Goal: Communication & Community: Answer question/provide support

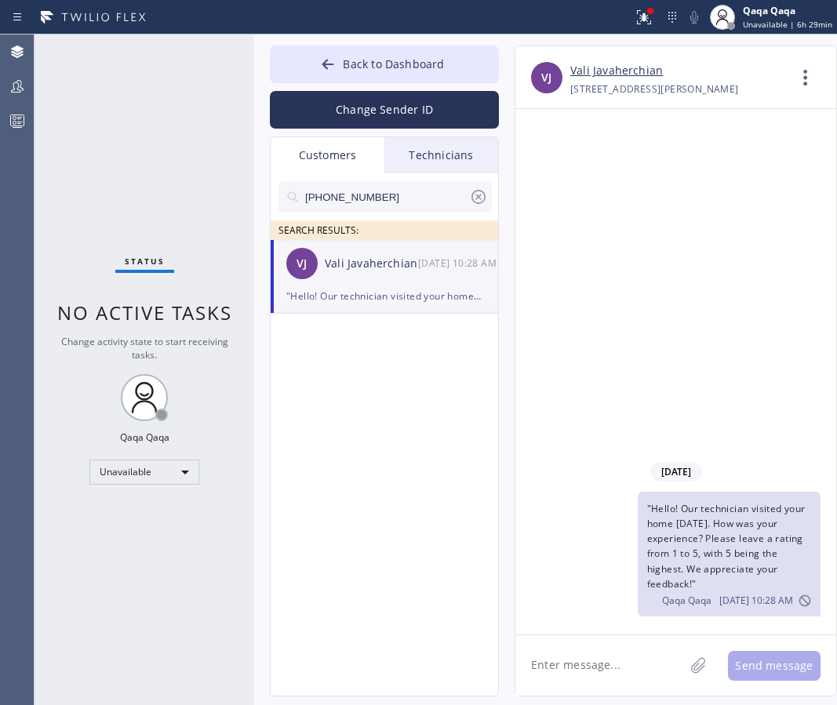
click at [477, 197] on icon at bounding box center [478, 197] width 14 height 14
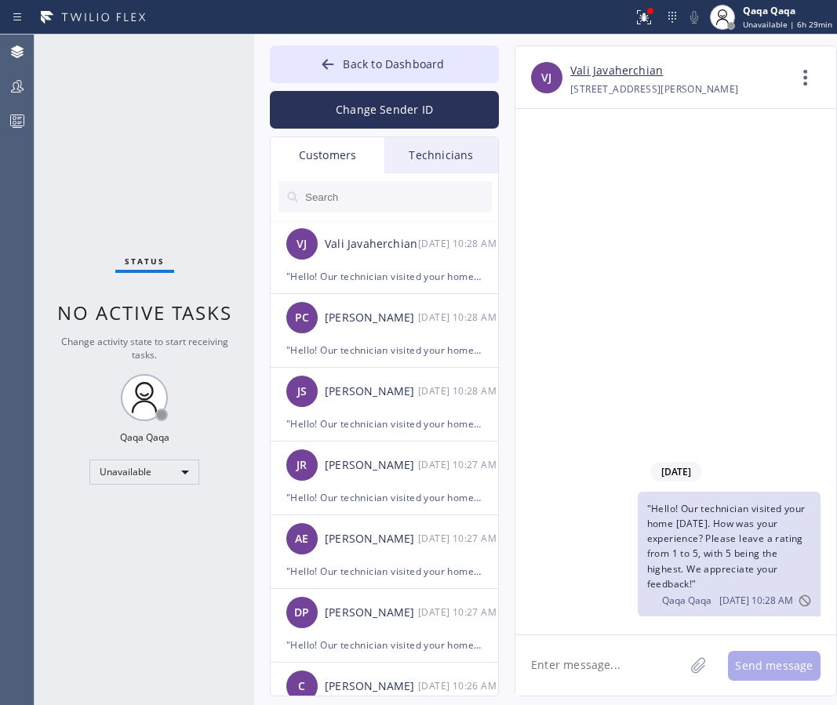
click at [343, 194] on input "text" at bounding box center [397, 196] width 188 height 31
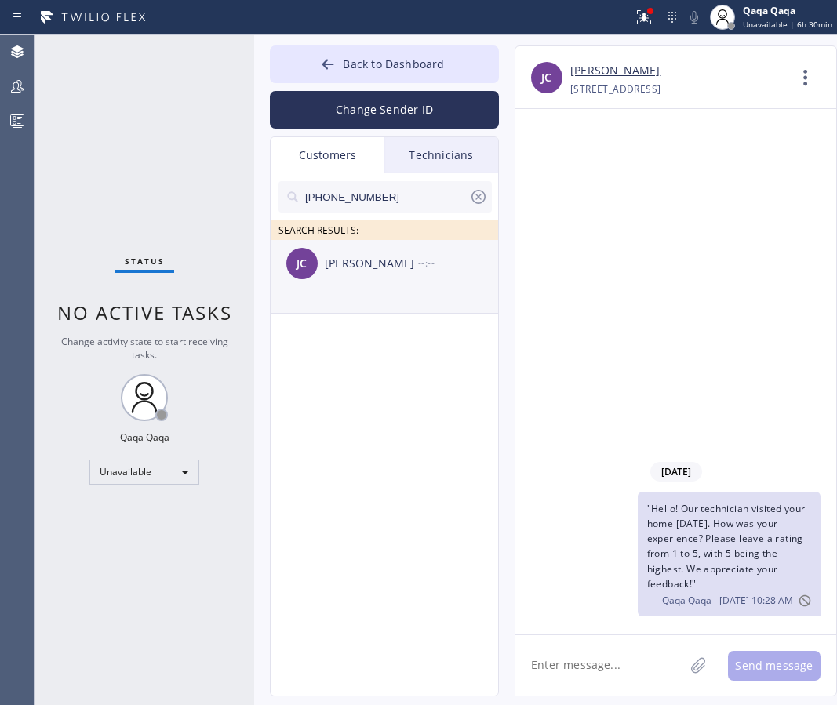
click at [360, 267] on div "[PERSON_NAME]" at bounding box center [371, 264] width 93 height 18
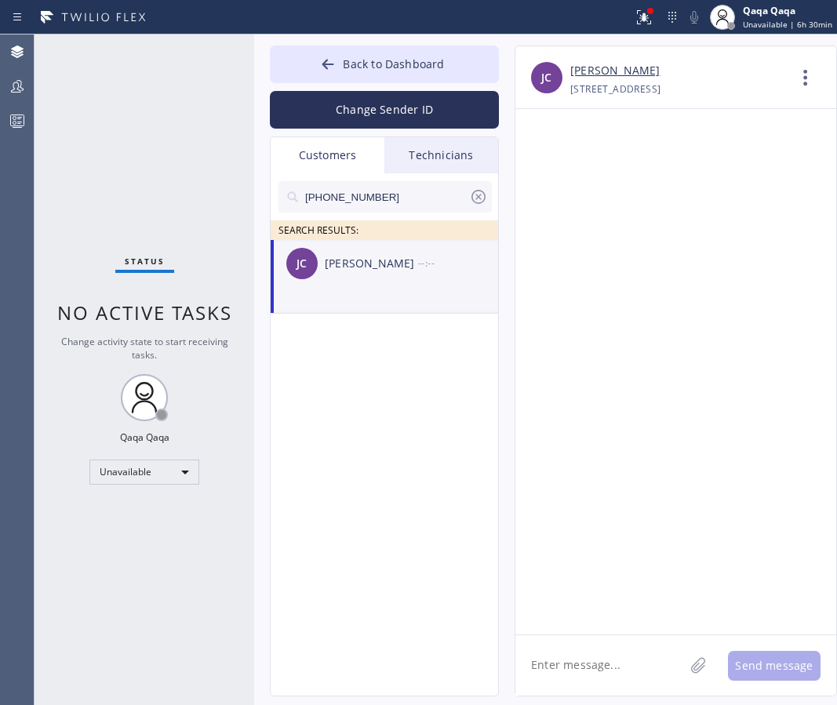
click at [601, 653] on textarea at bounding box center [599, 665] width 169 height 60
paste textarea "Hello! Our technician visited your home [DATE]. How was your experience? Please…"
type textarea "Hello! Our technician visited your home [DATE]. How was your experience? Please…"
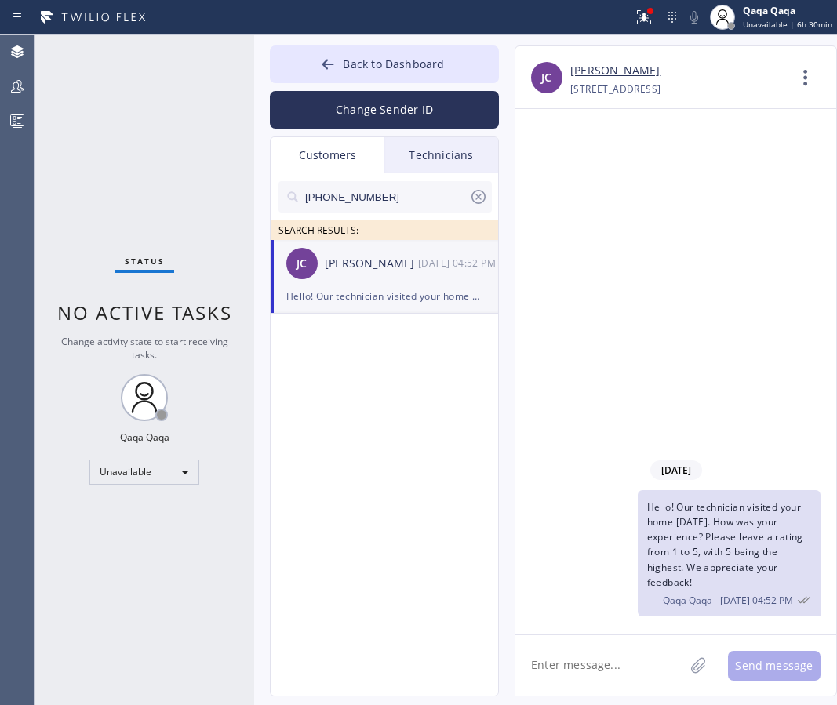
click at [355, 200] on input "[PHONE_NUMBER]" at bounding box center [385, 196] width 165 height 31
paste input "917) 337-907"
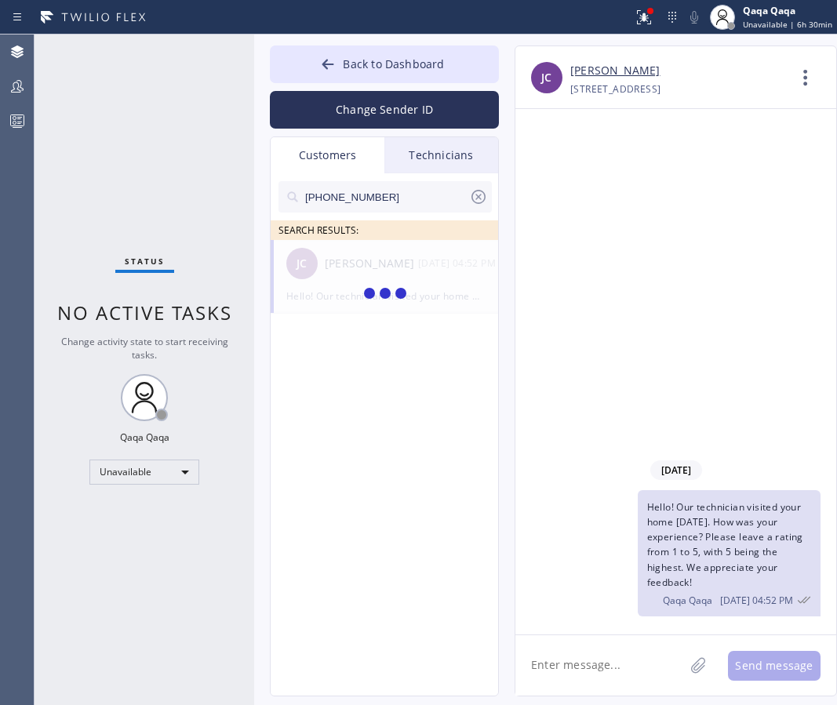
type input "[PHONE_NUMBER]"
click at [348, 268] on div "[PERSON_NAME]" at bounding box center [371, 264] width 93 height 18
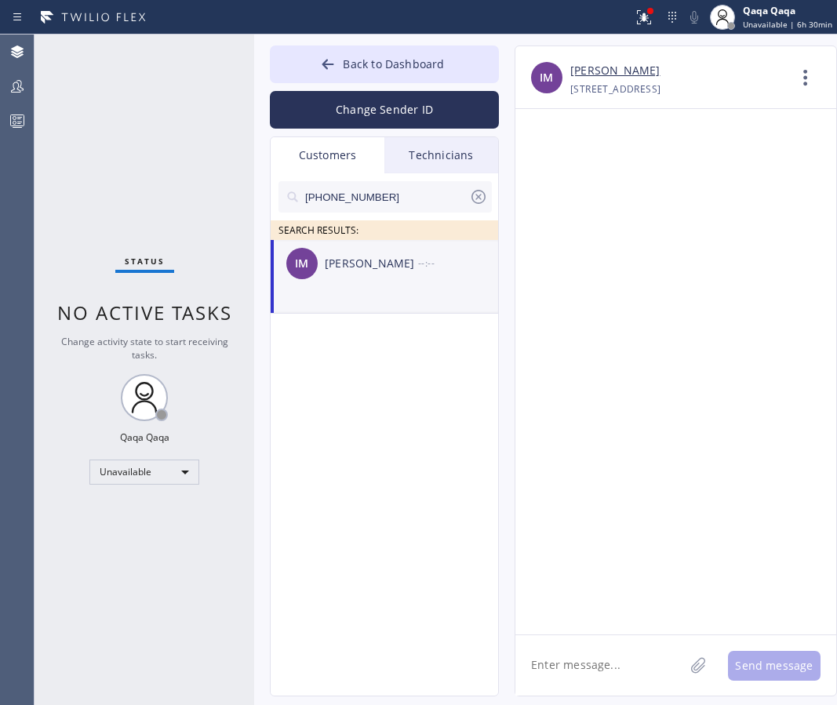
click at [554, 655] on textarea at bounding box center [599, 665] width 169 height 60
paste textarea "Hello! Our technician visited your home [DATE]. How was your experience? Please…"
type textarea "Hello! Our technician visited your home [DATE]. How was your experience? Please…"
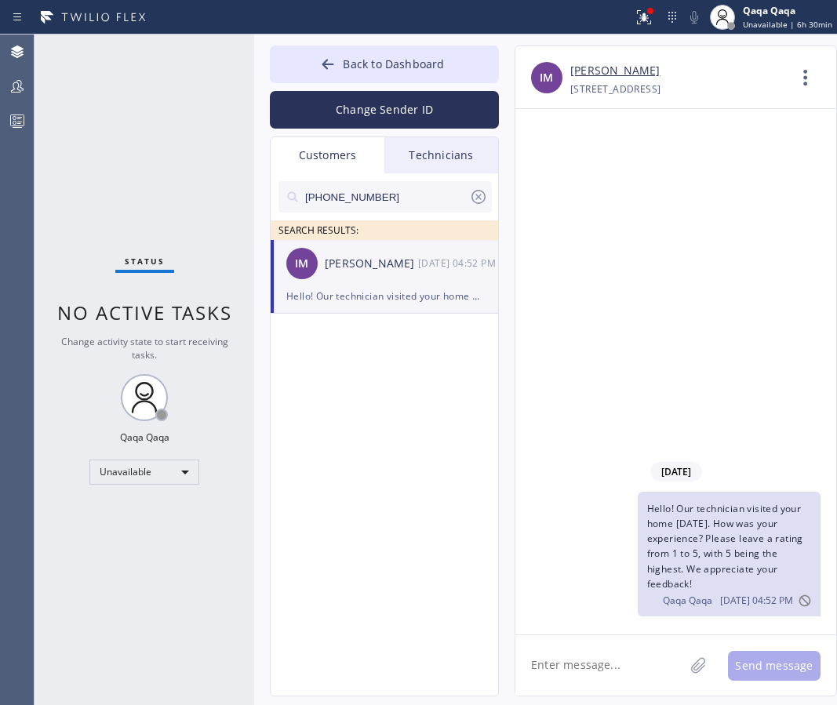
click at [387, 200] on input "[PHONE_NUMBER]" at bounding box center [385, 196] width 165 height 31
paste input "250-2977"
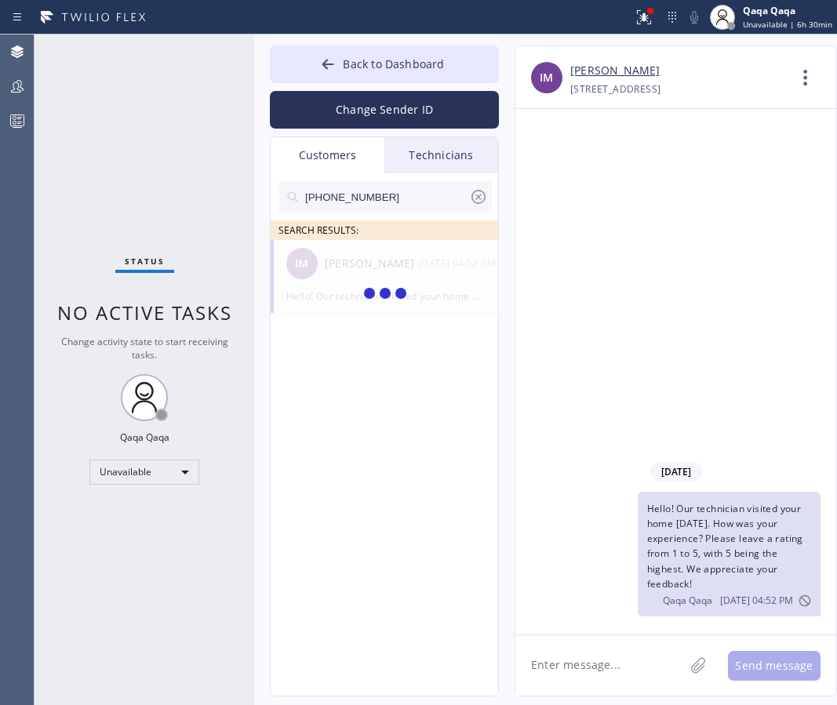
type input "[PHONE_NUMBER]"
click at [339, 262] on div "[PERSON_NAME]" at bounding box center [371, 264] width 93 height 18
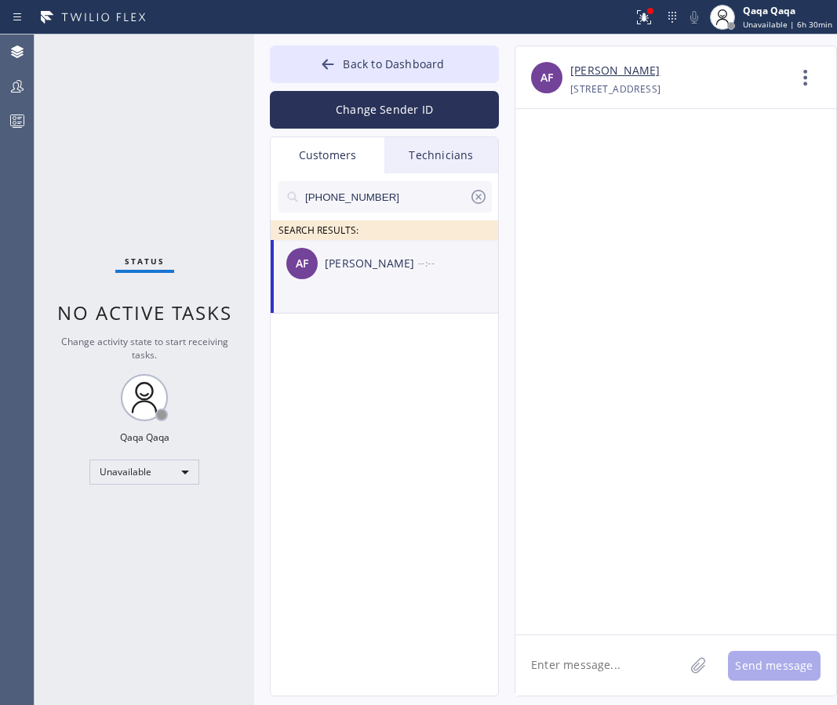
click at [563, 674] on textarea at bounding box center [599, 665] width 169 height 60
paste textarea "Hello! Our technician visited your home [DATE]. How was your experience? Please…"
type textarea "Hello! Our technician visited your home [DATE]. How was your experience? Please…"
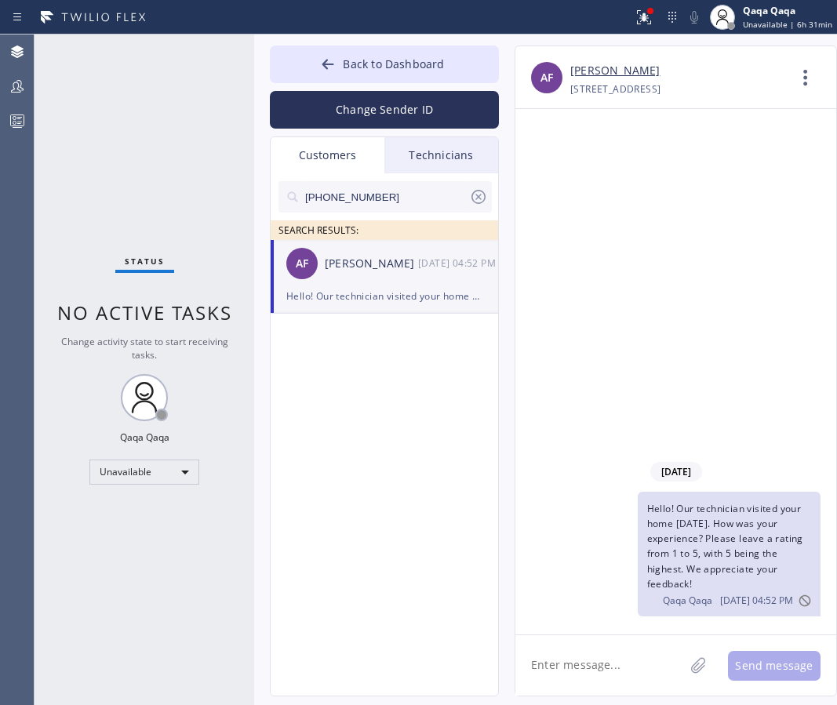
click at [368, 187] on input "[PHONE_NUMBER]" at bounding box center [385, 196] width 165 height 31
paste input "810) 348-9180"
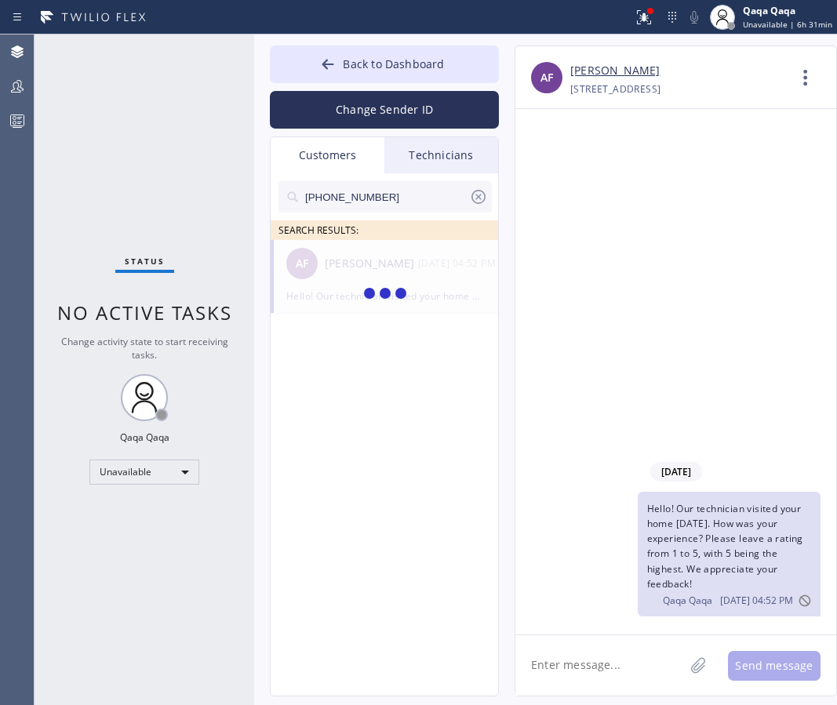
type input "[PHONE_NUMBER]"
click at [334, 269] on div "[PERSON_NAME]" at bounding box center [371, 264] width 93 height 18
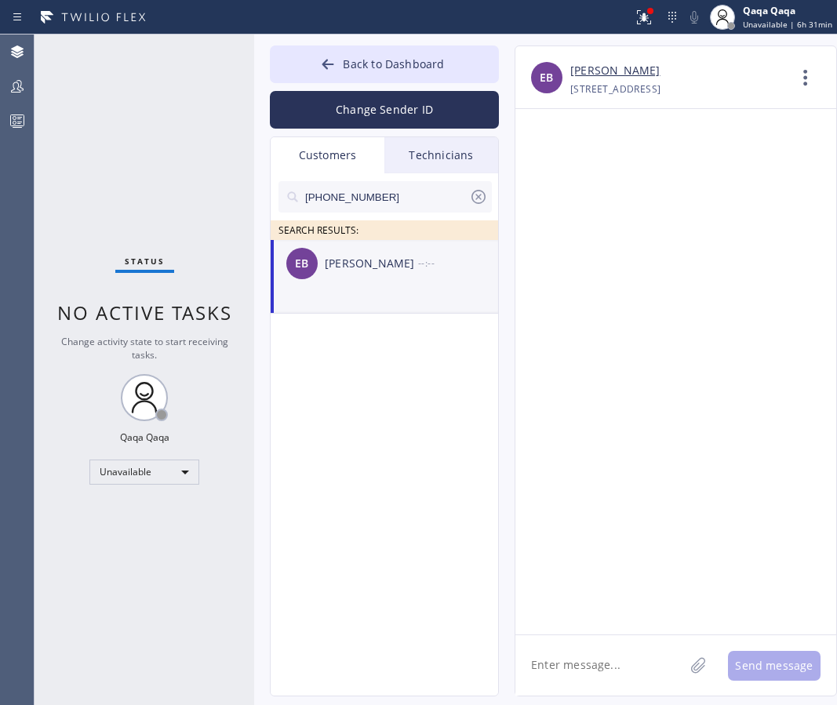
click at [579, 657] on textarea at bounding box center [599, 665] width 169 height 60
paste textarea "Hello! Our technician visited your home [DATE]. How was your experience? Please…"
type textarea "Hello! Our technician visited your home [DATE]. How was your experience? Please…"
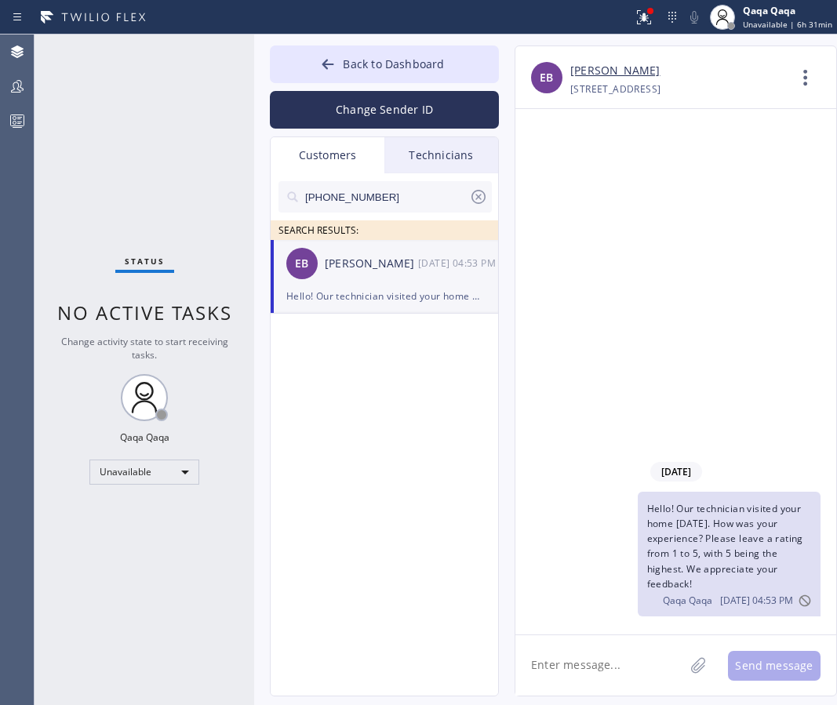
click at [394, 189] on input "[PHONE_NUMBER]" at bounding box center [385, 196] width 165 height 31
paste input "312) 213-0591"
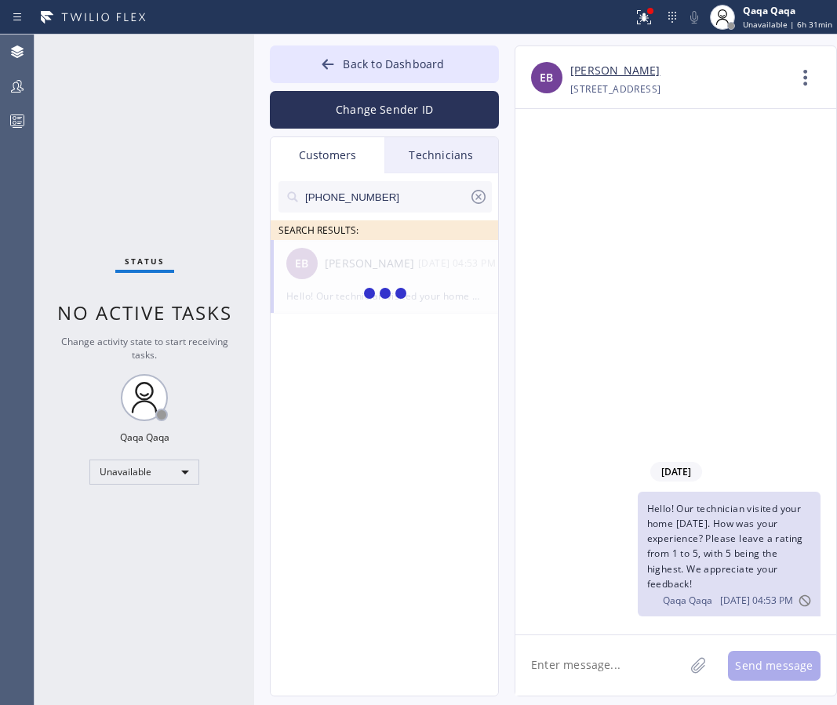
type input "[PHONE_NUMBER]"
click at [339, 260] on div "[PERSON_NAME]" at bounding box center [371, 264] width 93 height 18
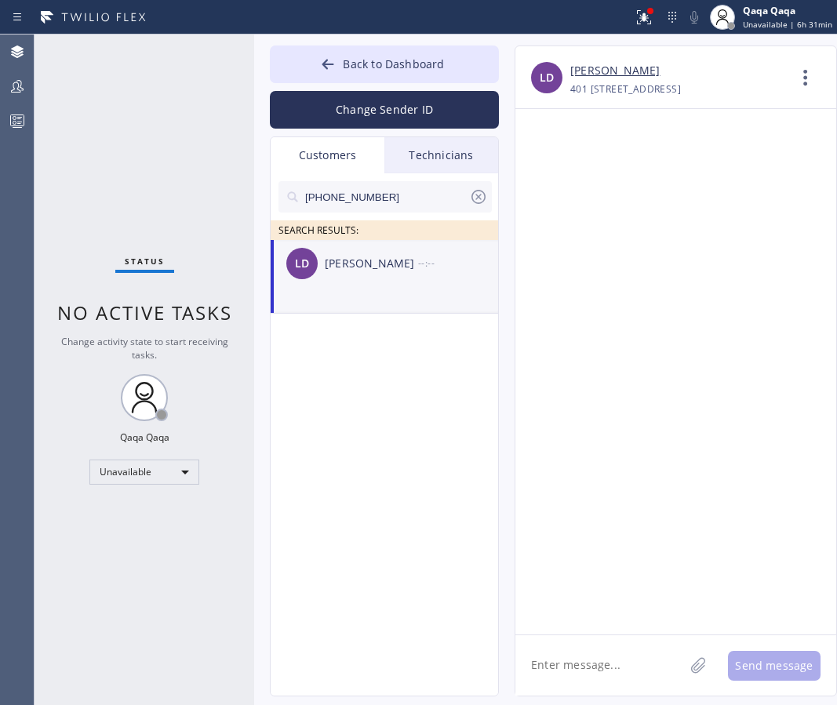
click at [609, 659] on textarea at bounding box center [599, 665] width 169 height 60
paste textarea "Hello! Our technician visited your home [DATE]. How was your experience? Please…"
type textarea "Hello! Our technician visited your home [DATE]. How was your experience? Please…"
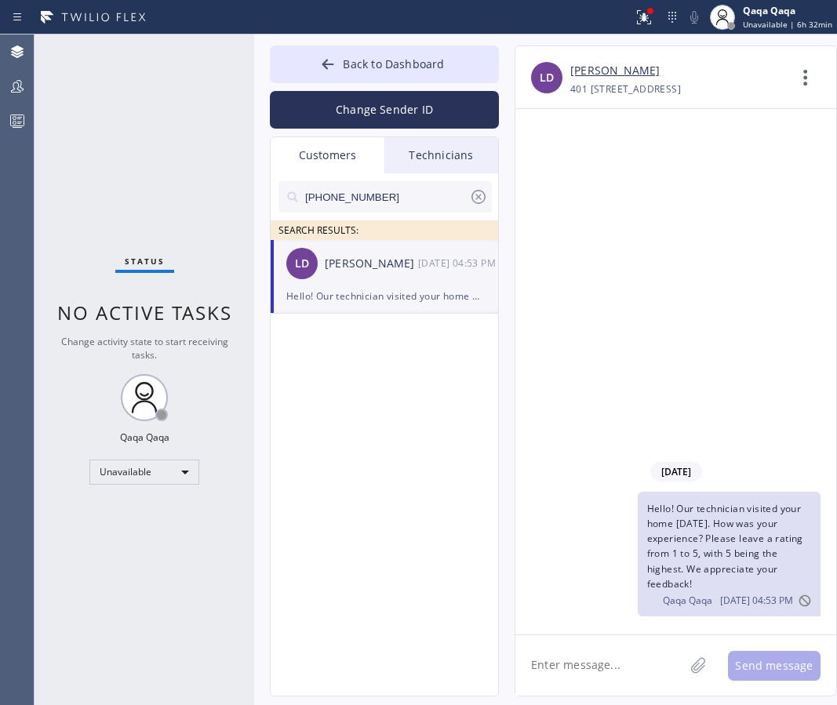
click at [370, 204] on input "[PHONE_NUMBER]" at bounding box center [385, 196] width 165 height 31
paste input "847) 977-6100"
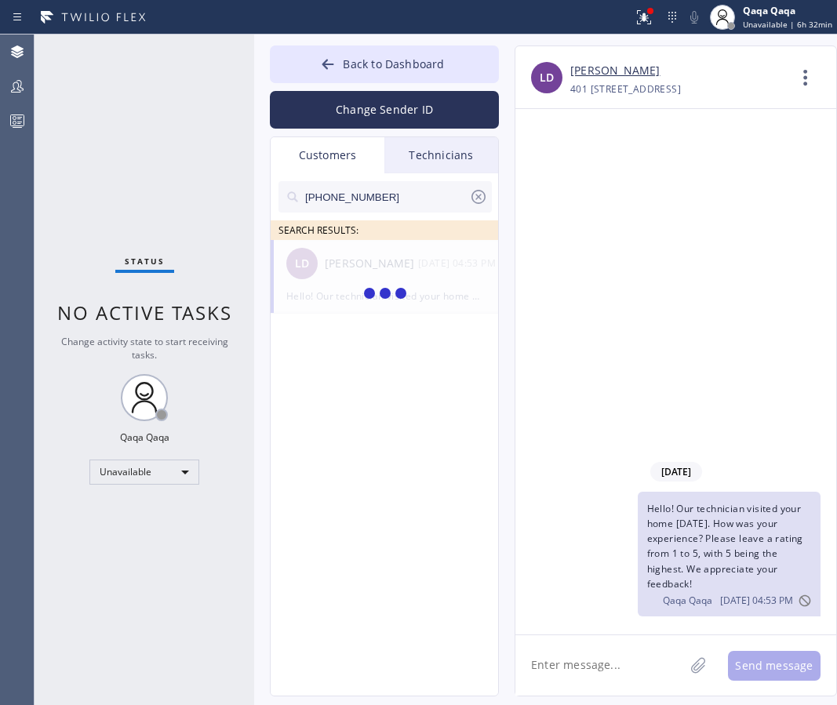
type input "[PHONE_NUMBER]"
click at [344, 275] on div "RM [PERSON_NAME] --:--" at bounding box center [385, 263] width 229 height 47
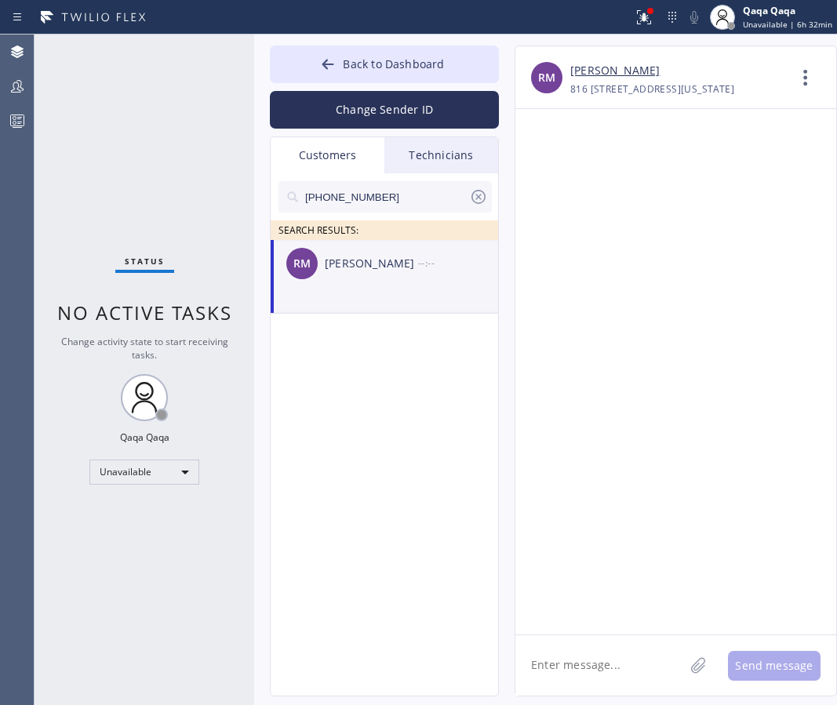
click at [605, 685] on textarea at bounding box center [599, 665] width 169 height 60
paste textarea "Hello! Our technician visited your home [DATE]. How was your experience? Please…"
type textarea "Hello! Our technician visited your home [DATE]. How was your experience? Please…"
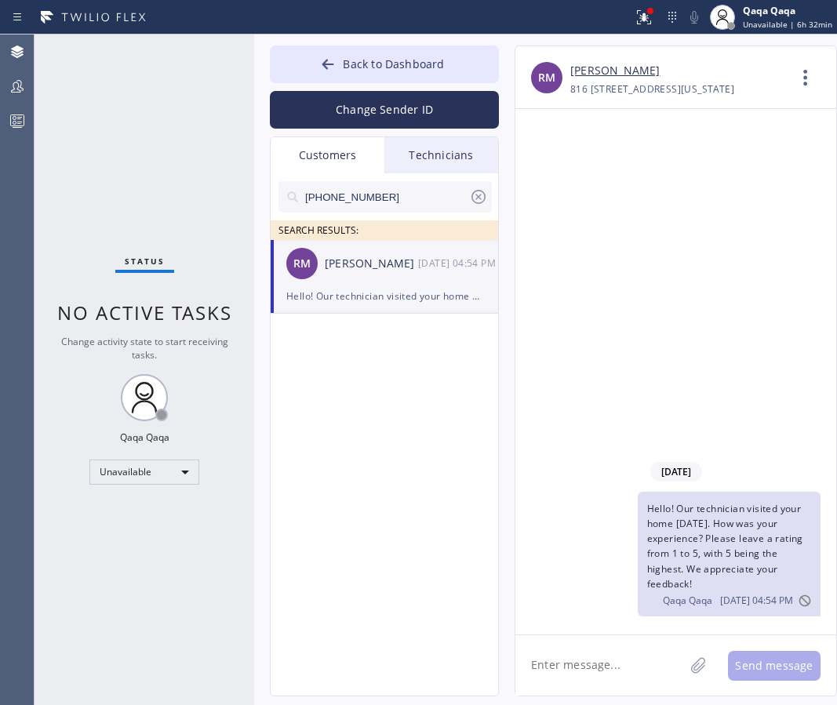
click at [384, 198] on input "[PHONE_NUMBER]" at bounding box center [385, 196] width 165 height 31
paste input "773) 746-3368"
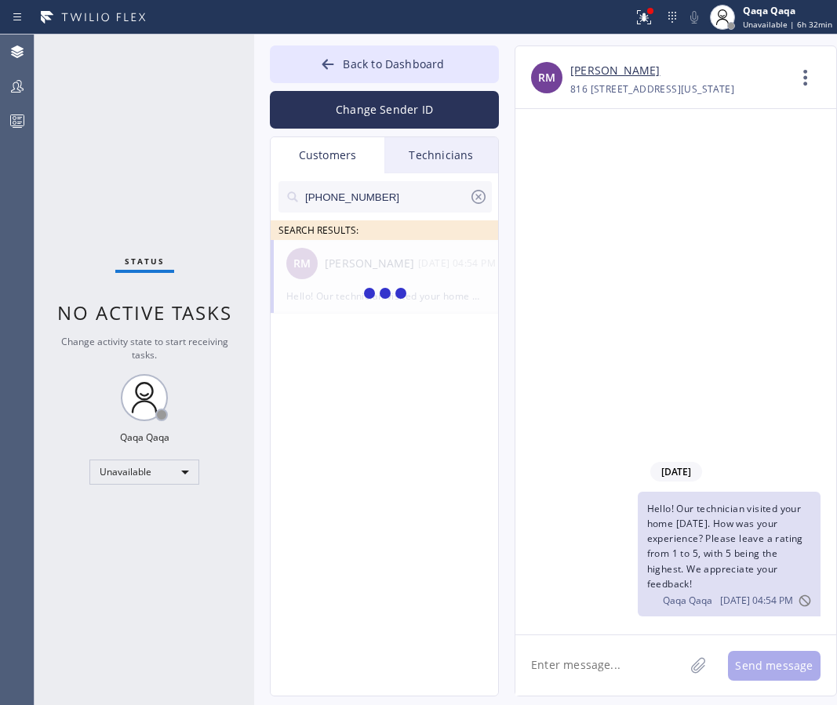
type input "[PHONE_NUMBER]"
click at [336, 270] on div "[PERSON_NAME]" at bounding box center [371, 264] width 93 height 18
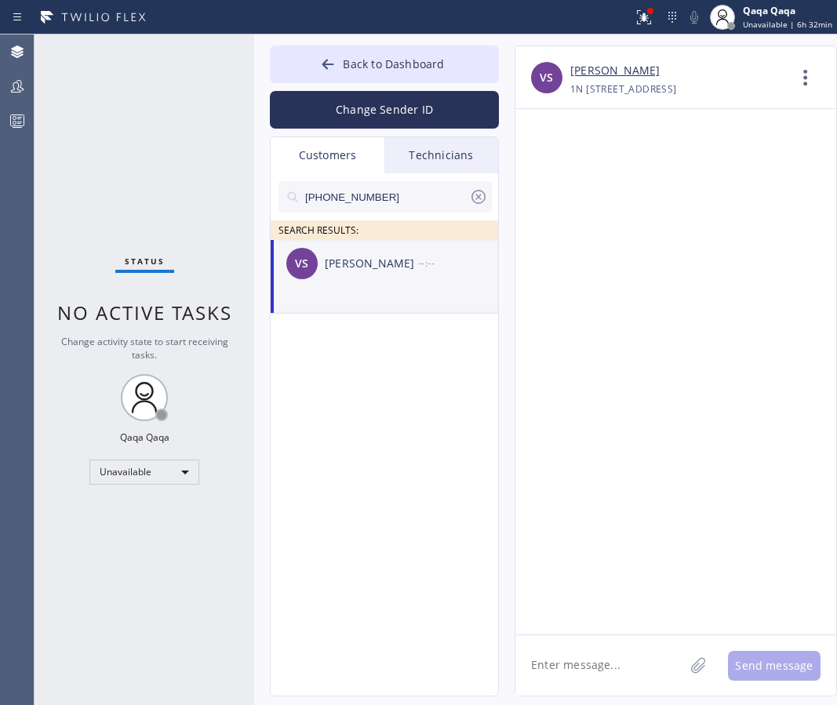
click at [576, 665] on textarea at bounding box center [599, 665] width 169 height 60
paste textarea "Hello! Our technician visited your home [DATE]. How was your experience? Please…"
type textarea "Hello! Our technician visited your home [DATE]. How was your experience? Please…"
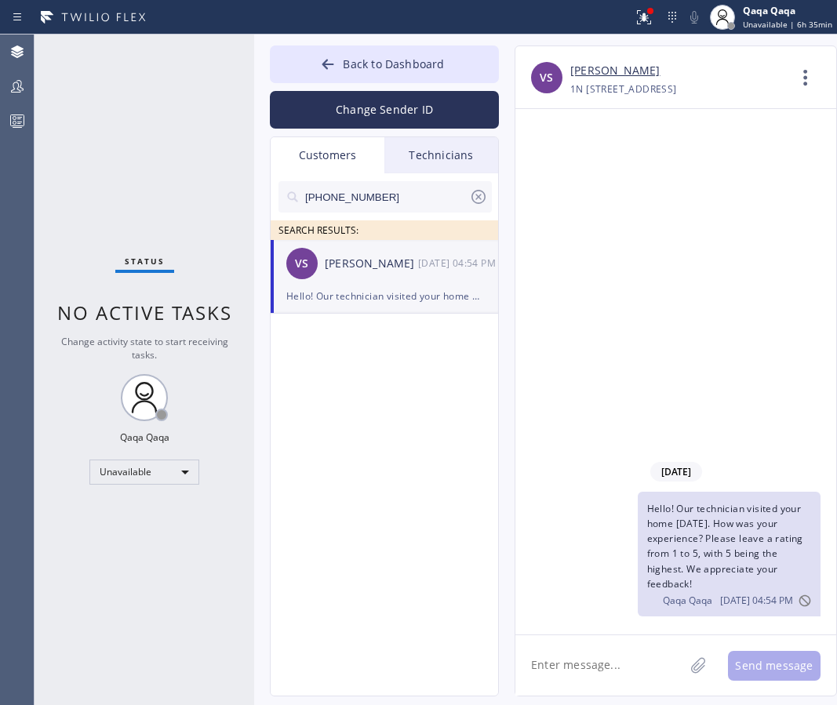
click at [393, 203] on input "[PHONE_NUMBER]" at bounding box center [385, 196] width 165 height 31
paste input "312) 203-6092"
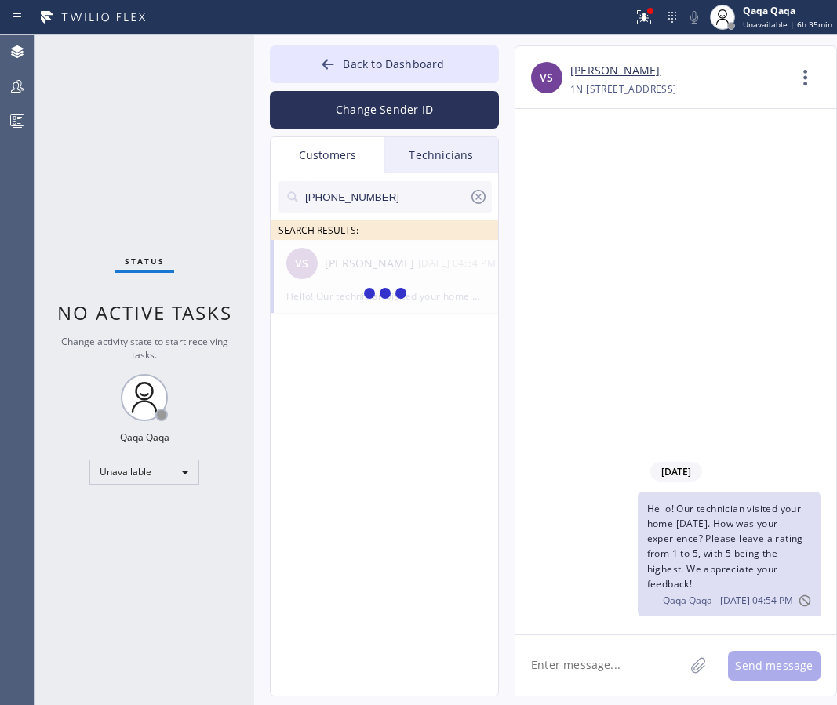
type input "[PHONE_NUMBER]"
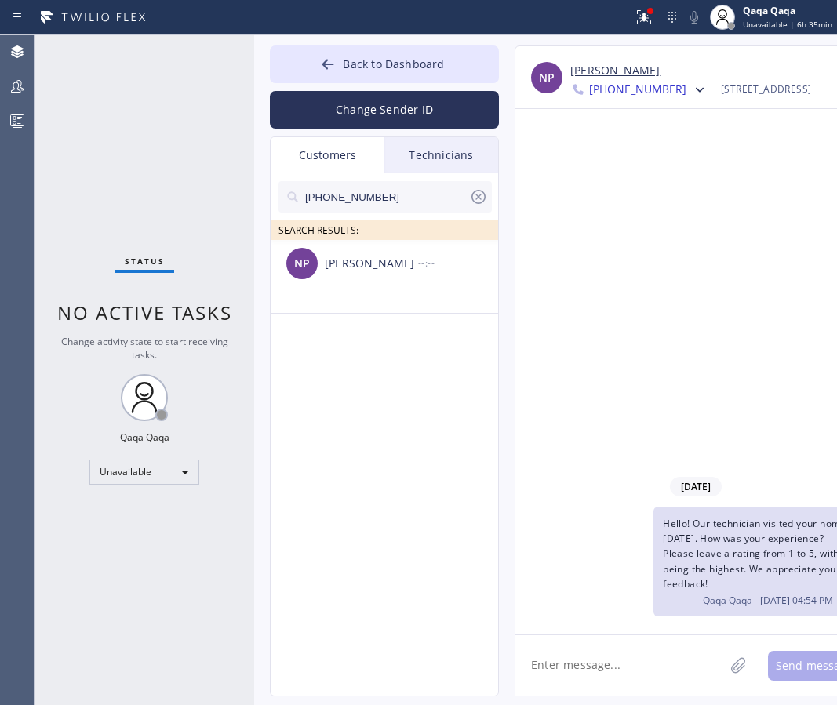
click at [359, 271] on div "[PERSON_NAME]" at bounding box center [371, 264] width 93 height 18
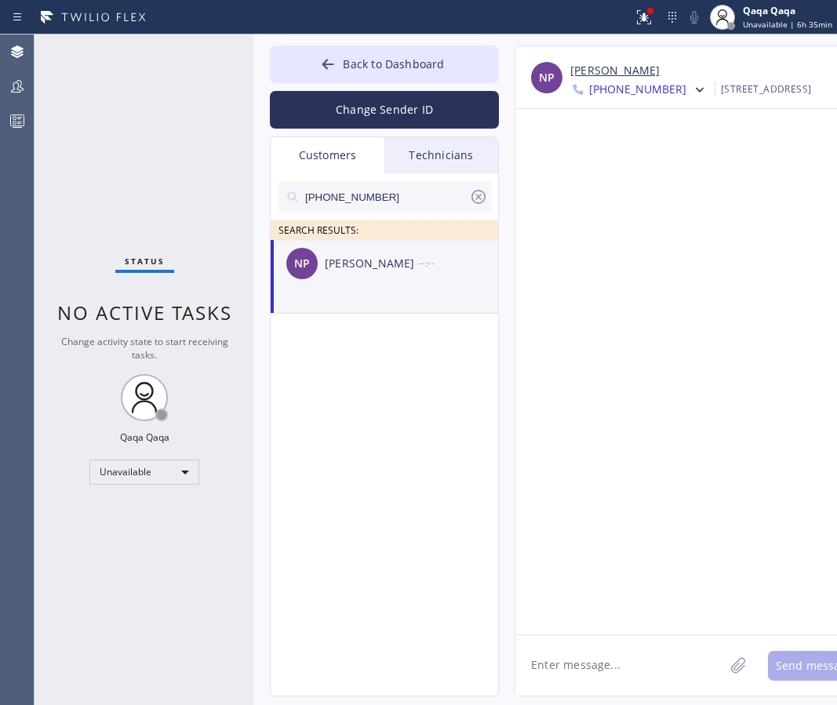
click at [594, 665] on textarea at bounding box center [619, 665] width 209 height 60
paste textarea "Hello! Our technician visited your home [DATE]. How was your experience? Please…"
type textarea "Hello! Our technician visited your home [DATE]. How was your experience? Please…"
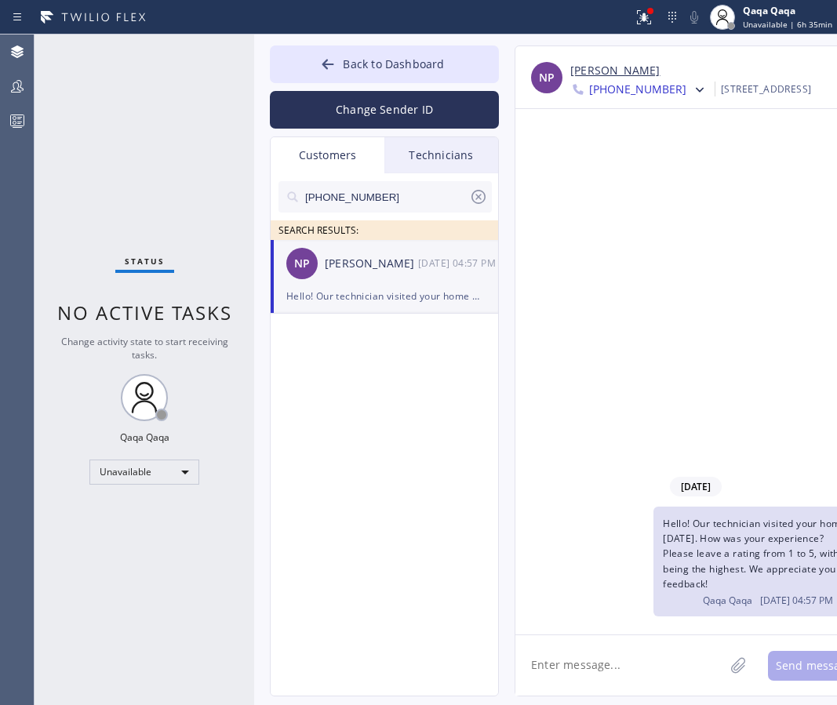
click at [379, 197] on input "[PHONE_NUMBER]" at bounding box center [385, 196] width 165 height 31
paste input "545-4596"
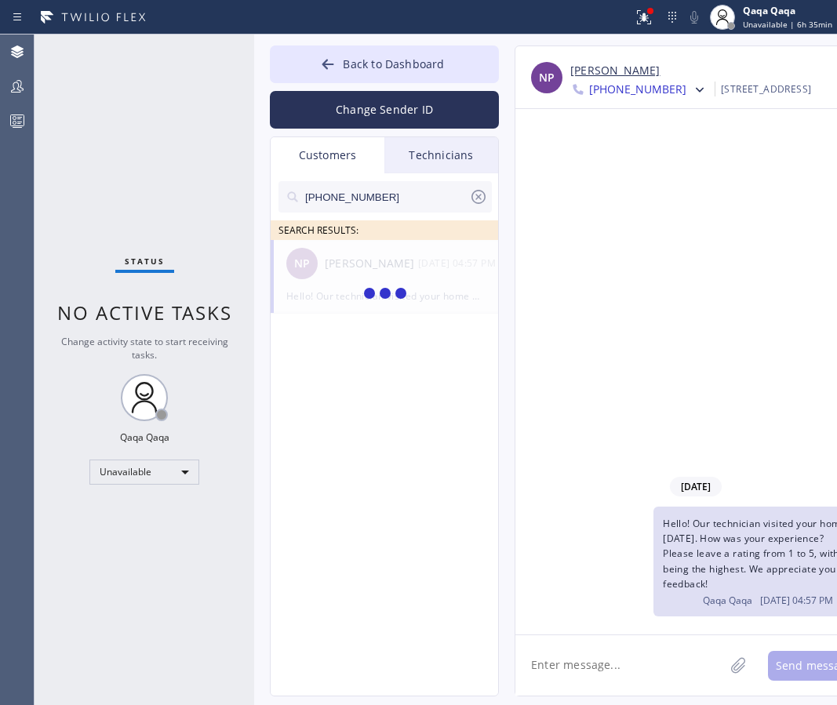
type input "[PHONE_NUMBER]"
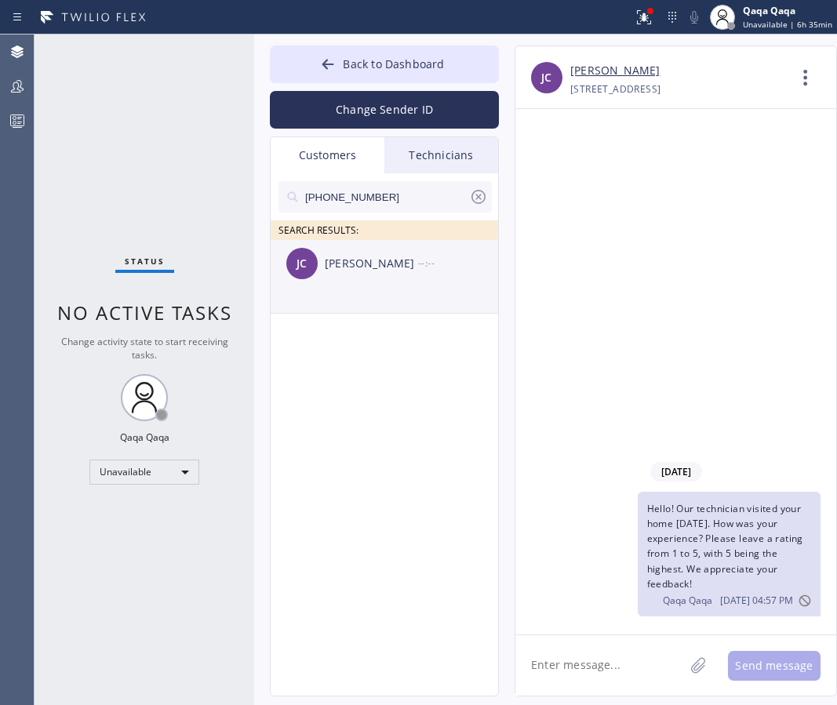
click at [364, 267] on div "[PERSON_NAME]" at bounding box center [371, 264] width 93 height 18
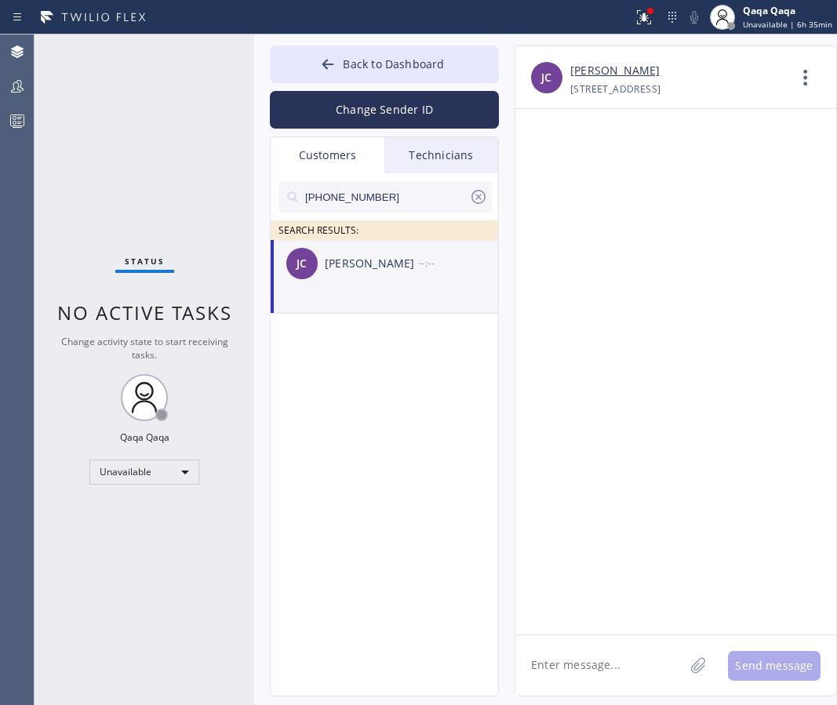
click at [582, 645] on textarea at bounding box center [599, 665] width 169 height 60
paste textarea "Hello! Our technician visited your home [DATE]. How was your experience? Please…"
type textarea "Hello! Our technician visited your home [DATE]. How was your experience? Please…"
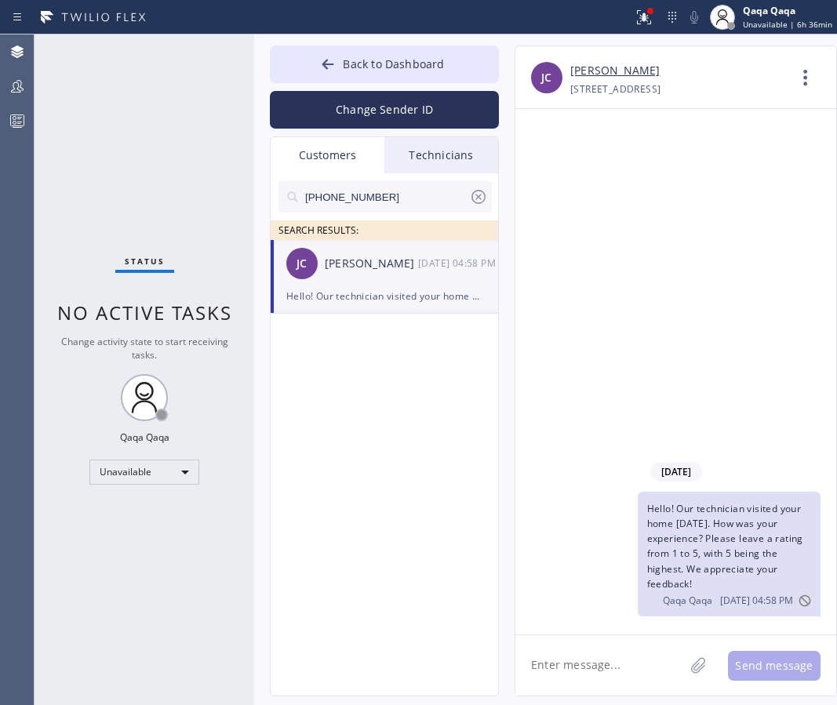
click at [391, 199] on input "[PHONE_NUMBER]" at bounding box center [385, 196] width 165 height 31
paste input "630) 417-1692"
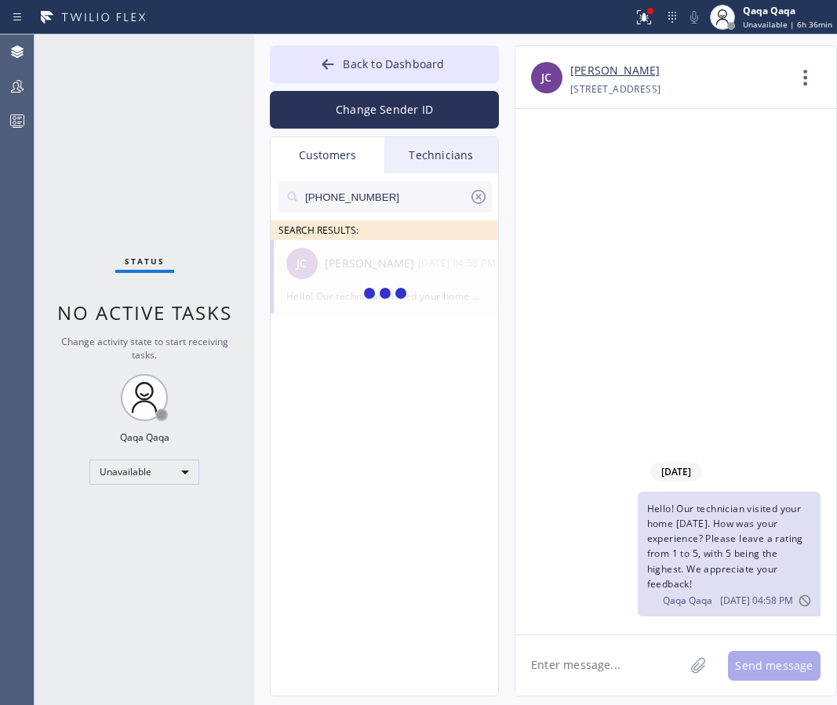
type input "[PHONE_NUMBER]"
click at [341, 264] on div "[PERSON_NAME]" at bounding box center [371, 264] width 93 height 18
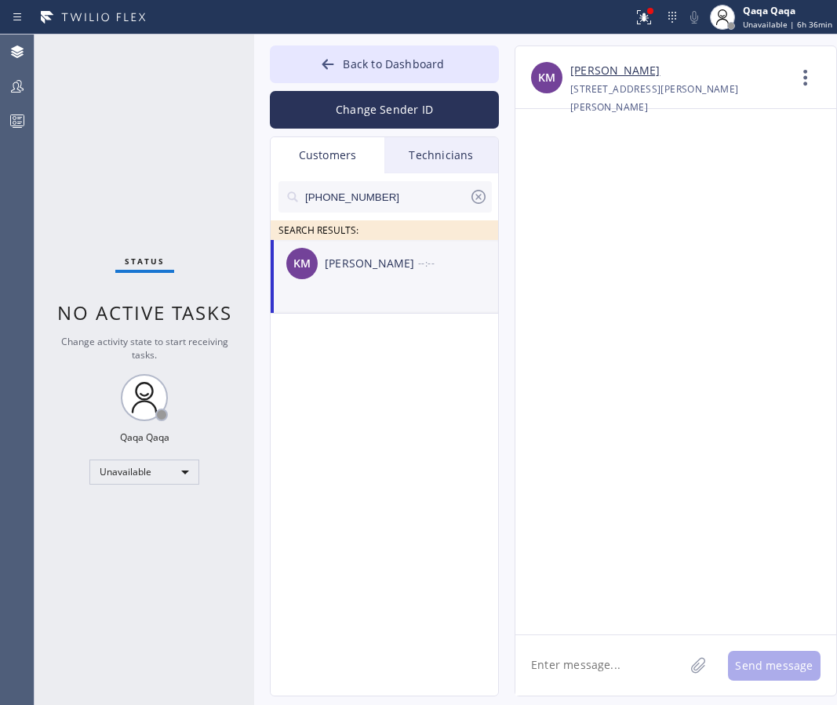
click at [583, 655] on textarea at bounding box center [599, 665] width 169 height 60
paste textarea "Hello! Our technician visited your home [DATE]. How was your experience? Please…"
type textarea "Hello! Our technician visited your home [DATE]. How was your experience? Please…"
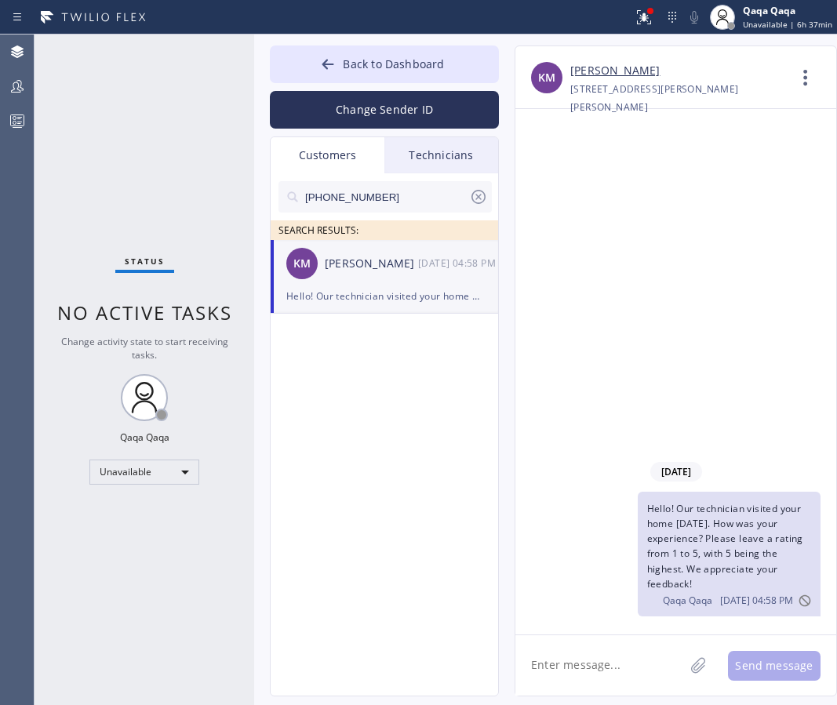
click at [367, 202] on input "[PHONE_NUMBER]" at bounding box center [385, 196] width 165 height 31
paste input "318) 548-2649"
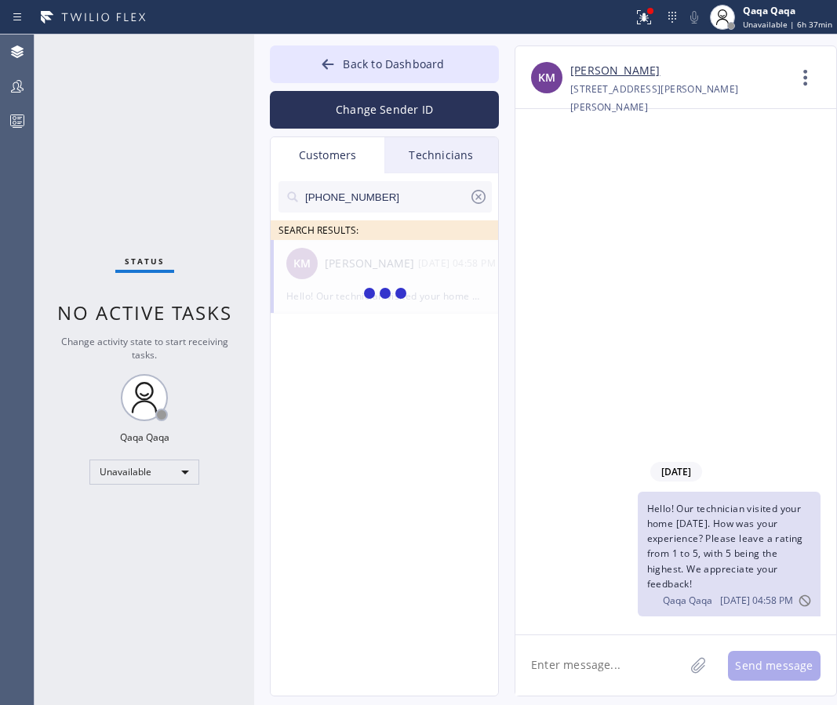
type input "[PHONE_NUMBER]"
click at [361, 271] on div "[PERSON_NAME]" at bounding box center [371, 264] width 93 height 18
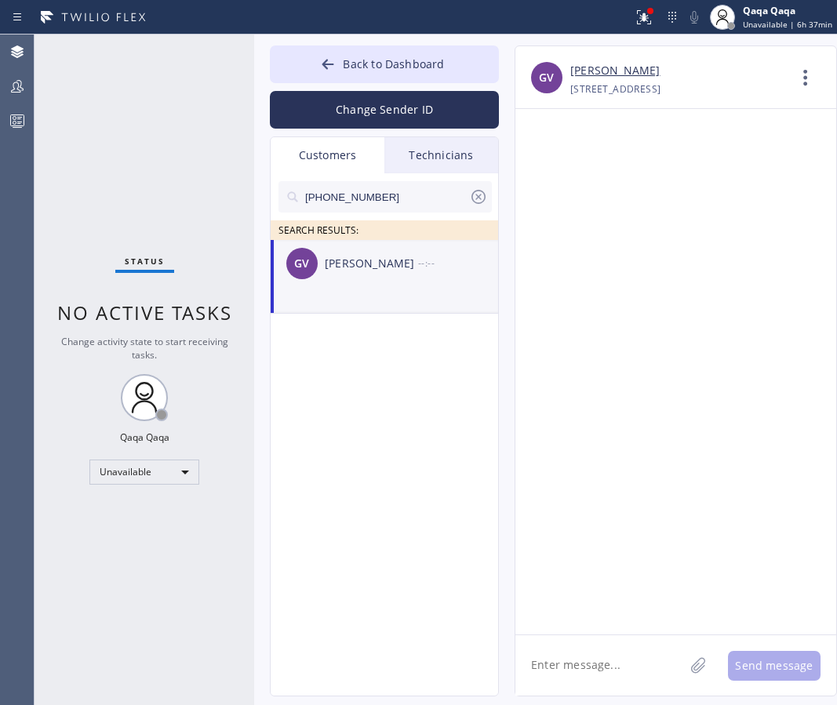
click at [576, 655] on textarea at bounding box center [599, 665] width 169 height 60
paste textarea "Hello! Our technician visited your home [DATE]. How was your experience? Please…"
type textarea "Hello! Our technician visited your home [DATE]. How was your experience? Please…"
click at [419, 197] on input "[PHONE_NUMBER]" at bounding box center [385, 196] width 165 height 31
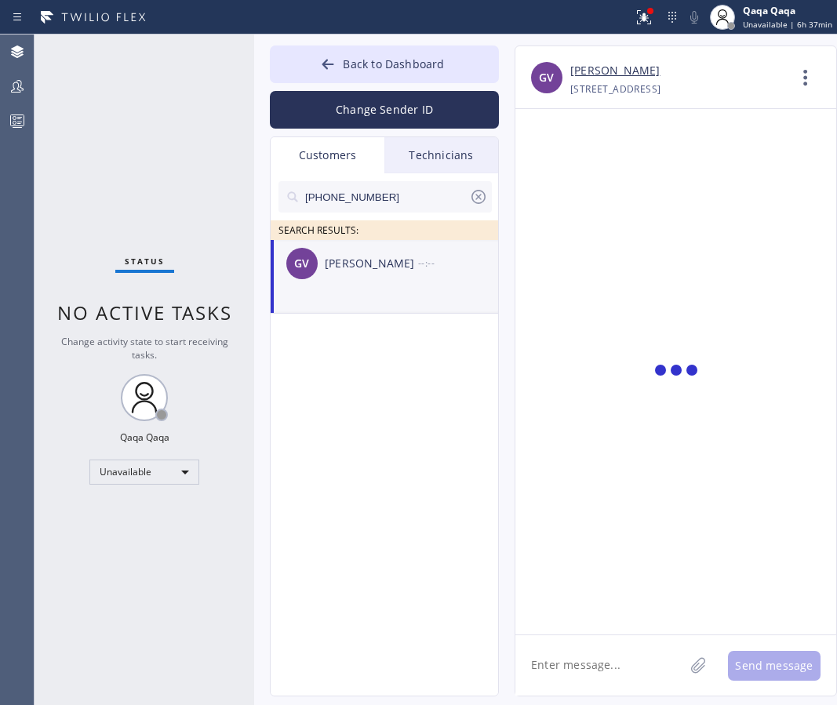
paste input "text"
type input "[PHONE_NUMBER]"
click at [474, 199] on icon at bounding box center [478, 196] width 19 height 19
click at [412, 204] on input "text" at bounding box center [397, 196] width 188 height 31
click at [387, 266] on div "[PERSON_NAME]" at bounding box center [371, 264] width 93 height 18
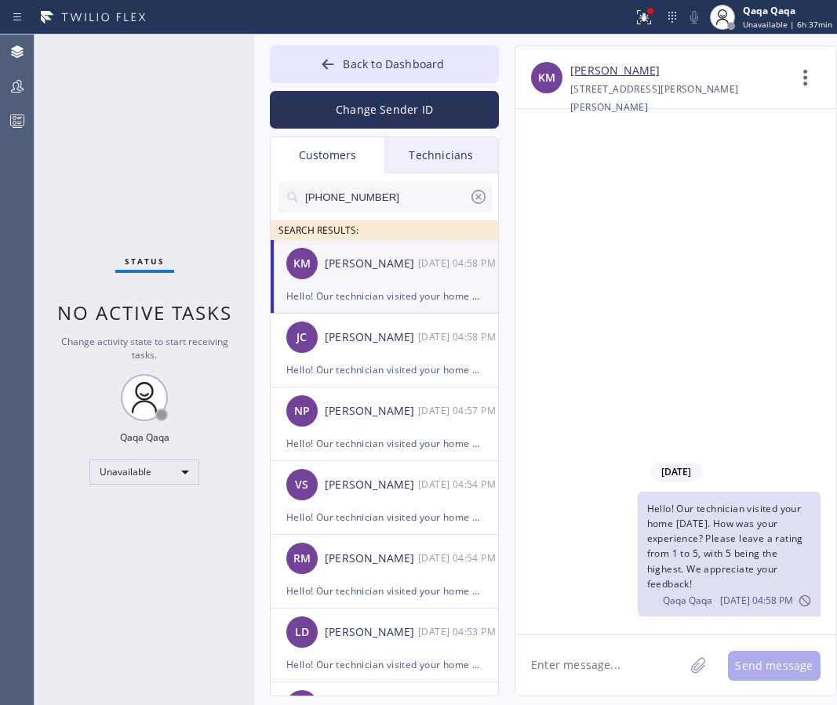
click at [388, 197] on input "[PHONE_NUMBER]" at bounding box center [385, 196] width 165 height 31
paste input "text"
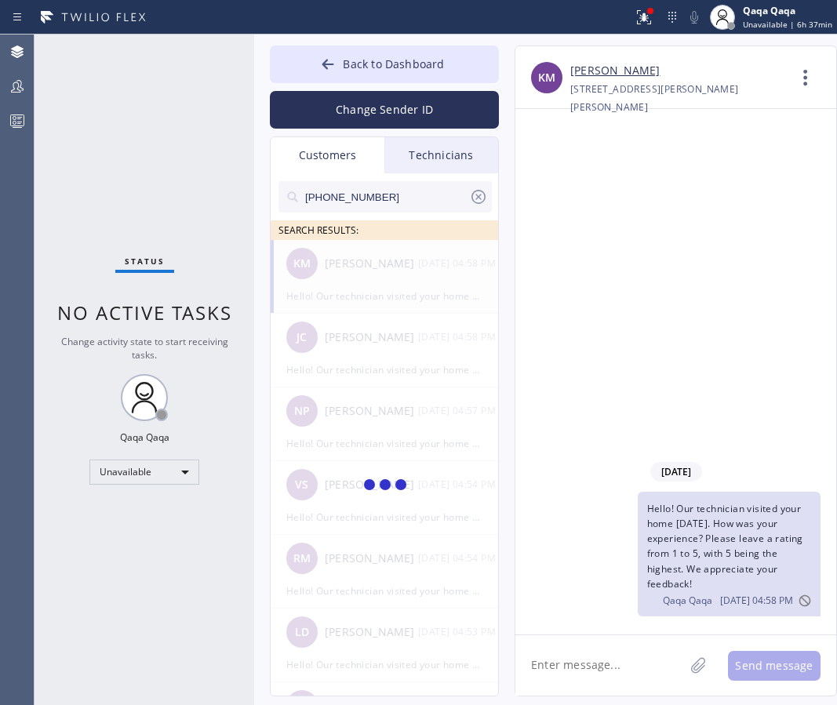
paste input "text"
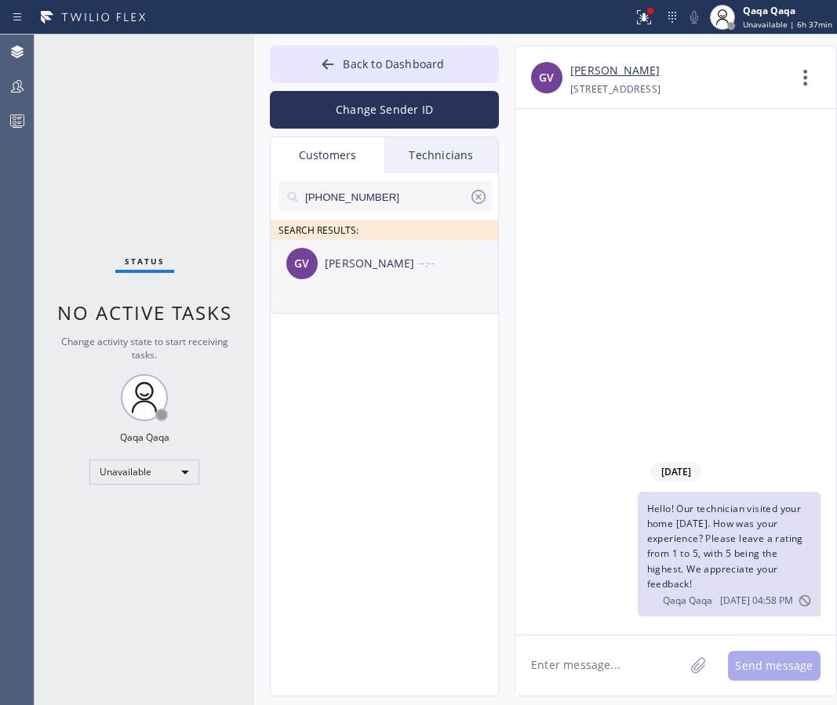
type input "[PHONE_NUMBER]"
click at [363, 262] on div "[PERSON_NAME]" at bounding box center [371, 264] width 93 height 18
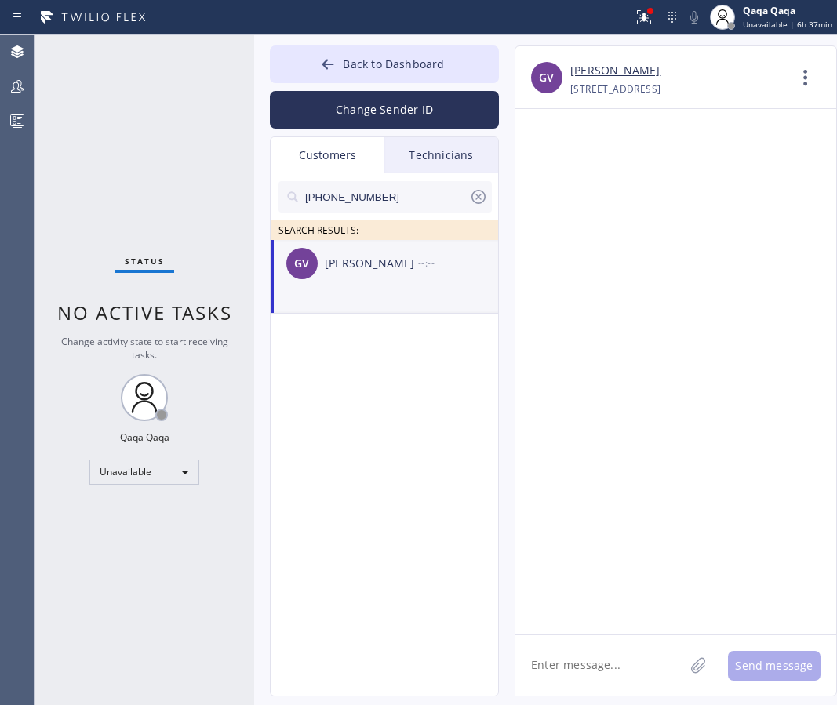
click at [576, 659] on textarea at bounding box center [599, 665] width 169 height 60
paste textarea "Hello! Our technician visited your home [DATE]. How was your experience? Please…"
type textarea "Hello! Our technician visited your home [DATE]. How was your experience? Please…"
click at [402, 255] on div "[PERSON_NAME]" at bounding box center [371, 264] width 93 height 18
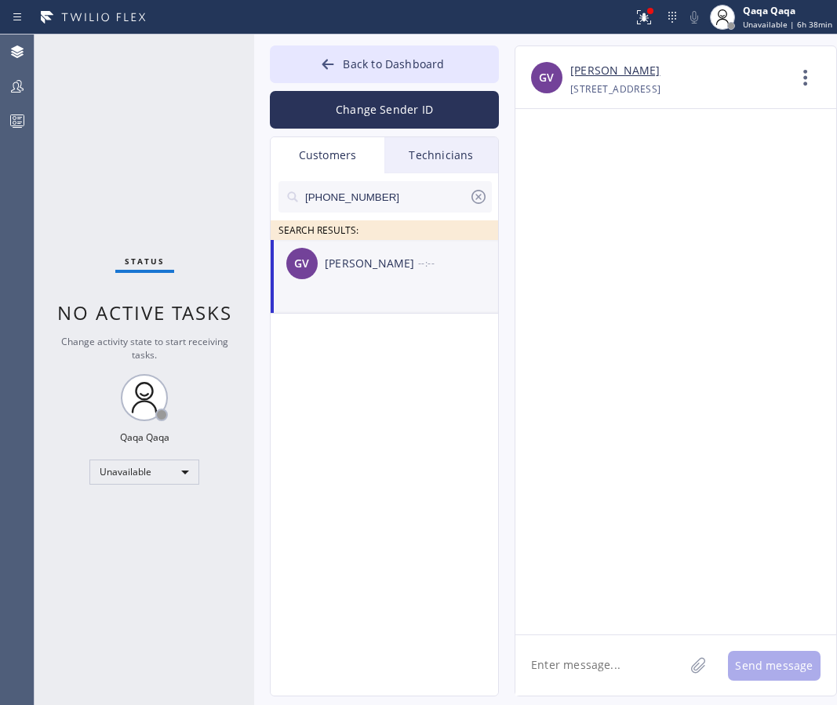
click at [397, 267] on div "[PERSON_NAME]" at bounding box center [371, 264] width 93 height 18
click at [485, 202] on icon at bounding box center [478, 196] width 19 height 19
click at [404, 201] on input "text" at bounding box center [397, 196] width 188 height 31
type input "x"
paste input "Hello! Our technician visited your home [DATE]. How was your experience? Please…"
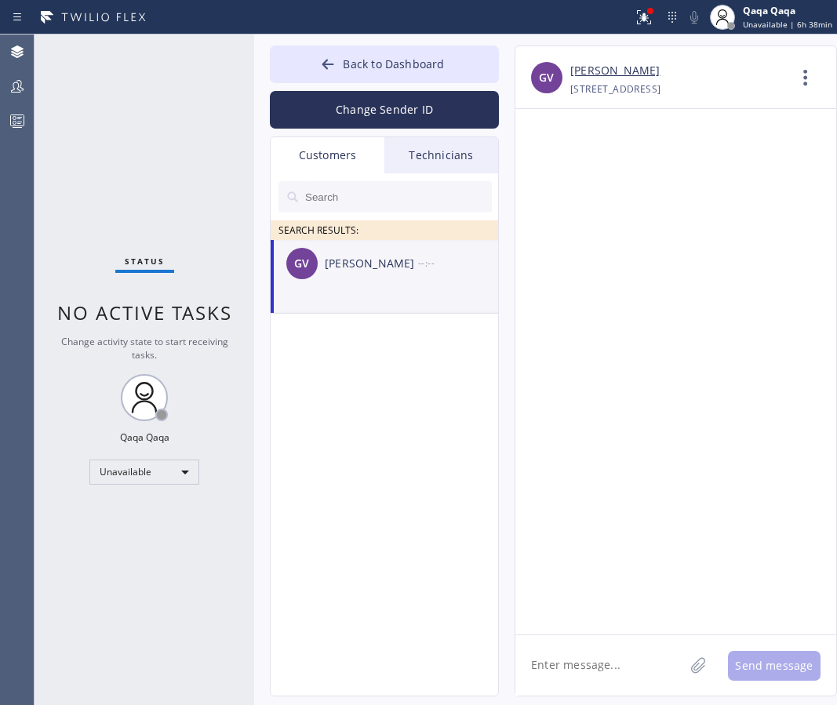
type input "Hello! Our technician visited your home [DATE]. How was your experience? Please…"
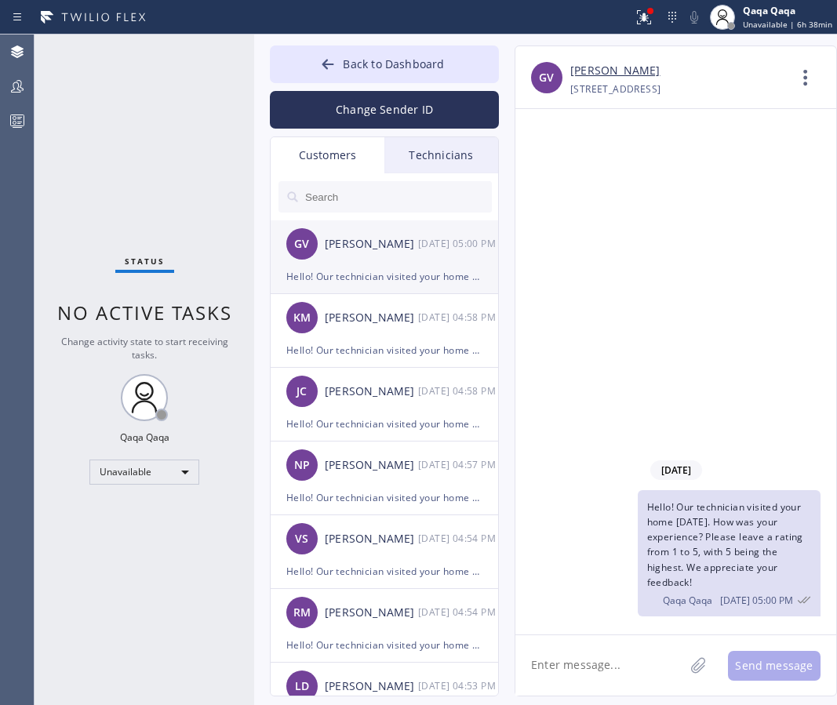
click at [405, 280] on div "Hello! Our technician visited your home [DATE]. How was your experience? Please…" at bounding box center [384, 276] width 196 height 18
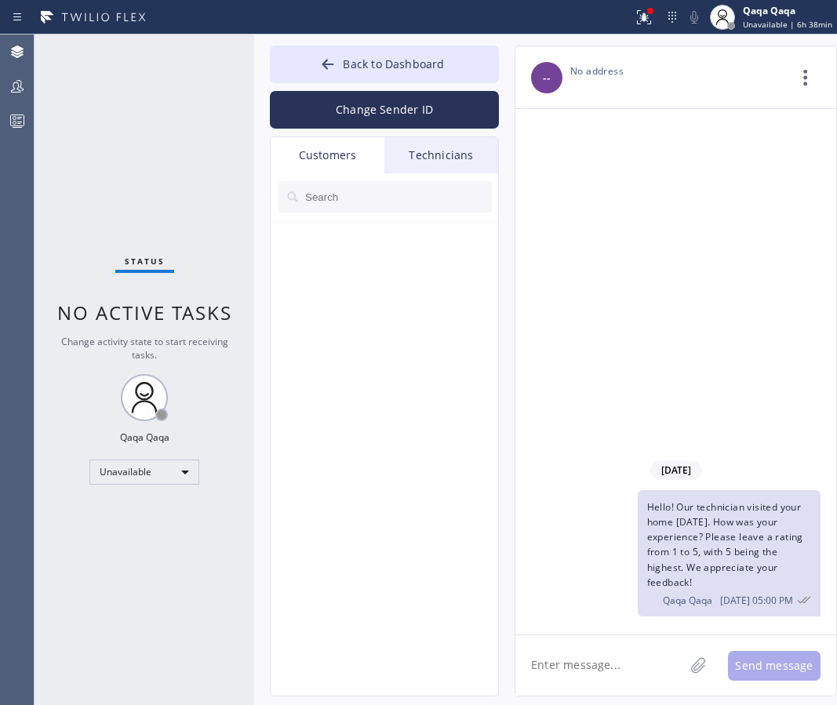
click at [336, 200] on input "text" at bounding box center [397, 196] width 188 height 31
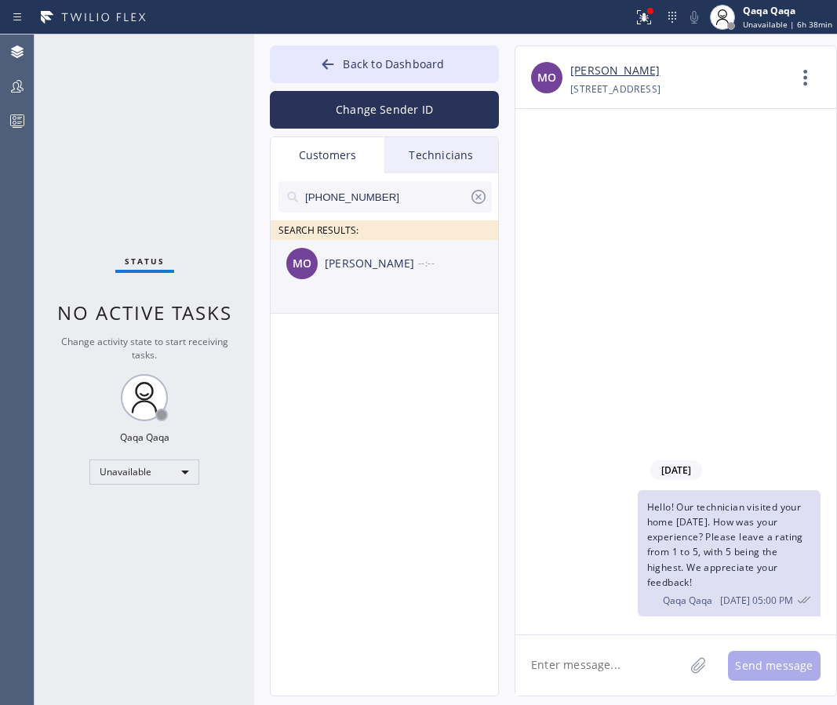
click at [375, 263] on div "[PERSON_NAME]" at bounding box center [371, 264] width 93 height 18
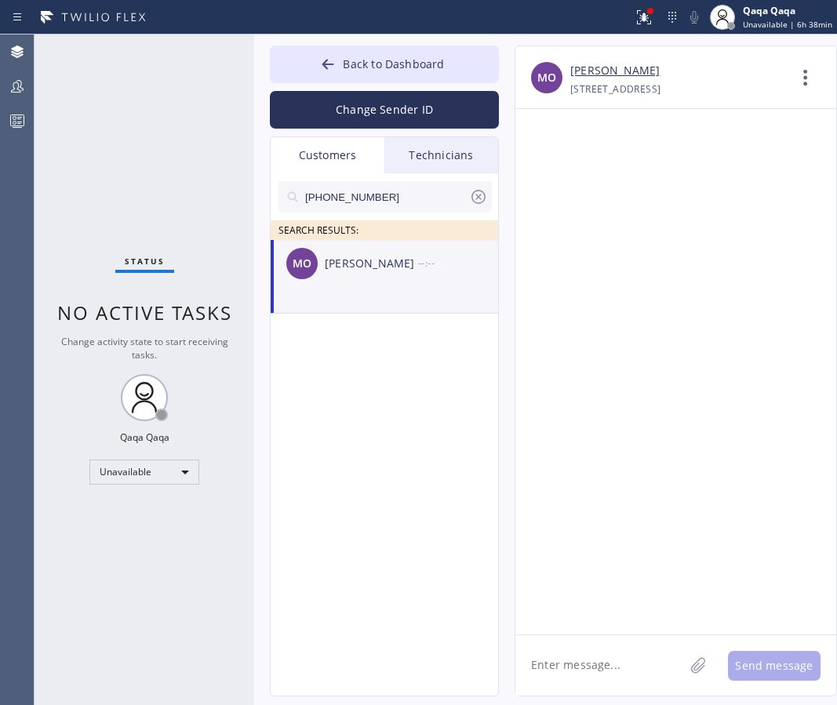
click at [576, 646] on textarea at bounding box center [599, 665] width 169 height 60
paste textarea "Hello! Our technician visited your home [DATE]. How was your experience? Please…"
type textarea "Hello! Our technician visited your home [DATE]. How was your experience? Please…"
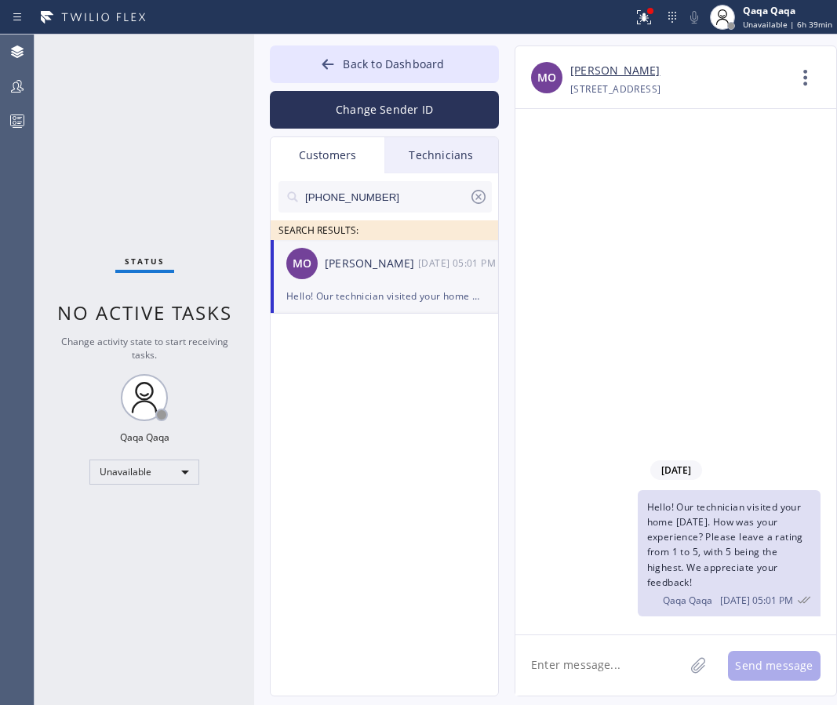
click at [388, 206] on input "[PHONE_NUMBER]" at bounding box center [385, 196] width 165 height 31
paste input "817) 988-8139"
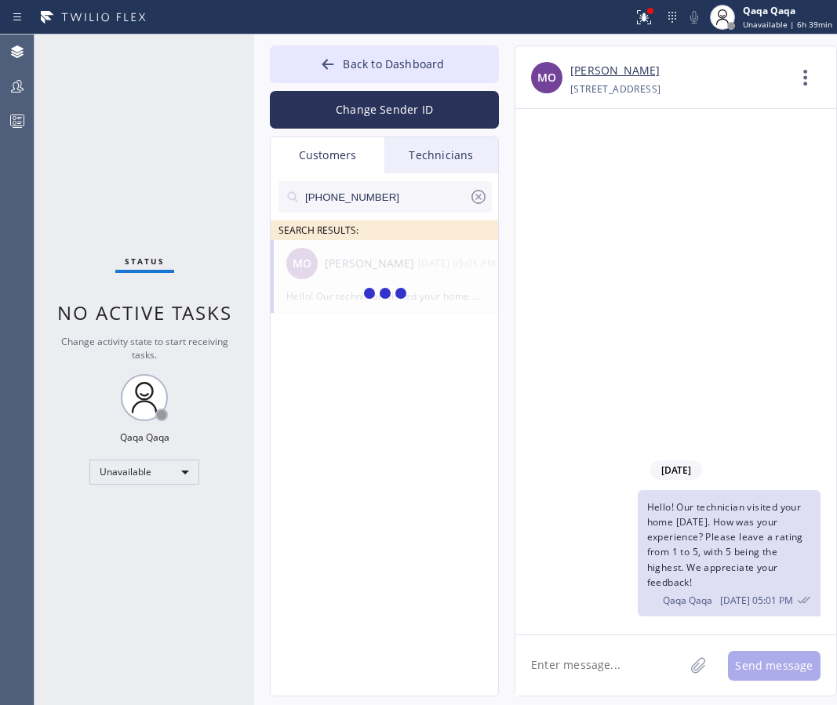
type input "[PHONE_NUMBER]"
click at [349, 268] on div "[PERSON_NAME]" at bounding box center [371, 264] width 93 height 18
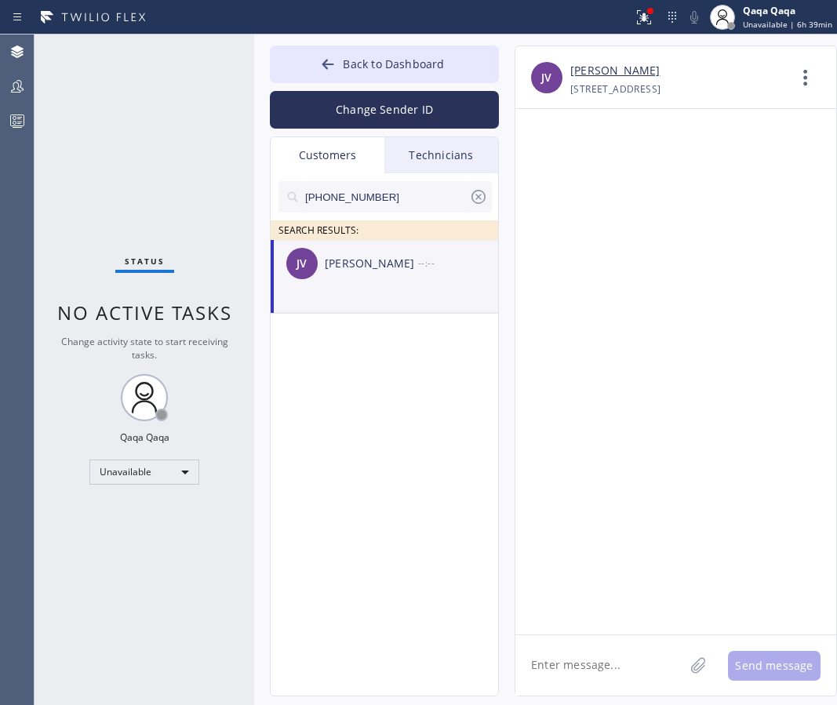
click at [590, 662] on textarea at bounding box center [599, 665] width 169 height 60
paste textarea "Hello! Our technician visited your home [DATE]. How was your experience? Please…"
type textarea "Hello! Our technician visited your home [DATE]. How was your experience? Please…"
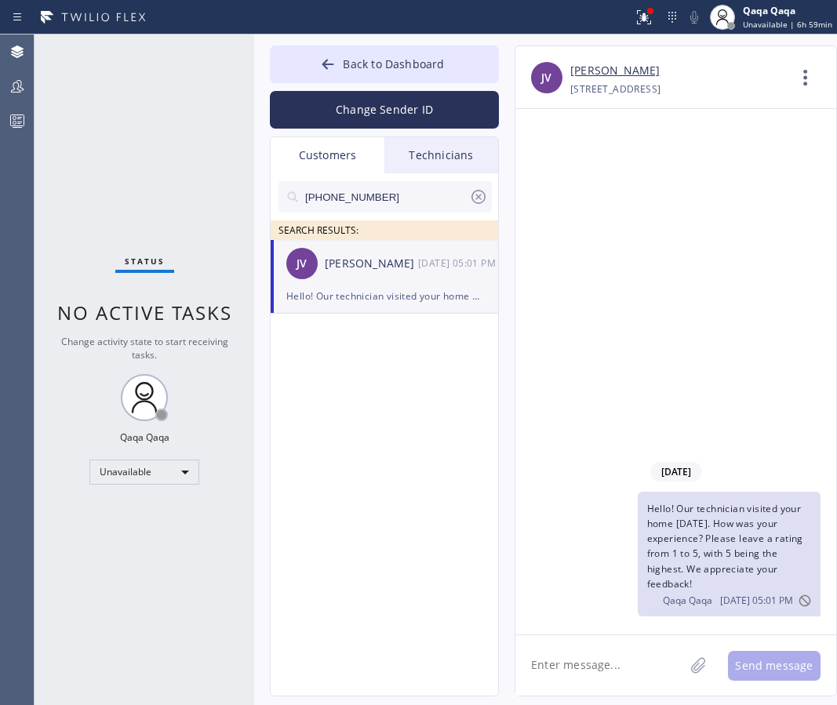
click at [383, 202] on input "[PHONE_NUMBER]" at bounding box center [385, 196] width 165 height 31
paste input "303) 594-2426"
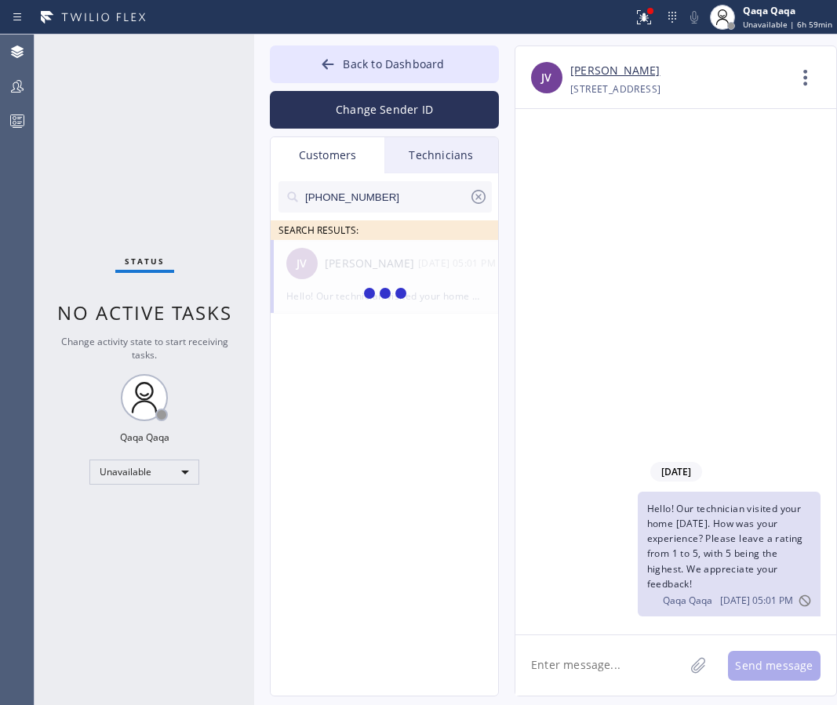
type input "[PHONE_NUMBER]"
click at [369, 290] on li "CM [PERSON_NAME] --:--" at bounding box center [385, 277] width 229 height 74
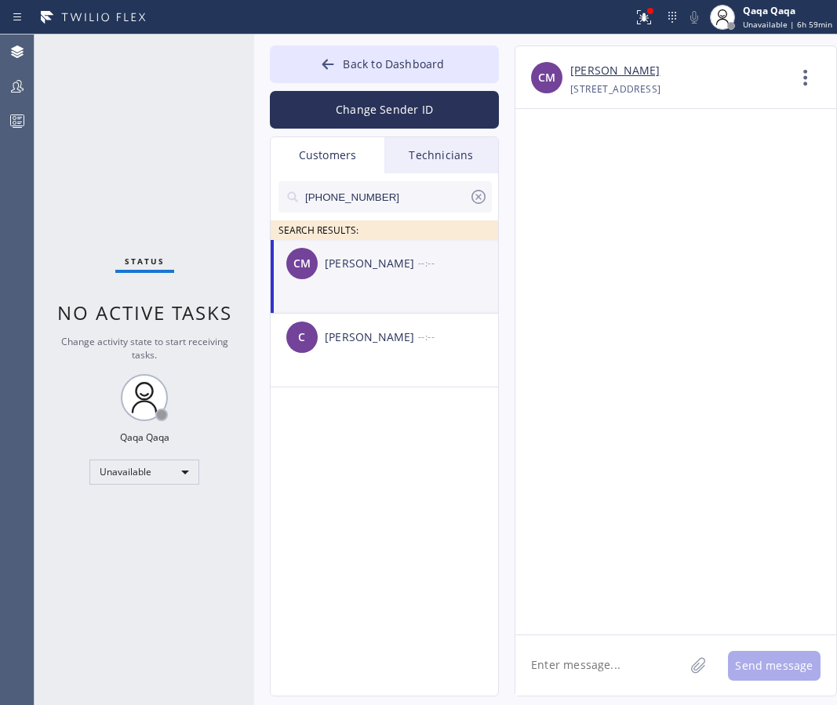
click at [597, 663] on textarea at bounding box center [599, 665] width 169 height 60
paste textarea "Hello! Our technician visited your home [DATE]. How was your experience? Please…"
type textarea "Hello! Our technician visited your home [DATE]. How was your experience? Please…"
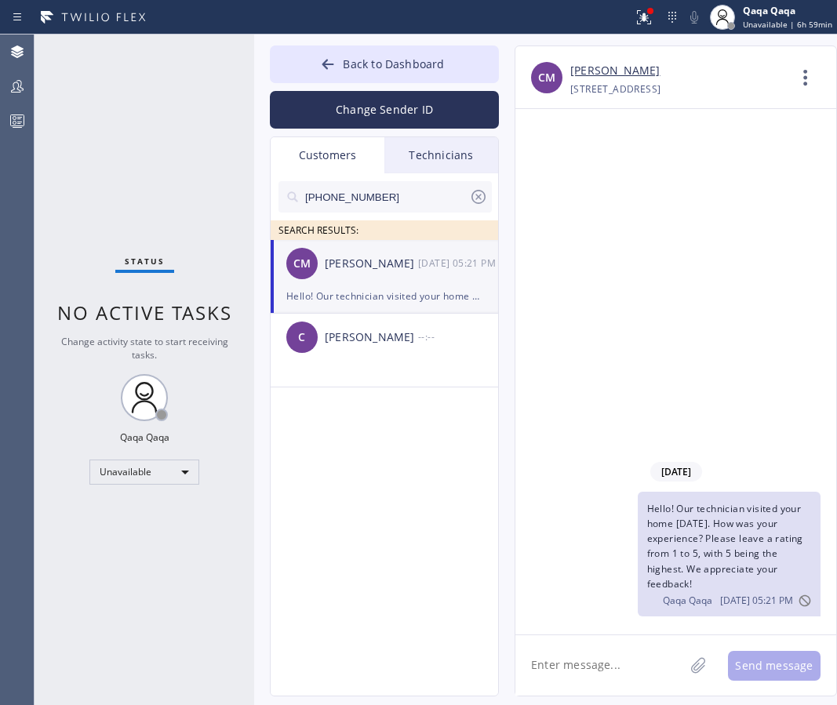
click at [391, 202] on input "[PHONE_NUMBER]" at bounding box center [385, 196] width 165 height 31
click at [381, 202] on input "[PHONE_NUMBER]" at bounding box center [385, 196] width 165 height 31
paste input "720) 940-0829"
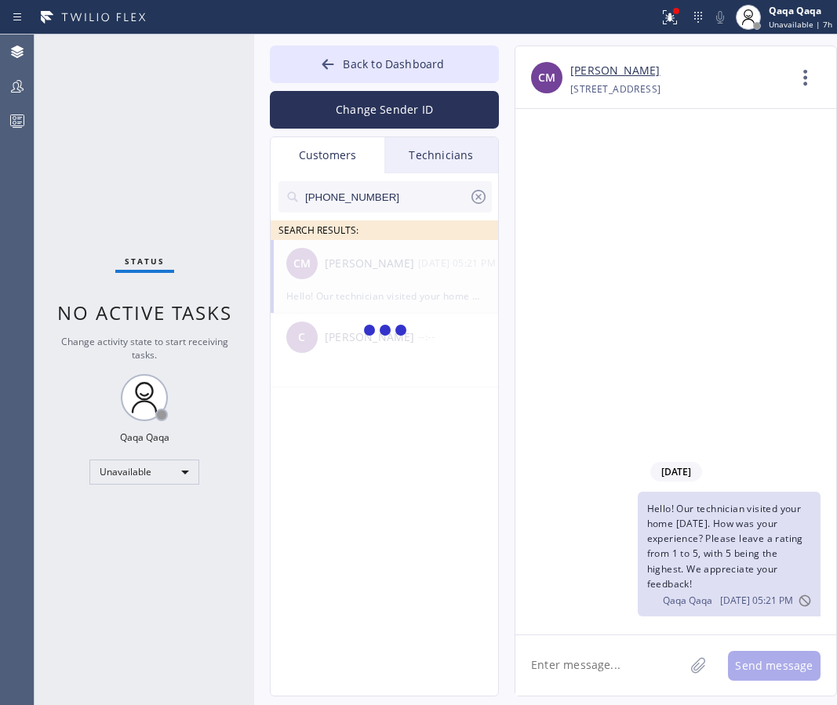
type input "[PHONE_NUMBER]"
click at [347, 271] on div "[PERSON_NAME]" at bounding box center [371, 264] width 93 height 18
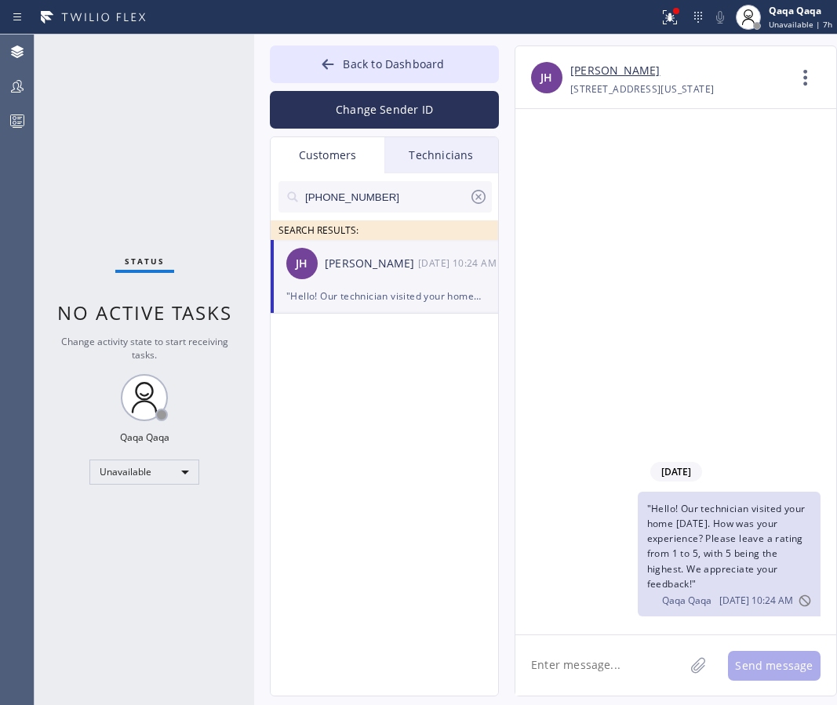
click at [593, 669] on textarea at bounding box center [599, 665] width 169 height 60
paste textarea "Hello! Our technician visited your home [DATE]. How was your experience? Please…"
type textarea "Hello! Our technician visited your home [DATE]. How was your experience? Please…"
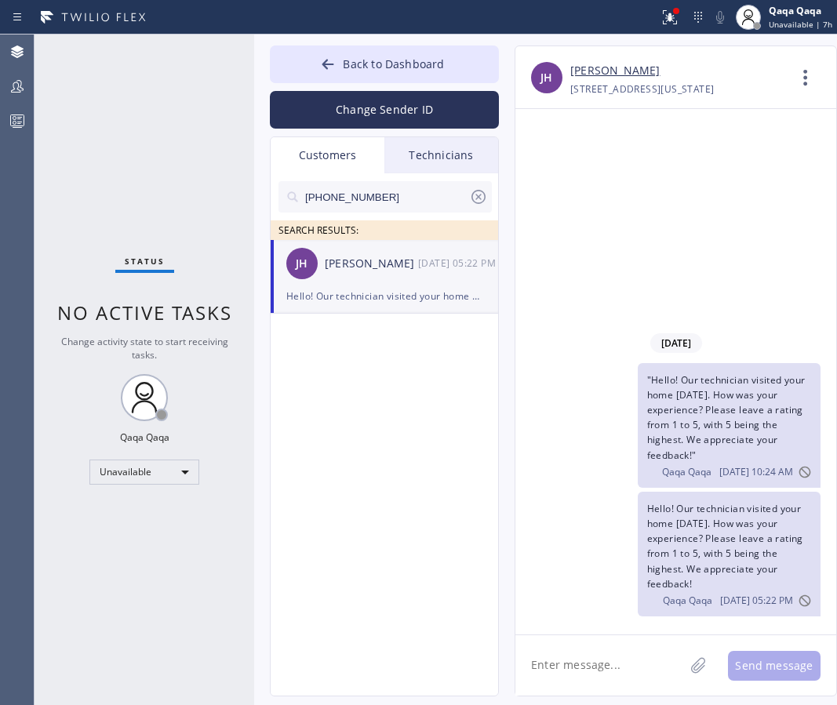
click at [358, 195] on input "[PHONE_NUMBER]" at bounding box center [385, 196] width 165 height 31
paste input "303) 880-8925"
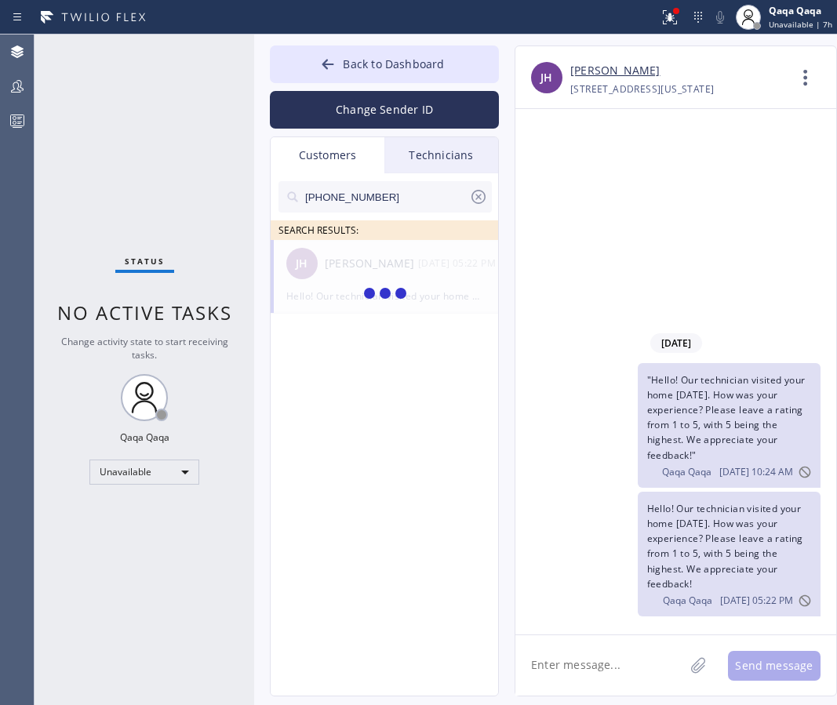
type input "[PHONE_NUMBER]"
click at [350, 268] on div "[PERSON_NAME]" at bounding box center [371, 264] width 93 height 18
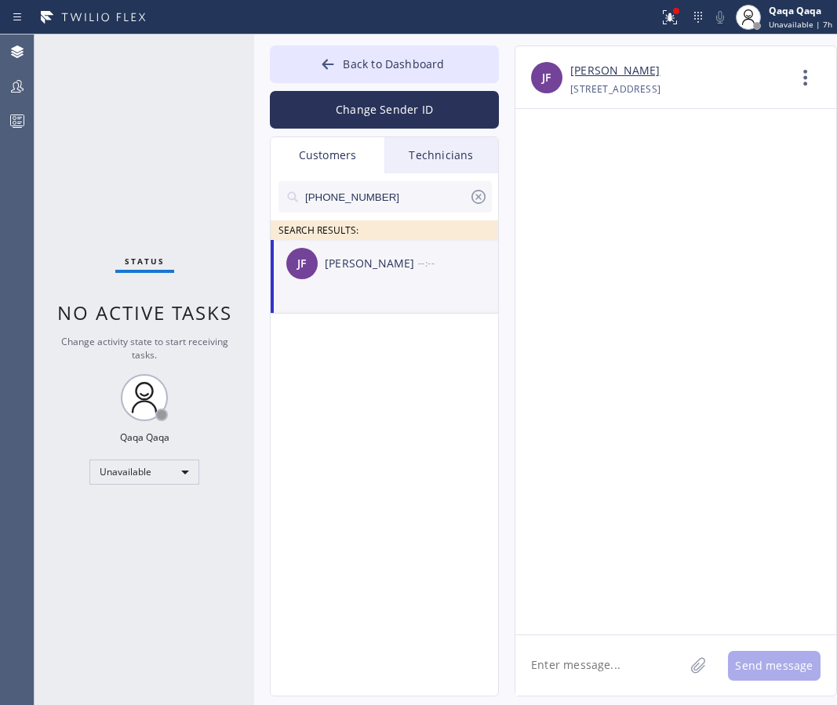
click at [576, 673] on textarea at bounding box center [599, 665] width 169 height 60
paste textarea "Hello! Our technician visited your home [DATE]. How was your experience? Please…"
type textarea "Hello! Our technician visited your home [DATE]. How was your experience? Please…"
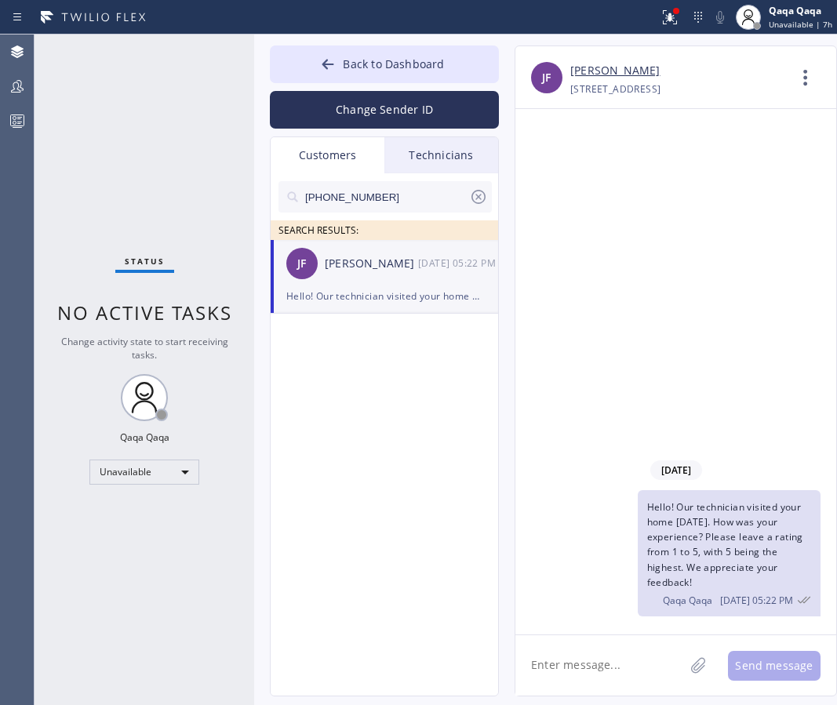
click at [370, 194] on input "[PHONE_NUMBER]" at bounding box center [385, 196] width 165 height 31
paste input "661) 406-928"
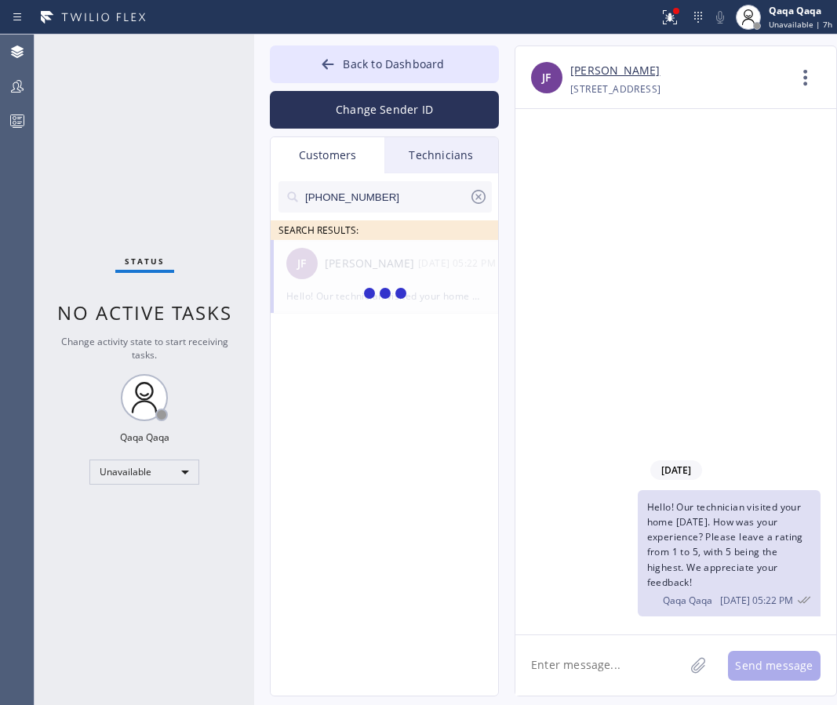
type input "[PHONE_NUMBER]"
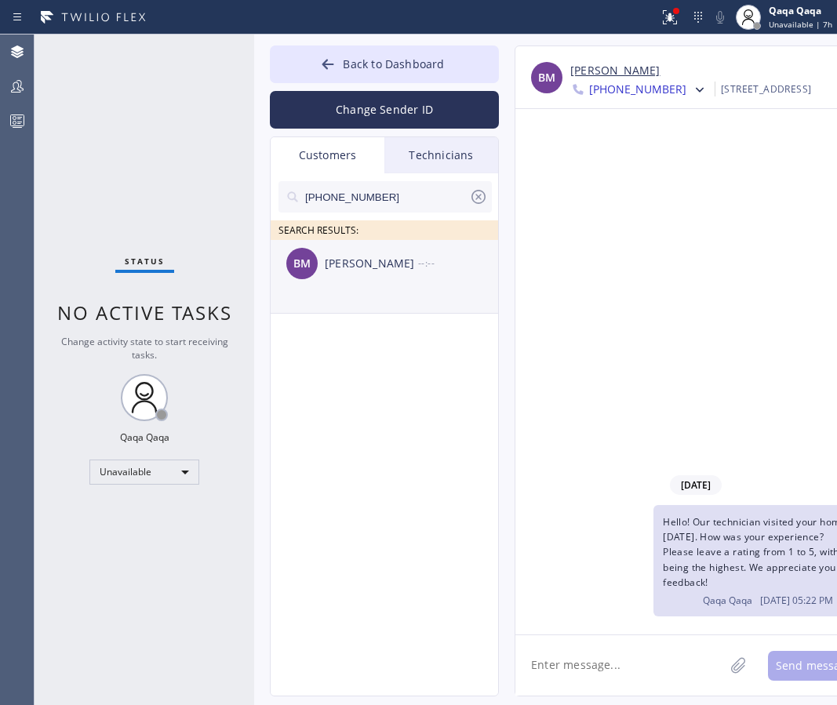
click at [343, 275] on div "BM [PERSON_NAME] --:--" at bounding box center [385, 263] width 229 height 47
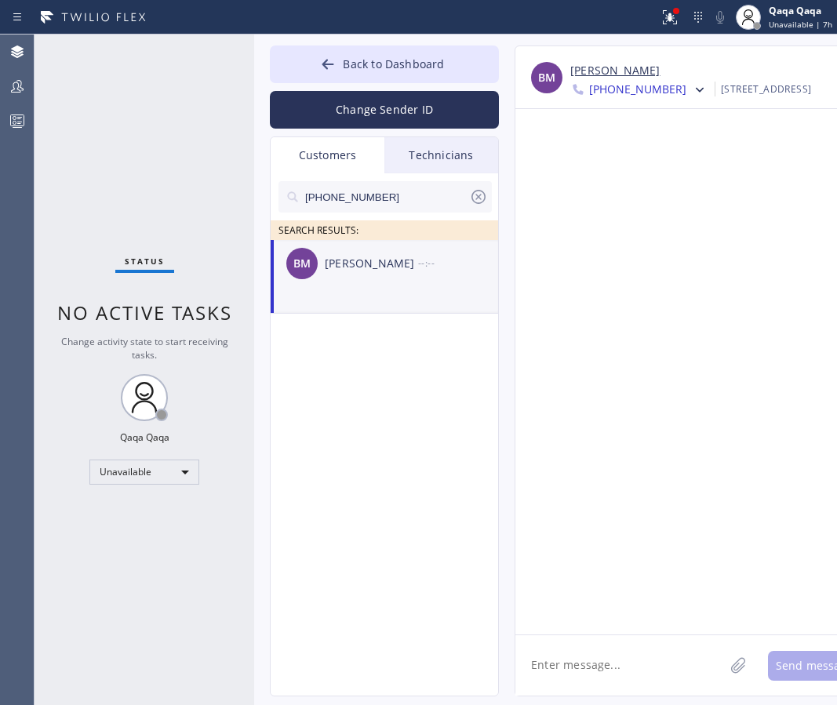
click at [588, 661] on textarea at bounding box center [619, 665] width 209 height 60
paste textarea "Hello! Our technician visited your home [DATE]. How was your experience? Please…"
type textarea "Hello! Our technician visited your home [DATE]. How was your experience? Please…"
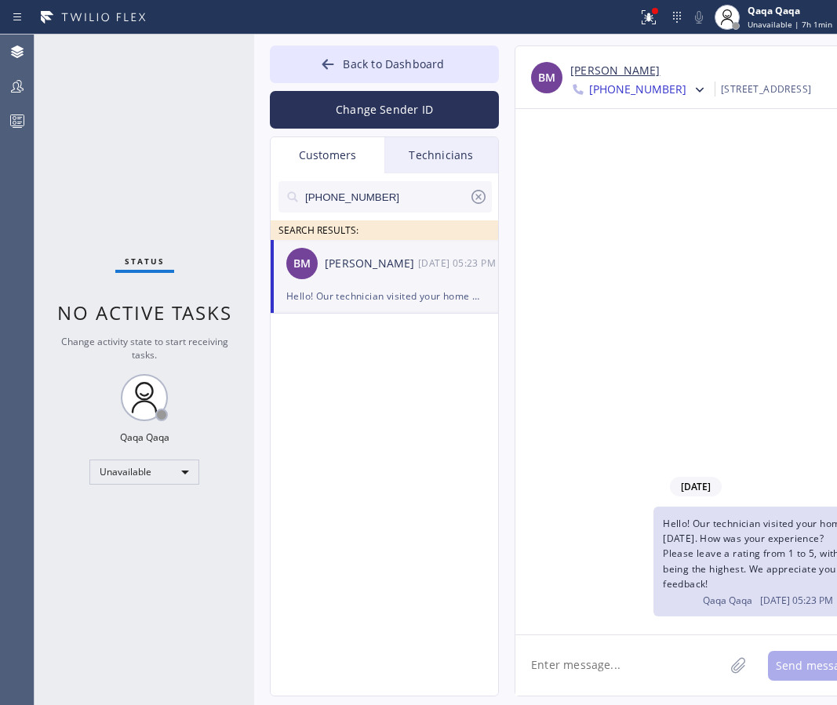
click at [407, 196] on input "[PHONE_NUMBER]" at bounding box center [385, 196] width 165 height 31
paste input "303) 916-9813"
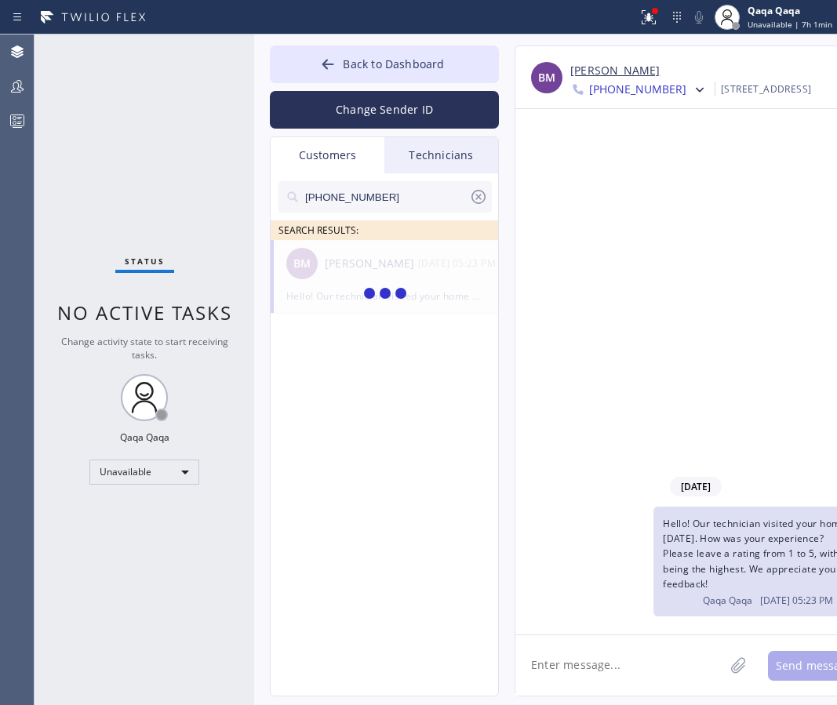
type input "[PHONE_NUMBER]"
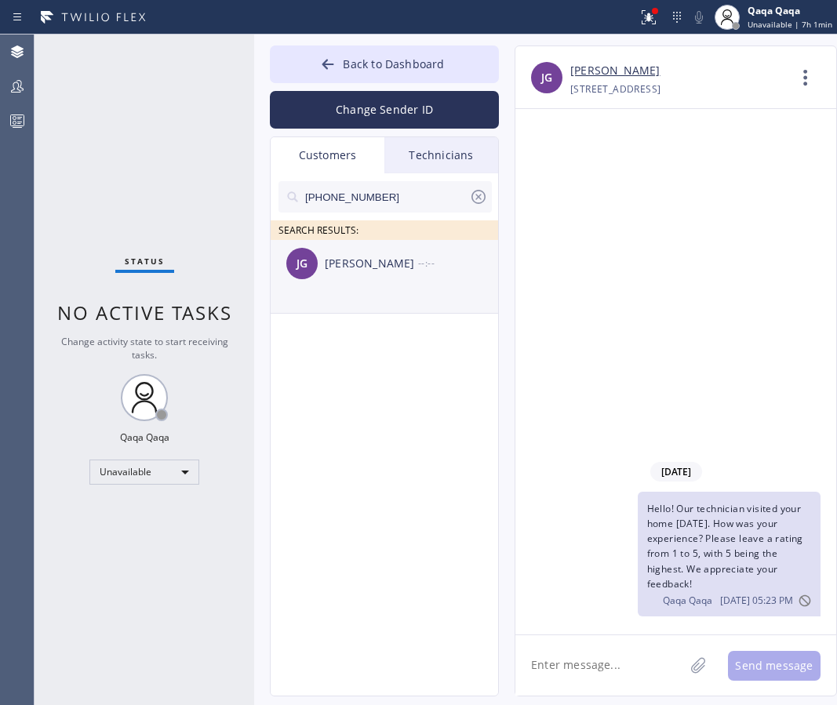
click at [339, 272] on div "[PERSON_NAME] --:--" at bounding box center [385, 263] width 229 height 47
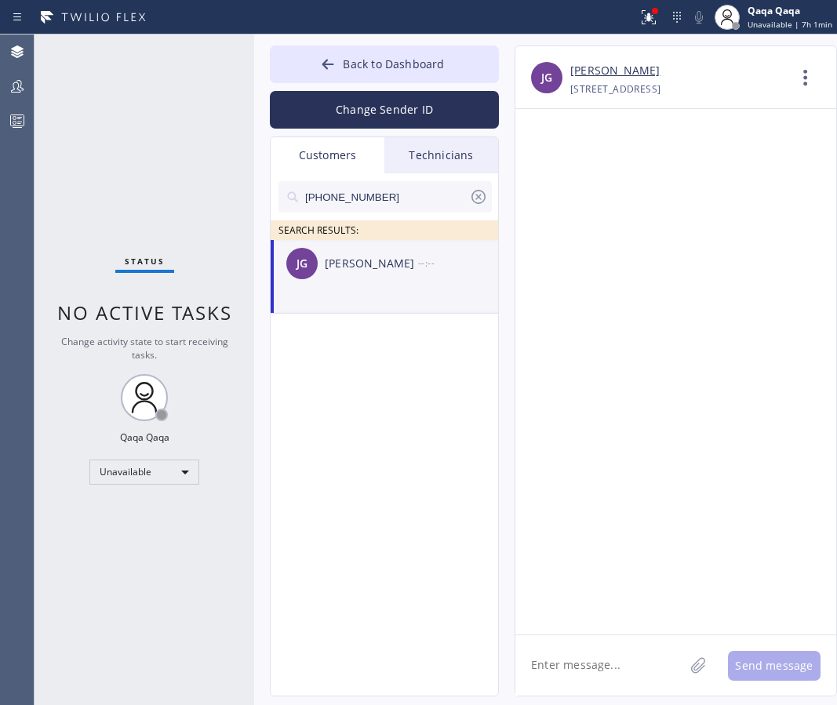
click at [557, 660] on textarea at bounding box center [599, 665] width 169 height 60
paste textarea "Hello! Our technician visited your home [DATE]. How was your experience? Please…"
type textarea "Hello! Our technician visited your home [DATE]. How was your experience? Please…"
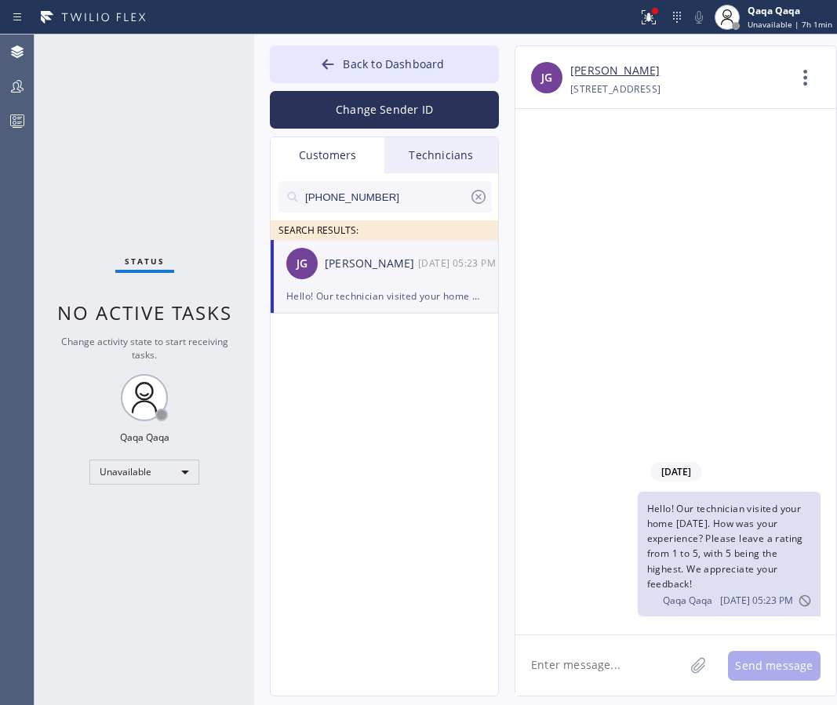
click at [372, 195] on input "[PHONE_NUMBER]" at bounding box center [385, 196] width 165 height 31
paste input "970) 903-0418"
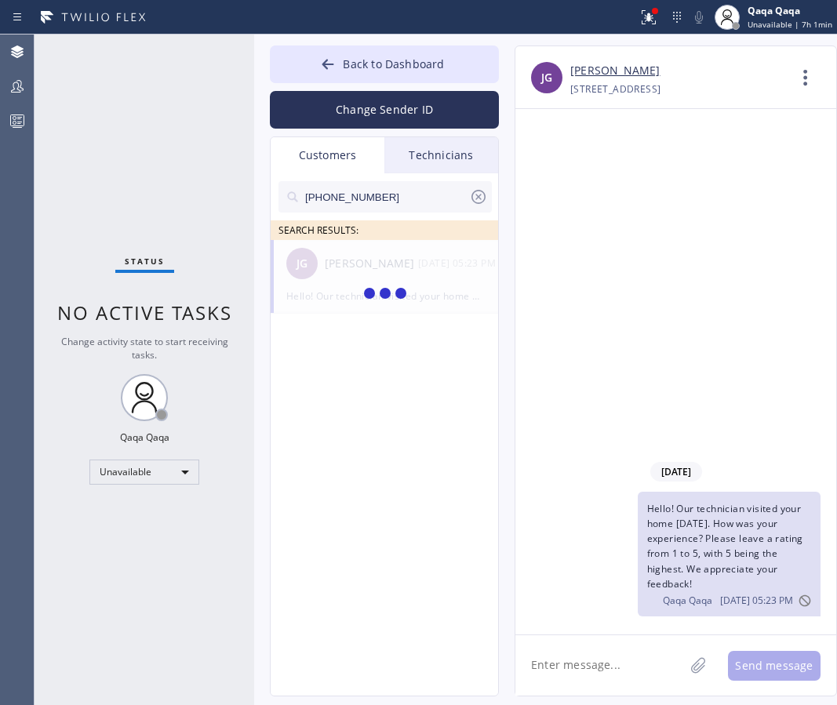
type input "[PHONE_NUMBER]"
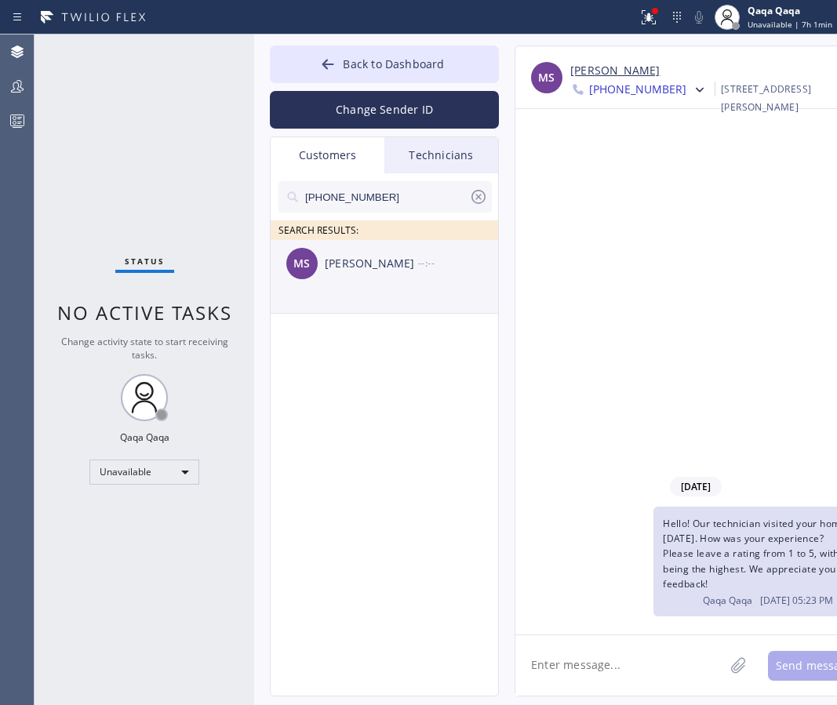
click at [376, 274] on div "MS [PERSON_NAME] --:--" at bounding box center [385, 263] width 229 height 47
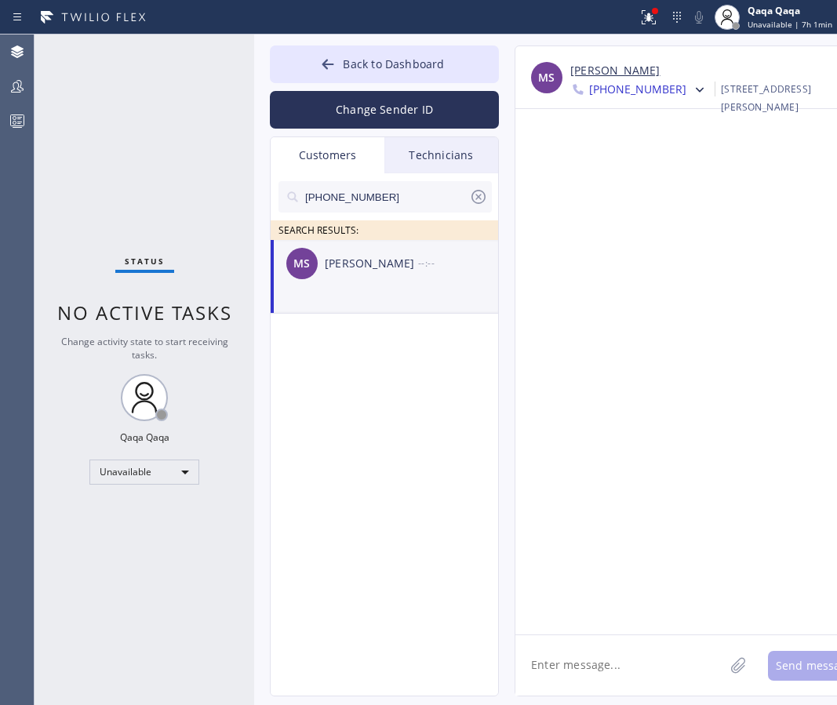
click at [572, 655] on textarea at bounding box center [619, 665] width 209 height 60
paste textarea "Hello! Our technician visited your home [DATE]. How was your experience? Please…"
type textarea "Hello! Our technician visited your home [DATE]. How was your experience? Please…"
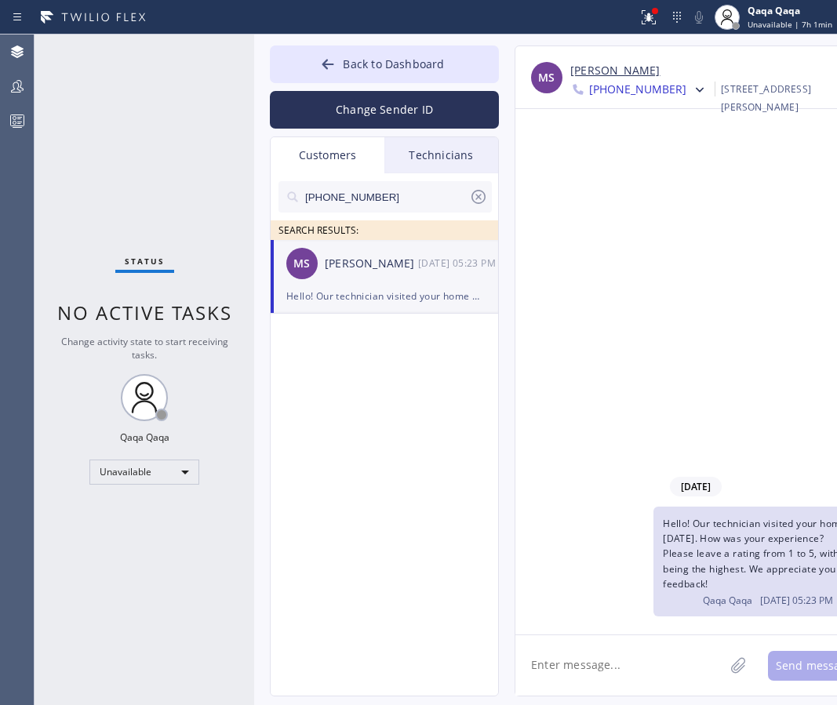
click at [390, 188] on input "[PHONE_NUMBER]" at bounding box center [385, 196] width 165 height 31
paste input "310) 721-1913"
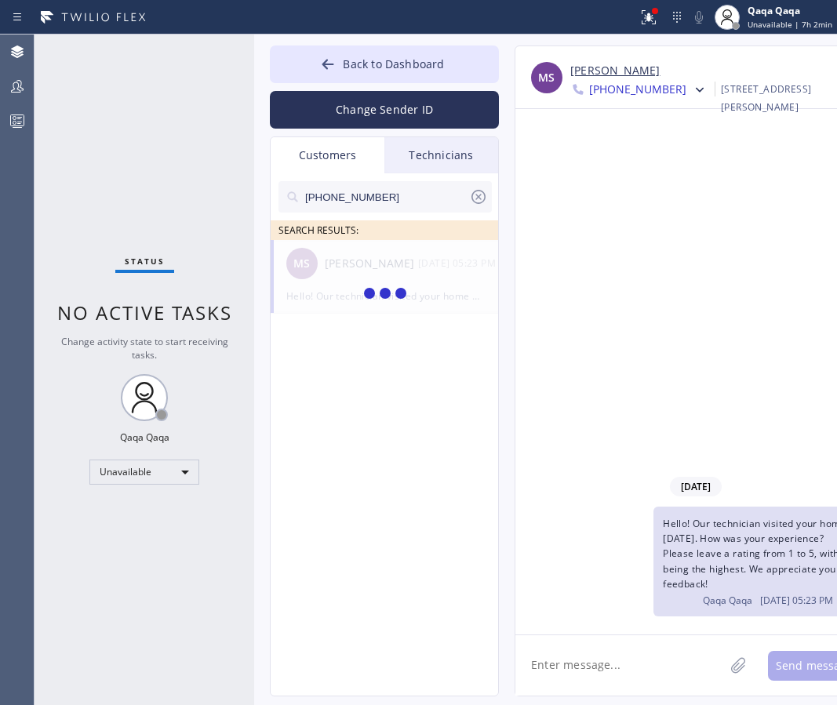
type input "[PHONE_NUMBER]"
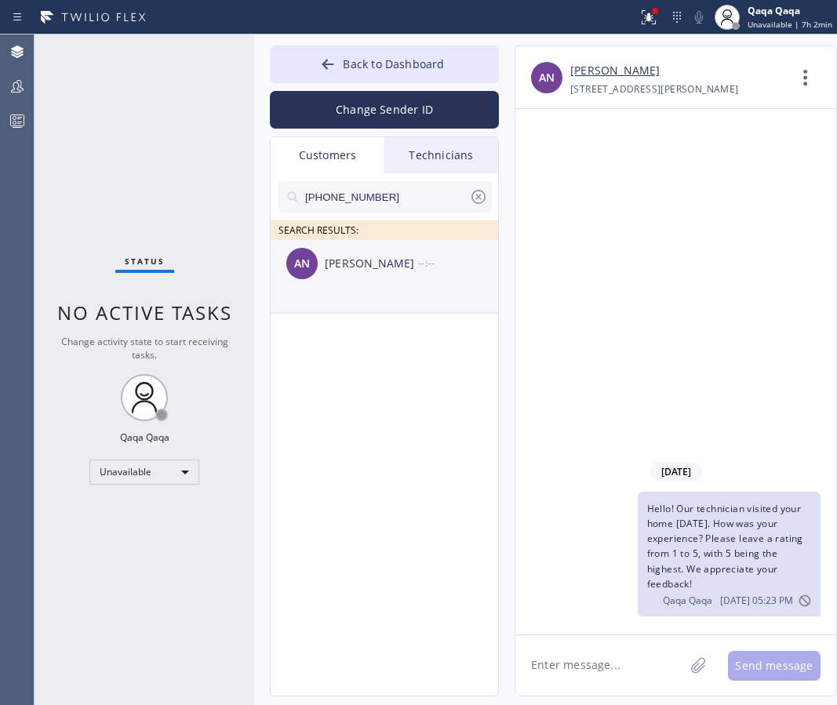
click at [341, 280] on div "AN [PERSON_NAME] --:--" at bounding box center [385, 263] width 229 height 47
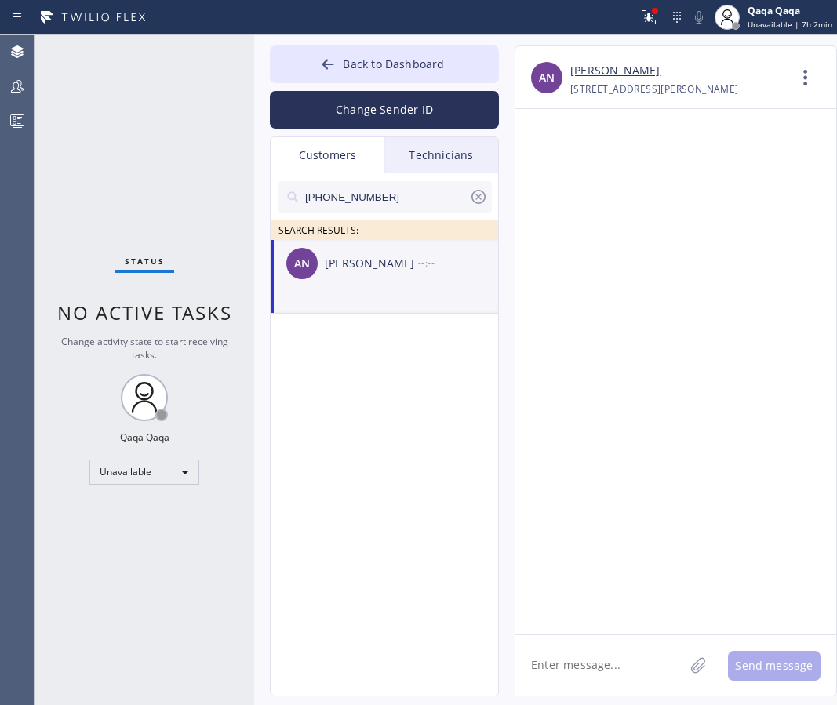
click at [578, 670] on textarea at bounding box center [599, 665] width 169 height 60
paste textarea "Hello! Our technician visited your home [DATE]. How was your experience? Please…"
type textarea "Hello! Our technician visited your home [DATE]. How was your experience? Please…"
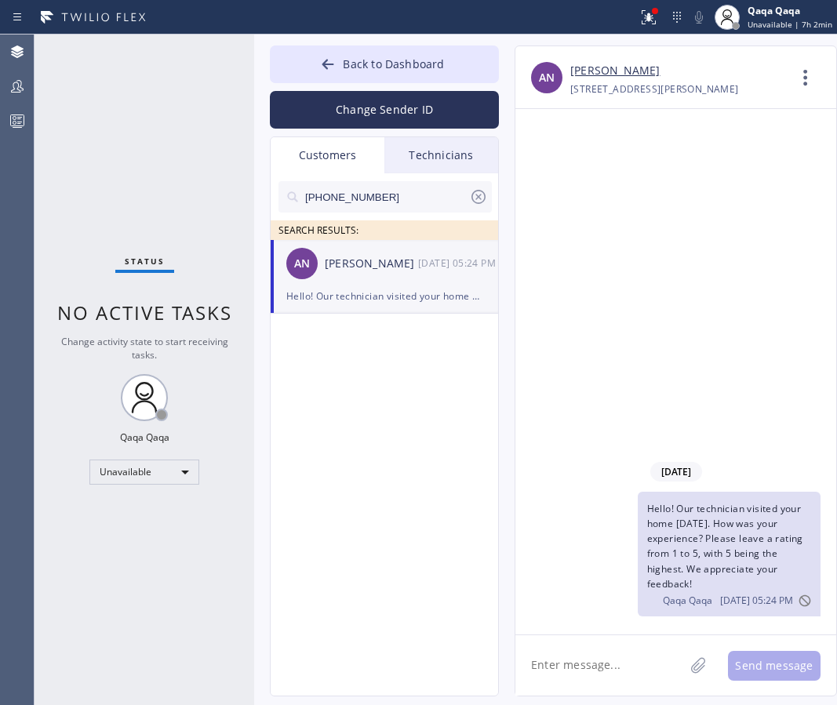
click at [387, 201] on input "[PHONE_NUMBER]" at bounding box center [385, 196] width 165 height 31
paste input "661) 259-3938"
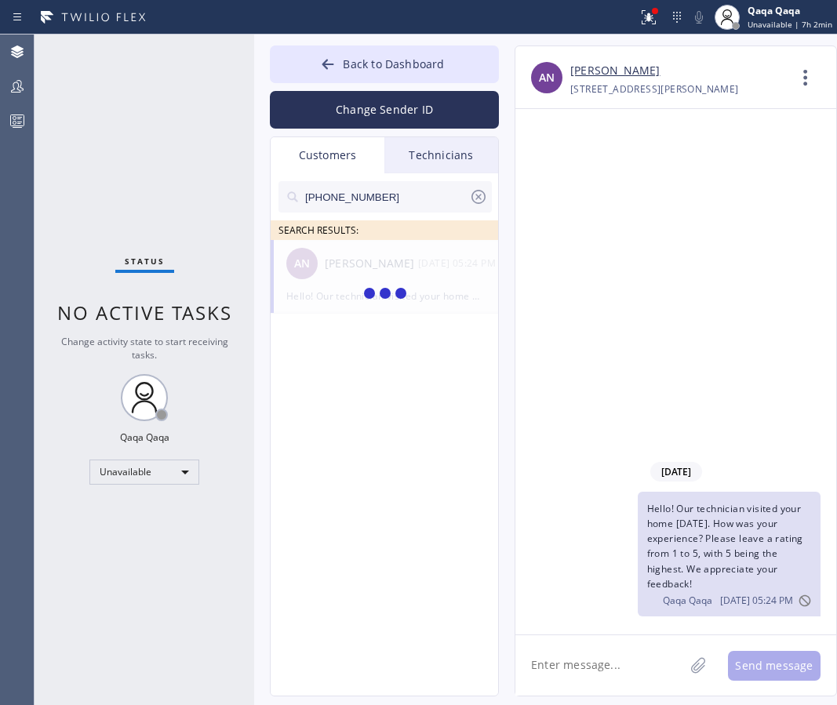
type input "[PHONE_NUMBER]"
click at [349, 264] on div "[PERSON_NAME]" at bounding box center [371, 264] width 93 height 18
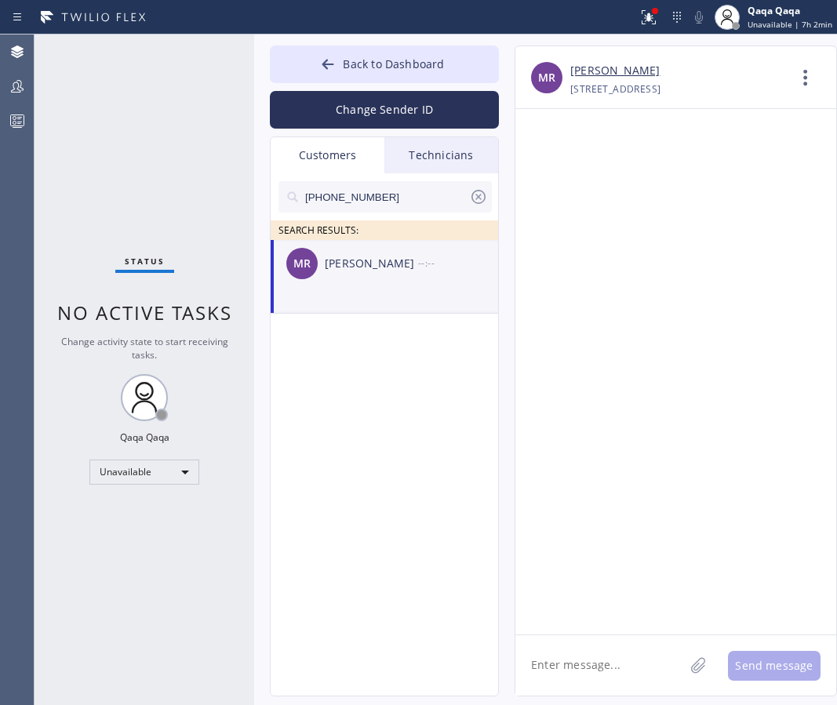
click at [560, 652] on textarea at bounding box center [599, 665] width 169 height 60
paste textarea "Hello! Our technician visited your home [DATE]. How was your experience? Please…"
type textarea "Hello! Our technician visited your home [DATE]. How was your experience? Please…"
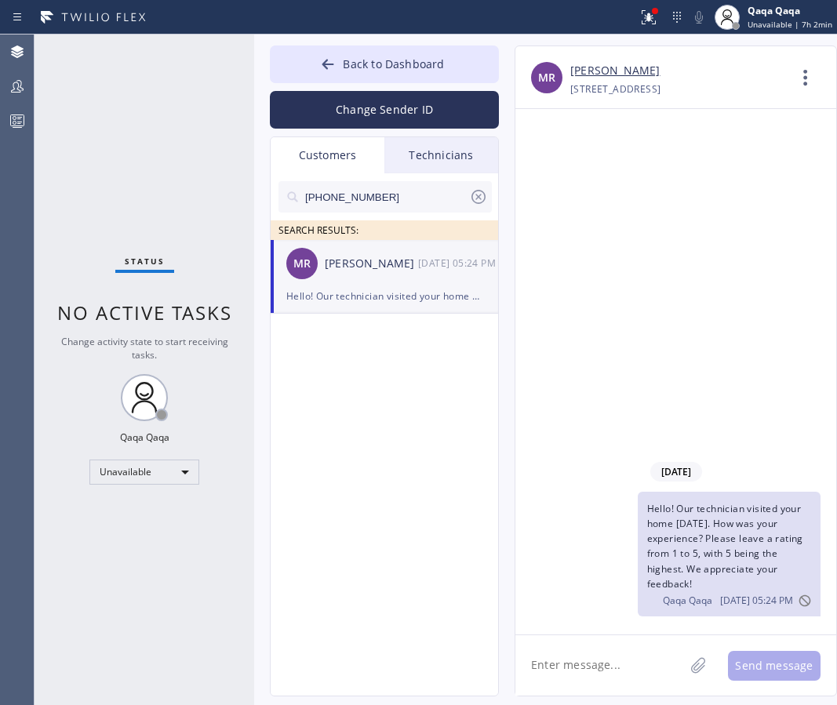
click at [397, 194] on input "[PHONE_NUMBER]" at bounding box center [385, 196] width 165 height 31
paste input "818) 606-546"
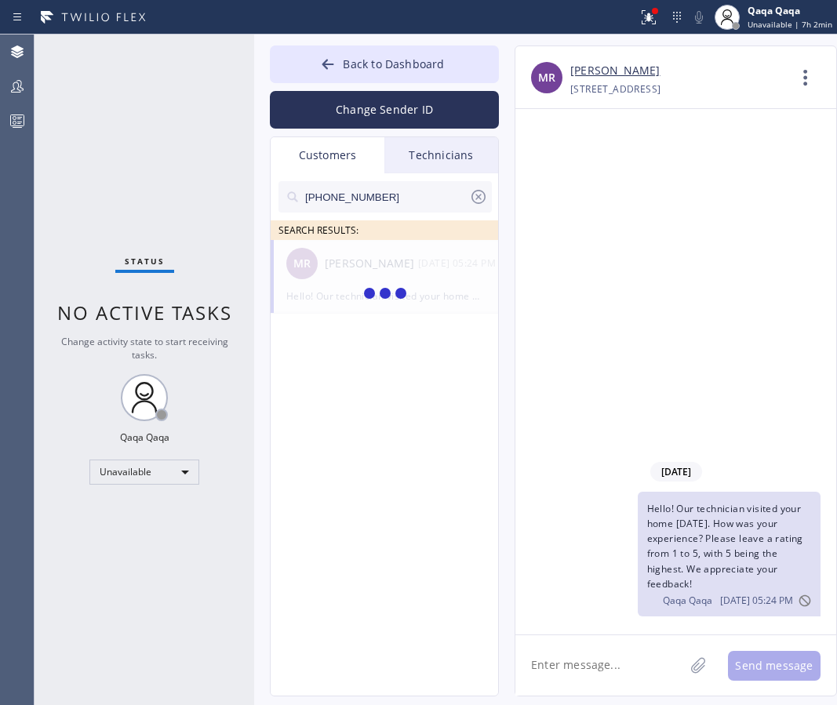
type input "[PHONE_NUMBER]"
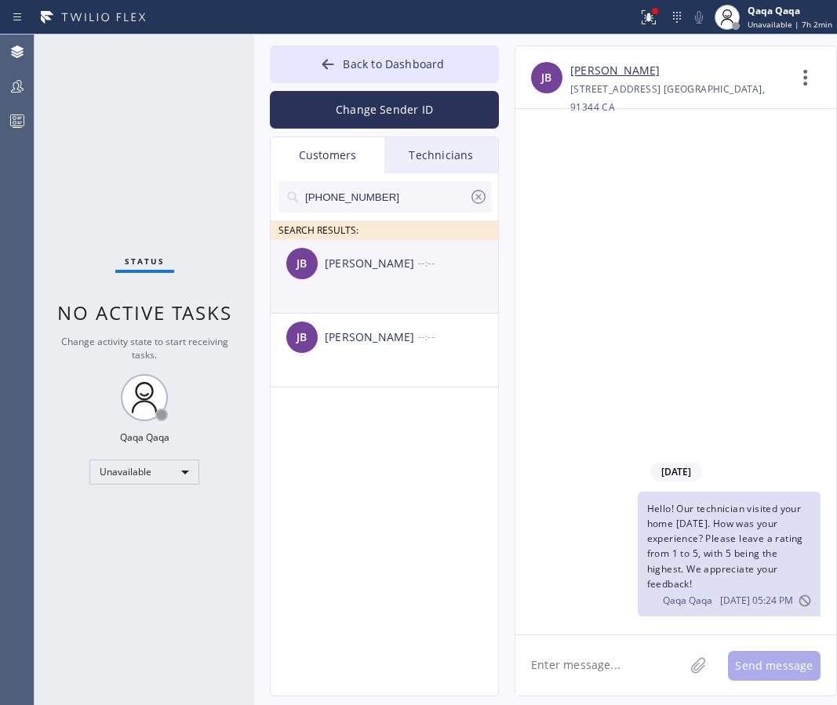
click at [340, 263] on div "[PERSON_NAME]" at bounding box center [371, 264] width 93 height 18
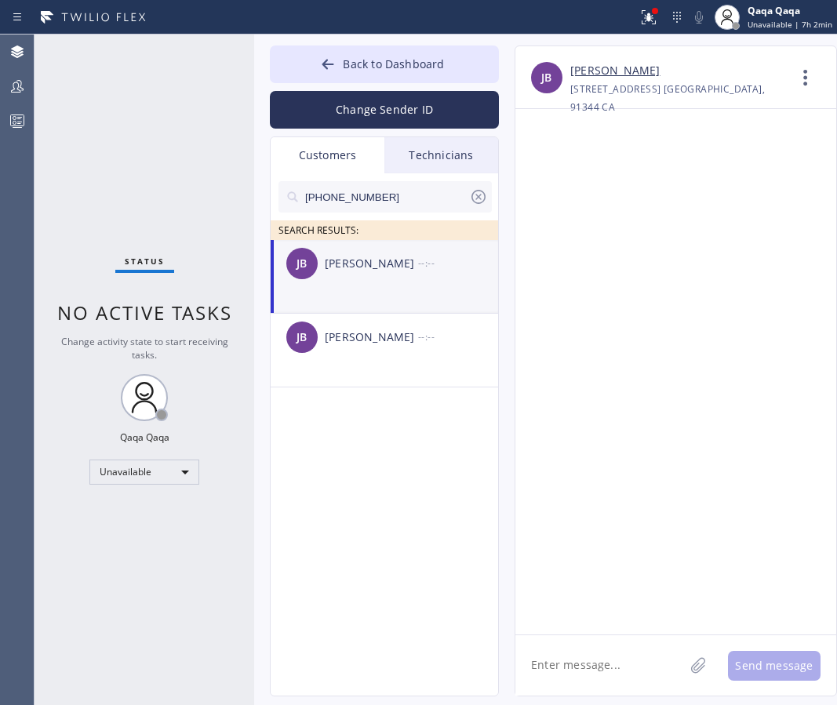
click at [568, 669] on textarea at bounding box center [599, 665] width 169 height 60
paste textarea "Hello! Our technician visited your home [DATE]. How was your experience? Please…"
type textarea "Hello! Our technician visited your home [DATE]. How was your experience? Please…"
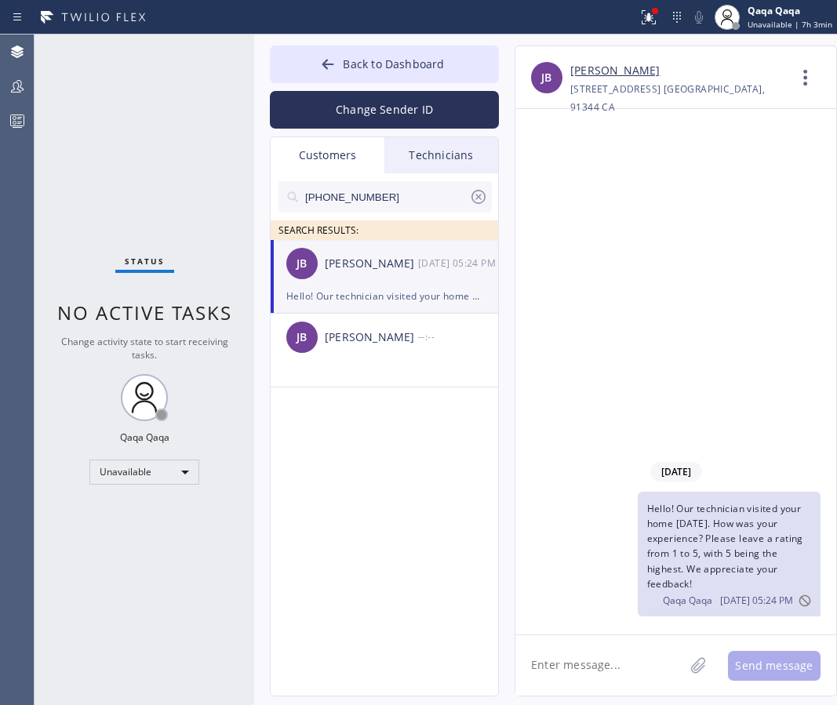
click at [395, 194] on input "[PHONE_NUMBER]" at bounding box center [385, 196] width 165 height 31
paste input "21-645"
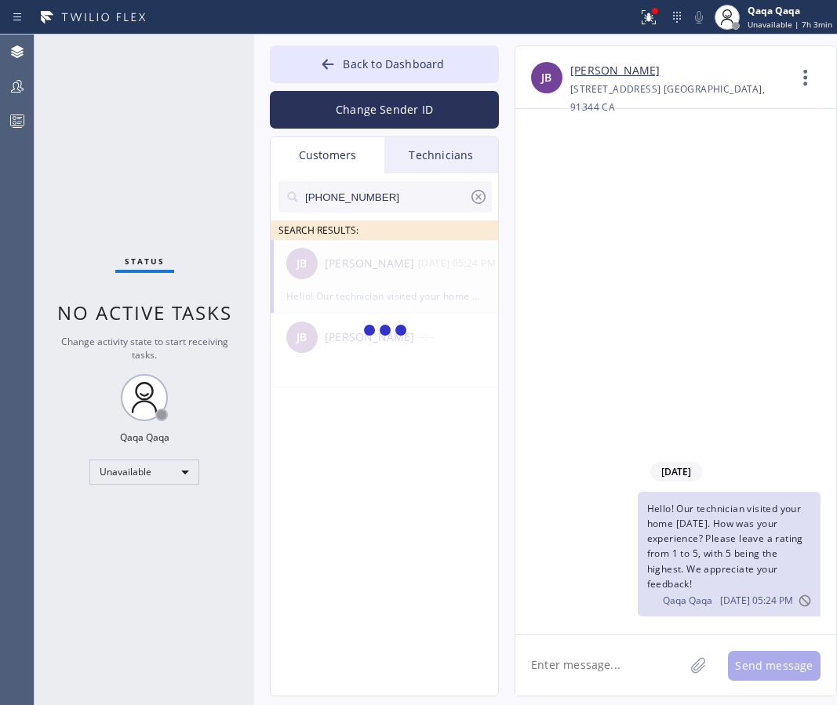
type input "[PHONE_NUMBER]"
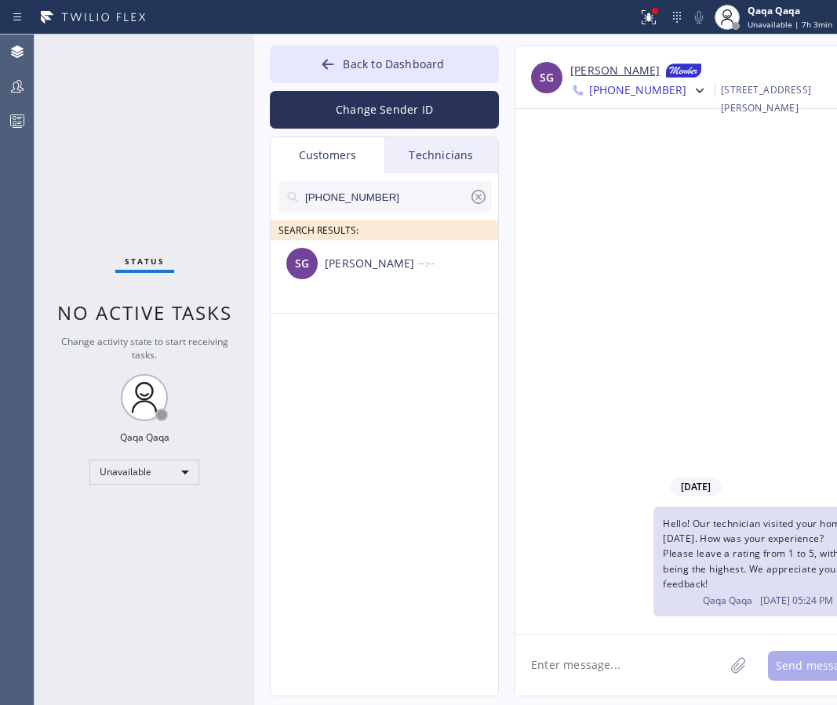
click at [342, 270] on div "[PERSON_NAME]" at bounding box center [371, 264] width 93 height 18
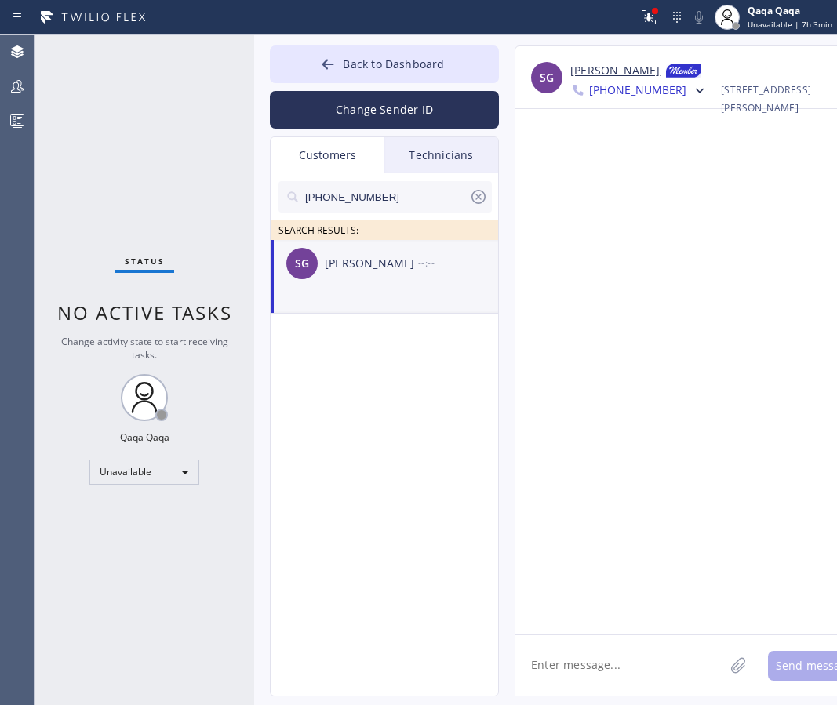
click at [597, 689] on textarea at bounding box center [619, 665] width 209 height 60
paste textarea "Hello! Our technician visited your home [DATE]. How was your experience? Please…"
type textarea "Hello! Our technician visited your home [DATE]. How was your experience? Please…"
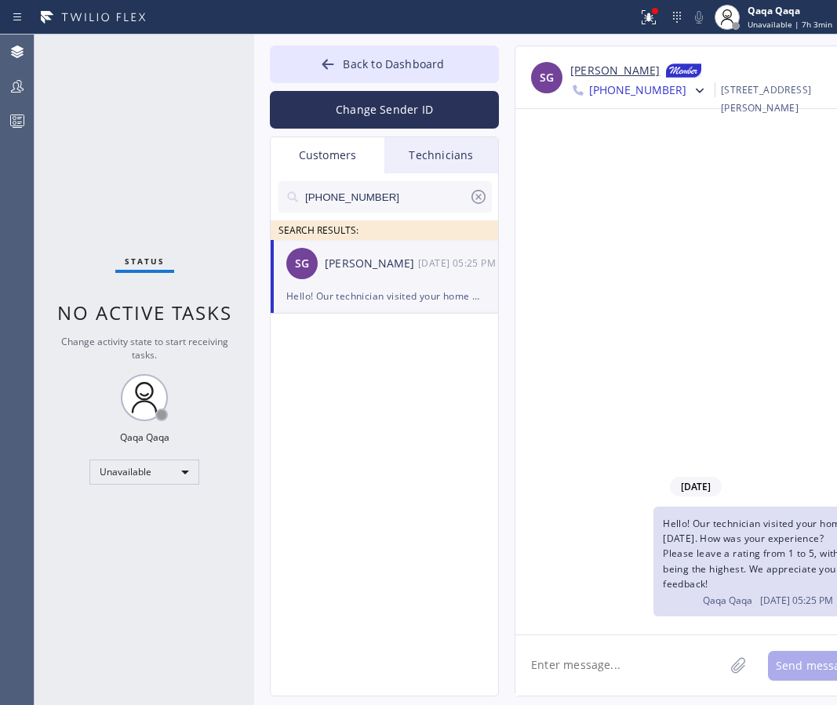
click at [386, 192] on input "[PHONE_NUMBER]" at bounding box center [385, 196] width 165 height 31
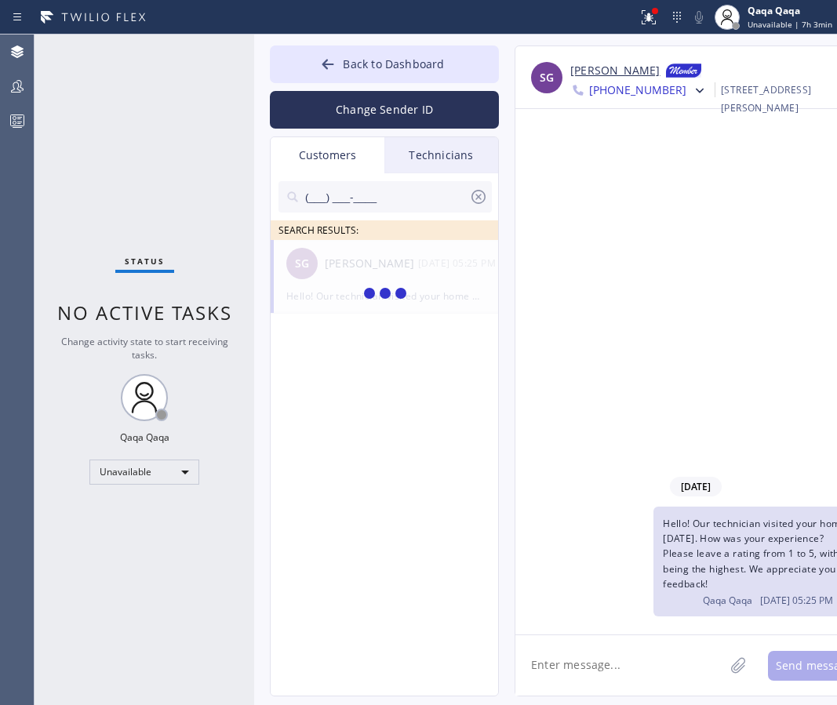
click at [400, 192] on input "(___) ___-____" at bounding box center [385, 196] width 165 height 31
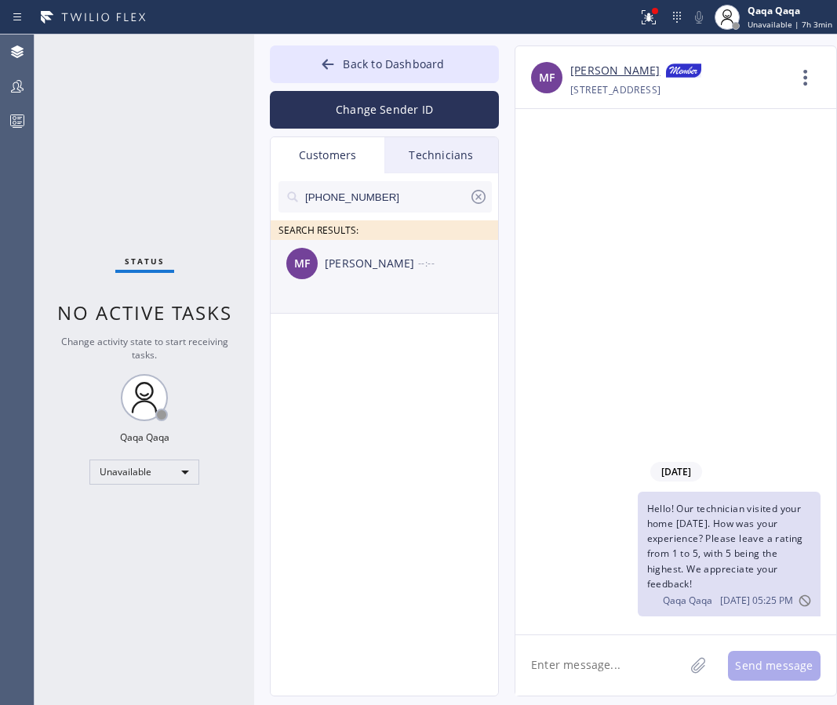
click at [361, 268] on div "[PERSON_NAME]" at bounding box center [371, 264] width 93 height 18
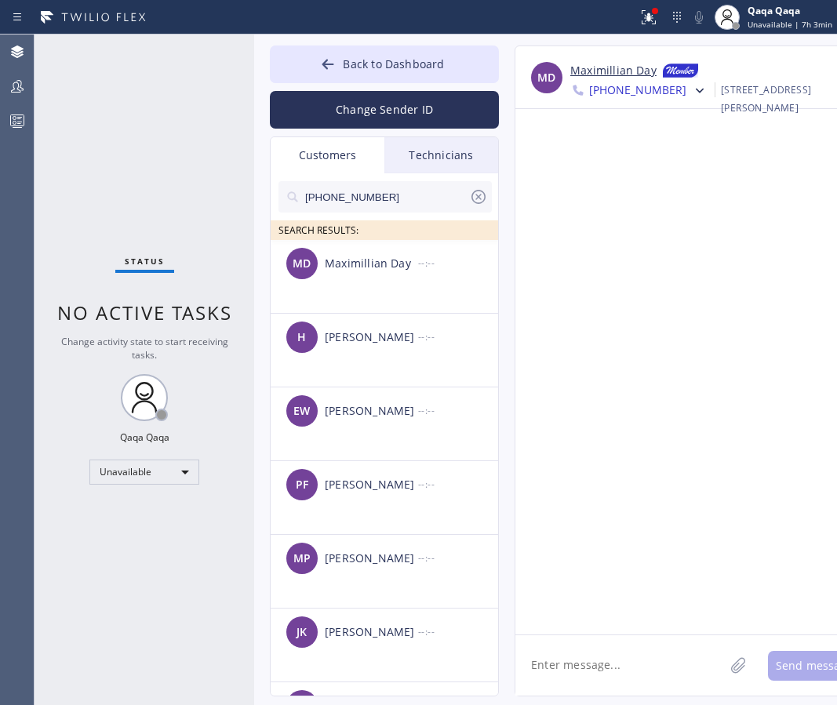
click at [602, 673] on textarea at bounding box center [619, 665] width 209 height 60
paste textarea "Hello! Our technician visited your home [DATE]. How was your experience? Please…"
type textarea "Hello! Our technician visited your home [DATE]. How was your experience? Please…"
click at [427, 202] on input "[PHONE_NUMBER]" at bounding box center [385, 196] width 165 height 31
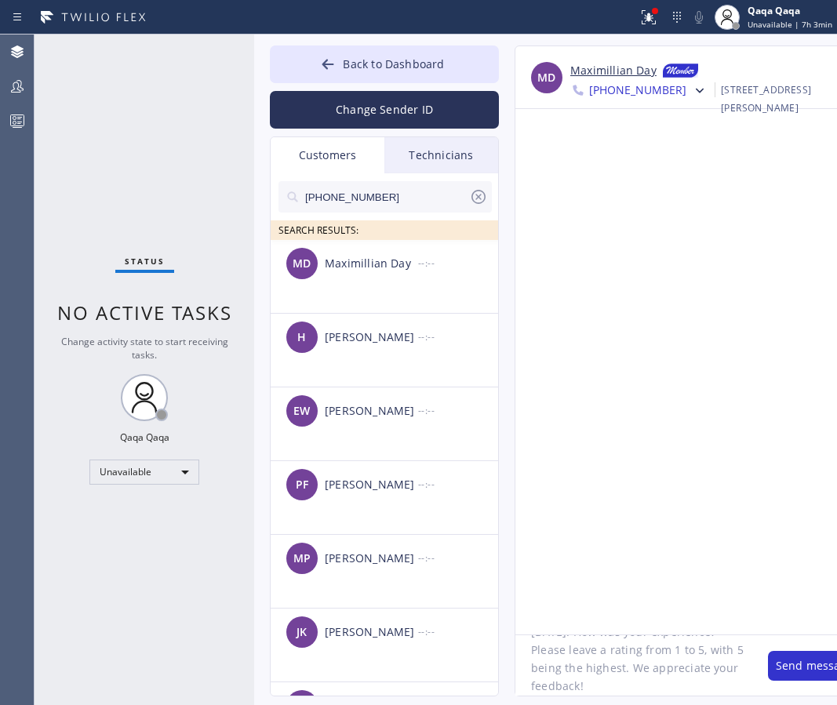
click at [476, 198] on icon at bounding box center [478, 197] width 14 height 14
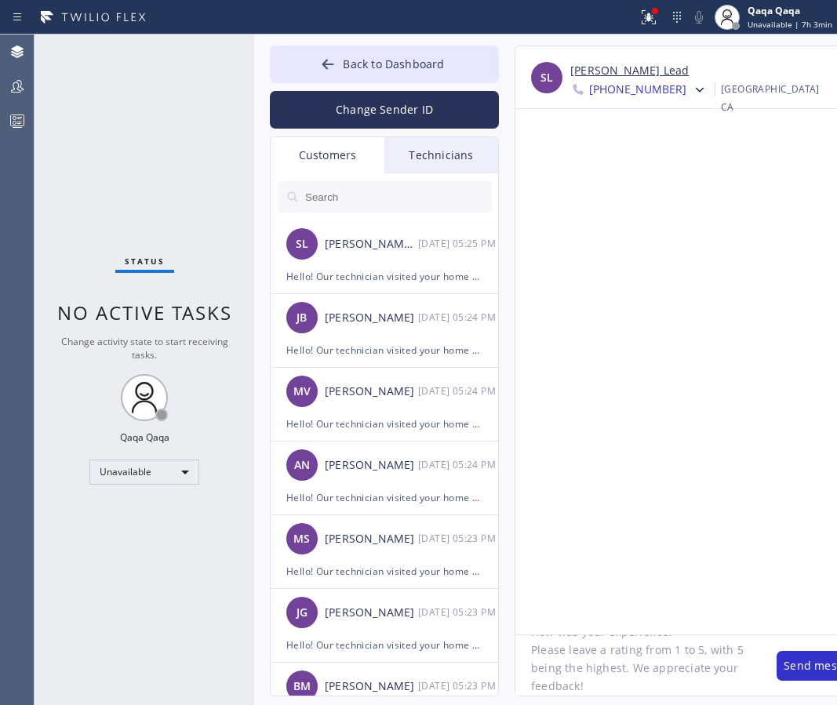
click at [369, 198] on input "text" at bounding box center [397, 196] width 188 height 31
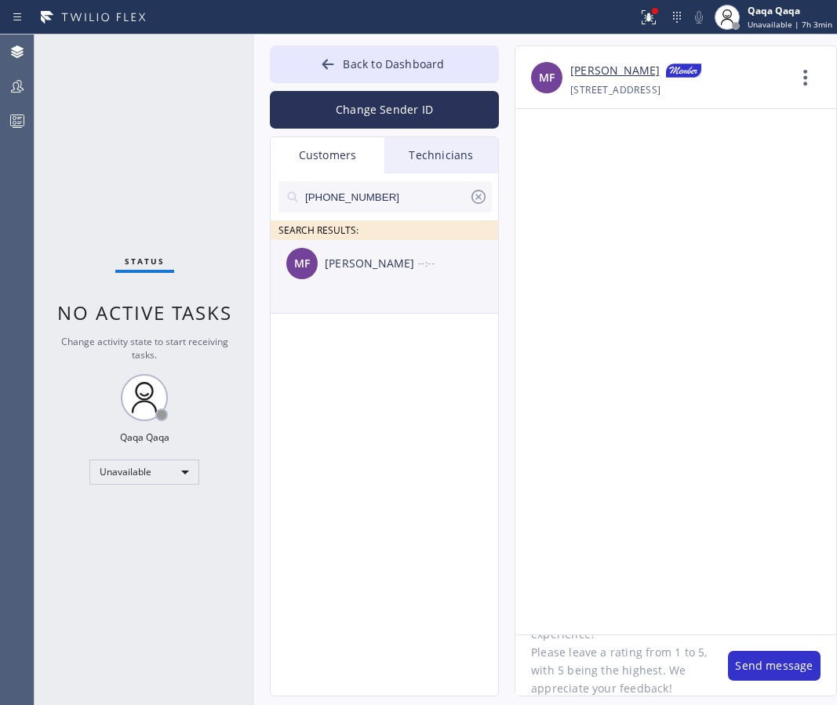
click at [362, 256] on div "[PERSON_NAME]" at bounding box center [371, 264] width 93 height 18
click at [628, 659] on textarea "Hello! Our technician visited your home [DATE]. How was your experience? Please…" at bounding box center [613, 665] width 197 height 60
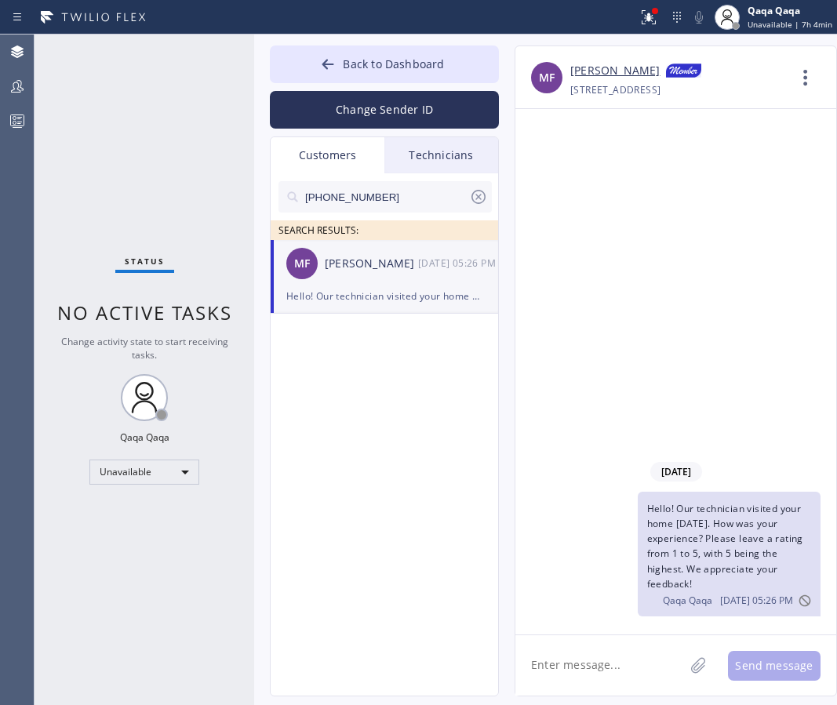
click at [377, 194] on input "[PHONE_NUMBER]" at bounding box center [385, 196] width 165 height 31
paste input "310) 493-8168"
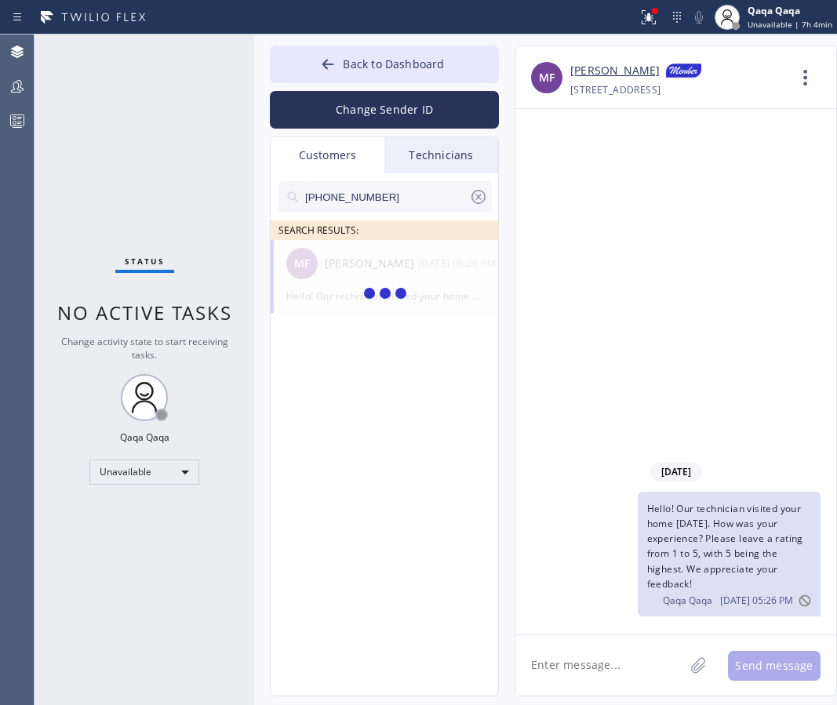
type input "[PHONE_NUMBER]"
click at [346, 265] on div "[PERSON_NAME]" at bounding box center [371, 264] width 93 height 18
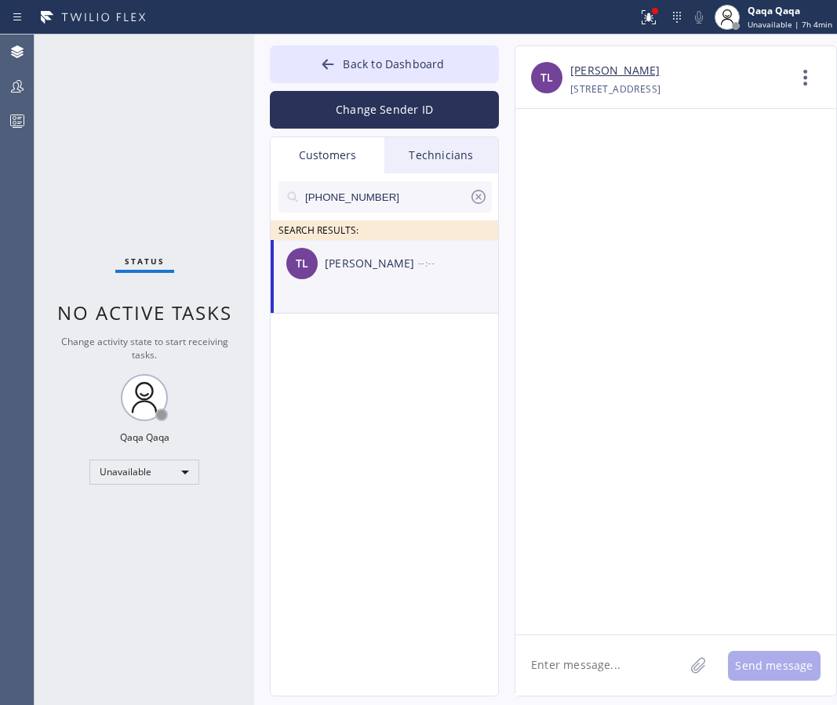
click at [554, 670] on textarea at bounding box center [599, 665] width 169 height 60
paste textarea "Hello! Our technician visited your home [DATE]. How was your experience? Please…"
type textarea "Hello! Our technician visited your home [DATE]. How was your experience? Please…"
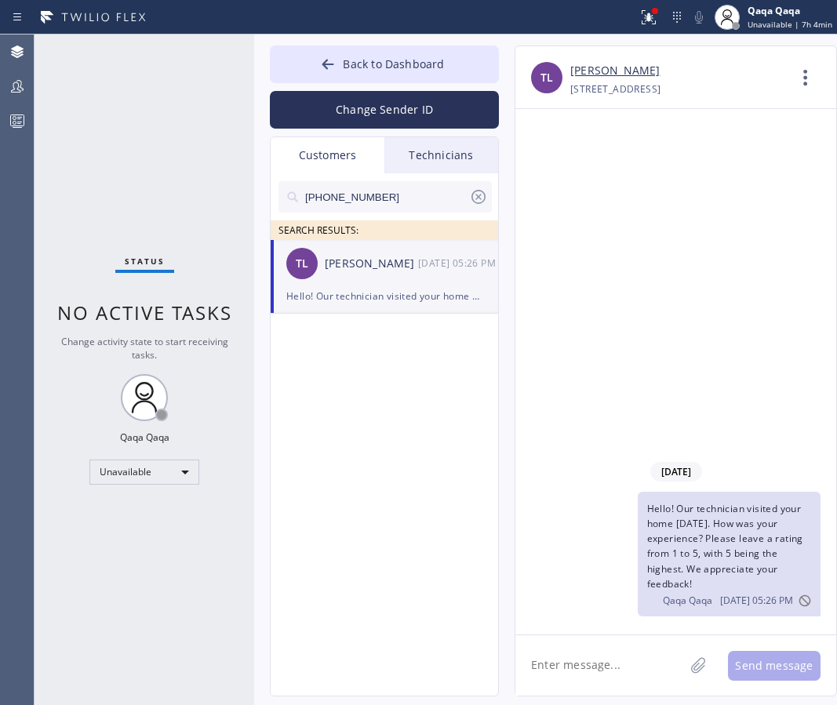
click at [388, 196] on input "[PHONE_NUMBER]" at bounding box center [385, 196] width 165 height 31
paste input "23) 707-0053"
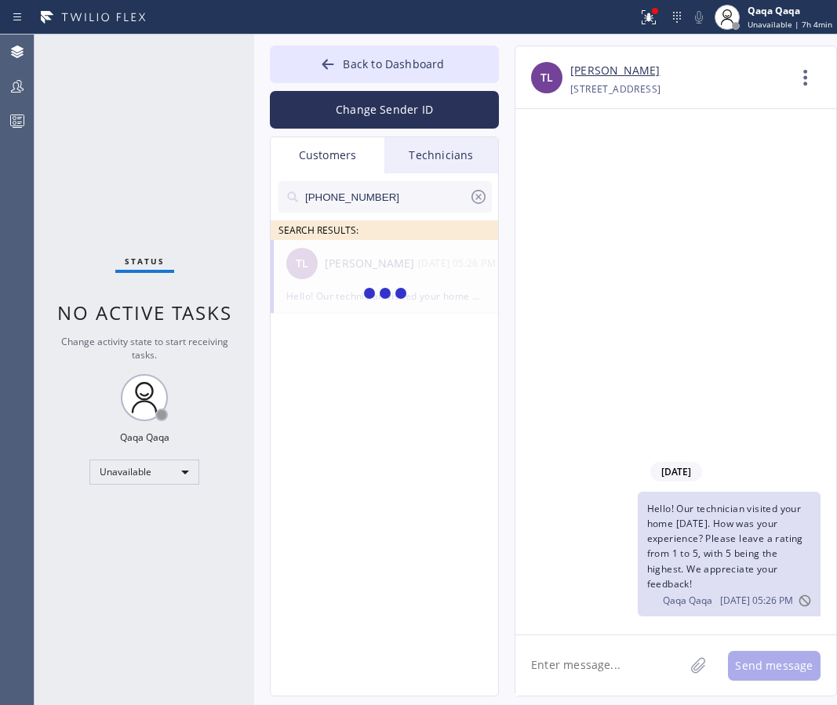
type input "[PHONE_NUMBER]"
click at [340, 267] on div "[PERSON_NAME]" at bounding box center [371, 264] width 93 height 18
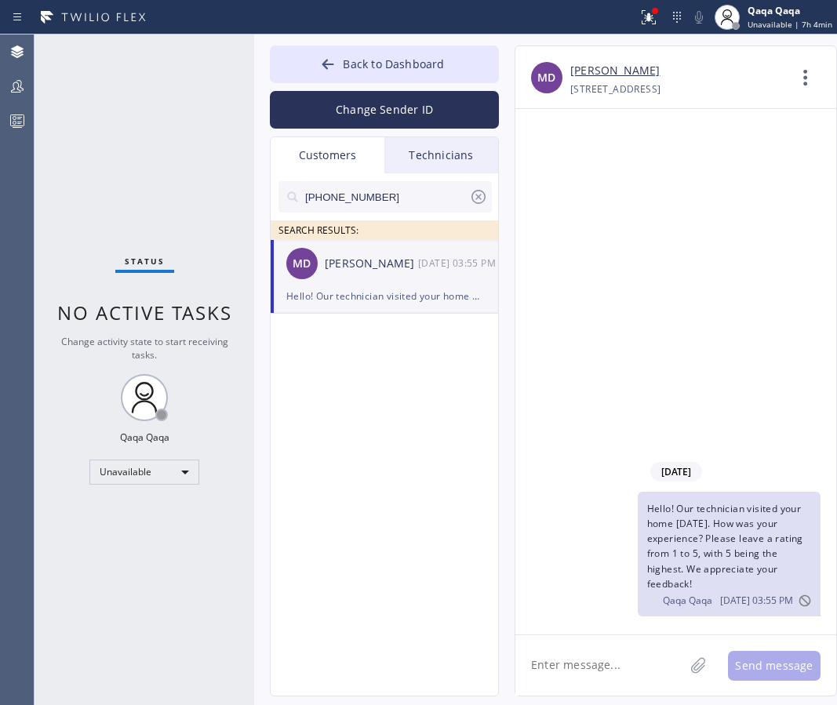
click at [575, 664] on textarea at bounding box center [599, 665] width 169 height 60
paste textarea "Hello! Our technician visited your home [DATE]. How was your experience? Please…"
type textarea "Hello! Our technician visited your home [DATE]. How was your experience? Please…"
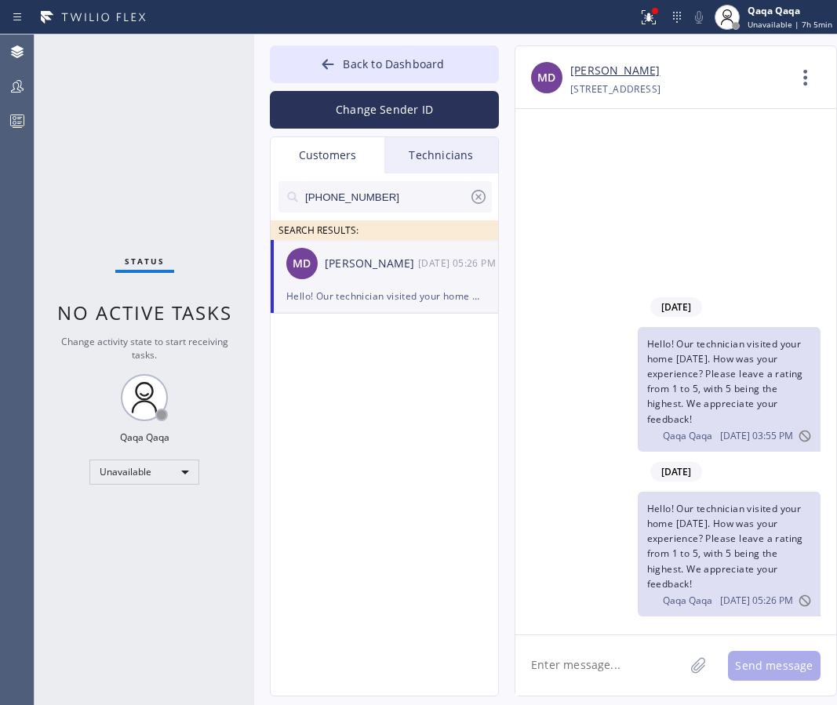
click at [375, 189] on input "[PHONE_NUMBER]" at bounding box center [385, 196] width 165 height 31
paste input "225) 329-3155"
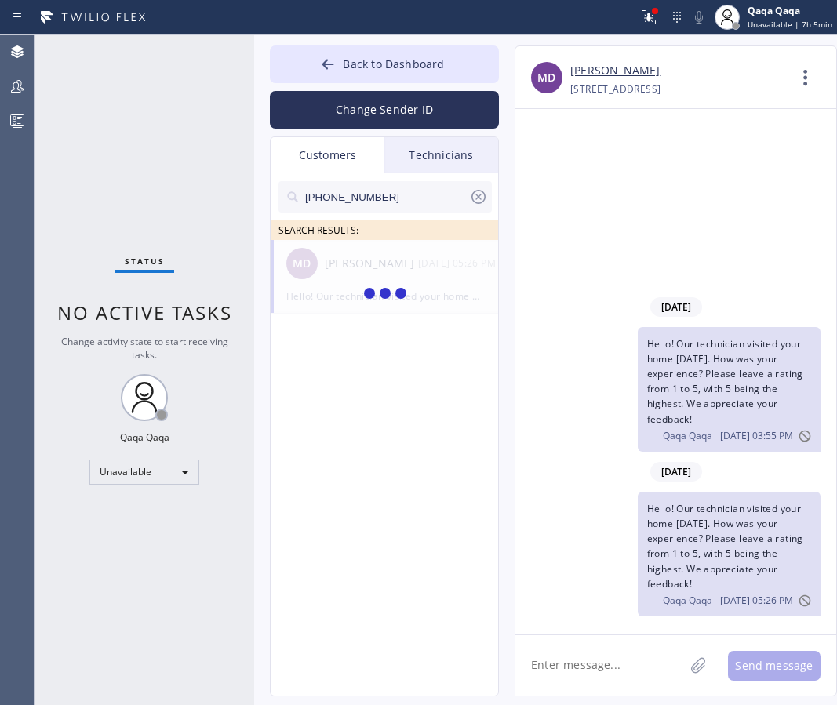
type input "[PHONE_NUMBER]"
click at [352, 263] on div "April Day" at bounding box center [371, 264] width 93 height 18
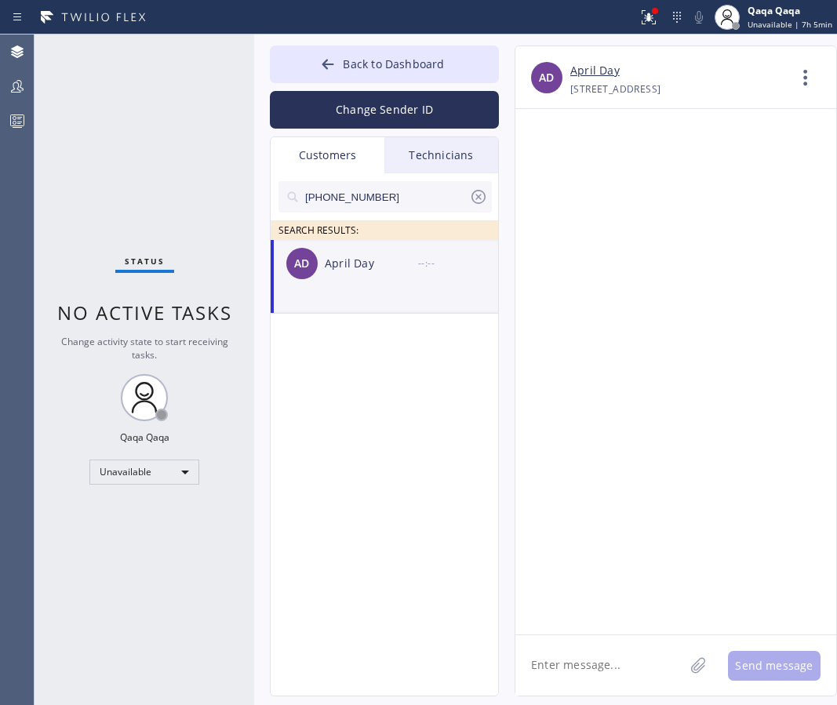
click at [599, 666] on textarea at bounding box center [599, 665] width 169 height 60
paste textarea "Hello! Our technician visited your home [DATE]. How was your experience? Please…"
type textarea "Hello! Our technician visited your home [DATE]. How was your experience? Please…"
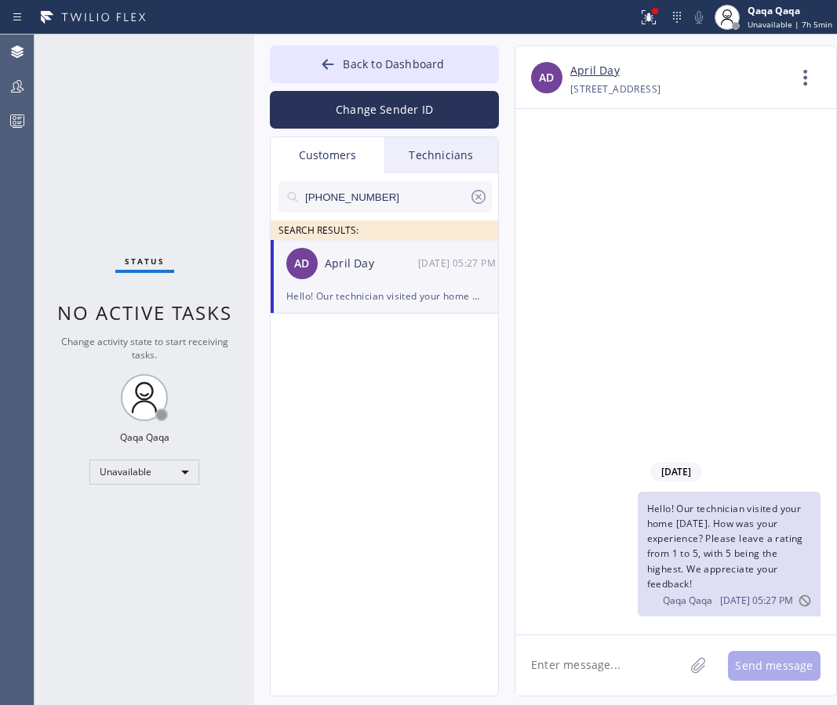
click at [394, 203] on input "[PHONE_NUMBER]" at bounding box center [385, 196] width 165 height 31
paste input "818) 360-4870"
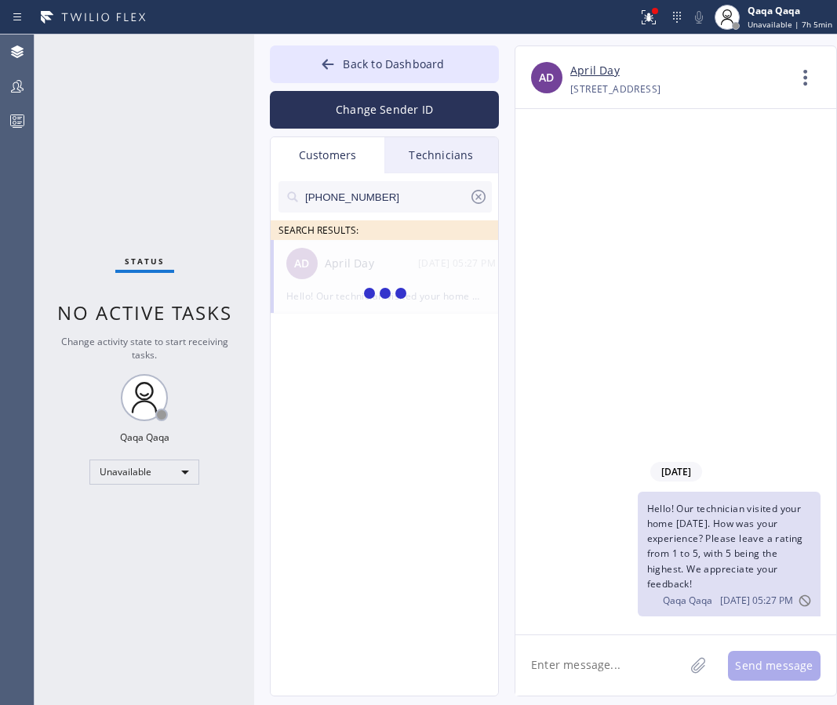
type input "[PHONE_NUMBER]"
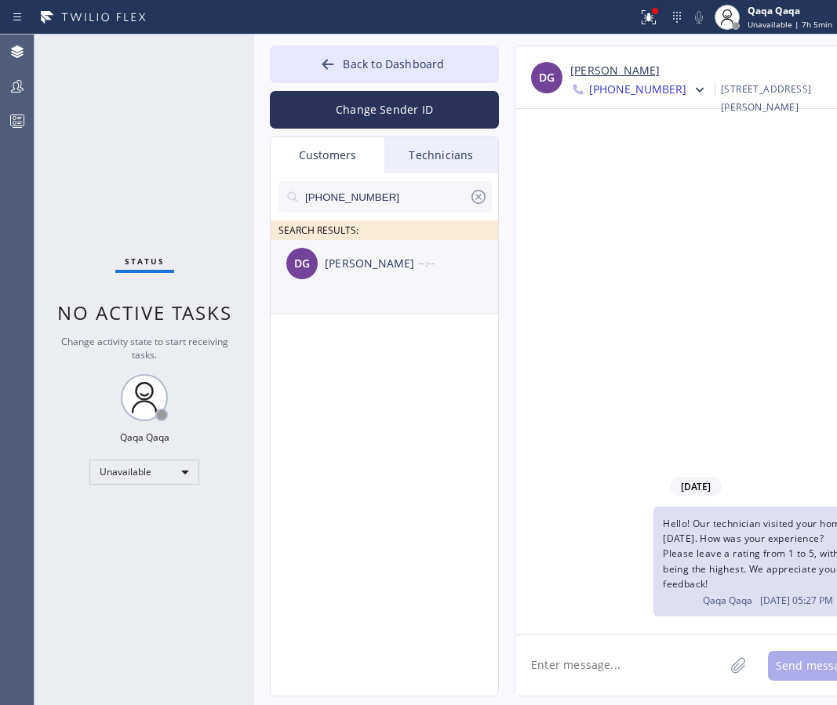
click at [331, 266] on div "[PERSON_NAME]" at bounding box center [371, 264] width 93 height 18
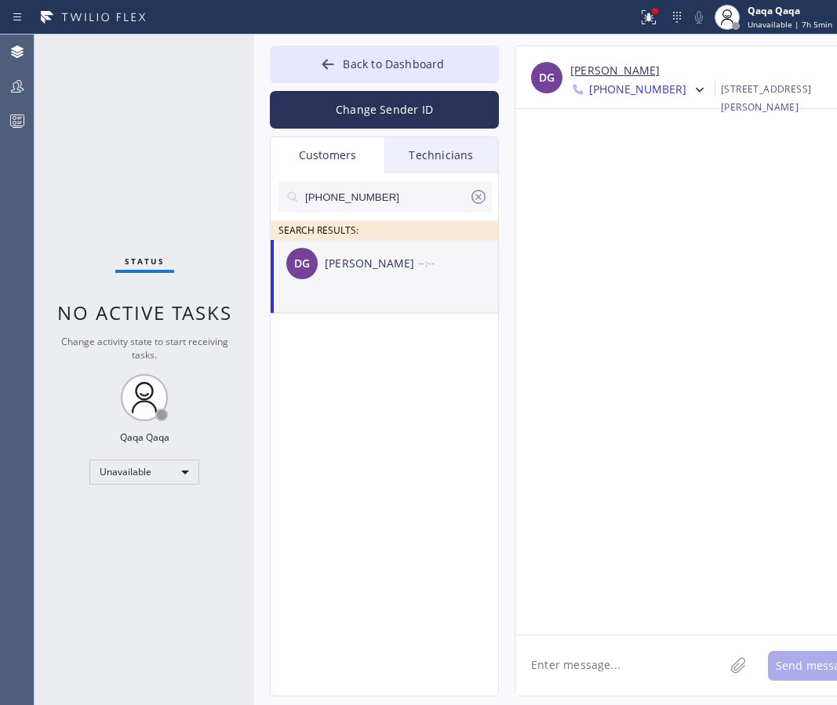
click at [588, 663] on textarea at bounding box center [619, 665] width 209 height 60
paste textarea "Hello! Our technician visited your home [DATE]. How was your experience? Please…"
type textarea "Hello! Our technician visited your home [DATE]. How was your experience? Please…"
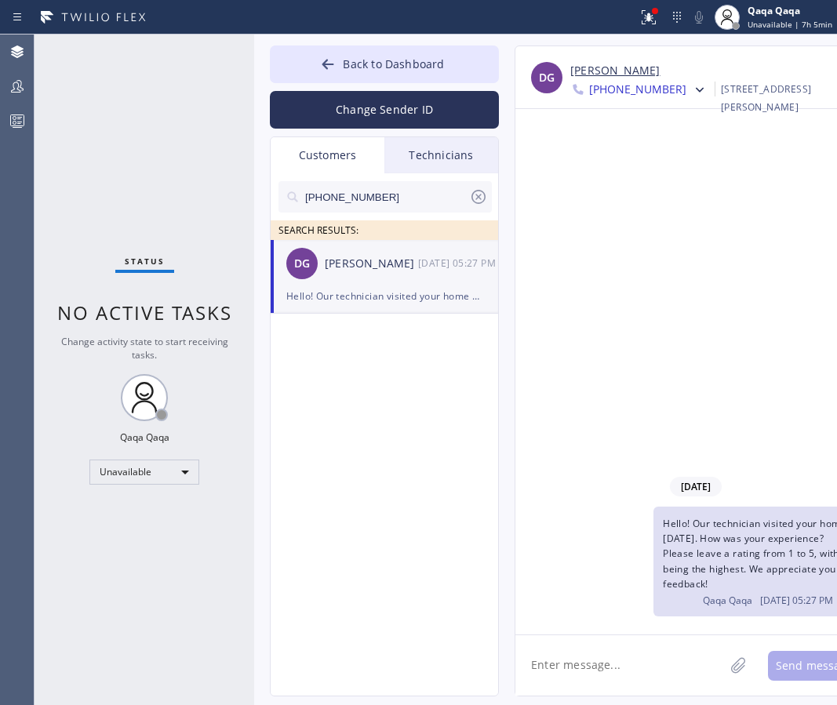
click at [388, 198] on input "[PHONE_NUMBER]" at bounding box center [385, 196] width 165 height 31
paste input "310) 283-5059"
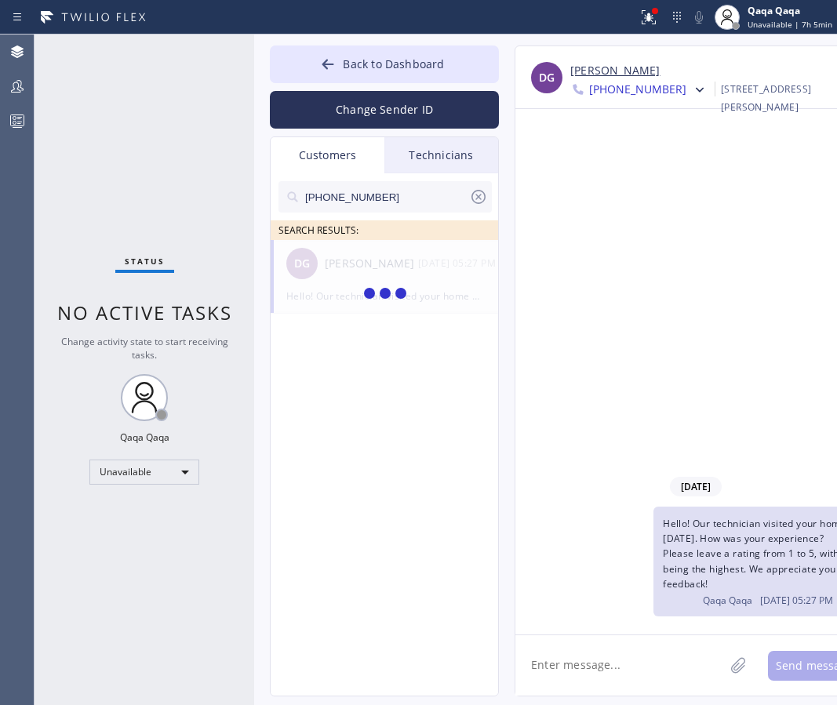
type input "[PHONE_NUMBER]"
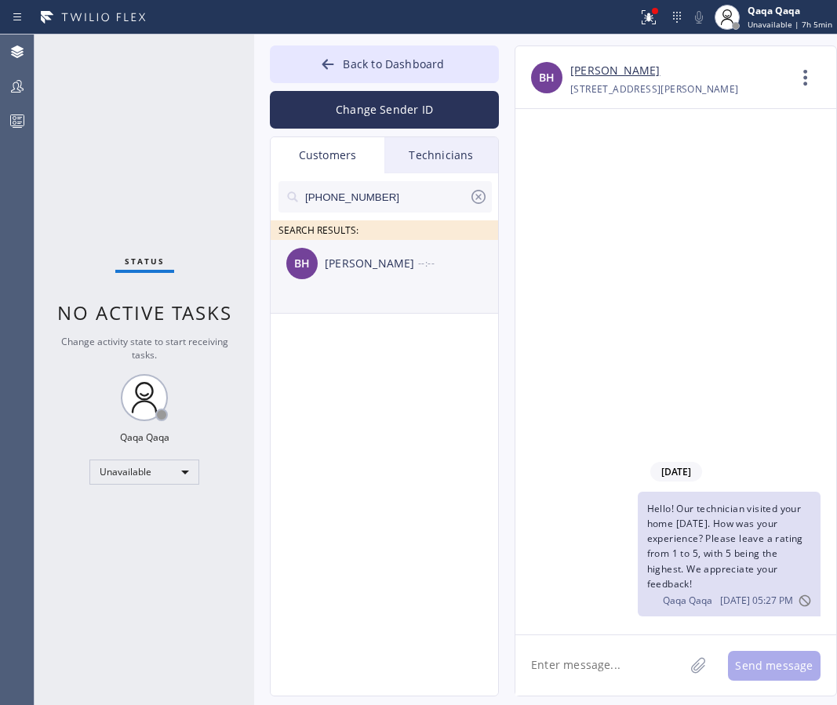
click at [367, 275] on div "BH [PERSON_NAME] --:--" at bounding box center [385, 263] width 229 height 47
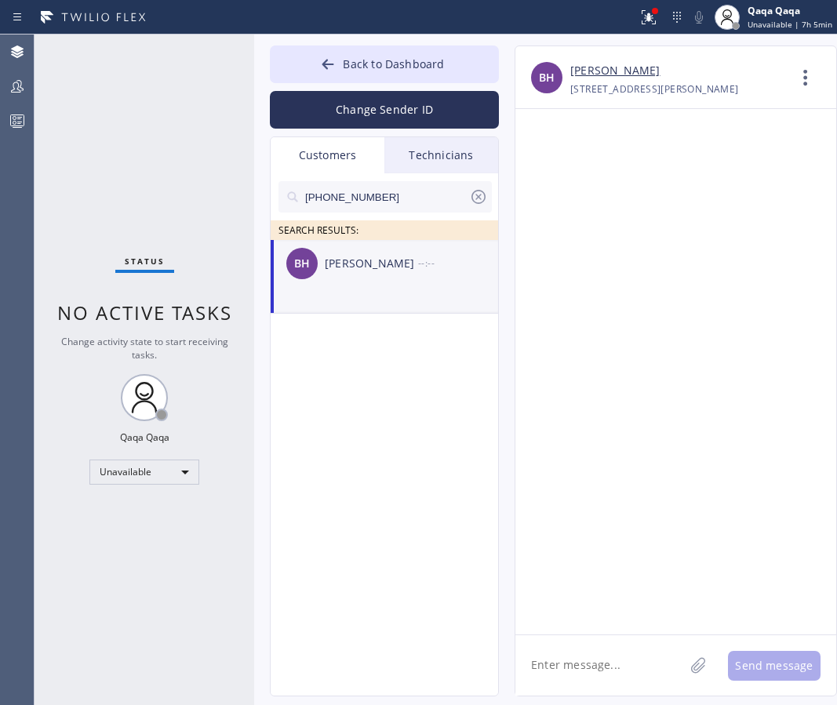
click at [574, 661] on textarea at bounding box center [599, 665] width 169 height 60
paste textarea "Hello! Our technician visited your home [DATE]. How was your experience? Please…"
type textarea "Hello! Our technician visited your home [DATE]. How was your experience? Please…"
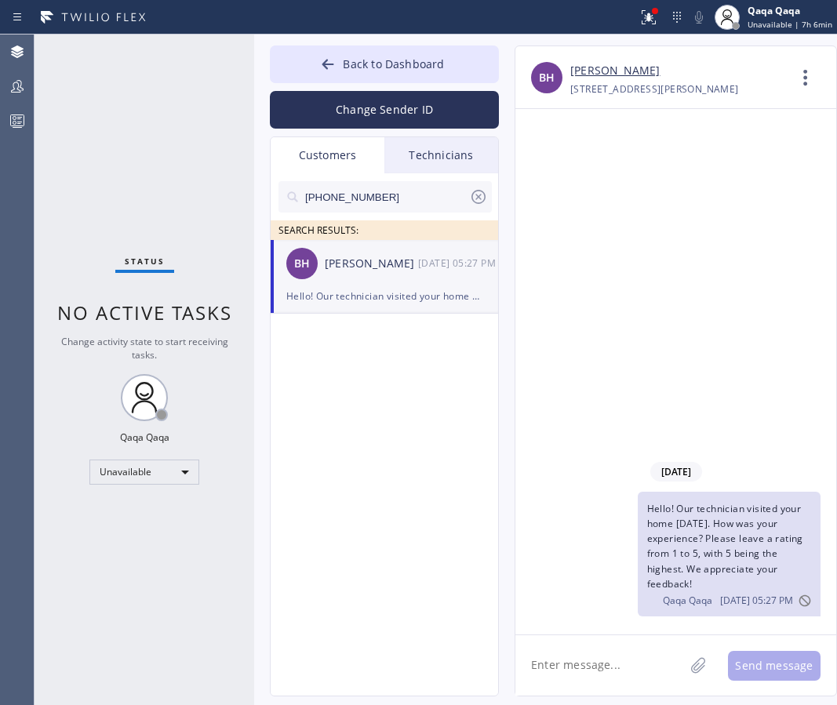
click at [389, 205] on input "[PHONE_NUMBER]" at bounding box center [385, 196] width 165 height 31
paste input "849-1183"
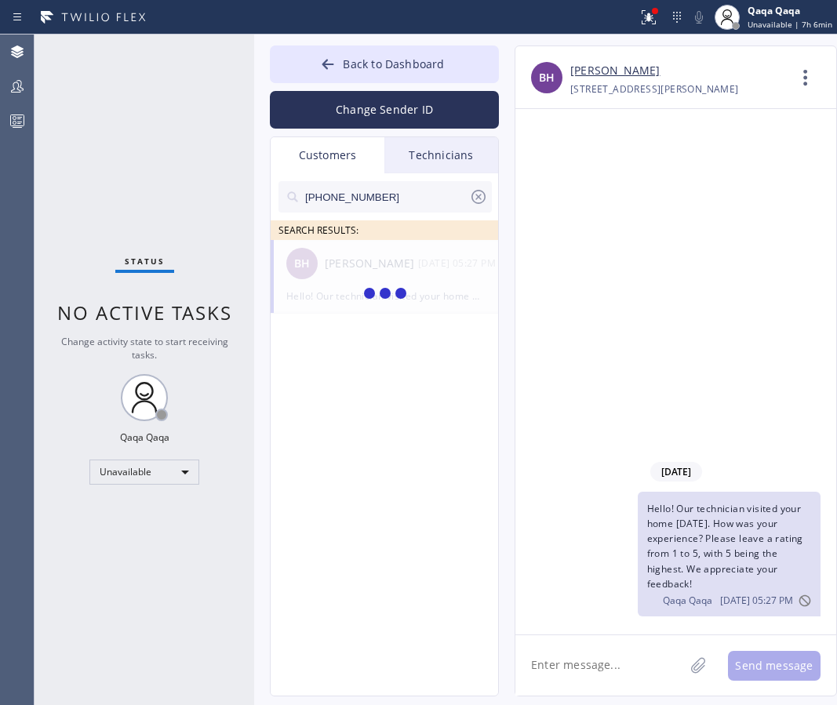
type input "[PHONE_NUMBER]"
click at [365, 268] on div "[PERSON_NAME]" at bounding box center [371, 264] width 93 height 18
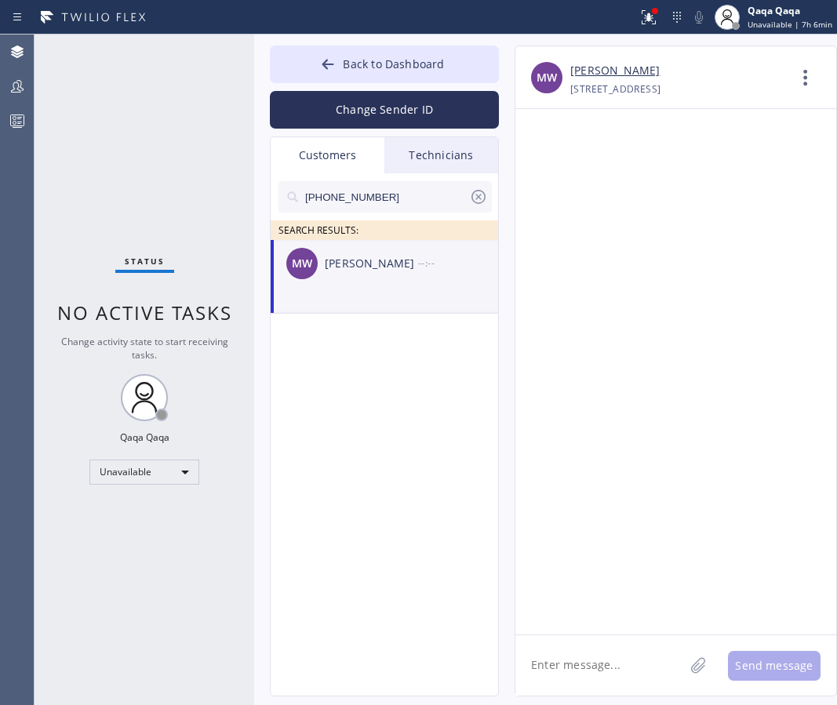
click at [587, 664] on textarea at bounding box center [599, 665] width 169 height 60
paste textarea "Hello! Our technician visited your home [DATE]. How was your experience? Please…"
type textarea "Hello! Our technician visited your home [DATE]. How was your experience? Please…"
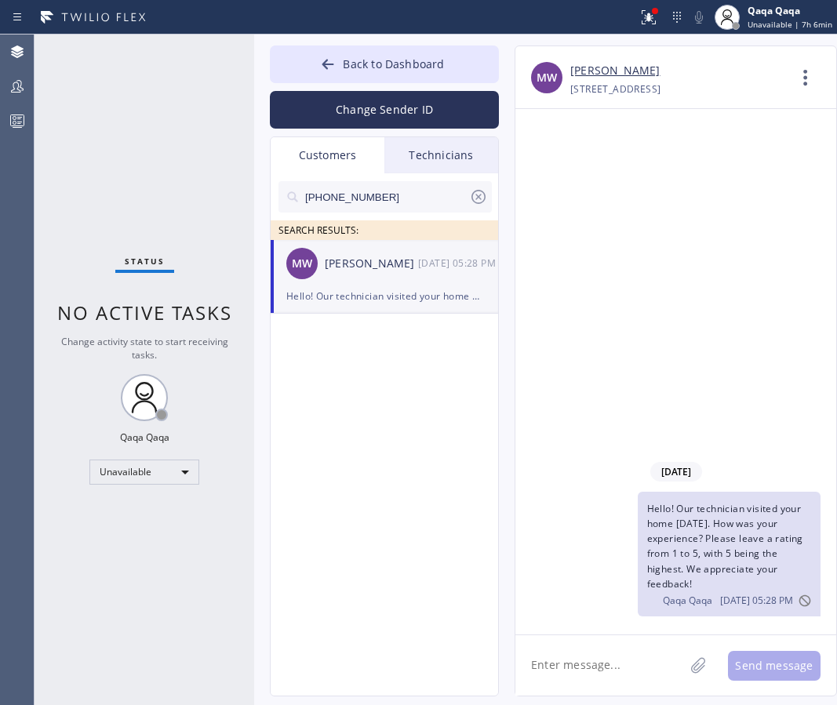
click at [407, 194] on input "[PHONE_NUMBER]" at bounding box center [385, 196] width 165 height 31
paste input "516) 395-4447"
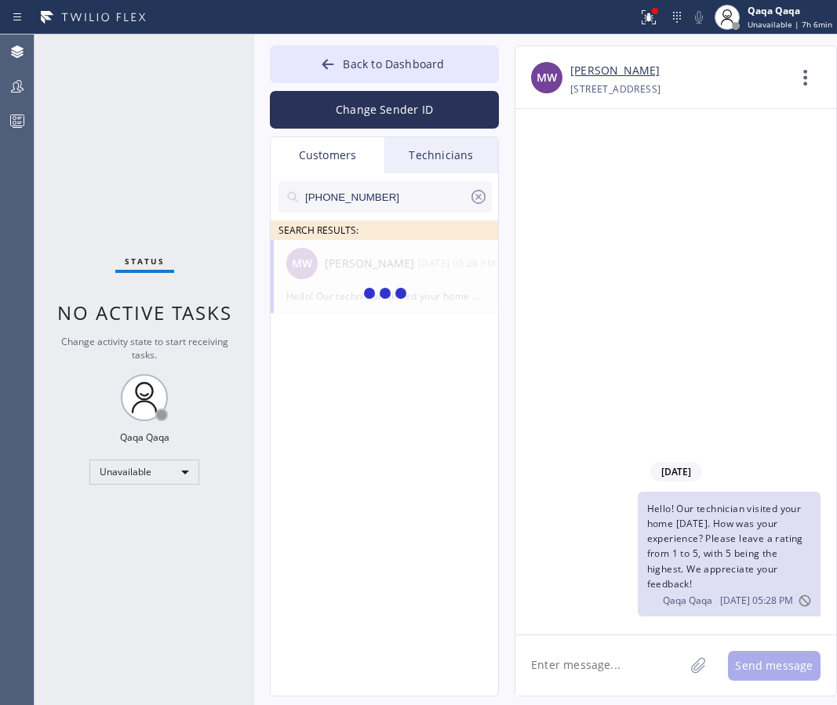
type input "[PHONE_NUMBER]"
click at [369, 265] on div "[PERSON_NAME]" at bounding box center [371, 264] width 93 height 18
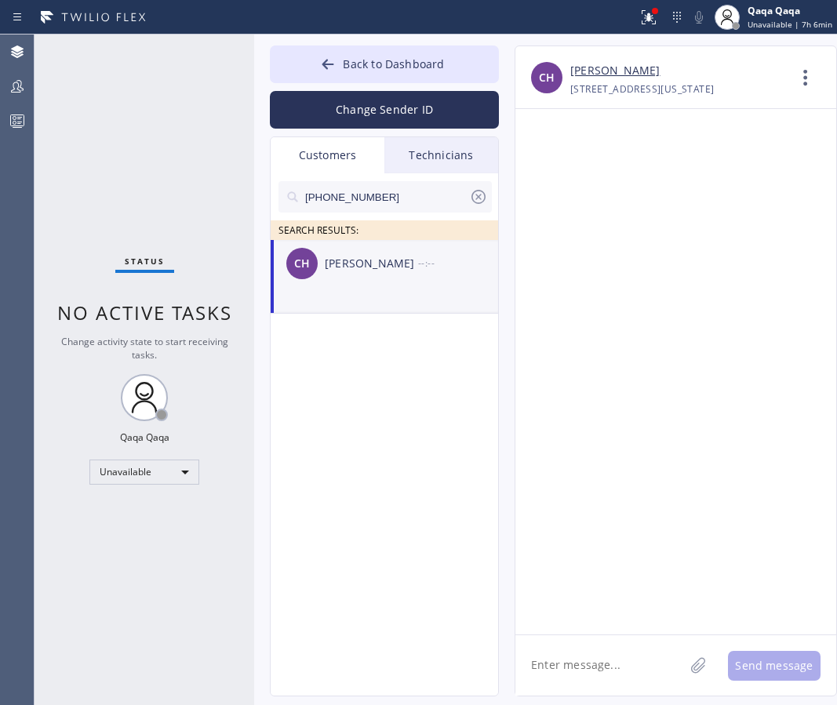
click at [564, 660] on textarea at bounding box center [599, 665] width 169 height 60
paste textarea "Hello! Our technician visited your home [DATE]. How was your experience? Please…"
type textarea "Hello! Our technician visited your home [DATE]. How was your experience? Please…"
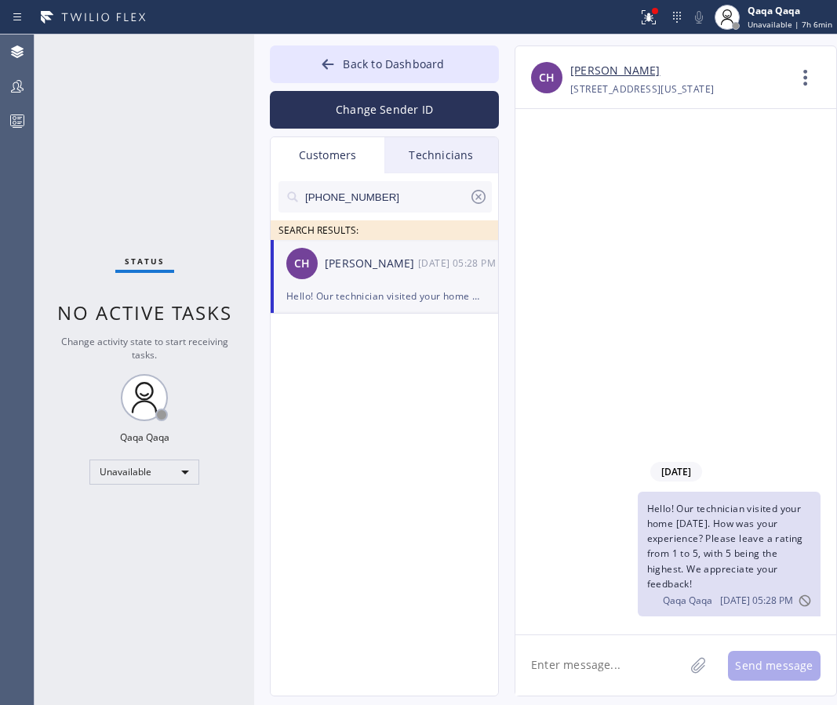
click at [375, 198] on input "[PHONE_NUMBER]" at bounding box center [385, 196] width 165 height 31
paste input "3) 253-8368"
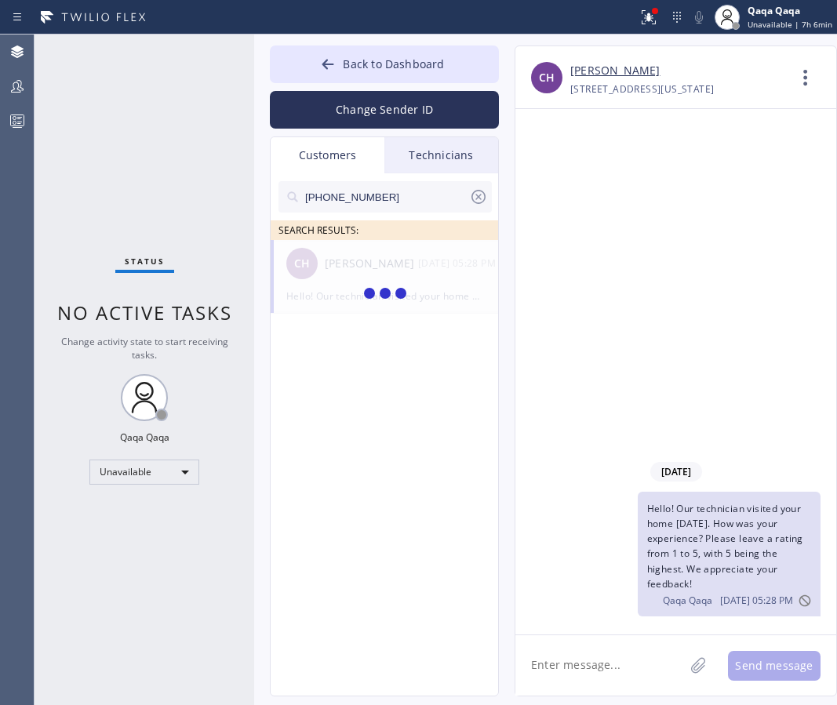
type input "[PHONE_NUMBER]"
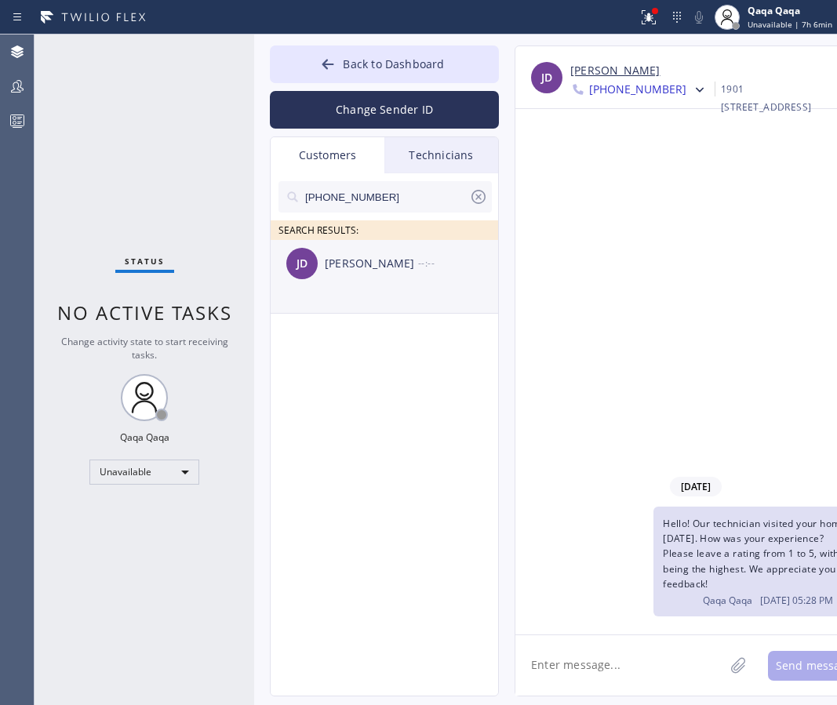
click at [351, 275] on div "[PERSON_NAME] [PERSON_NAME] --:--" at bounding box center [385, 263] width 229 height 47
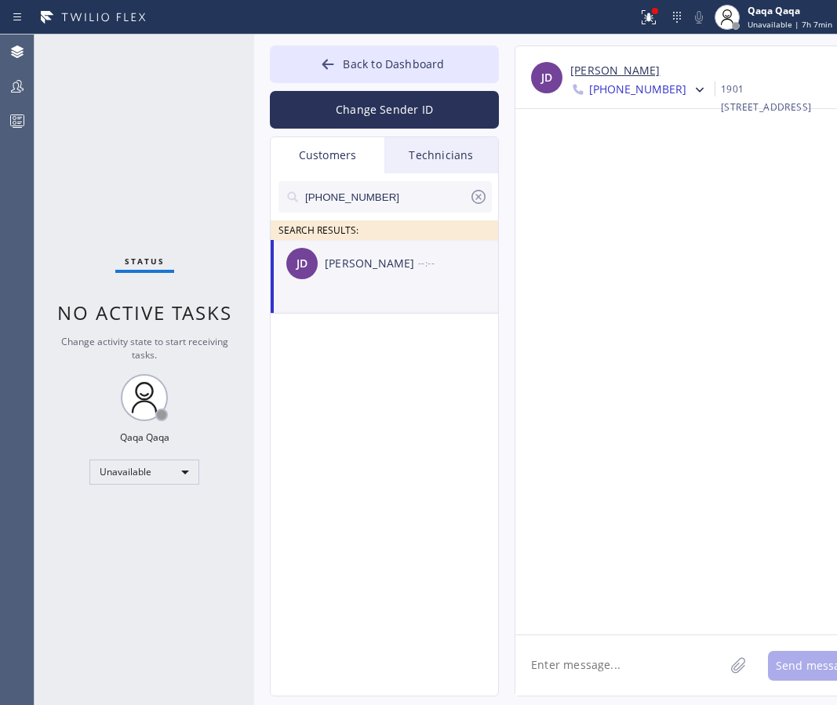
click at [542, 657] on textarea at bounding box center [619, 665] width 209 height 60
paste textarea "Hello! Our technician visited your home [DATE]. How was your experience? Please…"
type textarea "Hello! Our technician visited your home [DATE]. How was your experience? Please…"
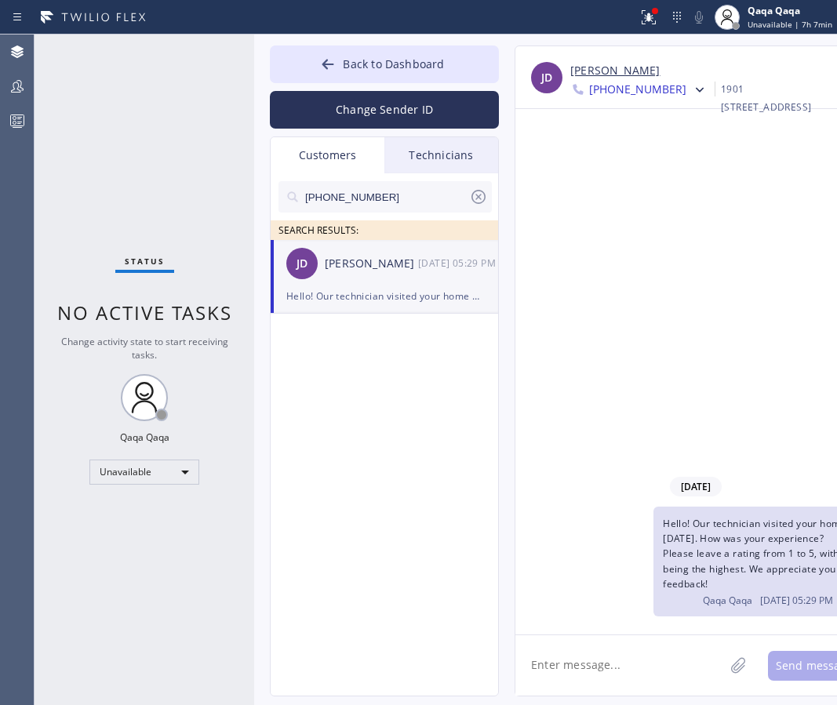
click at [363, 206] on input "[PHONE_NUMBER]" at bounding box center [385, 196] width 165 height 31
paste input "786) 681-7372"
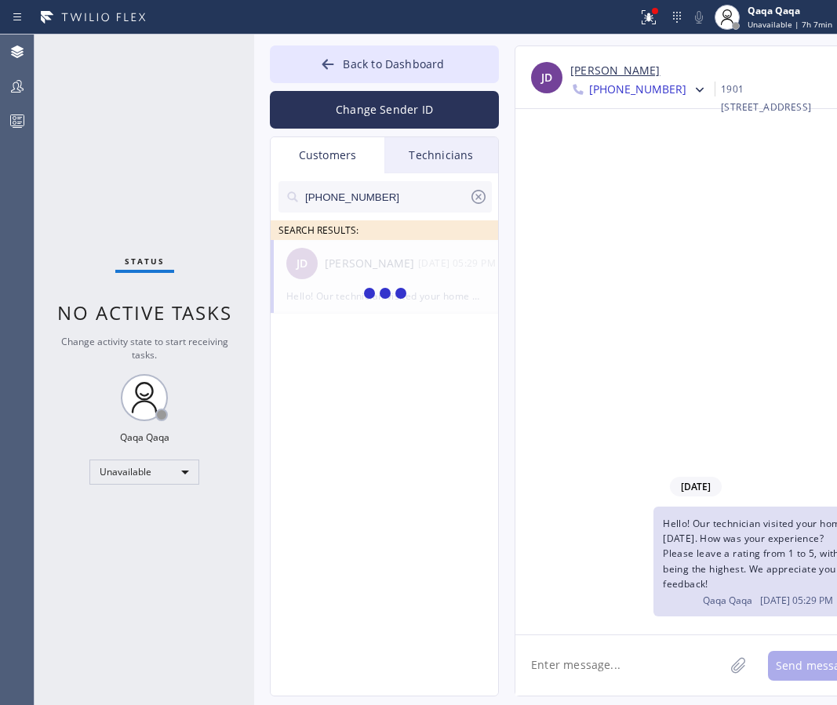
type input "[PHONE_NUMBER]"
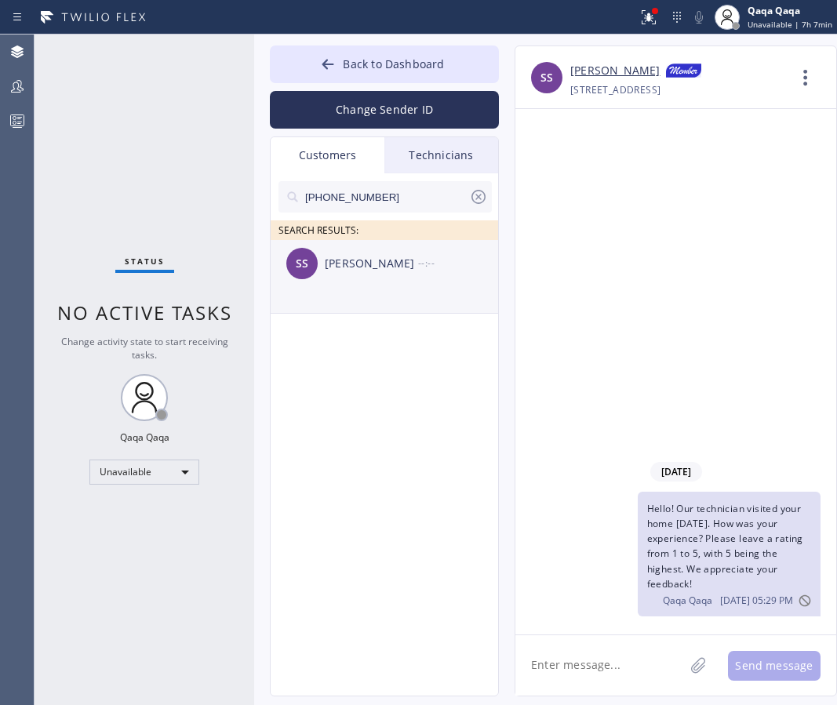
click at [376, 273] on div "SS [PERSON_NAME] --:--" at bounding box center [385, 263] width 229 height 47
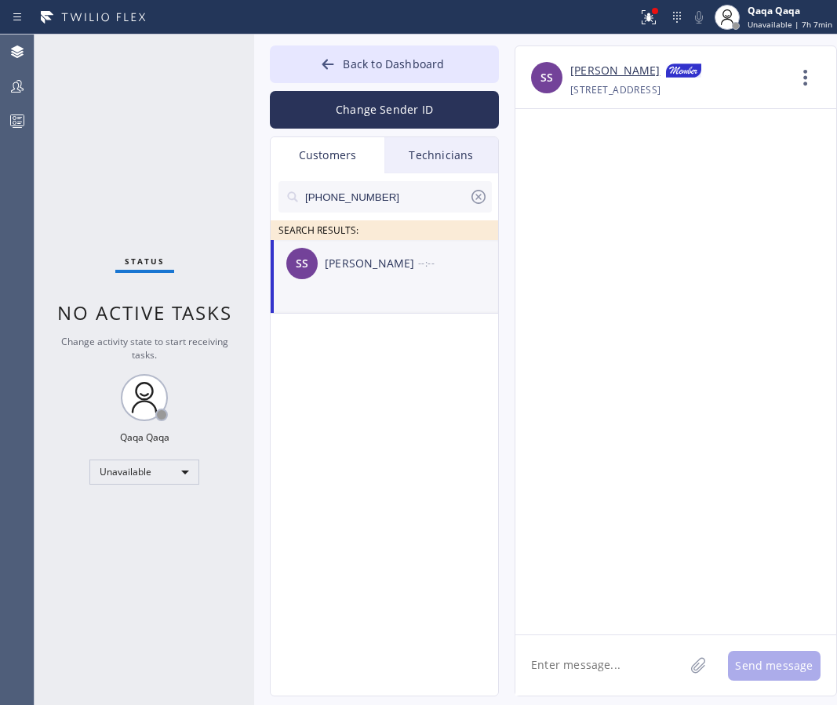
click at [557, 658] on textarea at bounding box center [599, 665] width 169 height 60
paste textarea "Hello! Our technician visited your home [DATE]. How was your experience? Please…"
type textarea "Hello! Our technician visited your home [DATE]. How was your experience? Please…"
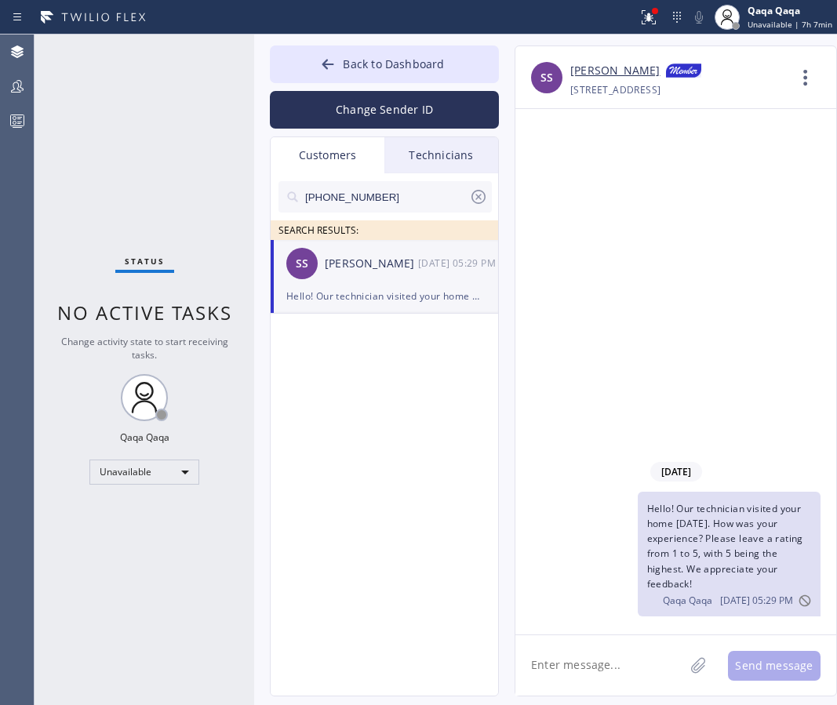
click at [378, 197] on input "[PHONE_NUMBER]" at bounding box center [385, 196] width 165 height 31
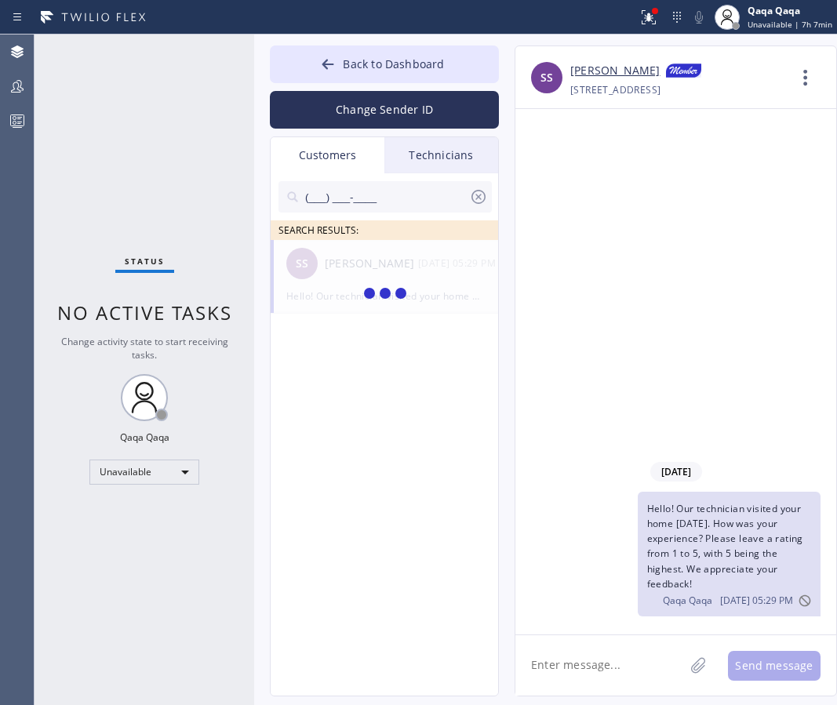
click at [423, 200] on input "(___) ___-____" at bounding box center [385, 196] width 165 height 31
click at [372, 275] on div "RG [PERSON_NAME] --:--" at bounding box center [385, 263] width 229 height 47
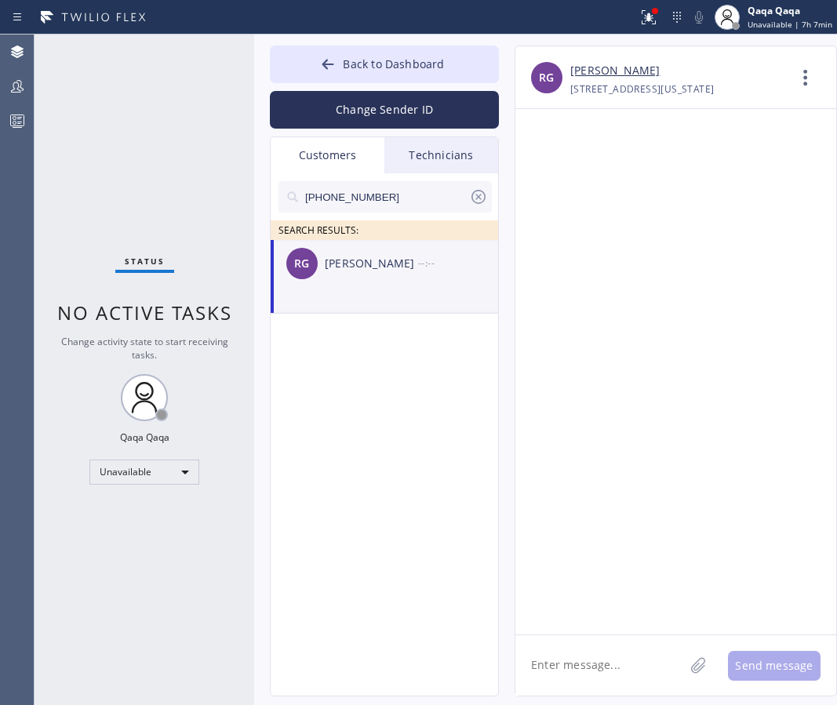
click at [592, 658] on textarea at bounding box center [599, 665] width 169 height 60
paste textarea "Hello! Our technician visited your home [DATE]. How was your experience? Please…"
type textarea "Hello! Our technician visited your home [DATE]. How was your experience? Please…"
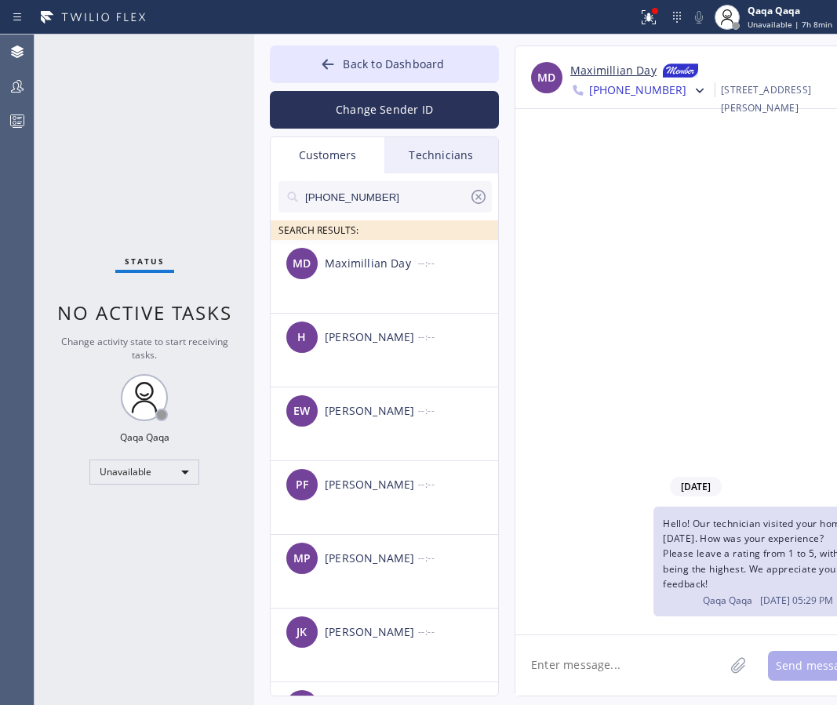
click at [399, 198] on input "[PHONE_NUMBER]" at bounding box center [385, 196] width 165 height 31
paste input "917) 691-4853"
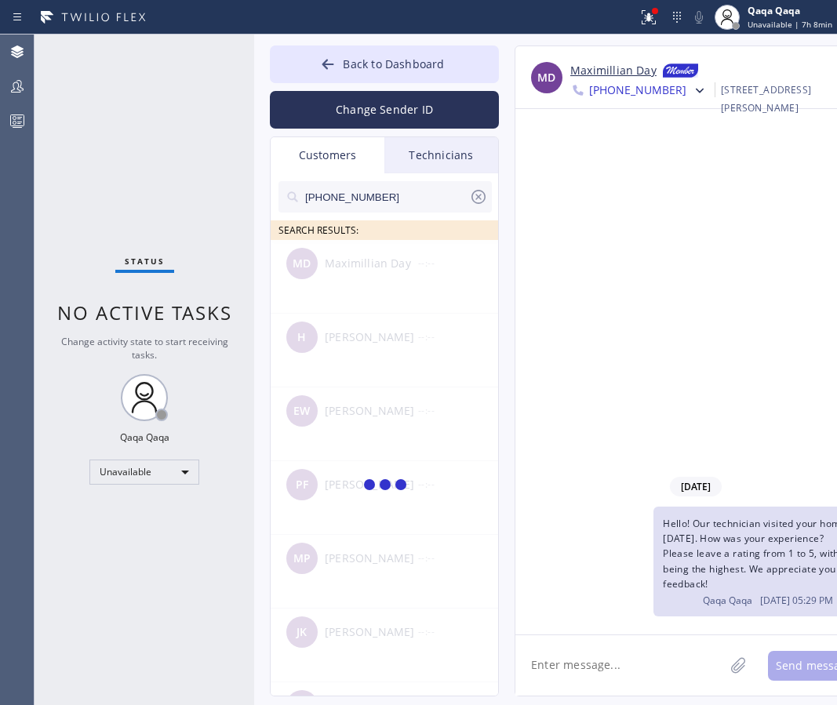
type input "[PHONE_NUMBER]"
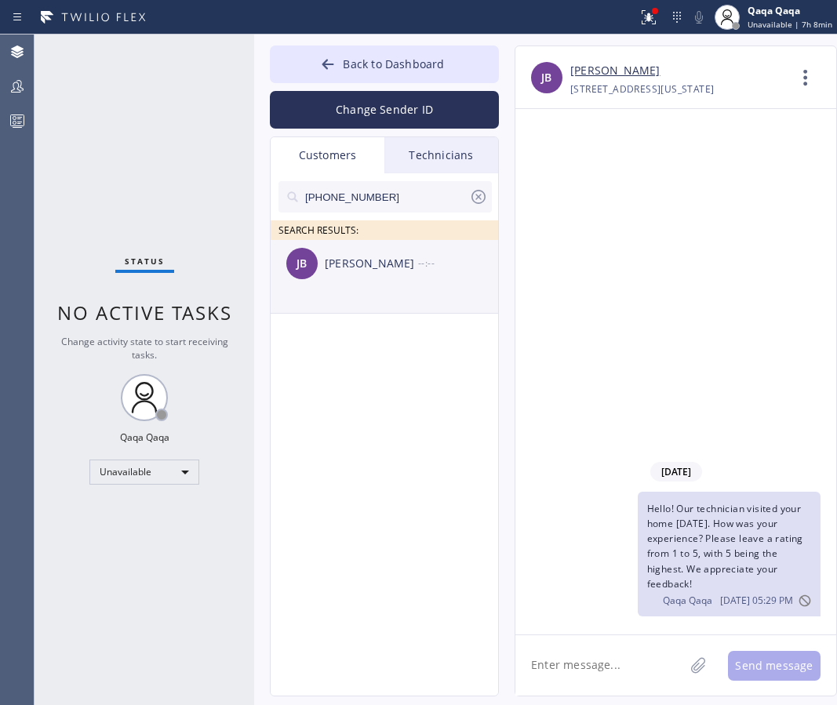
click at [355, 263] on div "[PERSON_NAME]" at bounding box center [371, 264] width 93 height 18
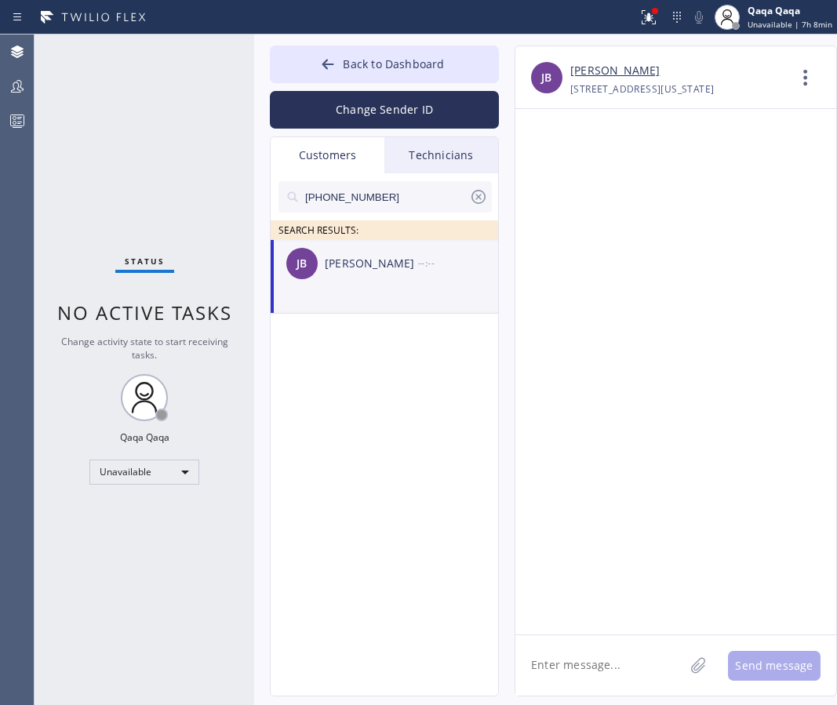
click at [632, 651] on textarea at bounding box center [599, 665] width 169 height 60
paste textarea "Hello! Our technician visited your home [DATE]. How was your experience? Please…"
type textarea "Hello! Our technician visited your home [DATE]. How was your experience? Please…"
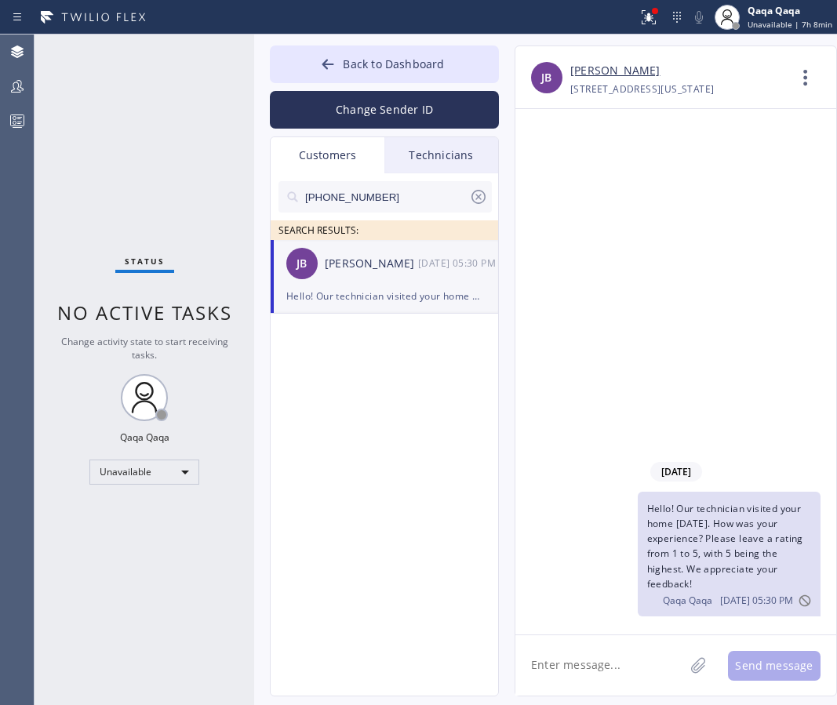
click at [388, 200] on input "[PHONE_NUMBER]" at bounding box center [385, 196] width 165 height 31
paste input "516) 526-7235"
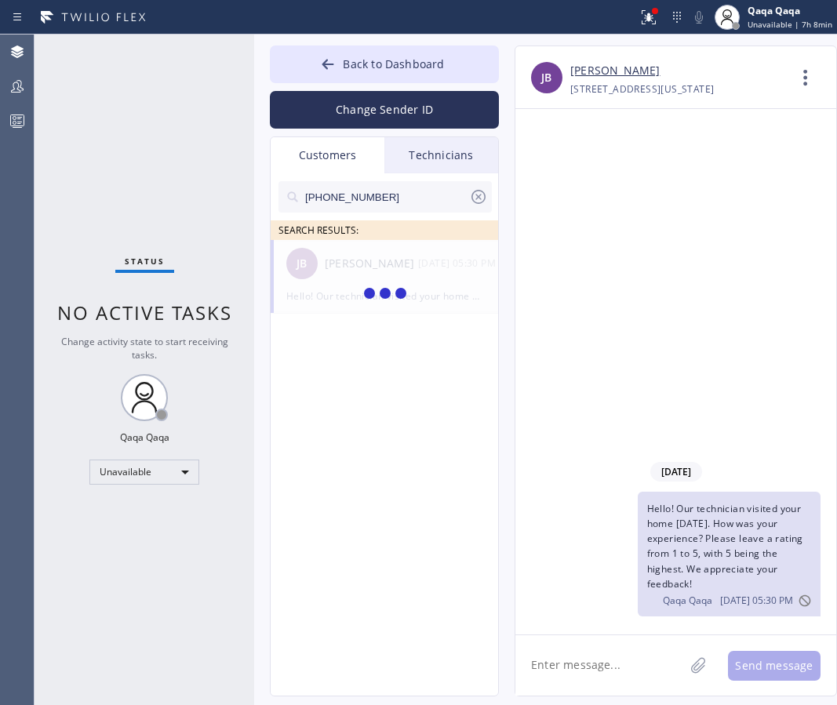
type input "[PHONE_NUMBER]"
click at [367, 271] on div "[PERSON_NAME]" at bounding box center [371, 264] width 93 height 18
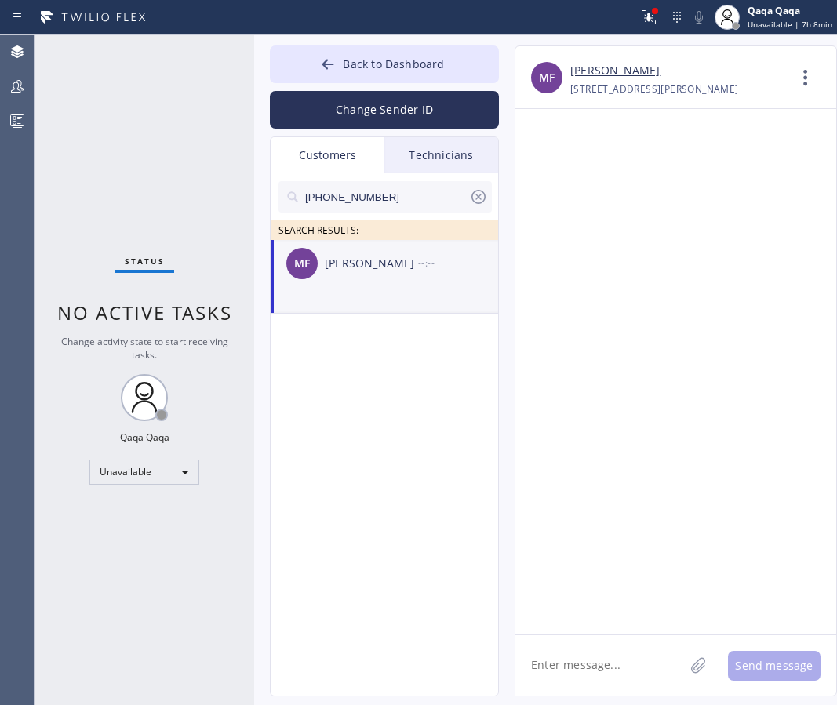
click at [613, 671] on textarea at bounding box center [599, 665] width 169 height 60
paste textarea "Hello! Our technician visited your home [DATE]. How was your experience? Please…"
type textarea "Hello! Our technician visited your home [DATE]. How was your experience? Please…"
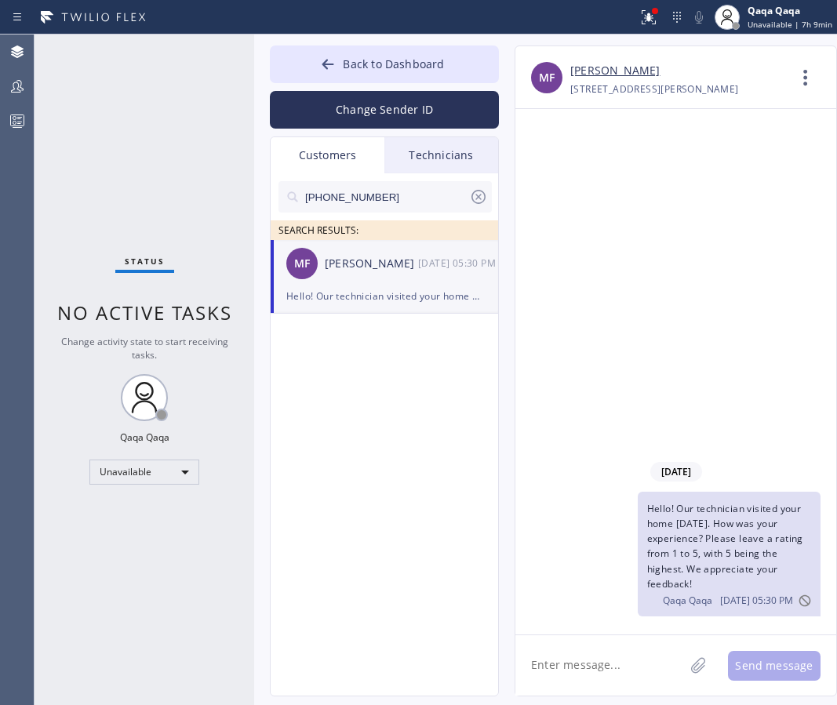
click at [420, 194] on input "[PHONE_NUMBER]" at bounding box center [385, 196] width 165 height 31
paste input "917) 456-7834"
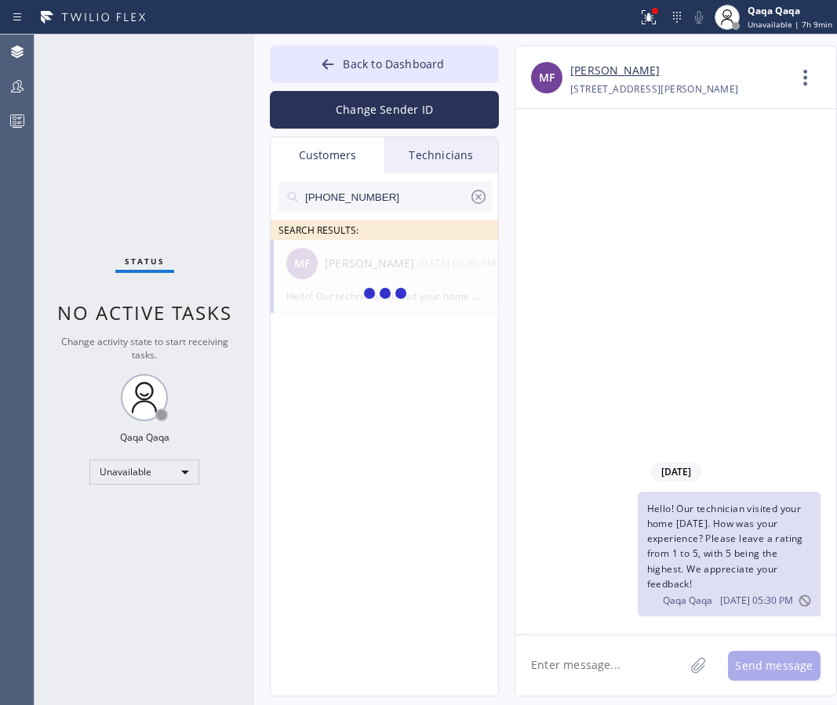
type input "[PHONE_NUMBER]"
click at [358, 268] on div "[PERSON_NAME]" at bounding box center [371, 264] width 93 height 18
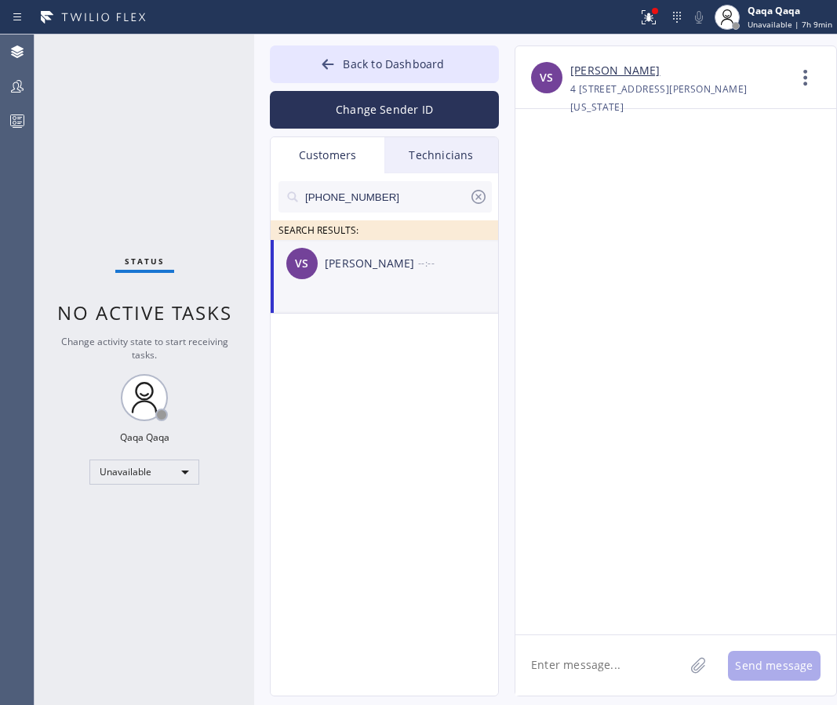
click at [566, 643] on textarea at bounding box center [599, 665] width 169 height 60
paste textarea "Hello! Our technician visited your home [DATE]. How was your experience? Please…"
type textarea "Hello! Our technician visited your home [DATE]. How was your experience? Please…"
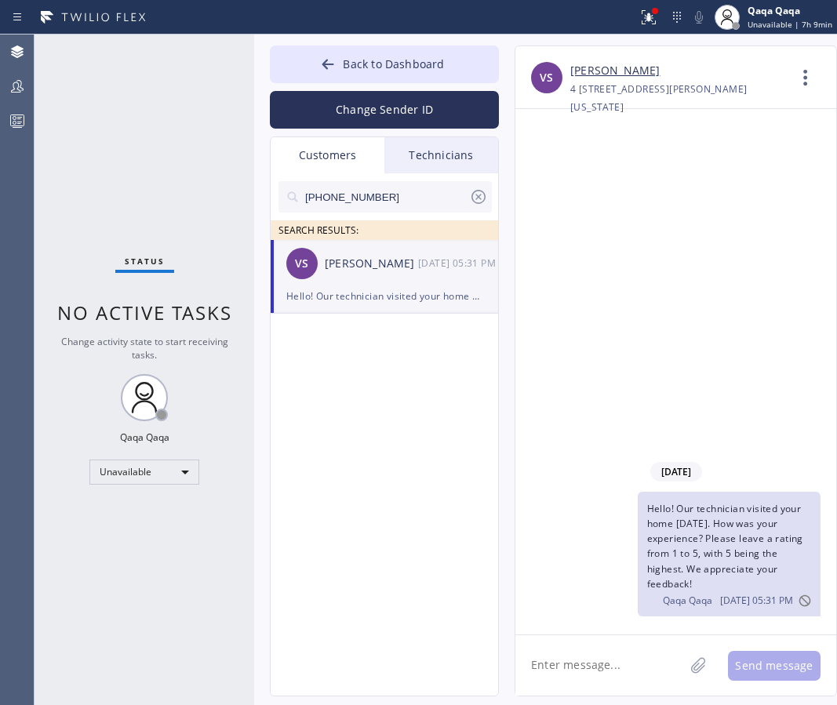
click at [372, 205] on input "[PHONE_NUMBER]" at bounding box center [385, 196] width 165 height 31
paste input "548-4051"
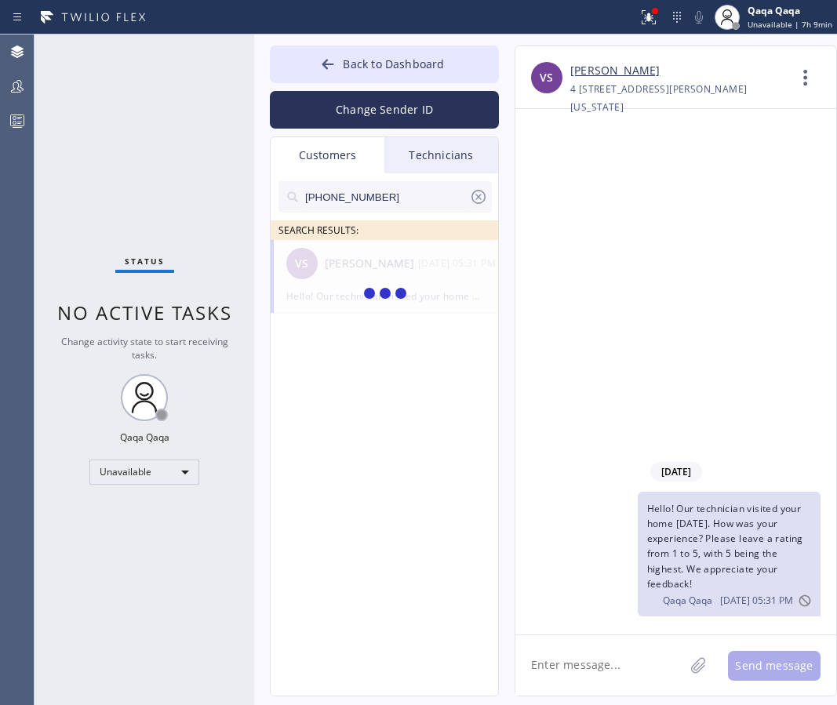
type input "[PHONE_NUMBER]"
click at [374, 264] on div "[PERSON_NAME]" at bounding box center [371, 264] width 93 height 18
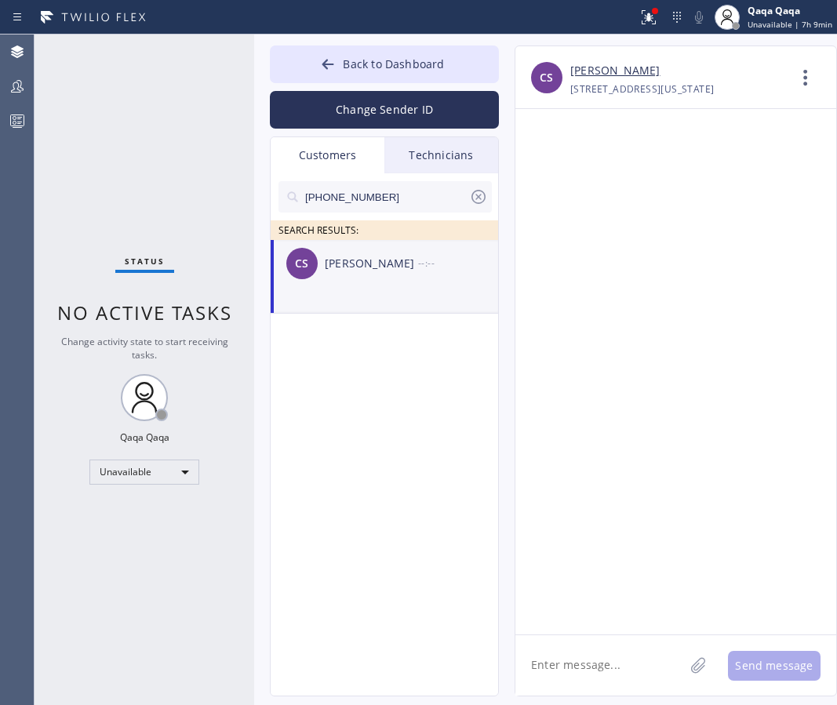
click at [561, 660] on textarea at bounding box center [599, 665] width 169 height 60
paste textarea "Hello! Our technician visited your home [DATE]. How was your experience? Please…"
type textarea "Hello! Our technician visited your home [DATE]. How was your experience? Please…"
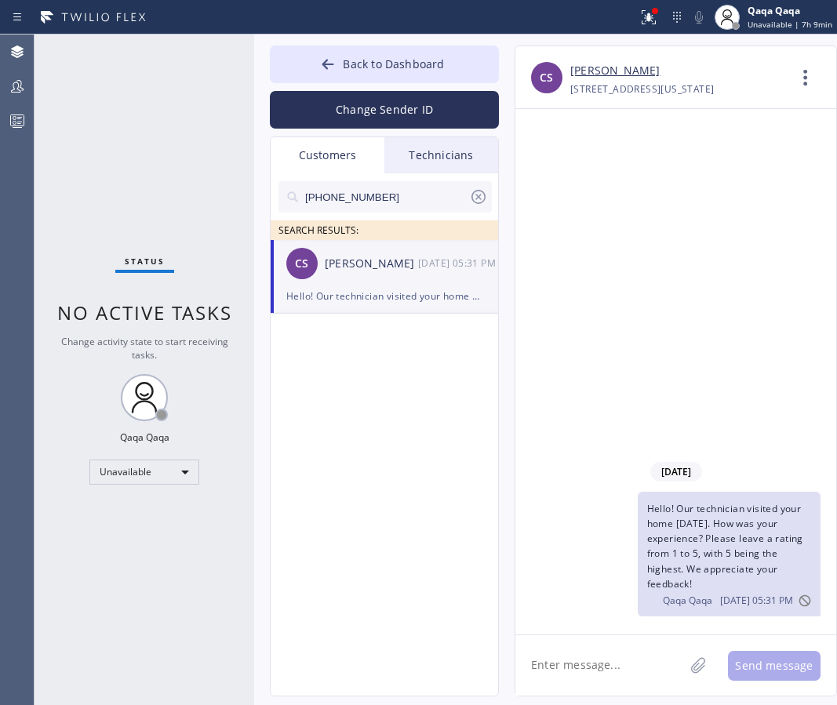
click at [361, 191] on input "[PHONE_NUMBER]" at bounding box center [385, 196] width 165 height 31
paste input "267) 952-6268"
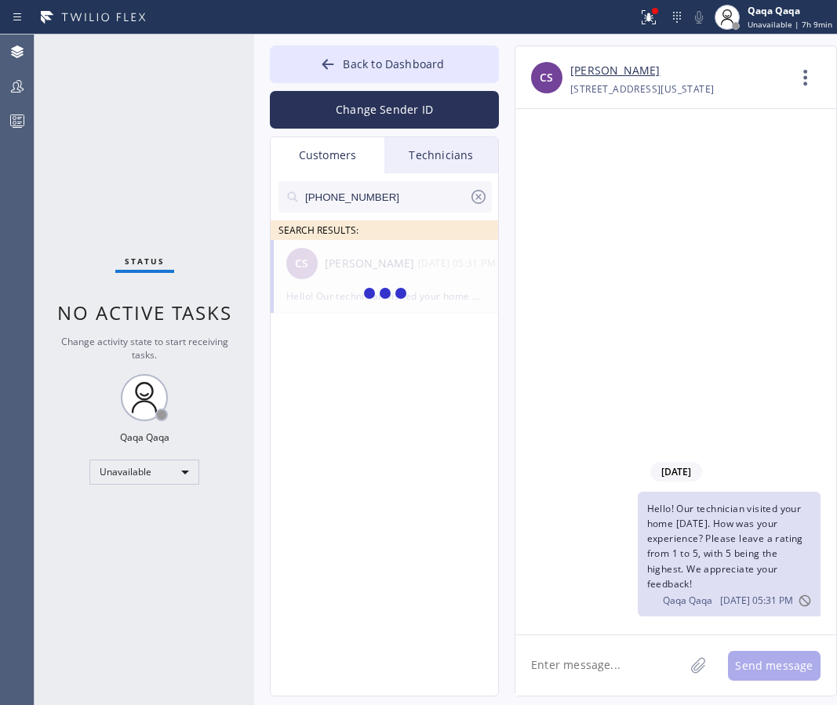
type input "[PHONE_NUMBER]"
click at [339, 267] on div "[PERSON_NAME]" at bounding box center [371, 264] width 93 height 18
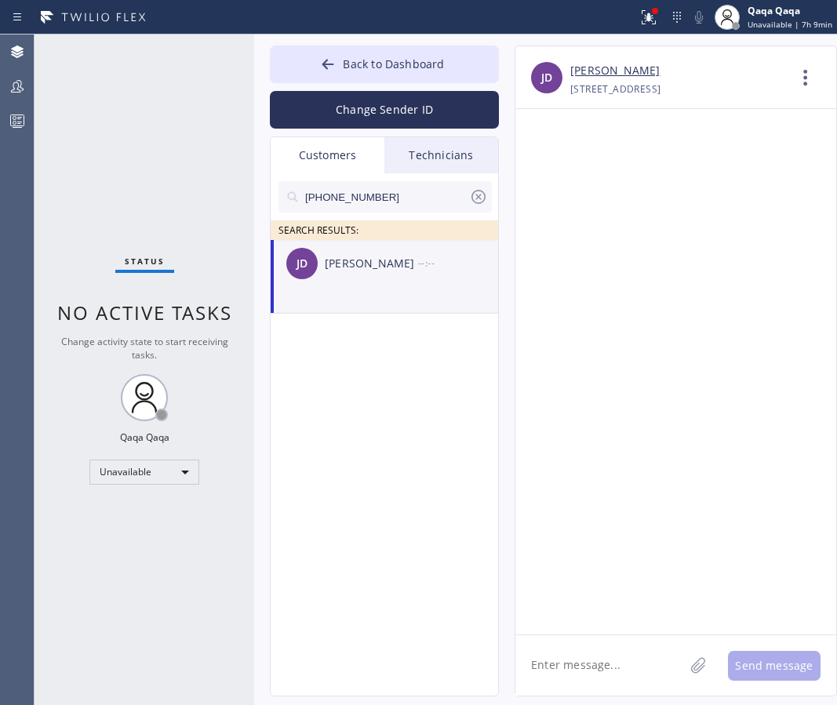
click at [603, 644] on textarea at bounding box center [599, 665] width 169 height 60
paste textarea "Hello! Our technician visited your home [DATE]. How was your experience? Please…"
type textarea "Hello! Our technician visited your home [DATE]. How was your experience? Please…"
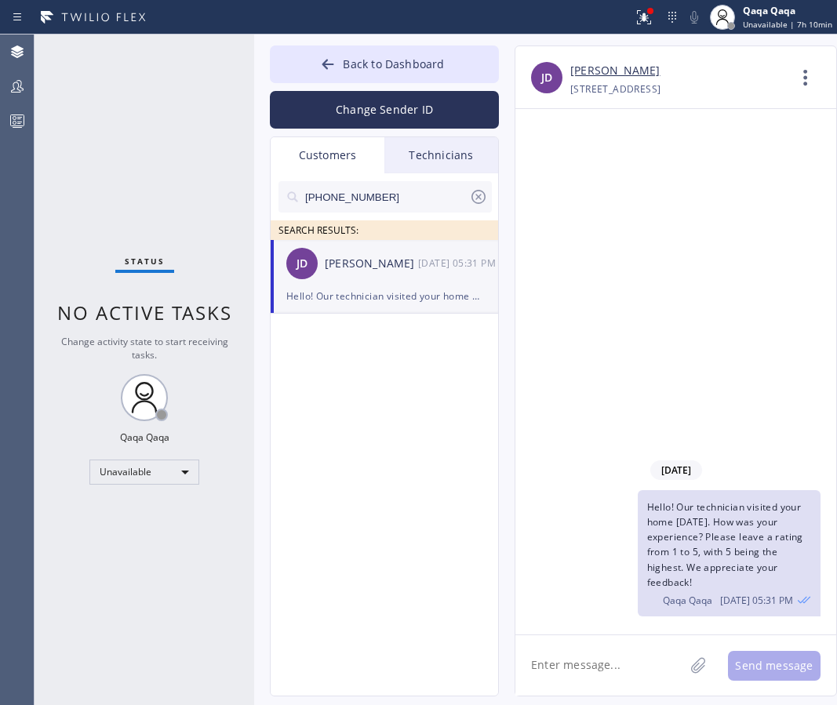
click at [377, 194] on input "[PHONE_NUMBER]" at bounding box center [385, 196] width 165 height 31
paste input "516) 317-9369"
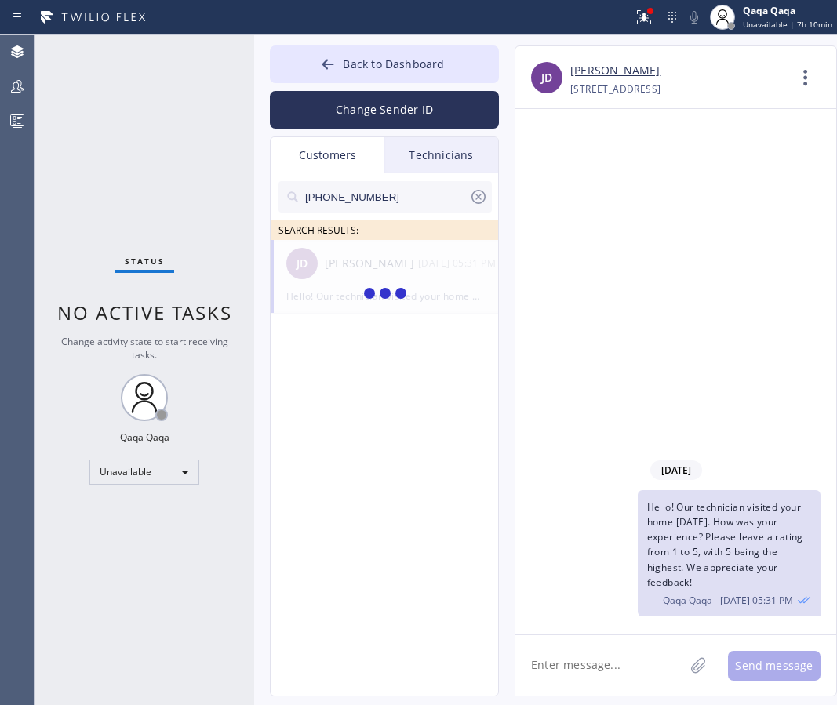
type input "[PHONE_NUMBER]"
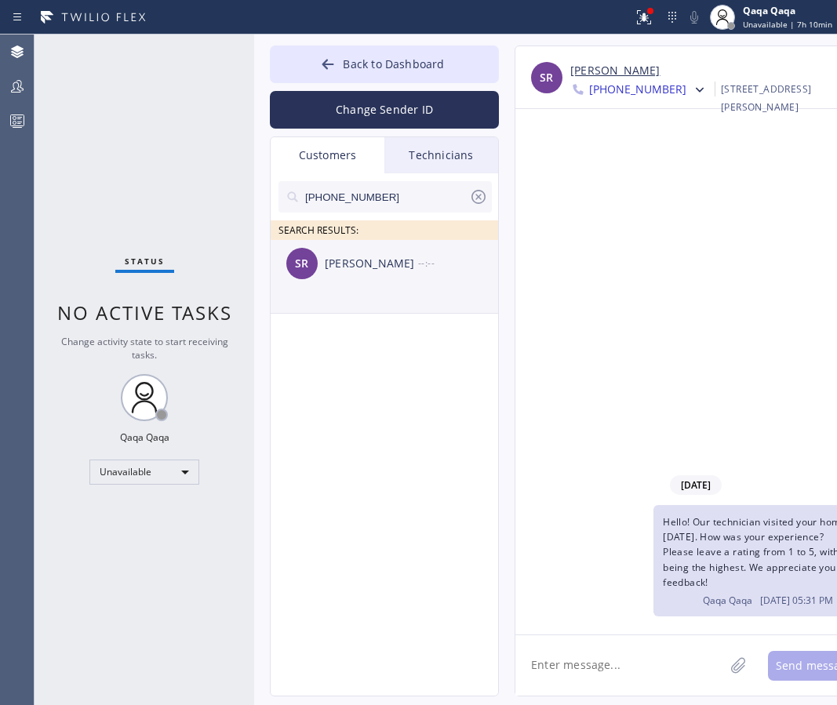
click at [361, 270] on div "[PERSON_NAME]" at bounding box center [371, 264] width 93 height 18
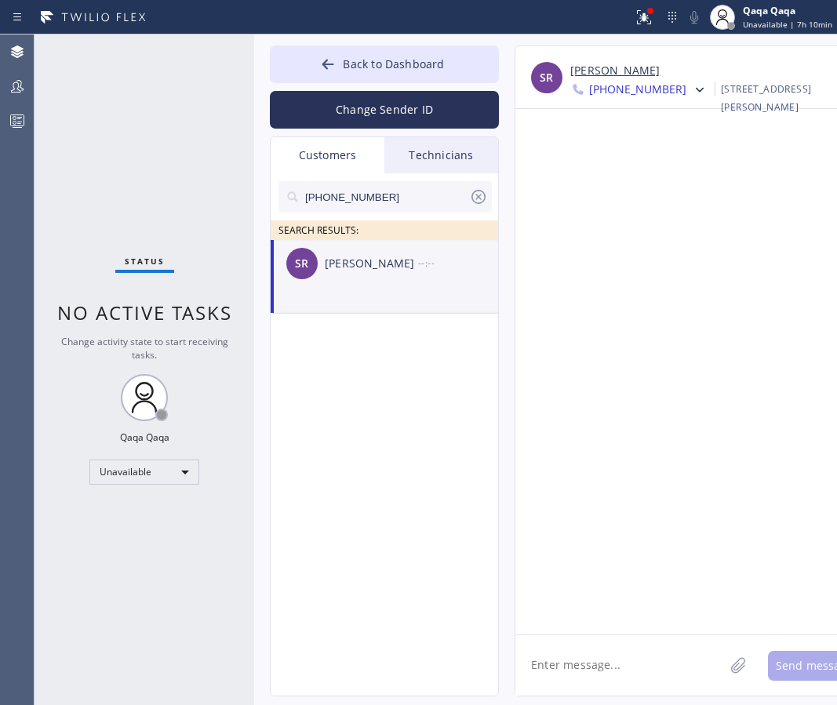
click at [579, 655] on textarea at bounding box center [619, 665] width 209 height 60
paste textarea "Hello! Our technician visited your home [DATE]. How was your experience? Please…"
type textarea "Hello! Our technician visited your home [DATE]. How was your experience? Please…"
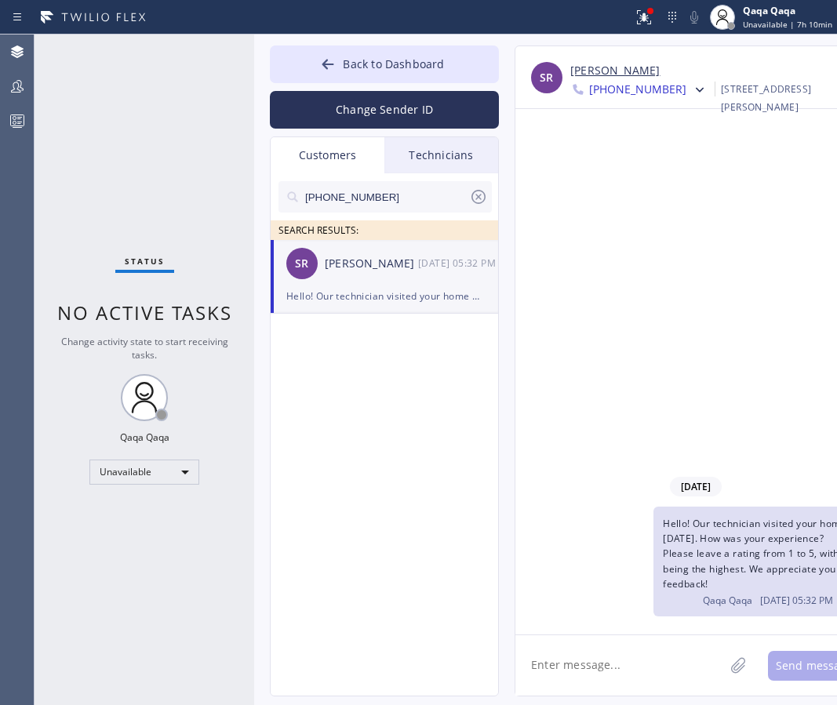
click at [374, 196] on input "[PHONE_NUMBER]" at bounding box center [385, 196] width 165 height 31
paste input "631) 332-4647"
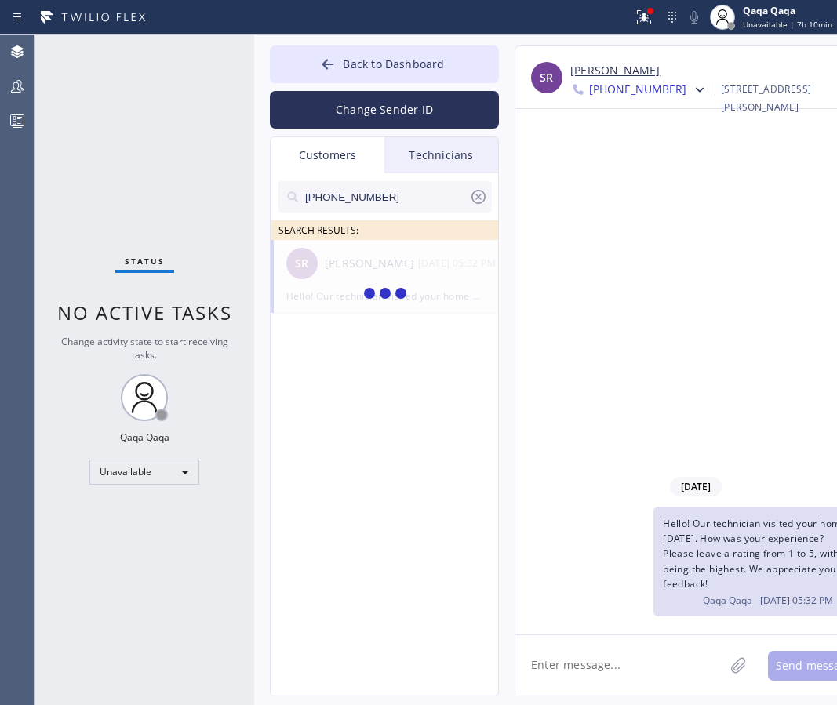
type input "[PHONE_NUMBER]"
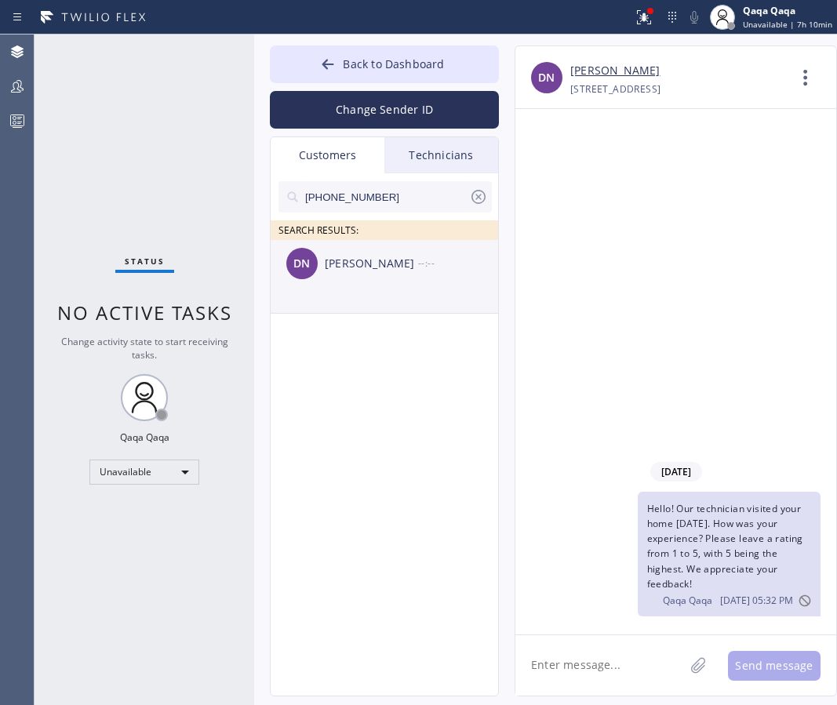
click at [360, 264] on div "[PERSON_NAME]" at bounding box center [371, 264] width 93 height 18
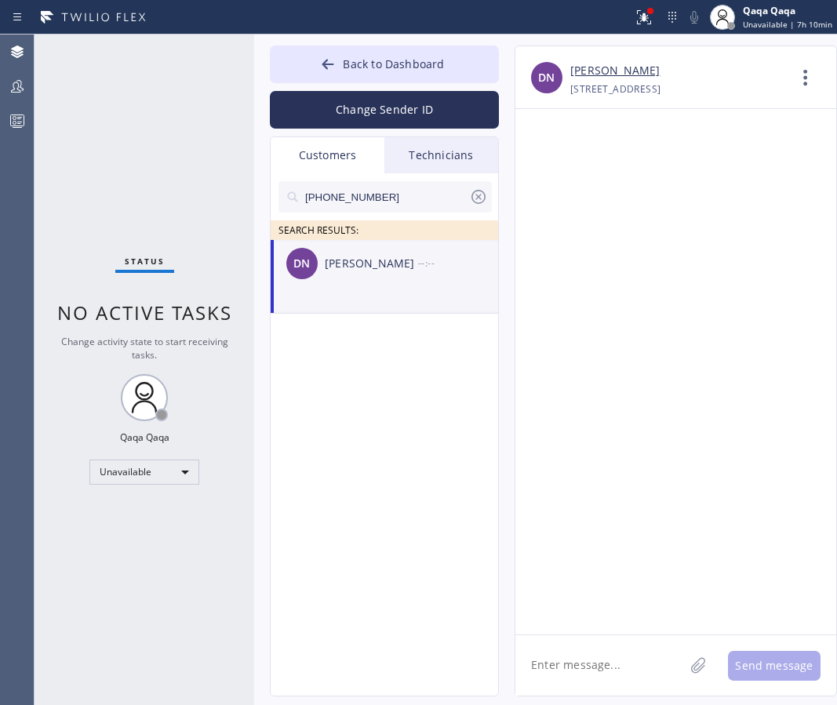
click at [569, 654] on textarea at bounding box center [599, 665] width 169 height 60
paste textarea "Hello! Our technician visited your home [DATE]. How was your experience? Please…"
type textarea "Hello! Our technician visited your home [DATE]. How was your experience? Please…"
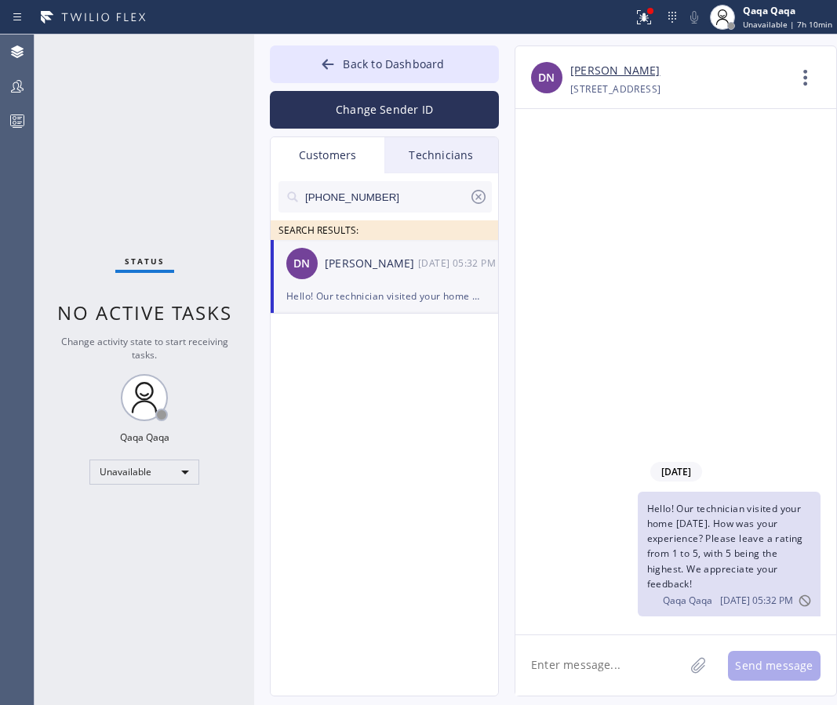
click at [373, 194] on input "[PHONE_NUMBER]" at bounding box center [385, 196] width 165 height 31
paste input "516) 851-7591"
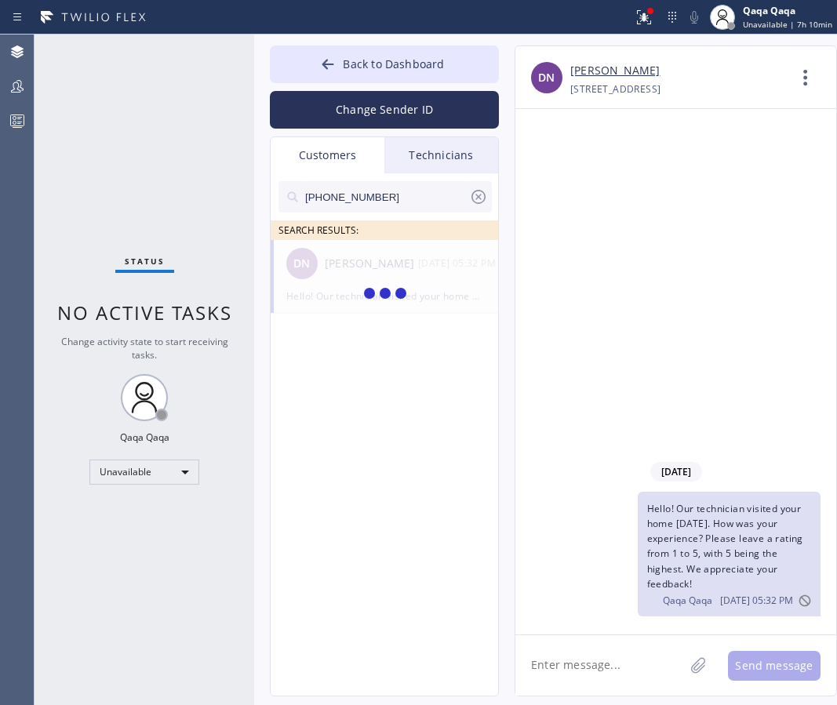
type input "[PHONE_NUMBER]"
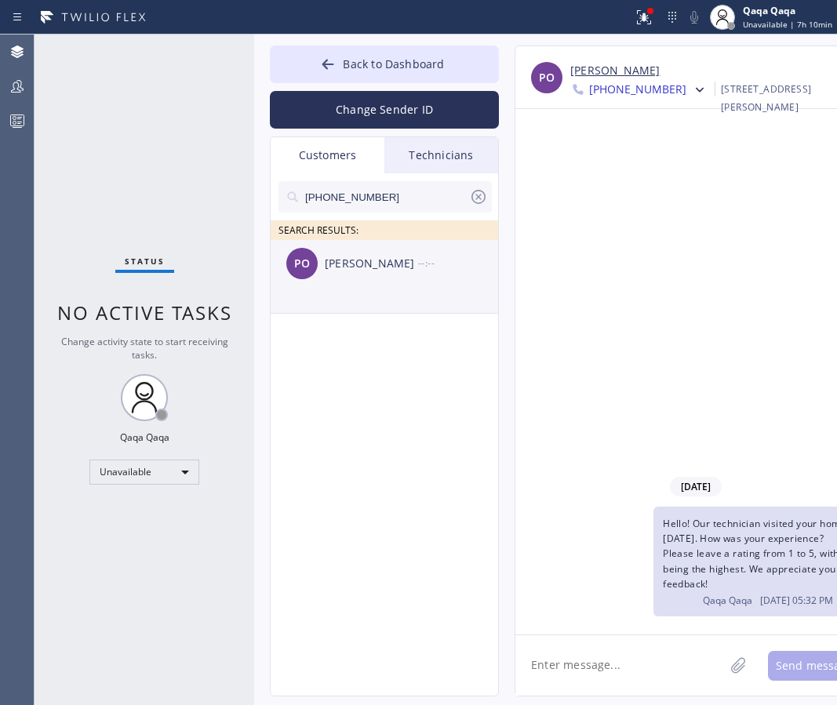
click at [356, 263] on div "[PERSON_NAME]" at bounding box center [371, 264] width 93 height 18
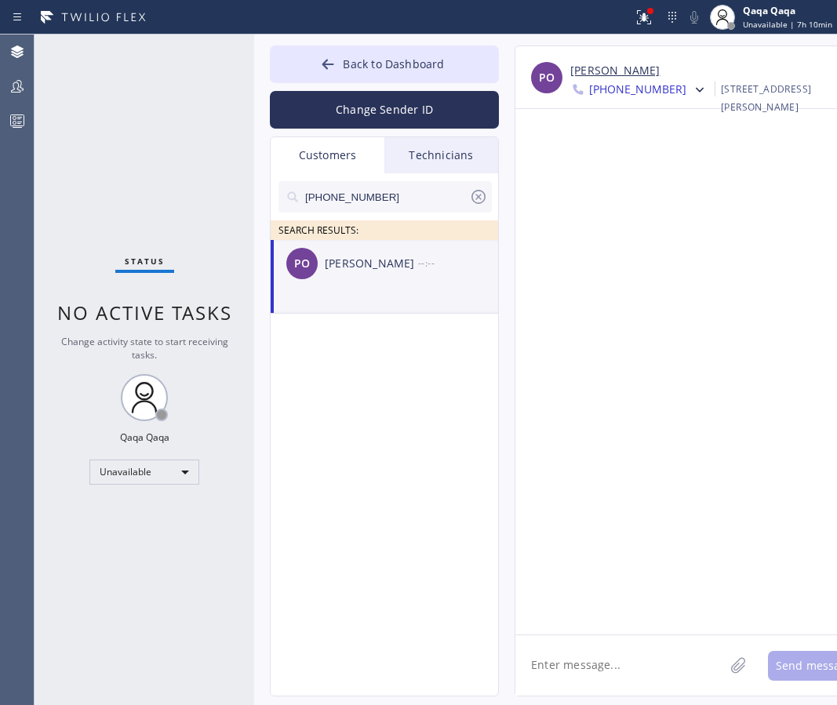
click at [583, 655] on textarea at bounding box center [619, 665] width 209 height 60
paste textarea "Hello! Our technician visited your home [DATE]. How was your experience? Please…"
type textarea "Hello! Our technician visited your home [DATE]. How was your experience? Please…"
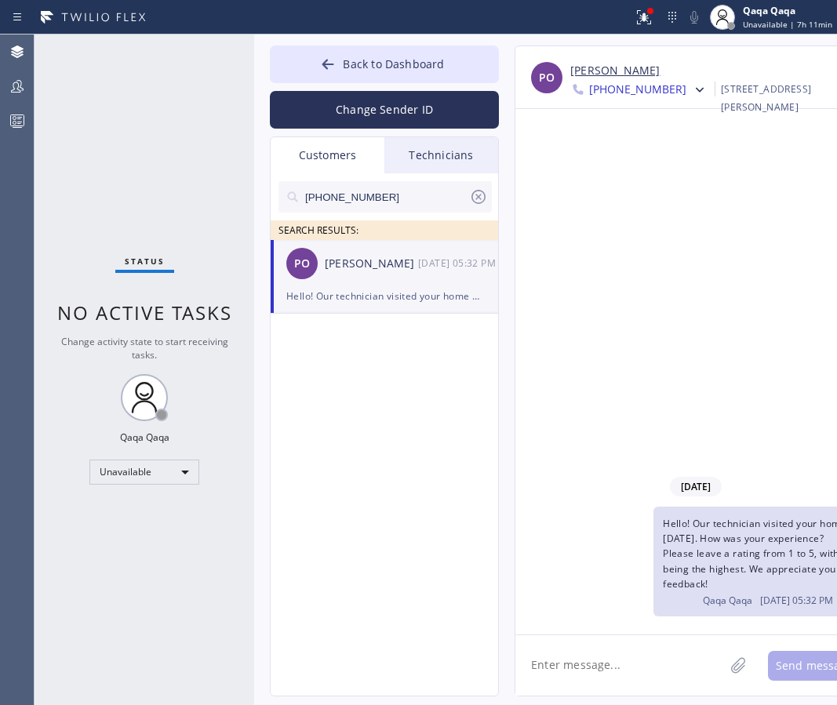
click at [397, 192] on input "[PHONE_NUMBER]" at bounding box center [385, 196] width 165 height 31
paste input "626) 617-1038"
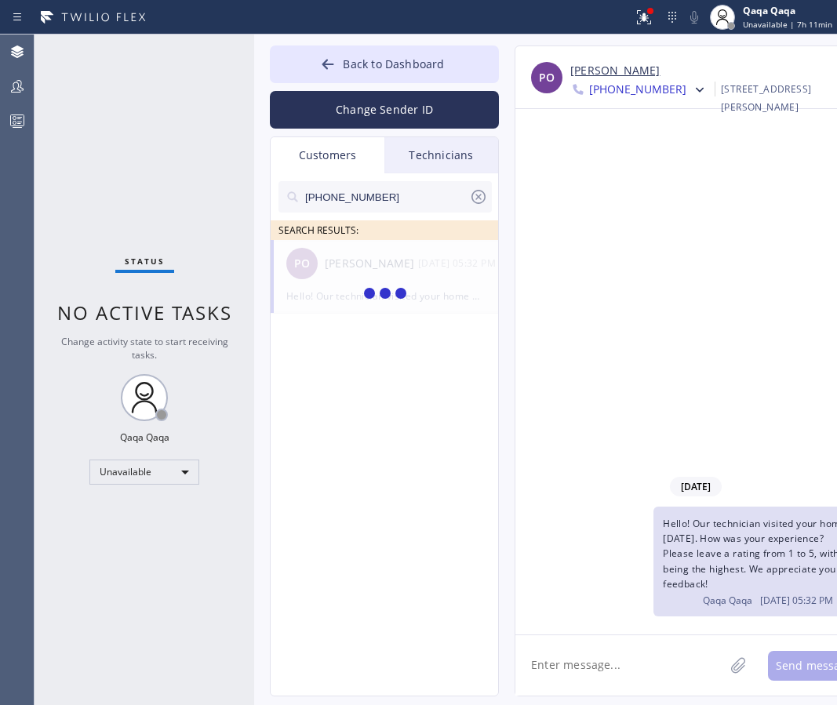
type input "[PHONE_NUMBER]"
click at [357, 261] on div "[PERSON_NAME]" at bounding box center [371, 264] width 93 height 18
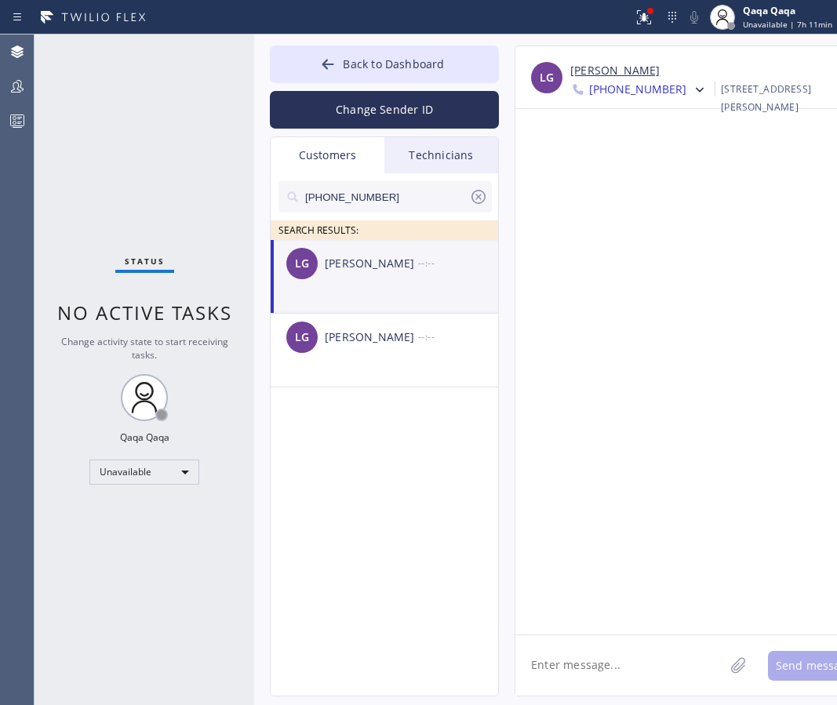
click at [590, 659] on textarea at bounding box center [619, 665] width 209 height 60
paste textarea "Hello! Our technician visited your home [DATE]. How was your experience? Please…"
type textarea "Hello! Our technician visited your home [DATE]. How was your experience? Please…"
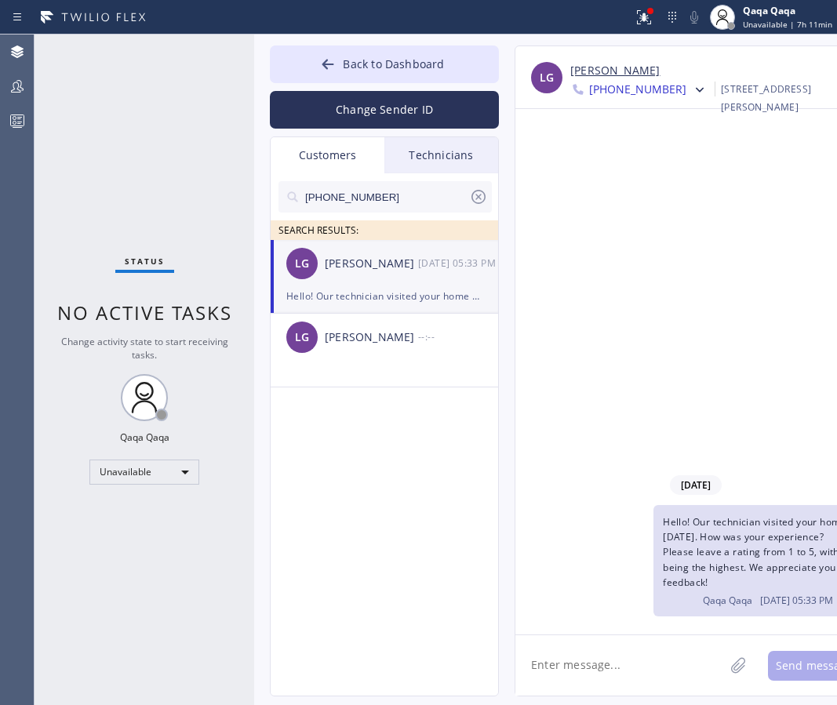
click at [398, 189] on input "[PHONE_NUMBER]" at bounding box center [385, 196] width 165 height 31
paste input "949) 683-2414"
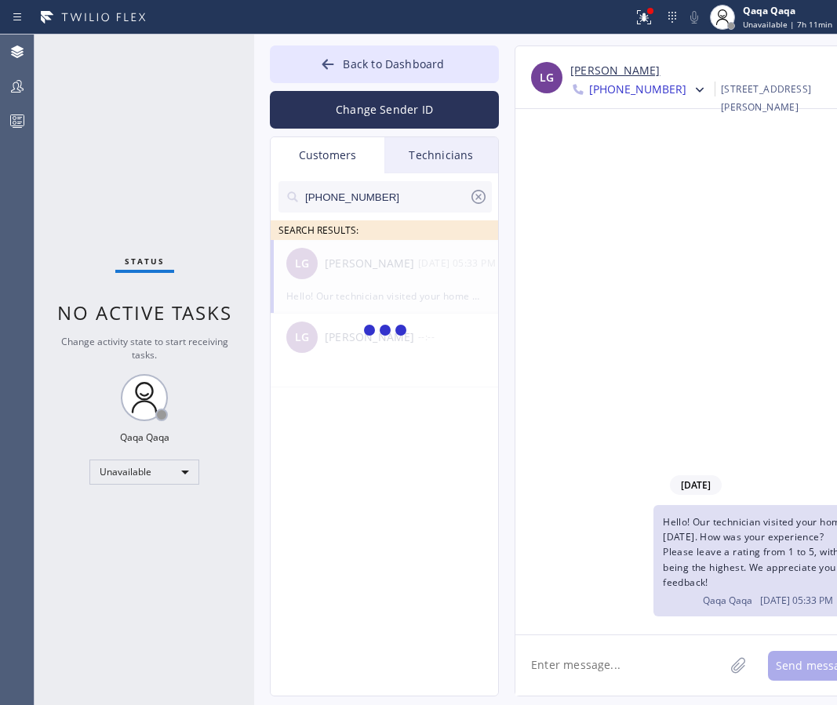
type input "[PHONE_NUMBER]"
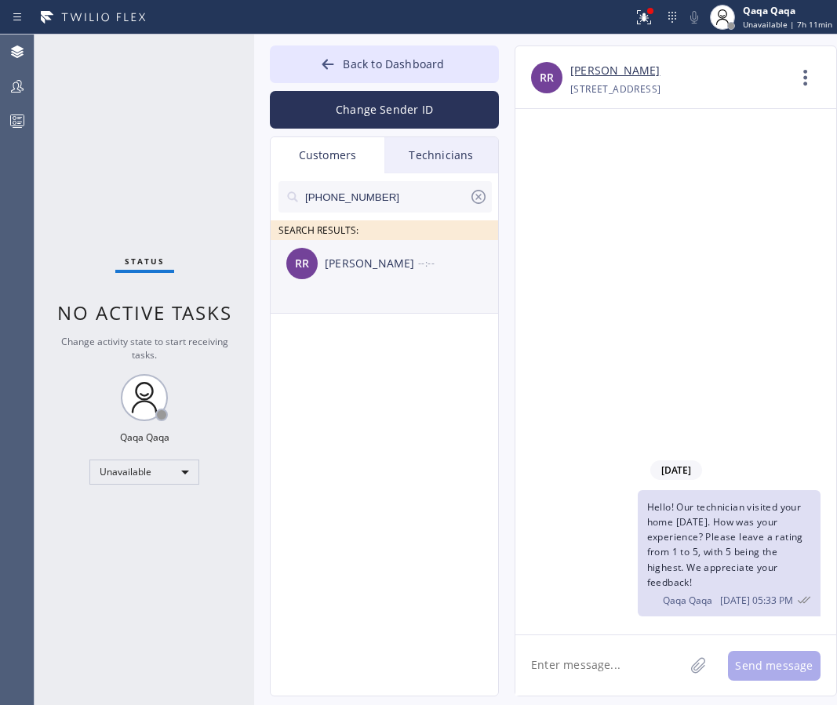
click at [372, 265] on div "[PERSON_NAME]" at bounding box center [371, 264] width 93 height 18
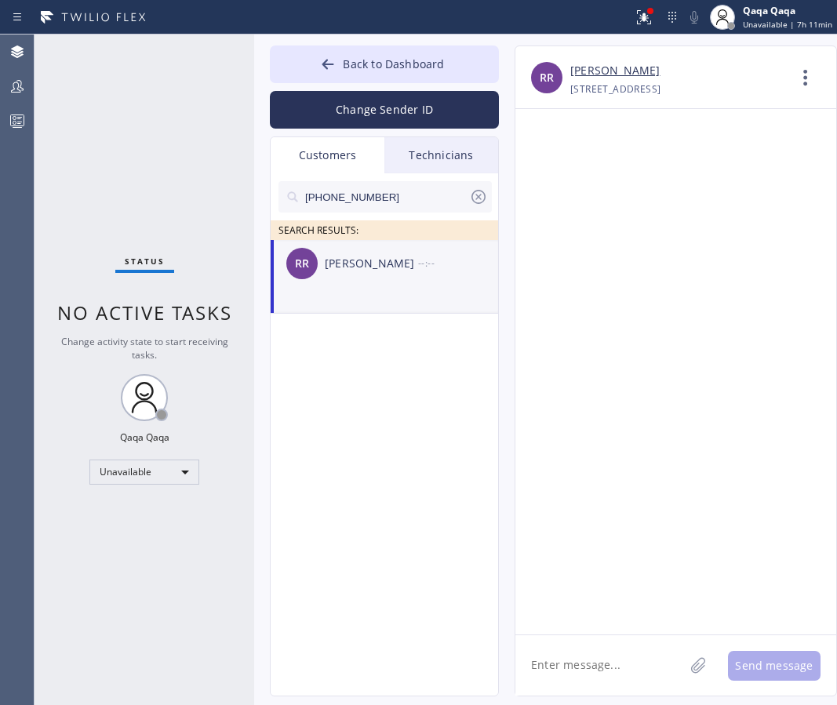
click at [583, 655] on textarea at bounding box center [599, 665] width 169 height 60
paste textarea "Hello! Our technician visited your home [DATE]. How was your experience? Please…"
type textarea "Hello! Our technician visited your home [DATE]. How was your experience? Please…"
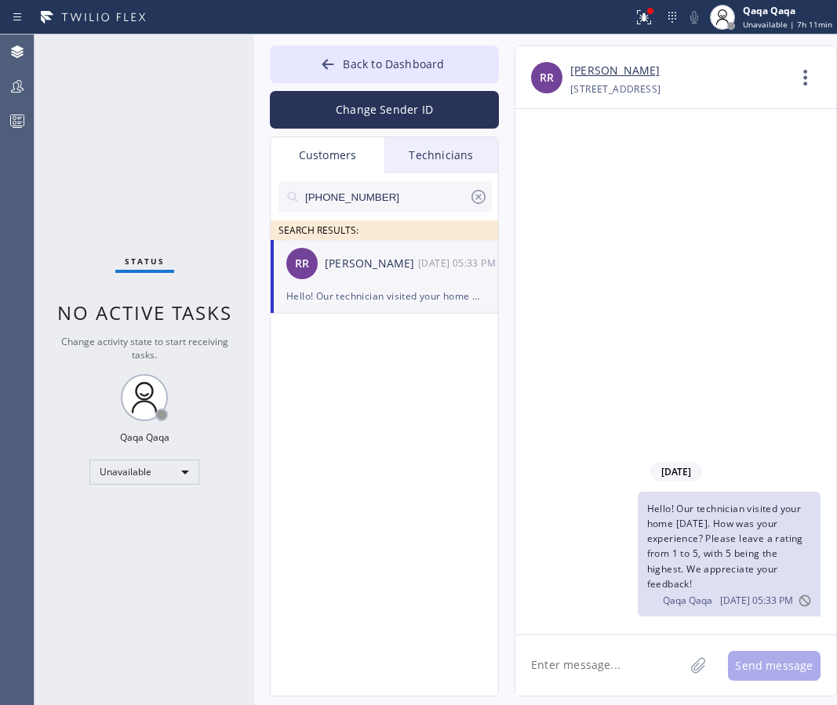
click at [410, 190] on input "[PHONE_NUMBER]" at bounding box center [385, 196] width 165 height 31
paste input "310) 901-2222"
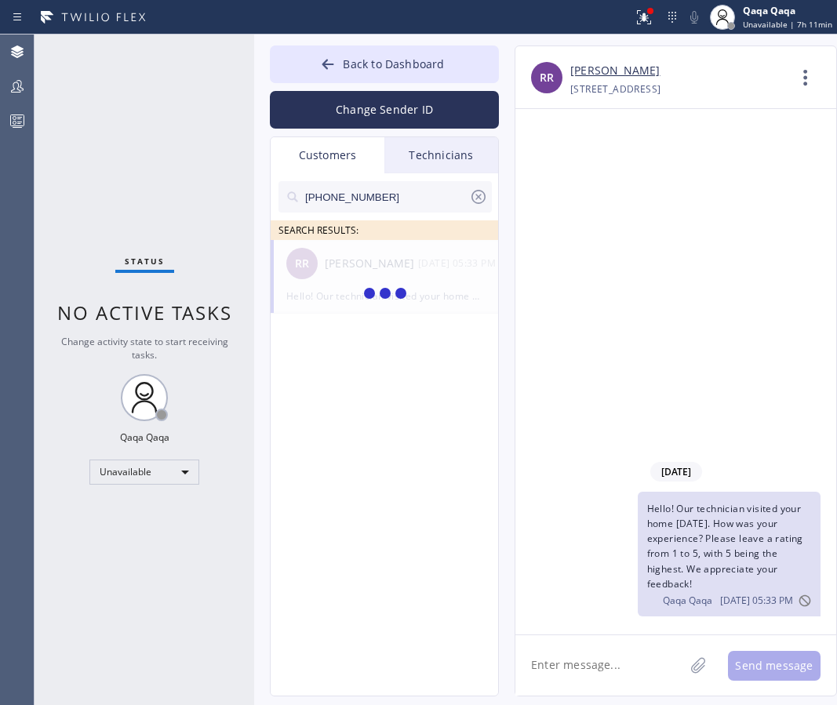
type input "[PHONE_NUMBER]"
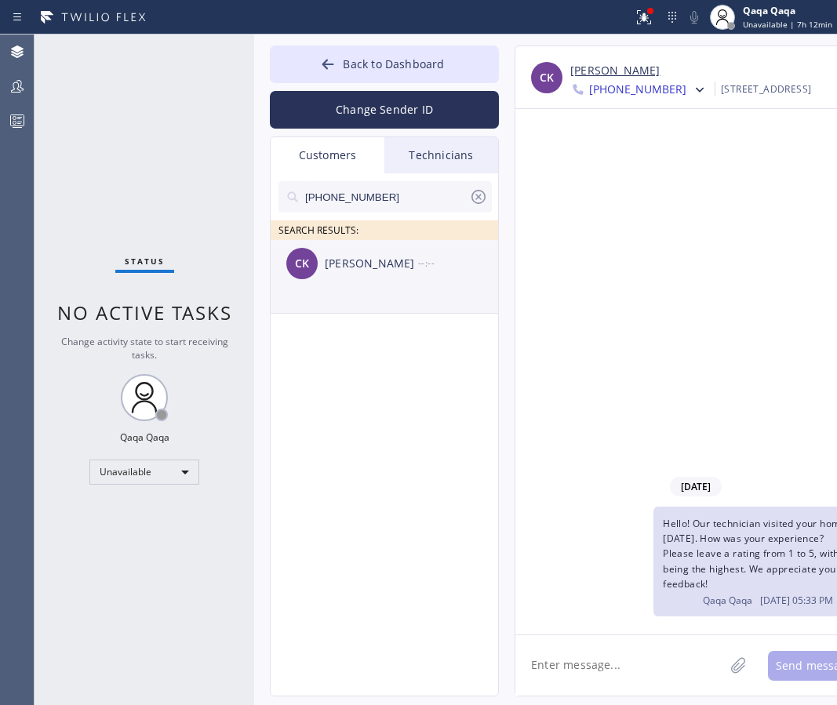
click at [372, 274] on div "CK [PERSON_NAME] --:--" at bounding box center [385, 263] width 229 height 47
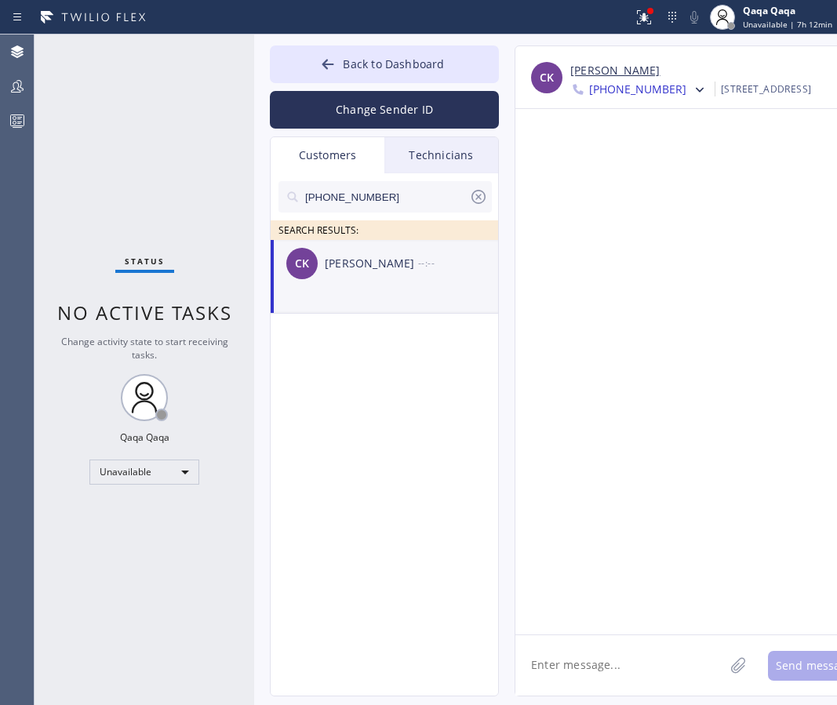
click at [601, 674] on textarea at bounding box center [619, 665] width 209 height 60
paste textarea "Hello! Our technician visited your home [DATE]. How was your experience? Please…"
type textarea "Hello! Our technician visited your home [DATE]. How was your experience? Please…"
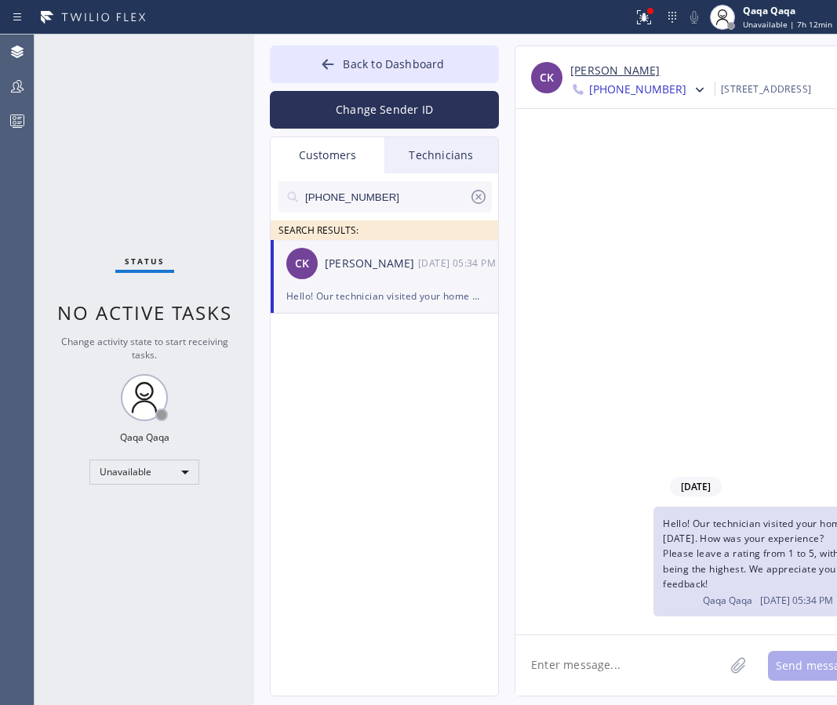
click at [409, 195] on input "[PHONE_NUMBER]" at bounding box center [385, 196] width 165 height 31
paste input "248) 921-2859"
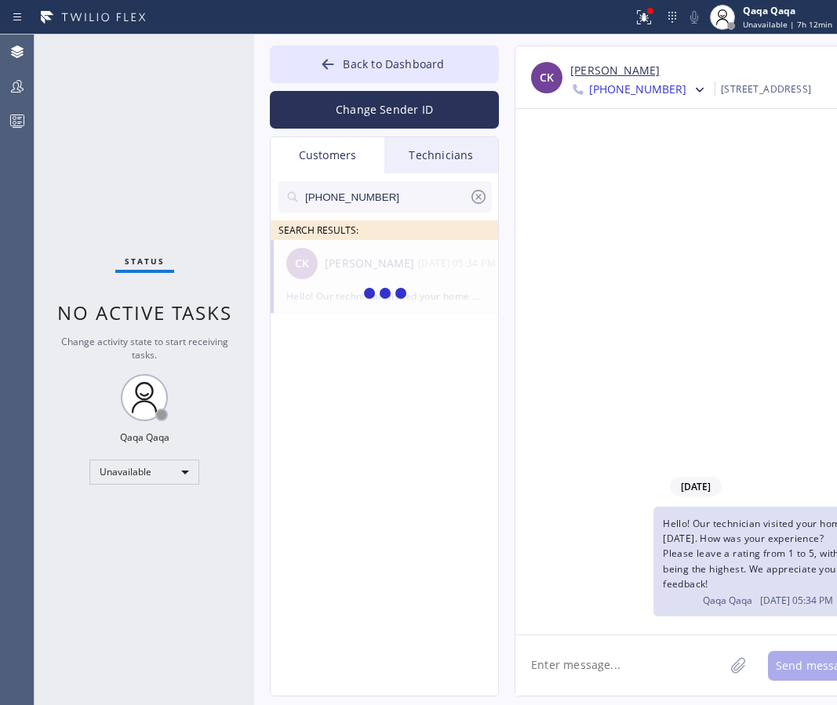
type input "[PHONE_NUMBER]"
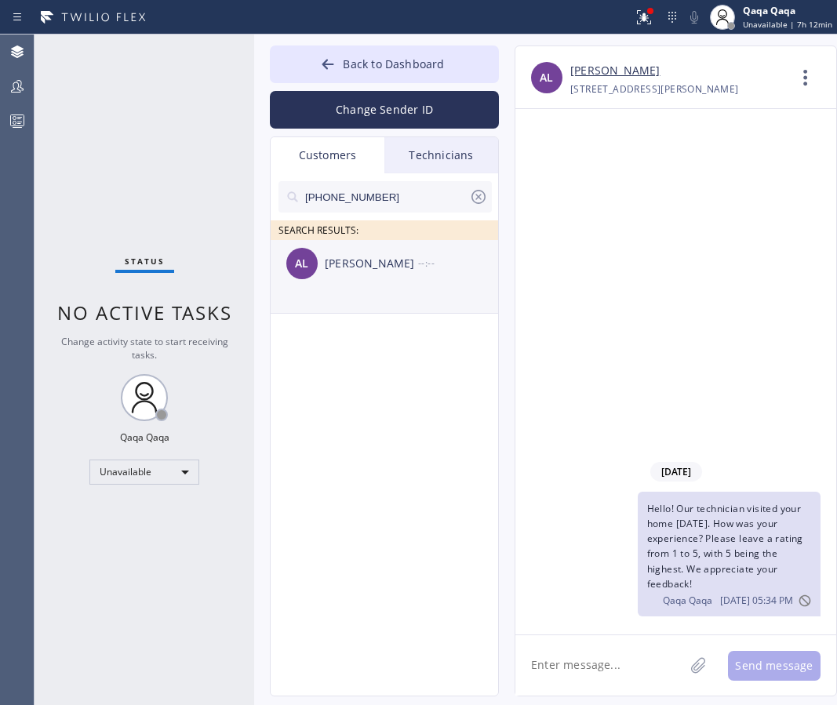
click at [379, 268] on div "[PERSON_NAME]" at bounding box center [371, 264] width 93 height 18
click at [572, 676] on textarea at bounding box center [599, 665] width 169 height 60
paste textarea "Hello! Our technician visited your home [DATE]. How was your experience? Please…"
type textarea "Hello! Our technician visited your home [DATE]. How was your experience? Please…"
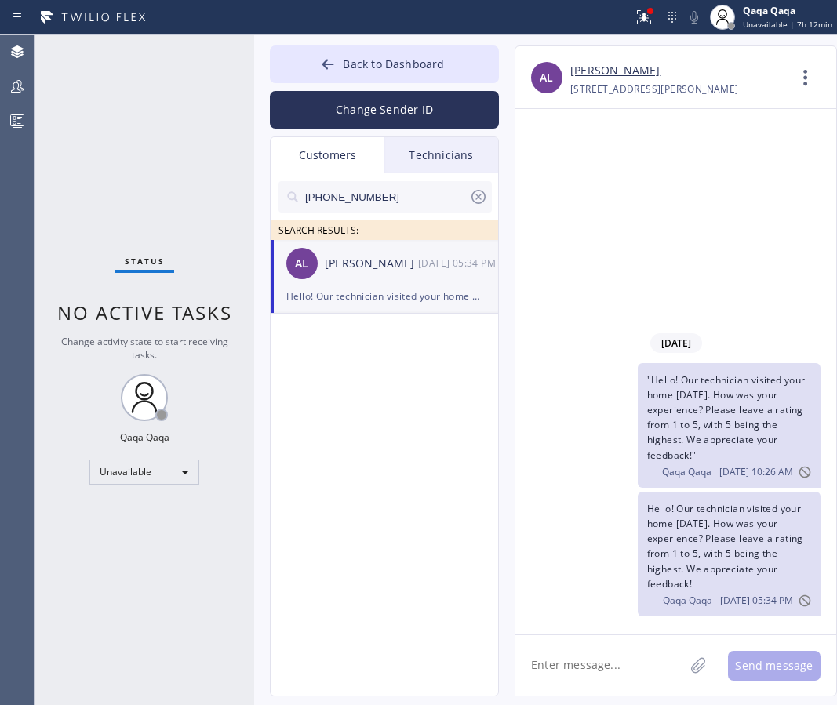
click at [384, 200] on input "[PHONE_NUMBER]" at bounding box center [385, 196] width 165 height 31
paste input "541) 521-7138"
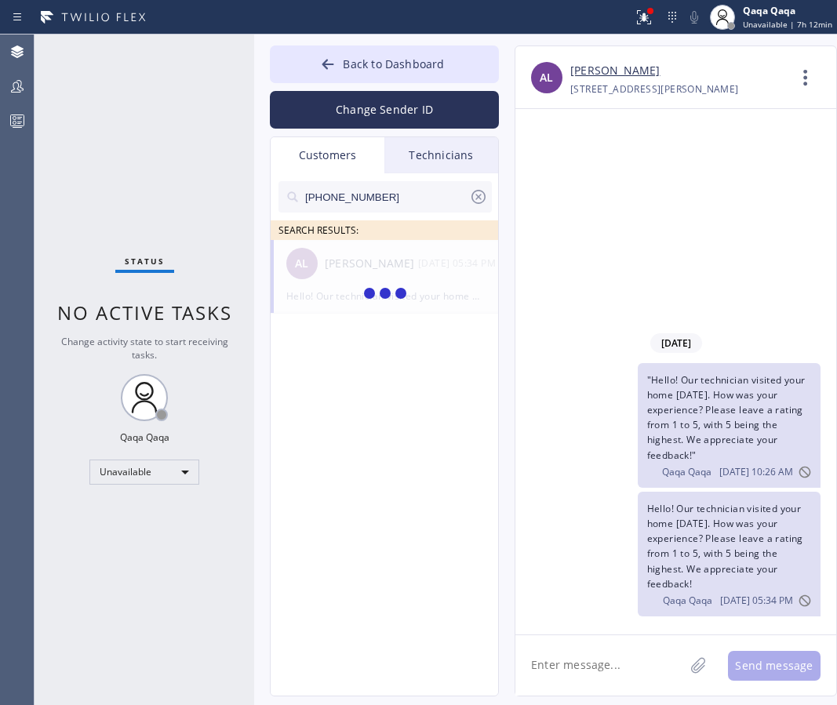
type input "[PHONE_NUMBER]"
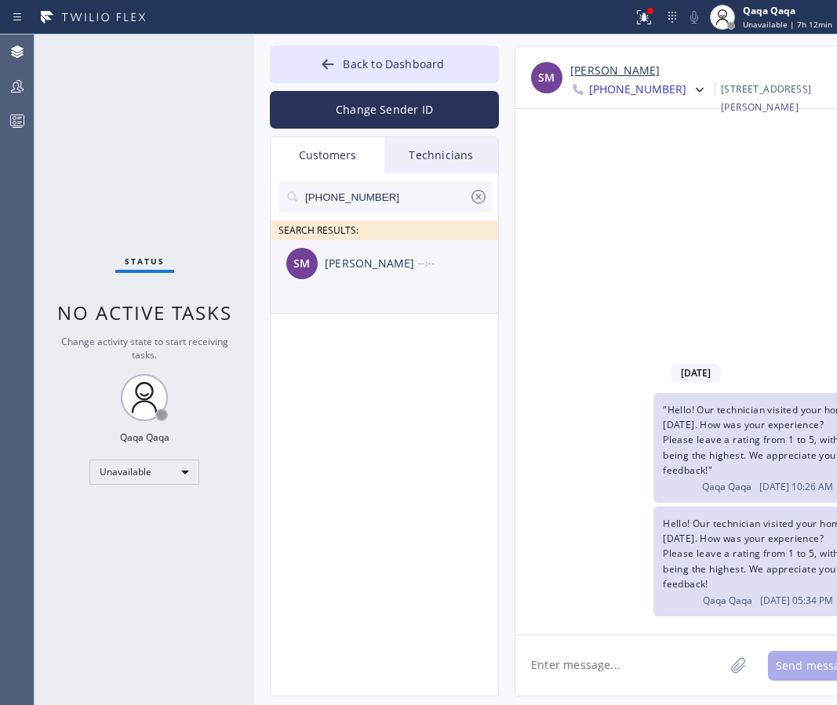
click at [350, 269] on div "[PERSON_NAME]" at bounding box center [371, 264] width 93 height 18
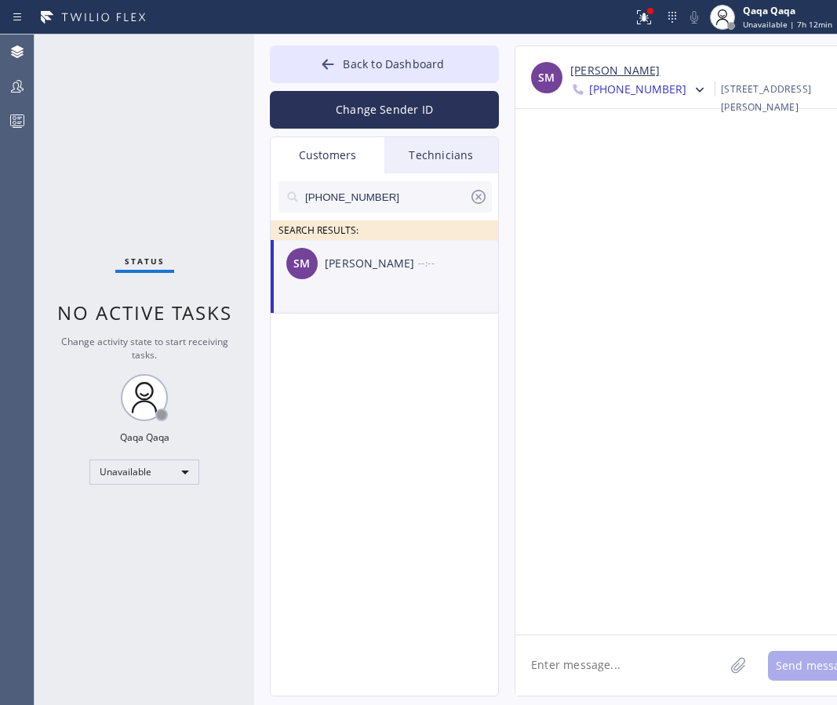
click at [576, 654] on textarea at bounding box center [619, 665] width 209 height 60
paste textarea "Hello! Our technician visited your home [DATE]. How was your experience? Please…"
type textarea "Hello! Our technician visited your home [DATE]. How was your experience? Please…"
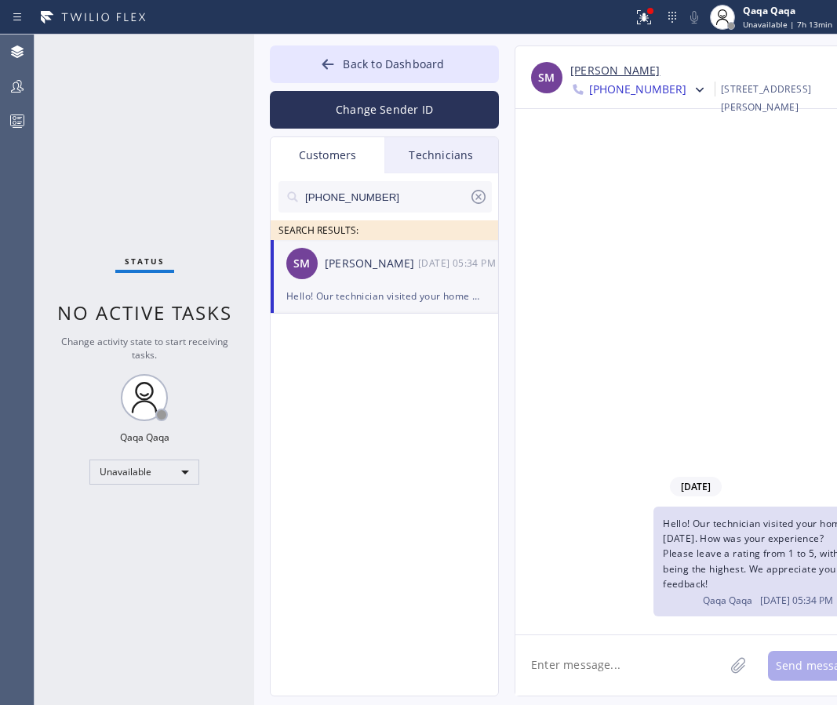
click at [402, 194] on input "[PHONE_NUMBER]" at bounding box center [385, 196] width 165 height 31
paste input "714) 747-7392"
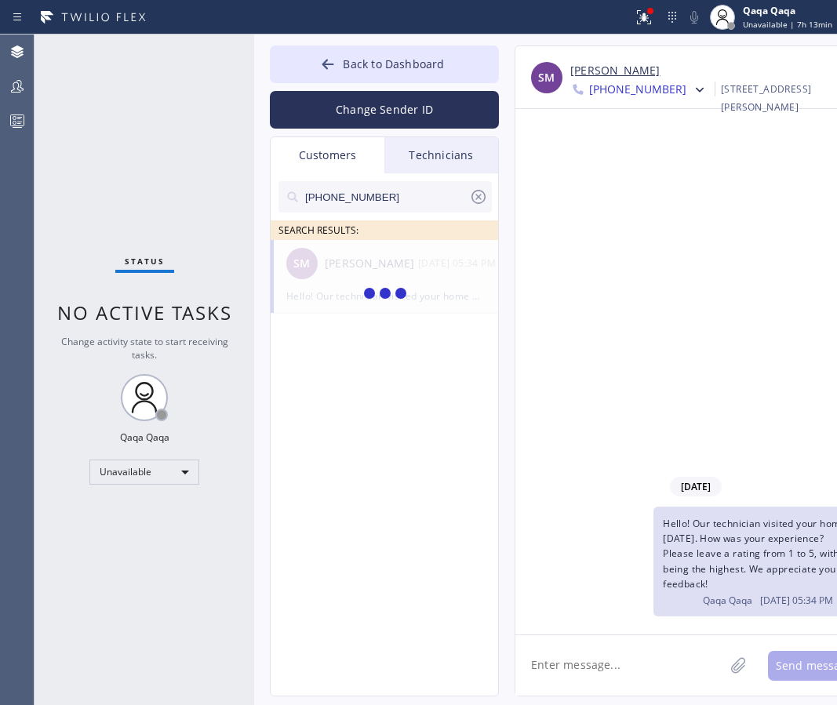
type input "[PHONE_NUMBER]"
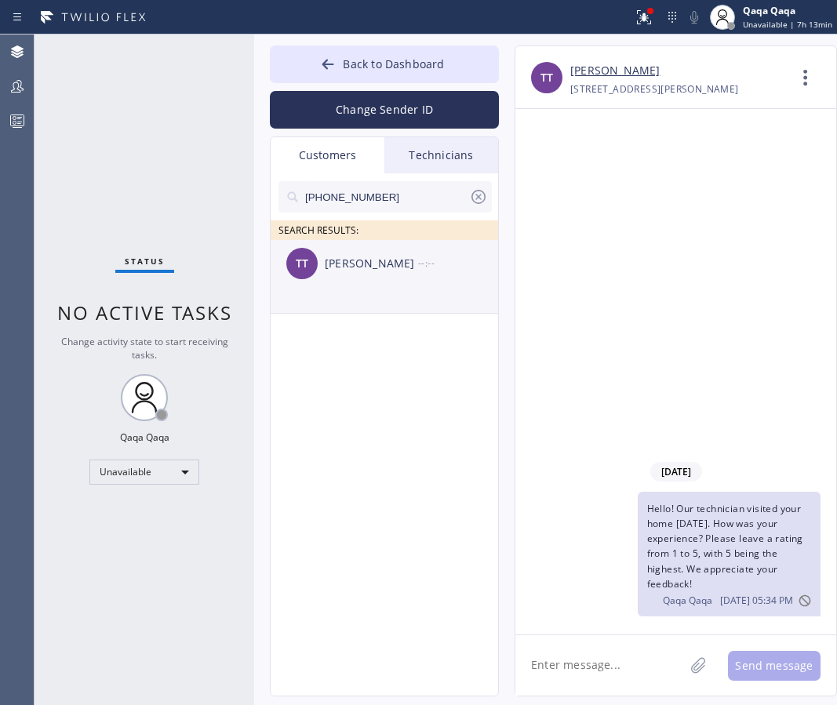
click at [345, 259] on div "[PERSON_NAME]" at bounding box center [371, 264] width 93 height 18
click at [597, 663] on textarea at bounding box center [599, 665] width 169 height 60
paste textarea "Hello! Our technician visited your home [DATE]. How was your experience? Please…"
type textarea "Hello! Our technician visited your home [DATE]. How was your experience? Please…"
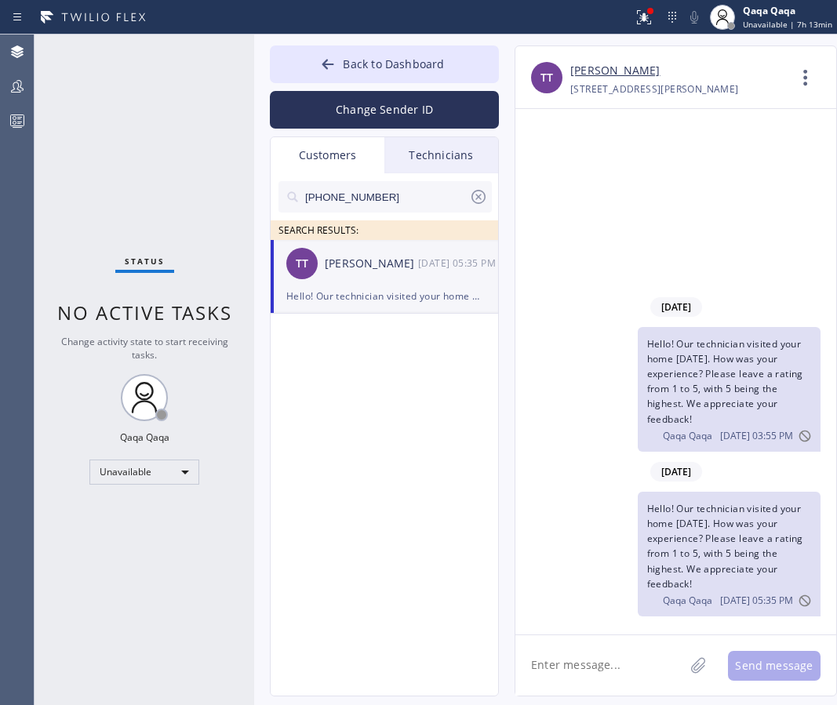
click at [378, 187] on input "[PHONE_NUMBER]" at bounding box center [385, 196] width 165 height 31
paste input "562) 964-4480"
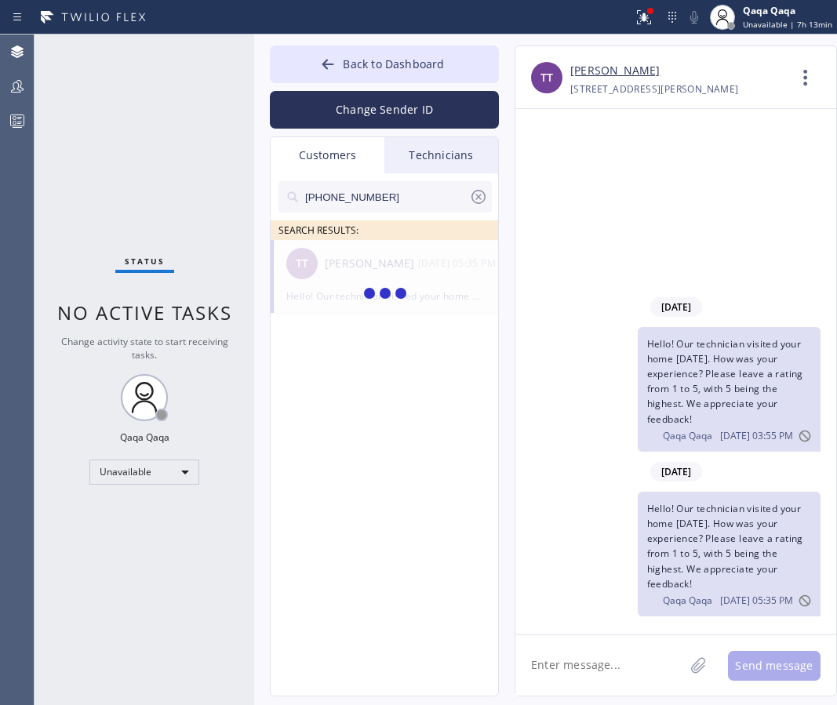
type input "[PHONE_NUMBER]"
click at [332, 271] on div "[PERSON_NAME]" at bounding box center [371, 264] width 93 height 18
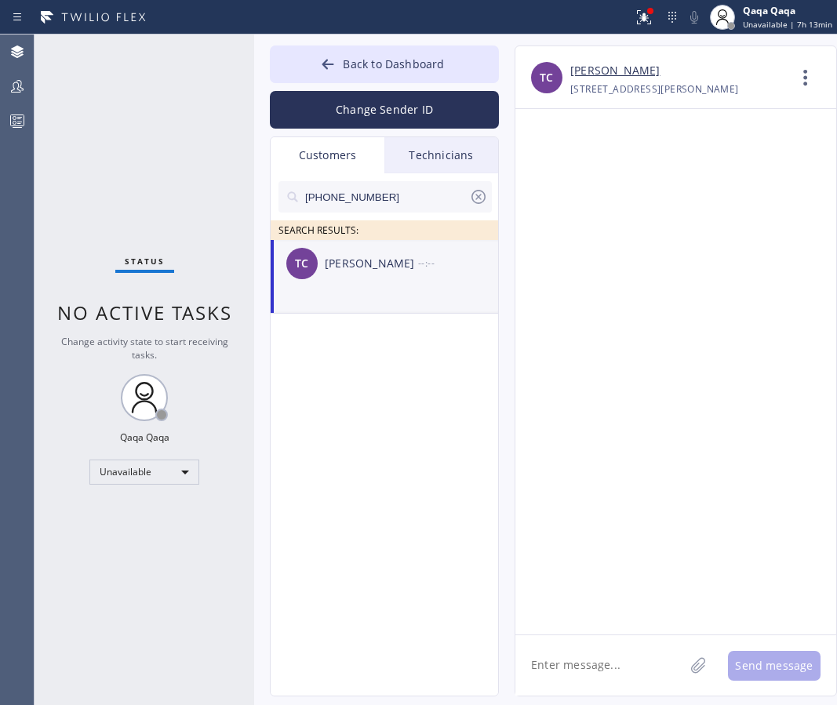
click at [586, 663] on textarea at bounding box center [599, 665] width 169 height 60
paste textarea "Hello! Our technician visited your home [DATE]. How was your experience? Please…"
type textarea "Hello! Our technician visited your home [DATE]. How was your experience? Please…"
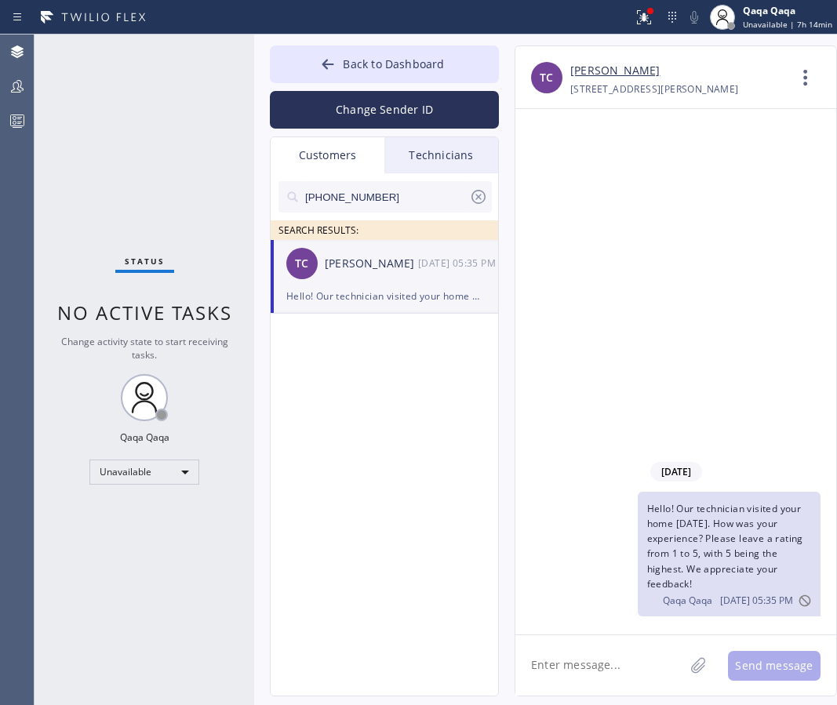
click at [404, 192] on input "[PHONE_NUMBER]" at bounding box center [385, 196] width 165 height 31
paste input "714) 337-0855"
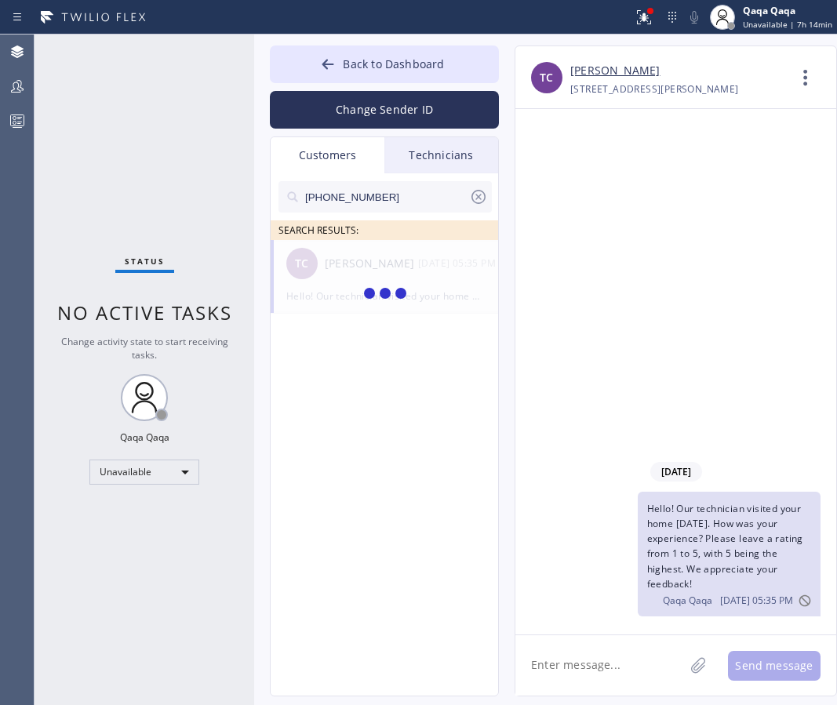
type input "[PHONE_NUMBER]"
click at [330, 267] on div "[PERSON_NAME]" at bounding box center [371, 264] width 93 height 18
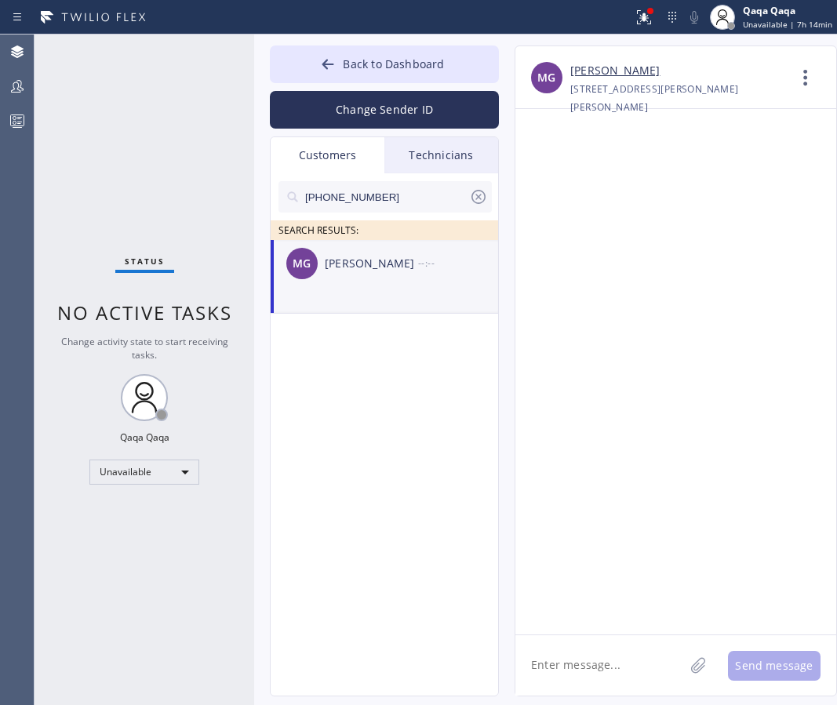
click at [564, 674] on textarea at bounding box center [599, 665] width 169 height 60
paste
type textarea "Hello! Our technician visited your home [DATE]. How was your experience? Please…"
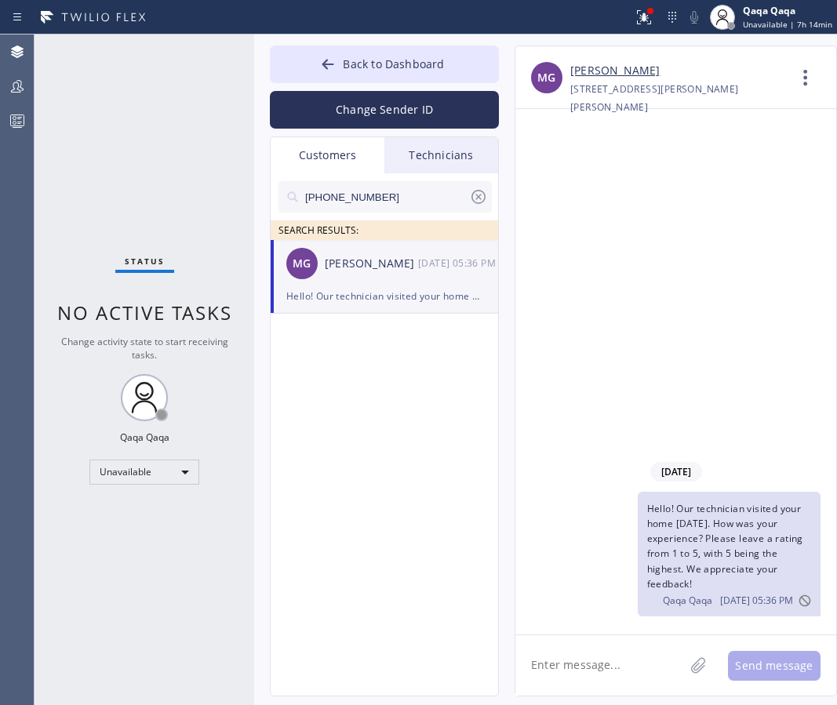
click at [400, 192] on input "[PHONE_NUMBER]" at bounding box center [385, 196] width 165 height 31
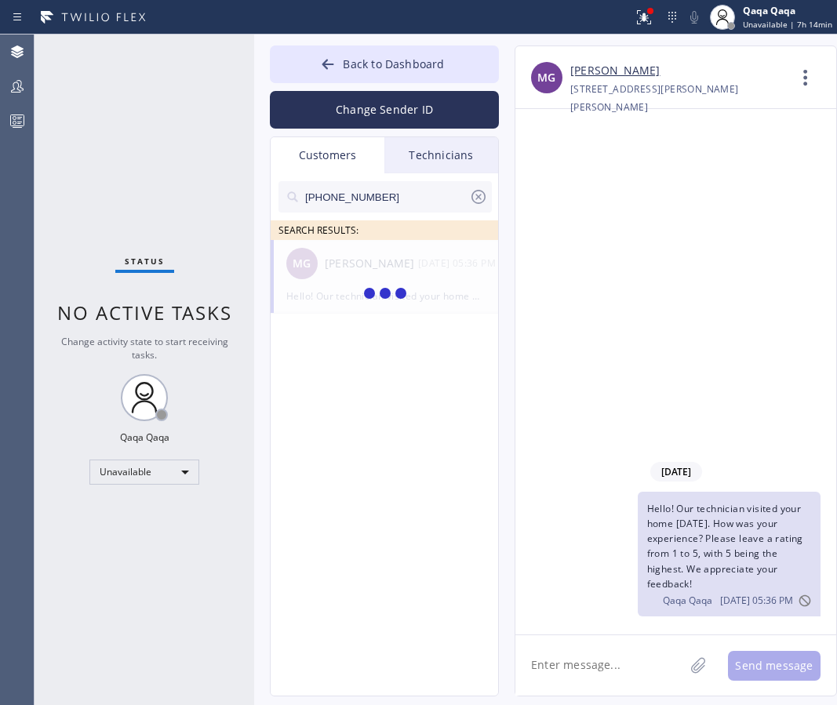
type input "[PHONE_NUMBER]"
click at [347, 267] on div "[PERSON_NAME]" at bounding box center [371, 264] width 93 height 18
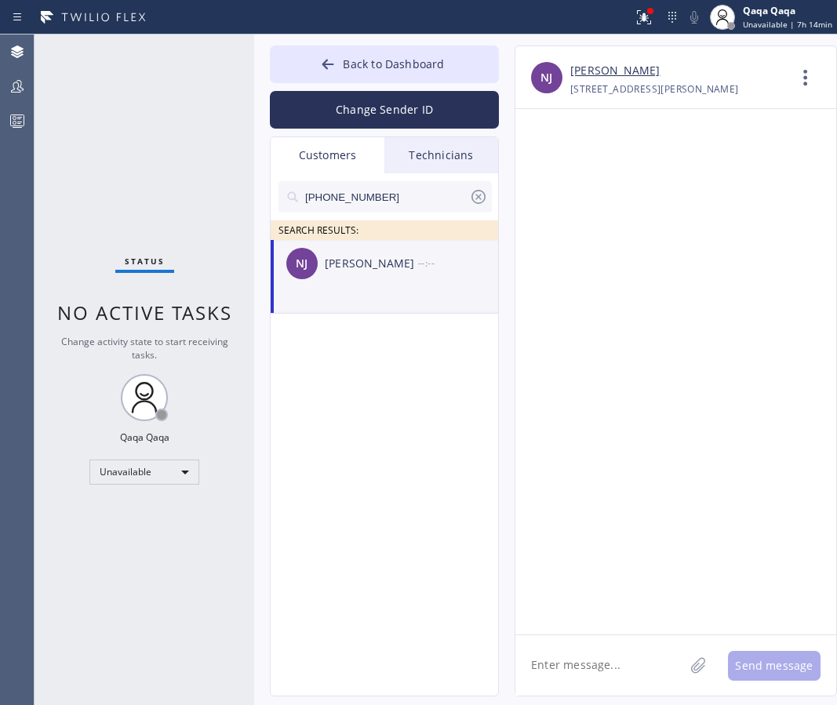
click at [603, 670] on textarea at bounding box center [599, 665] width 169 height 60
type textarea "Hello! Our technician visited your home [DATE]. How was your experience? Please…"
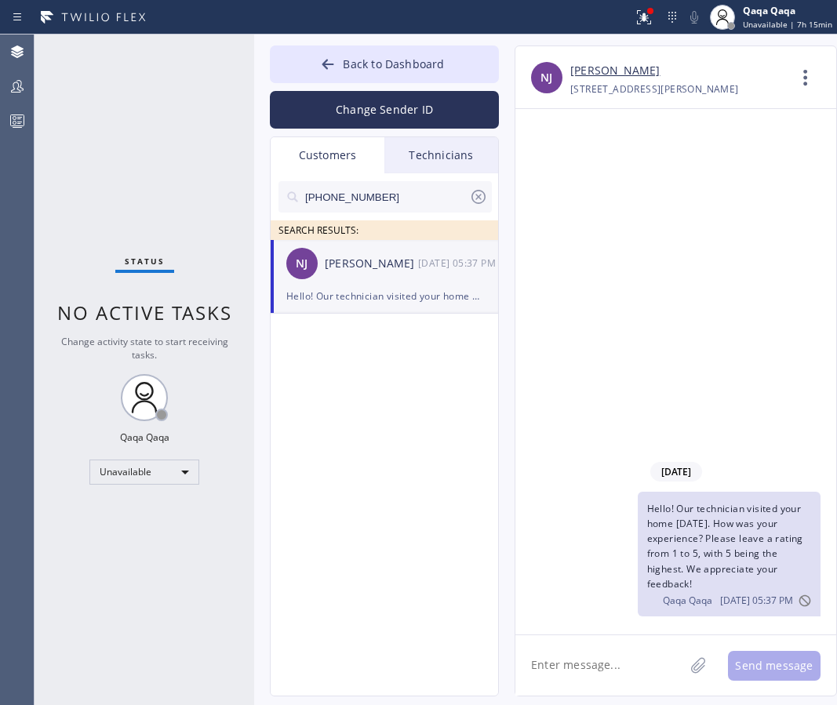
click at [400, 182] on input "[PHONE_NUMBER]" at bounding box center [385, 196] width 165 height 31
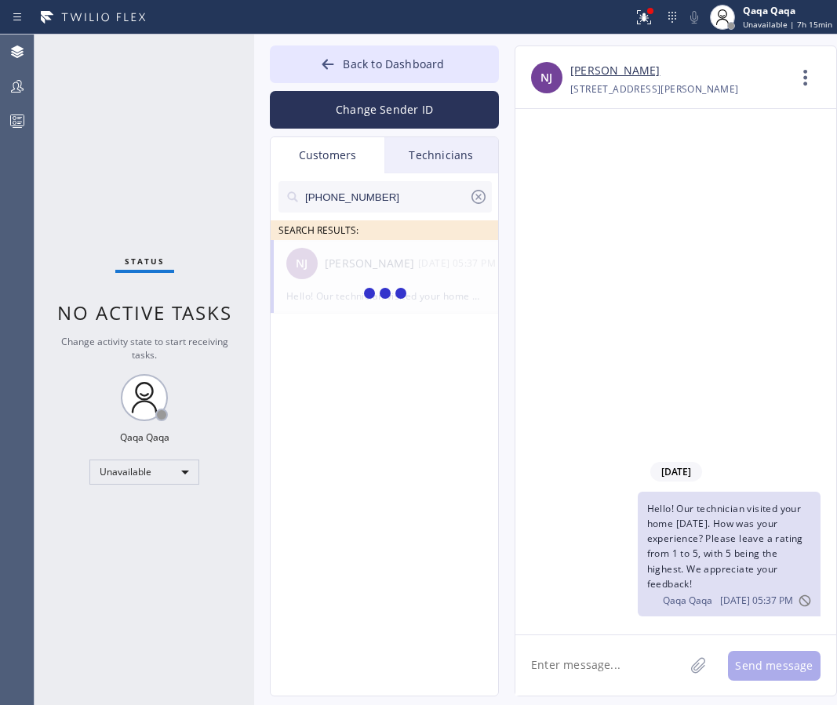
type input "[PHONE_NUMBER]"
click at [352, 276] on div "NJ [PERSON_NAME] --:--" at bounding box center [385, 263] width 229 height 47
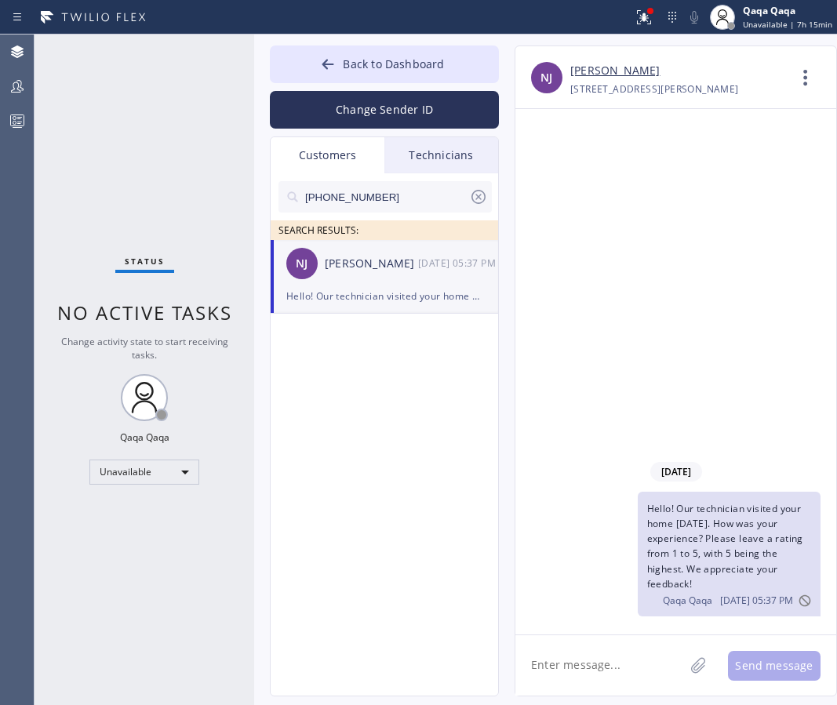
click at [582, 650] on textarea at bounding box center [599, 665] width 169 height 60
type textarea "Hello! Our technician visited your home [DATE]. How was your experience? Please…"
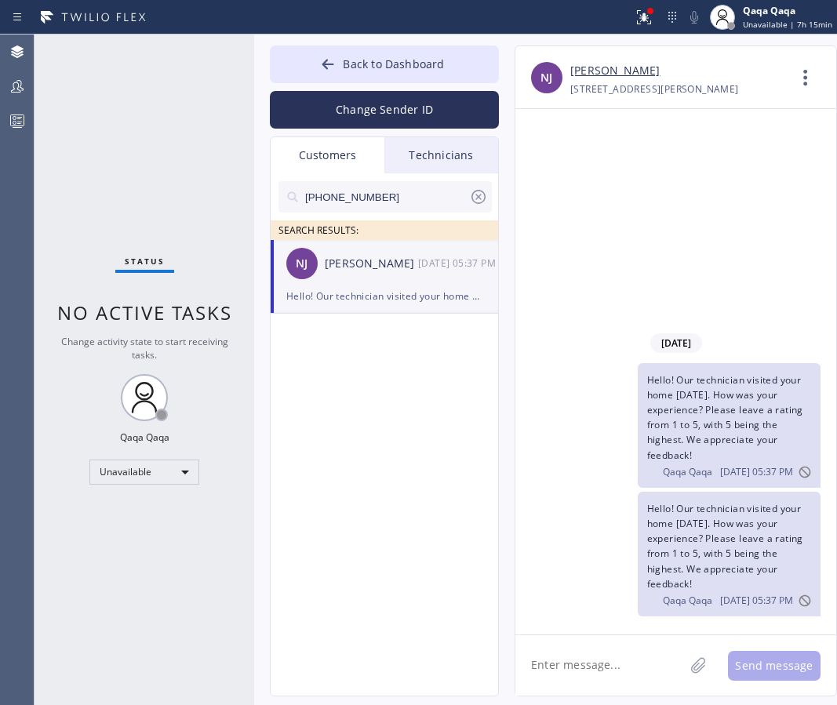
click at [385, 202] on input "[PHONE_NUMBER]" at bounding box center [385, 196] width 165 height 31
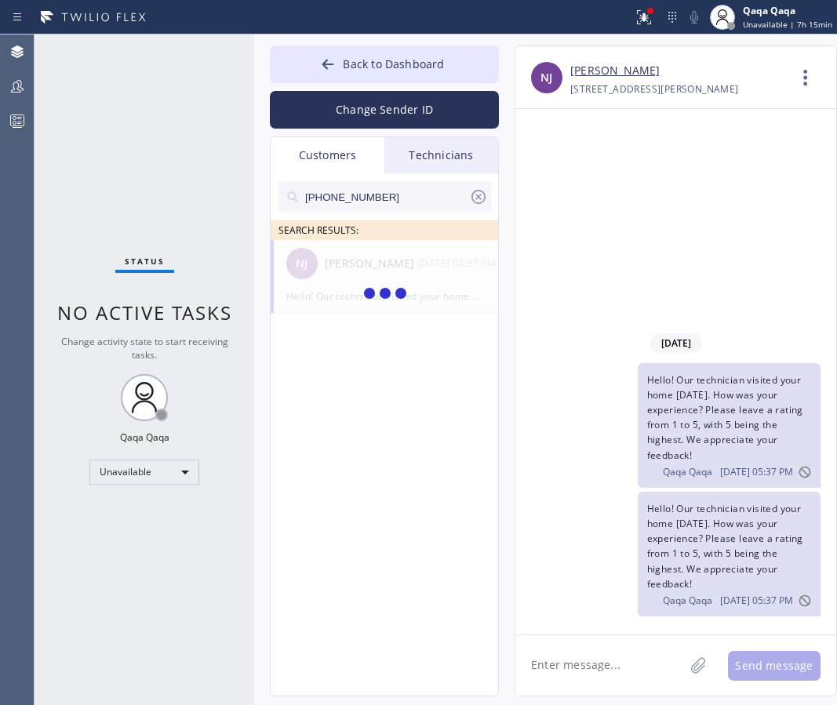
type input "[PHONE_NUMBER]"
click at [350, 269] on div "[PERSON_NAME]" at bounding box center [371, 264] width 93 height 18
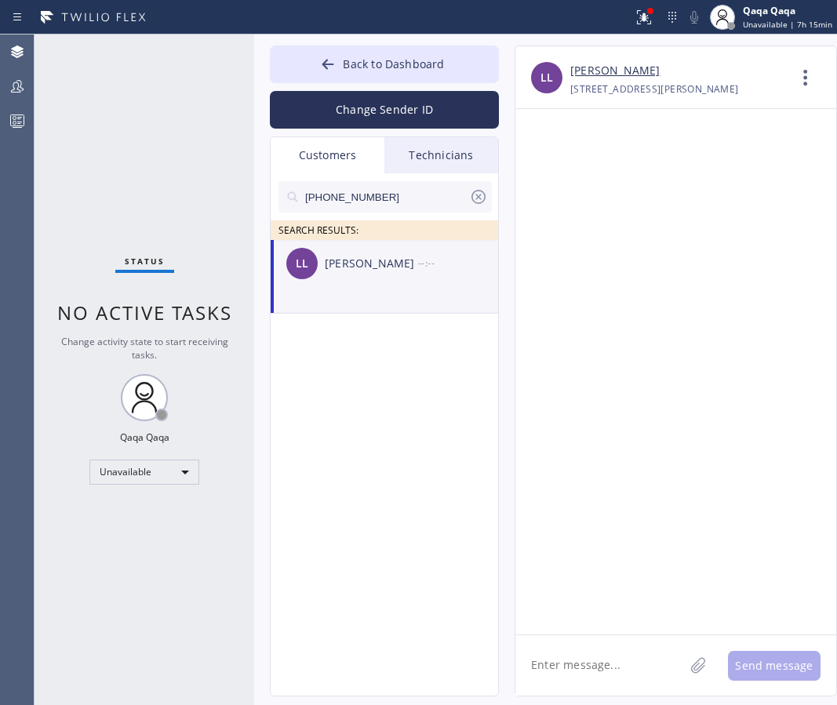
click at [559, 662] on textarea at bounding box center [599, 665] width 169 height 60
type textarea "Hello! Our technician visited your home [DATE]. How was your experience? Please…"
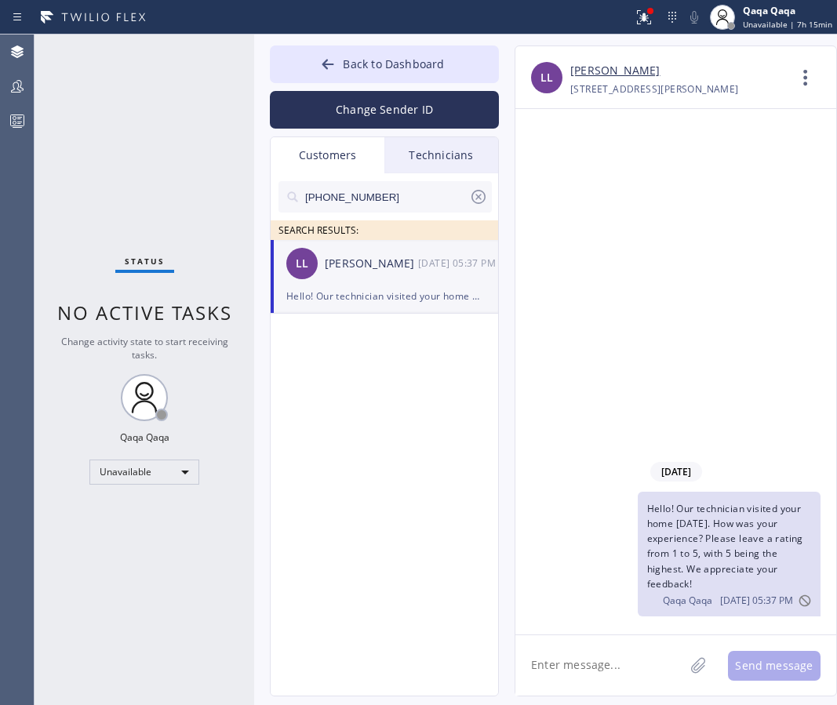
click at [384, 198] on input "[PHONE_NUMBER]" at bounding box center [385, 196] width 165 height 31
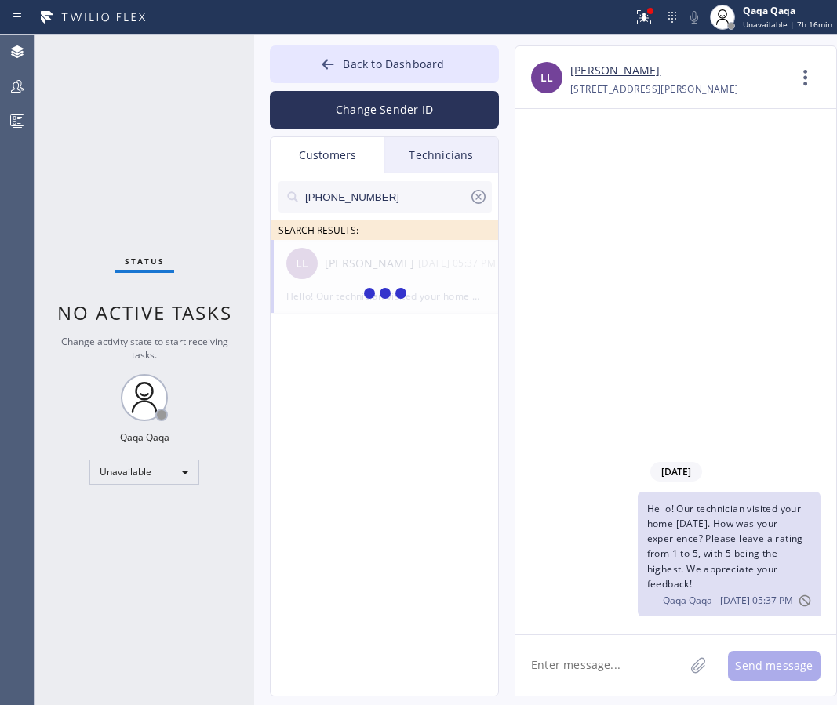
type input "[PHONE_NUMBER]"
click at [332, 259] on div "[PERSON_NAME]" at bounding box center [371, 264] width 93 height 18
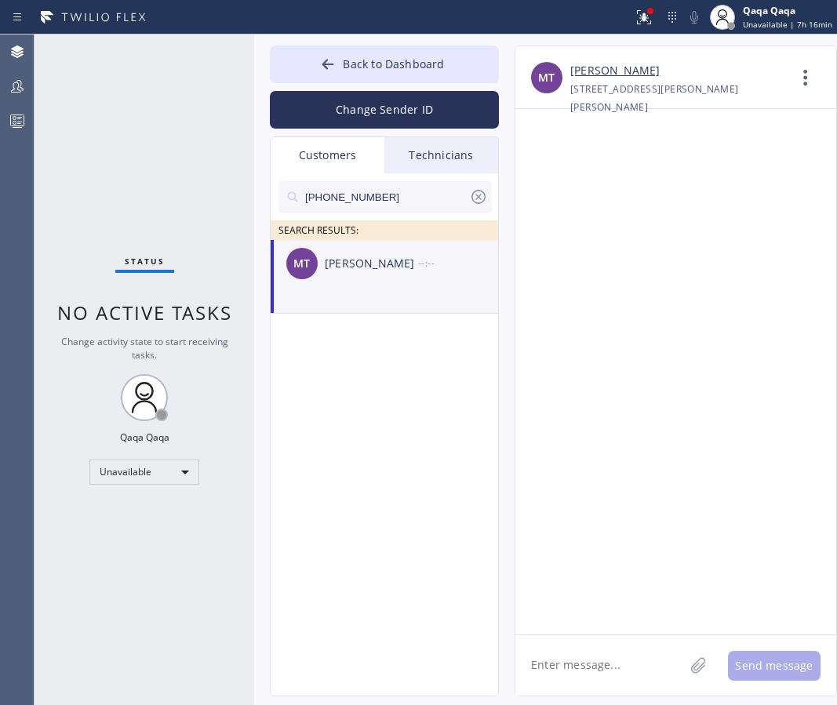
click at [552, 666] on textarea at bounding box center [599, 665] width 169 height 60
type textarea "Hello! Our technician visited your home [DATE]. How was your experience? Please…"
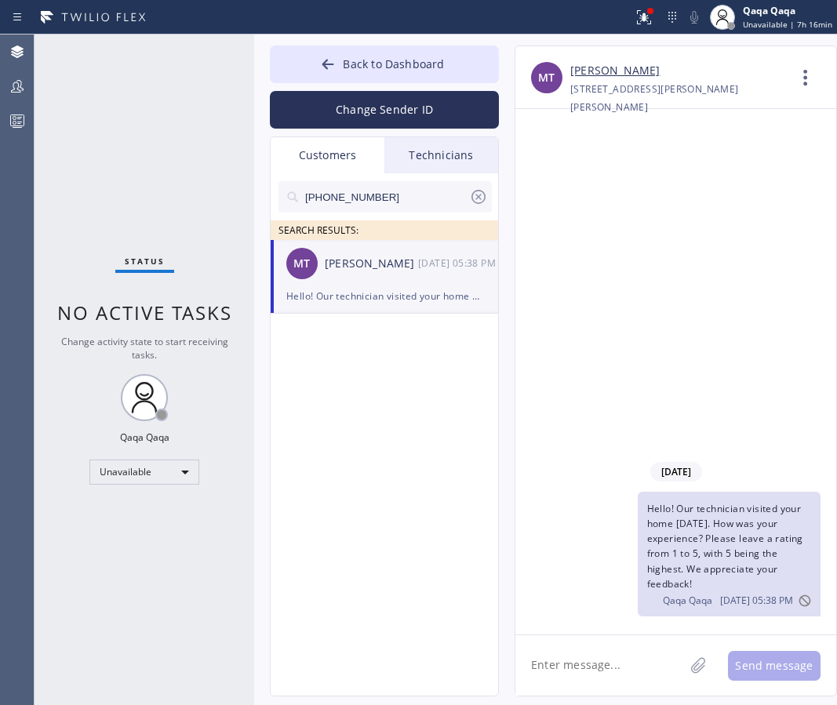
click at [387, 184] on input "[PHONE_NUMBER]" at bounding box center [385, 196] width 165 height 31
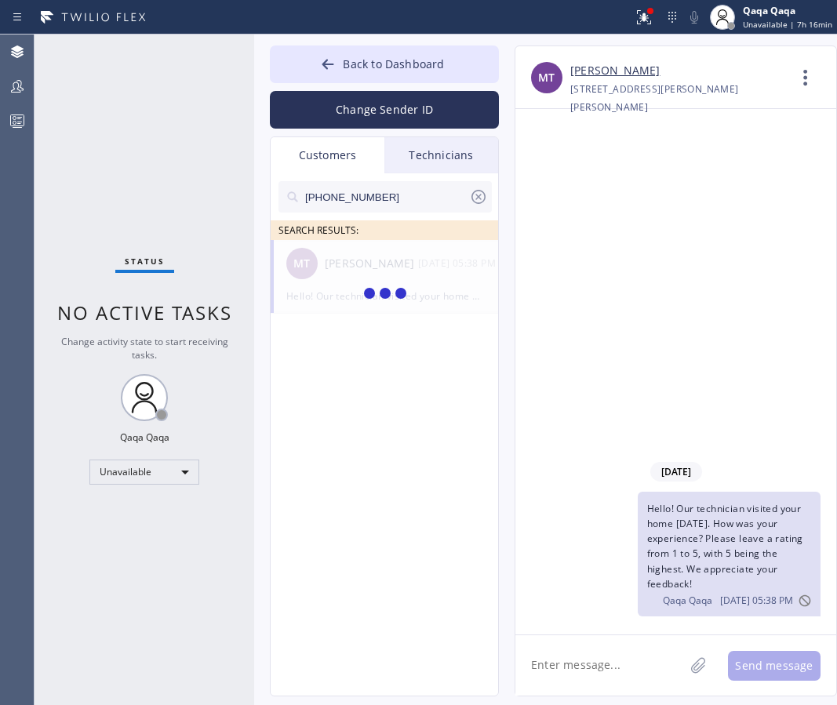
type input "[PHONE_NUMBER]"
click at [332, 264] on div "[PERSON_NAME]" at bounding box center [371, 264] width 93 height 18
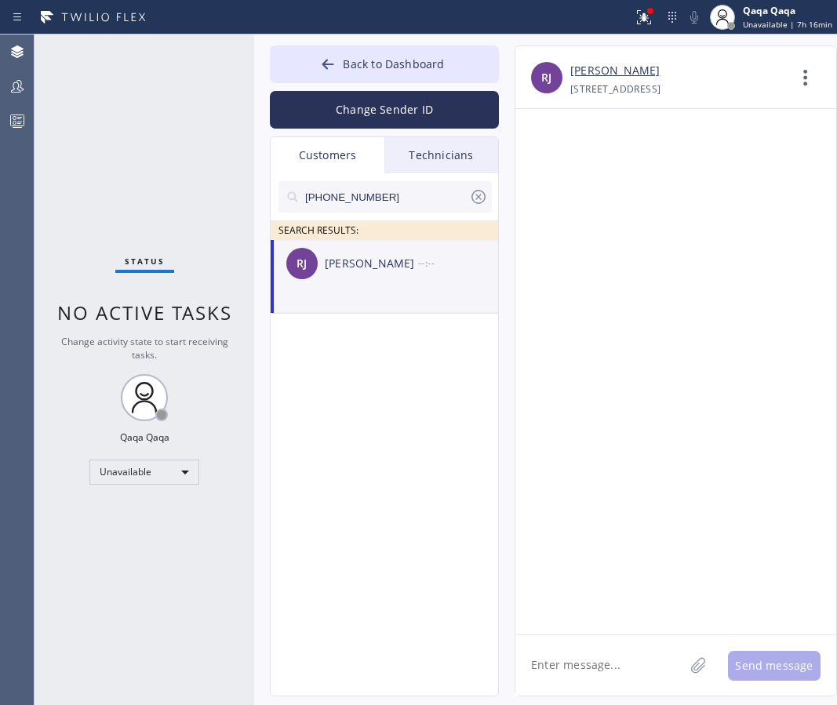
click at [597, 671] on textarea at bounding box center [599, 665] width 169 height 60
type textarea "Hello! Our technician visited your home [DATE]. How was your experience? Please…"
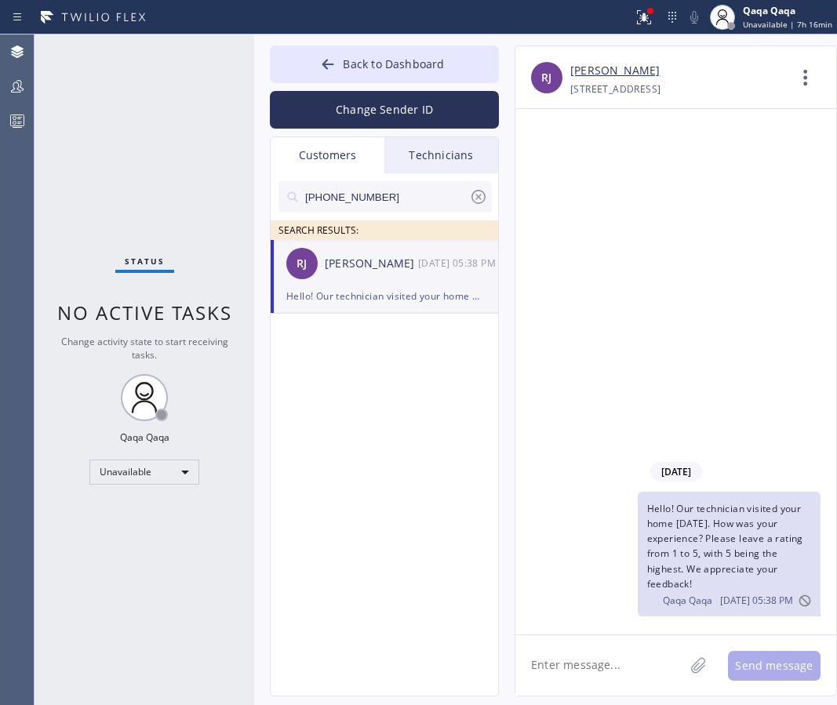
click at [406, 203] on input "[PHONE_NUMBER]" at bounding box center [385, 196] width 165 height 31
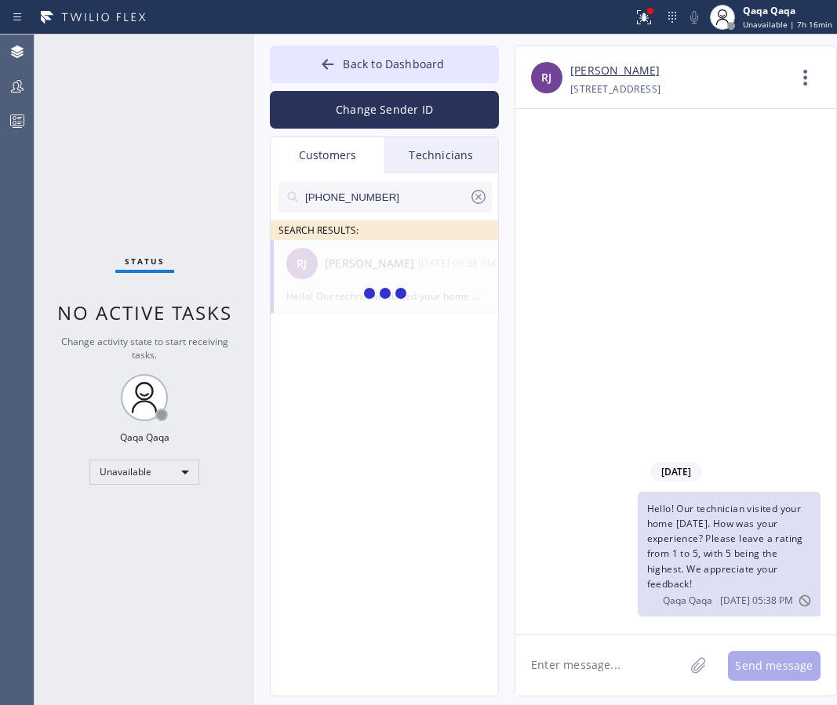
type input "[PHONE_NUMBER]"
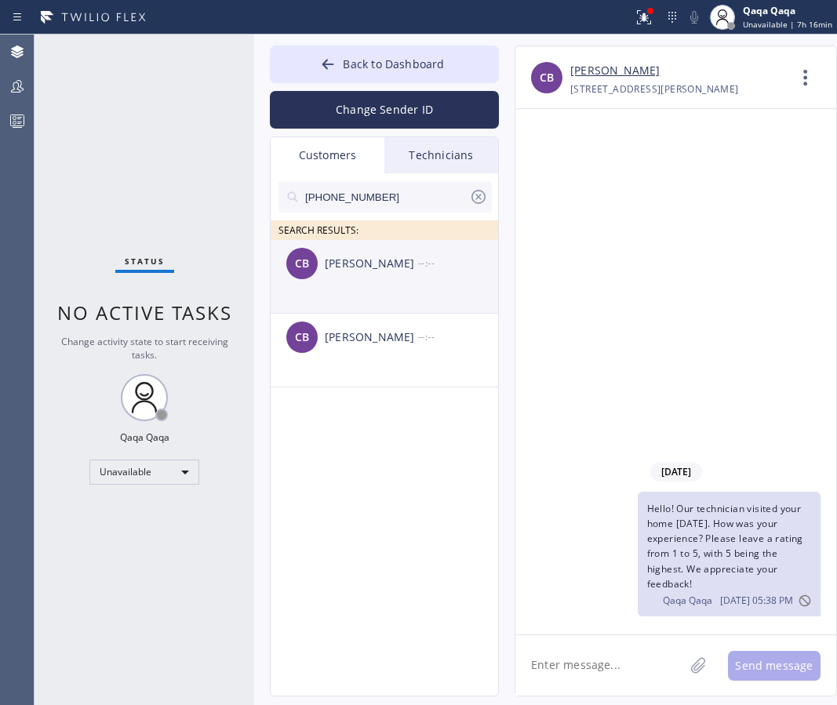
click at [378, 255] on div "[PERSON_NAME]" at bounding box center [371, 264] width 93 height 18
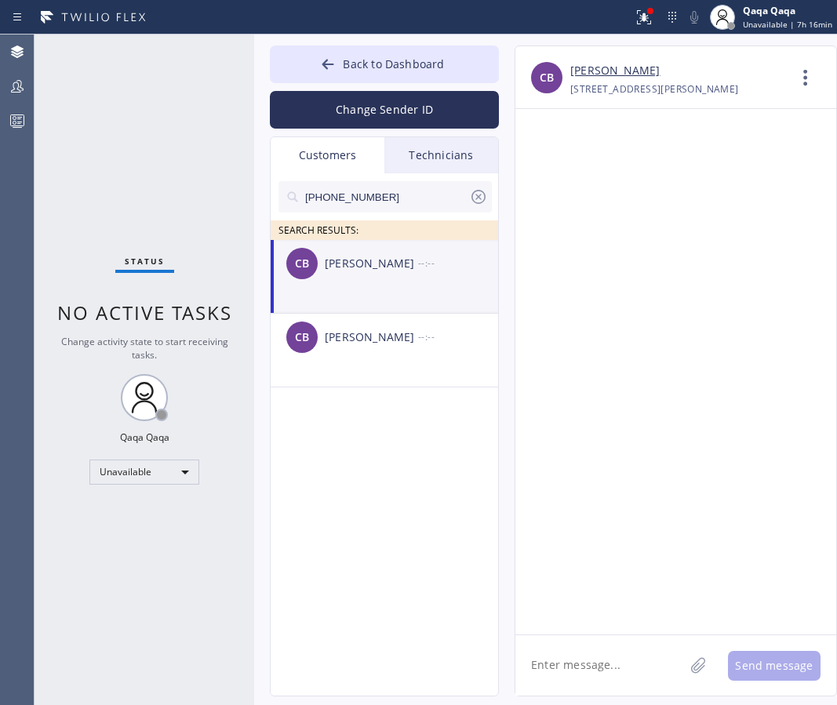
click at [623, 641] on textarea at bounding box center [599, 665] width 169 height 60
type textarea "Hello! Our technician visited your home [DATE]. How was your experience? Please…"
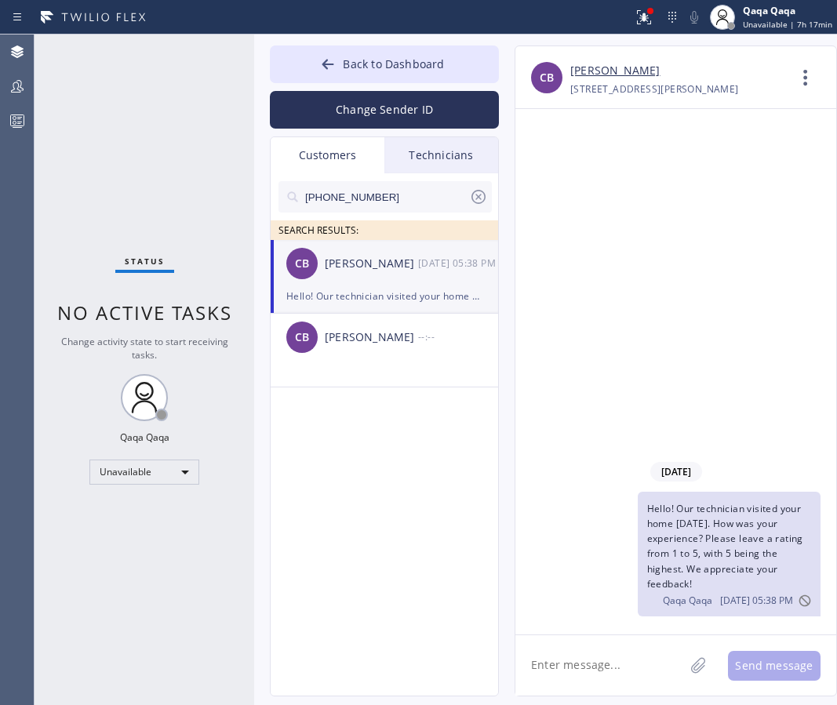
click at [381, 200] on input "[PHONE_NUMBER]" at bounding box center [385, 196] width 165 height 31
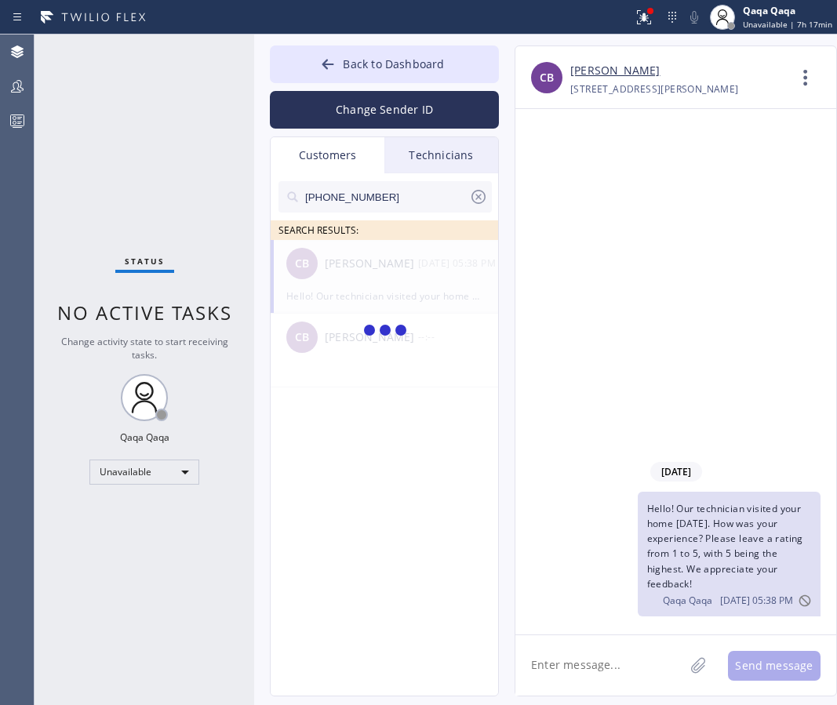
type input "[PHONE_NUMBER]"
click at [341, 264] on div "[PERSON_NAME]" at bounding box center [371, 264] width 93 height 18
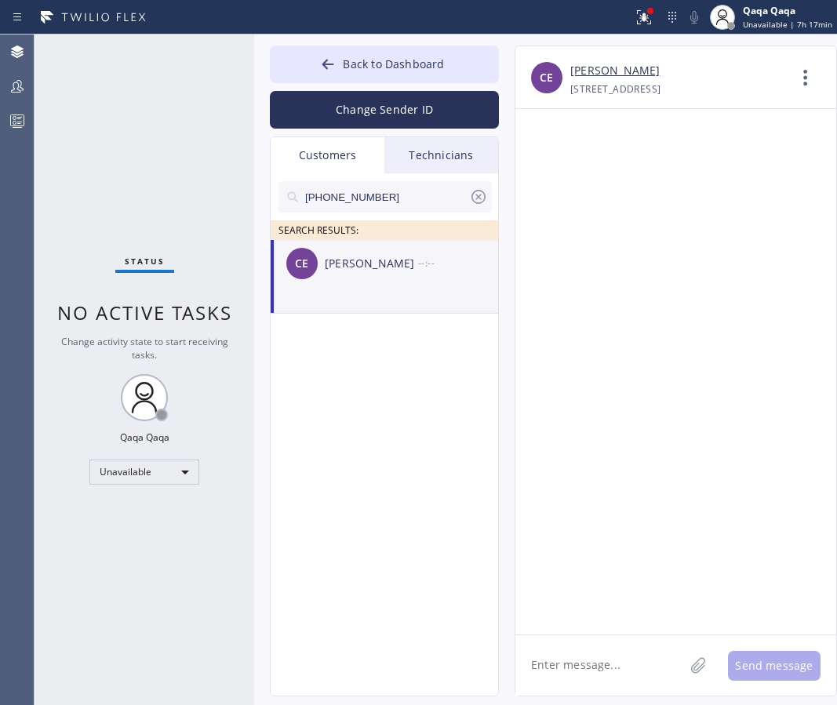
click at [574, 649] on textarea at bounding box center [599, 665] width 169 height 60
type textarea "Hello! Our technician visited your home [DATE]. How was your experience? Please…"
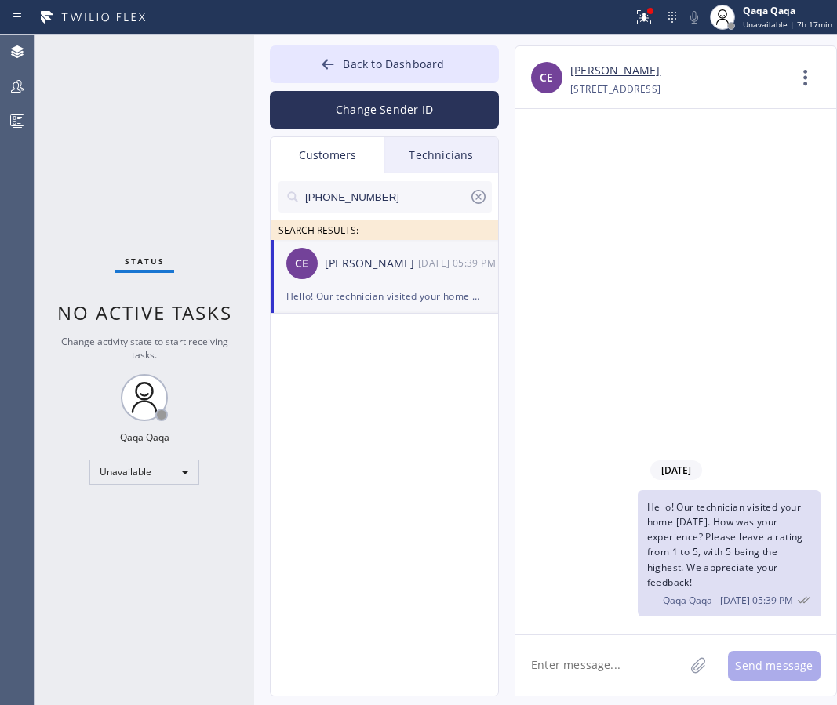
click at [388, 198] on input "[PHONE_NUMBER]" at bounding box center [385, 196] width 165 height 31
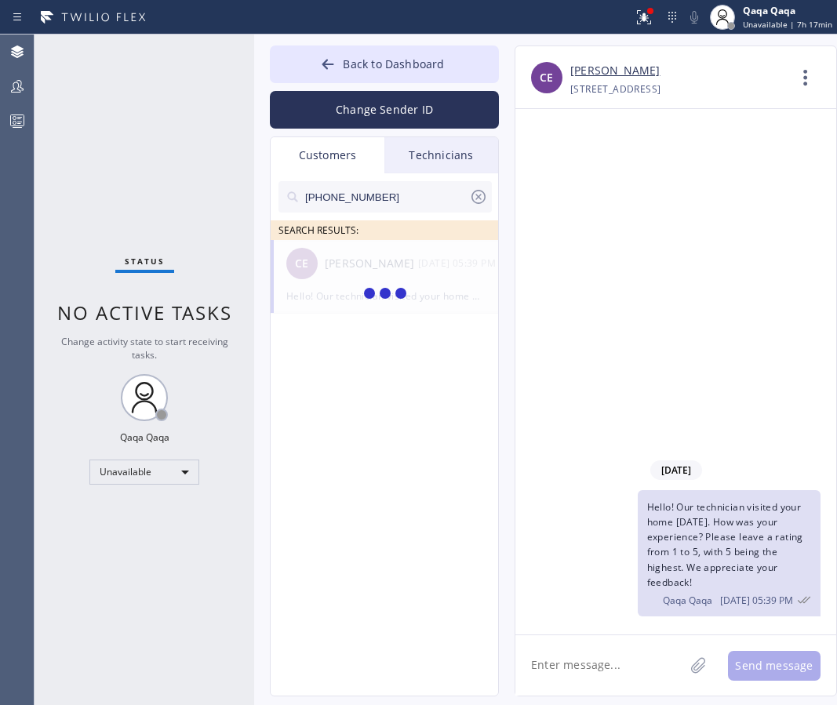
type input "[PHONE_NUMBER]"
click at [354, 268] on div "[PERSON_NAME]" at bounding box center [371, 264] width 93 height 18
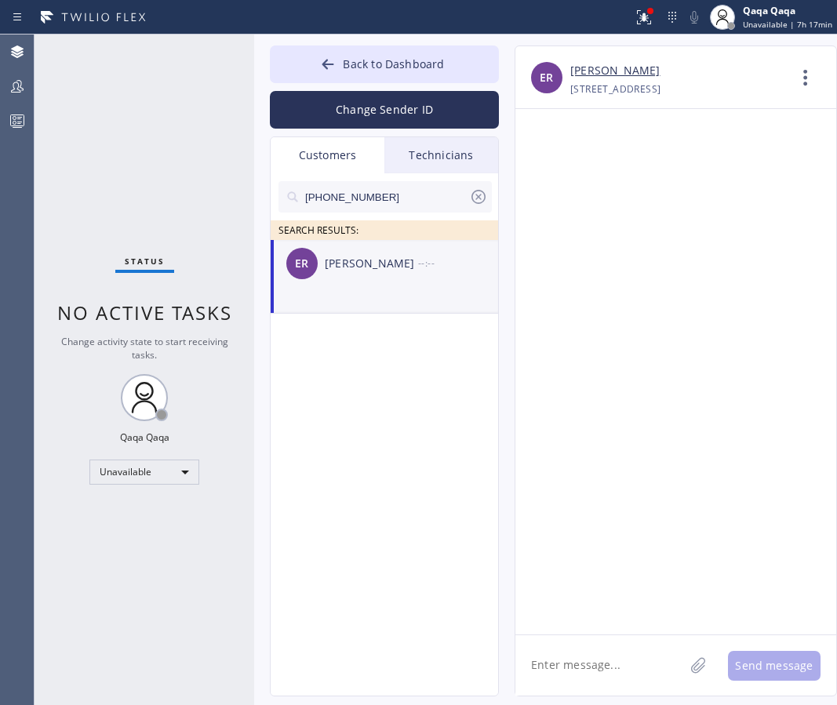
click at [574, 659] on textarea at bounding box center [599, 665] width 169 height 60
type textarea "Hello! Our technician visited your home [DATE]. How was your experience? Please…"
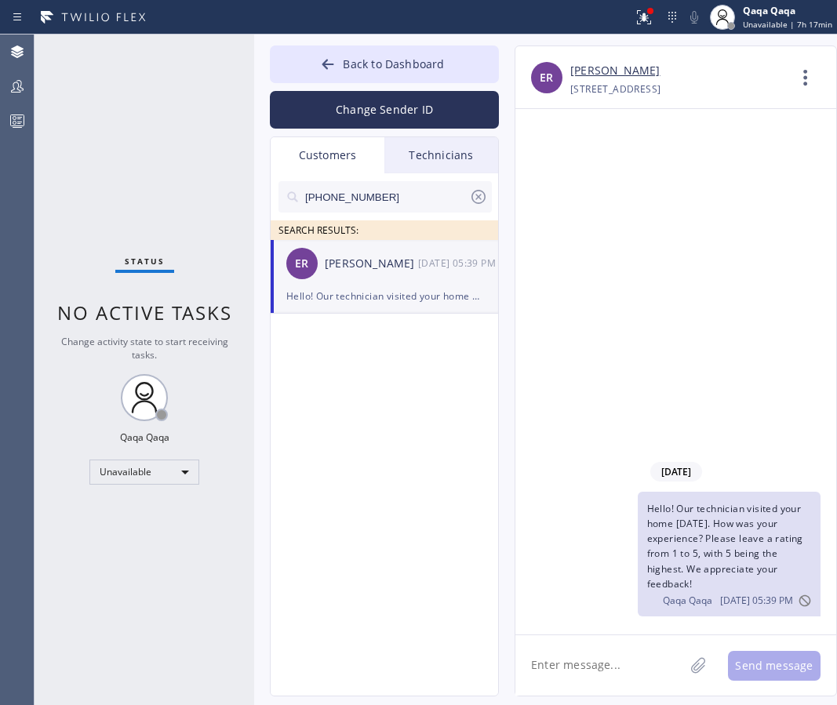
click at [372, 204] on input "[PHONE_NUMBER]" at bounding box center [385, 196] width 165 height 31
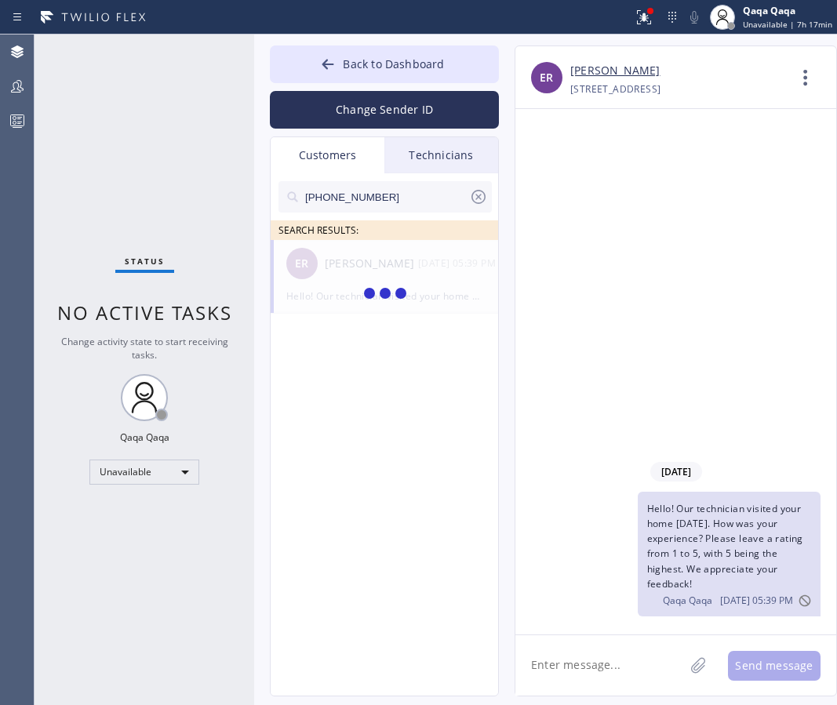
type input "[PHONE_NUMBER]"
click at [342, 267] on div at bounding box center [385, 294] width 229 height 109
click at [342, 267] on div "[PERSON_NAME]" at bounding box center [371, 264] width 93 height 18
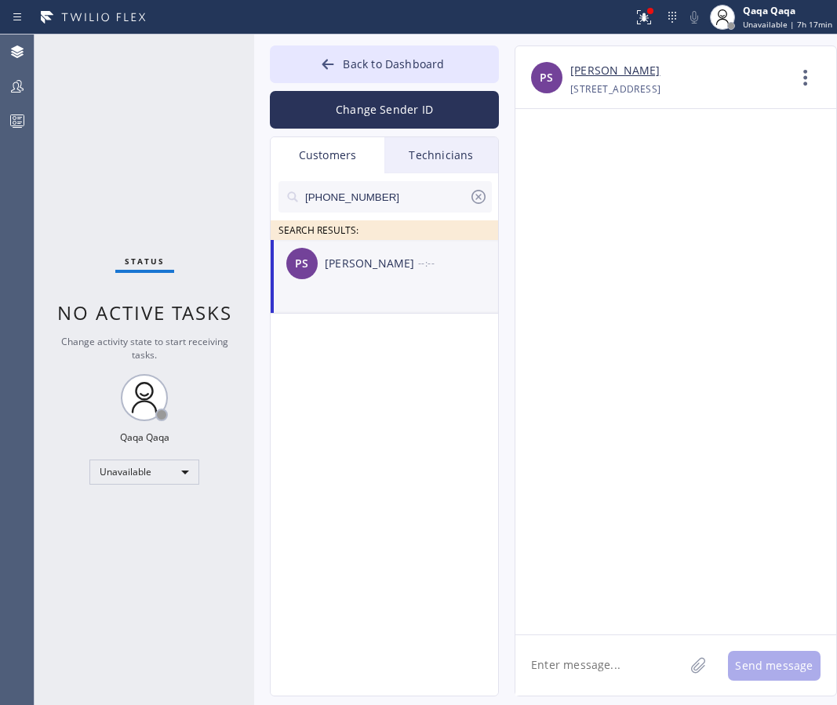
click at [590, 672] on textarea at bounding box center [599, 665] width 169 height 60
type textarea "Hello! Our technician visited your home [DATE]. How was your experience? Please…"
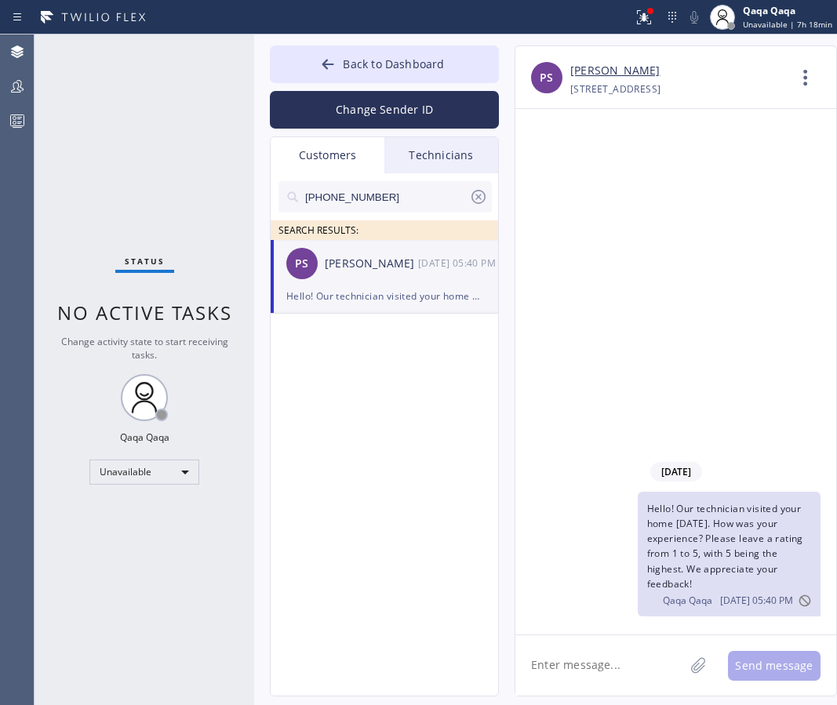
click at [383, 191] on input "[PHONE_NUMBER]" at bounding box center [385, 196] width 165 height 31
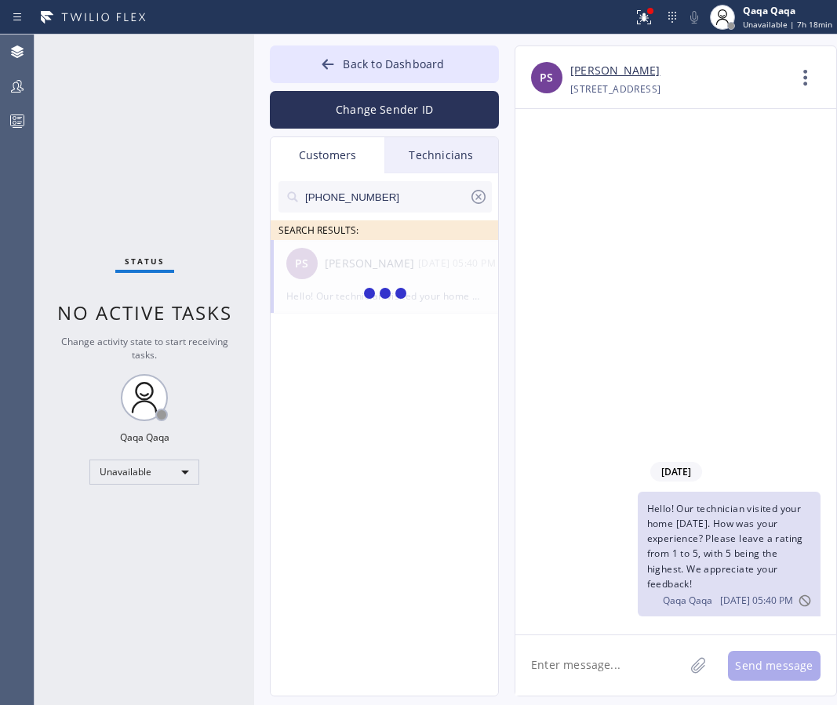
type input "[PHONE_NUMBER]"
click at [347, 272] on div "AK [PERSON_NAME] --:--" at bounding box center [385, 263] width 229 height 47
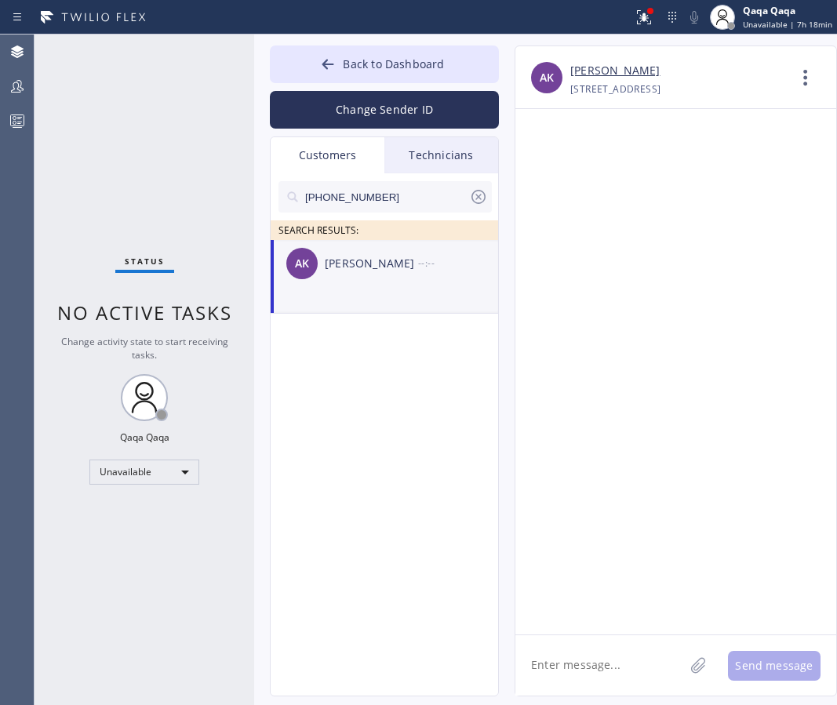
click at [561, 659] on textarea at bounding box center [599, 665] width 169 height 60
type textarea "Hello! Our technician visited your home [DATE]. How was your experience? Please…"
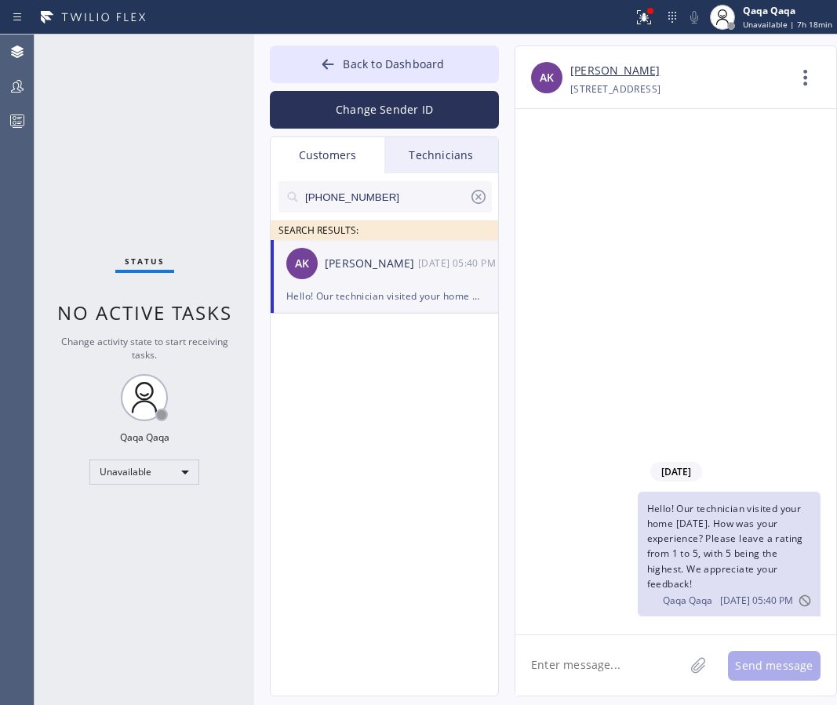
click at [364, 205] on input "[PHONE_NUMBER]" at bounding box center [385, 196] width 165 height 31
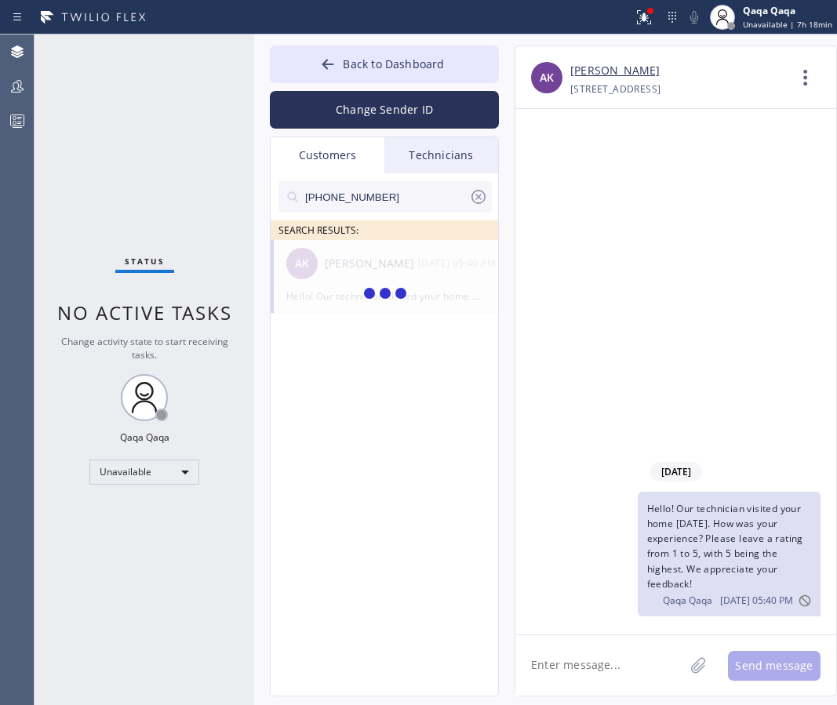
type input "[PHONE_NUMBER]"
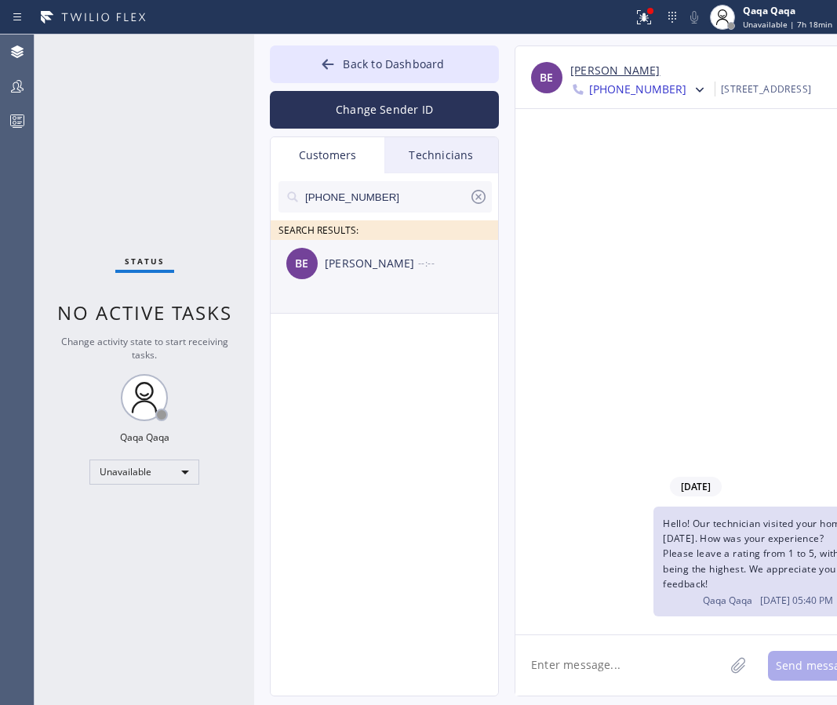
click at [339, 268] on div "[PERSON_NAME]" at bounding box center [371, 264] width 93 height 18
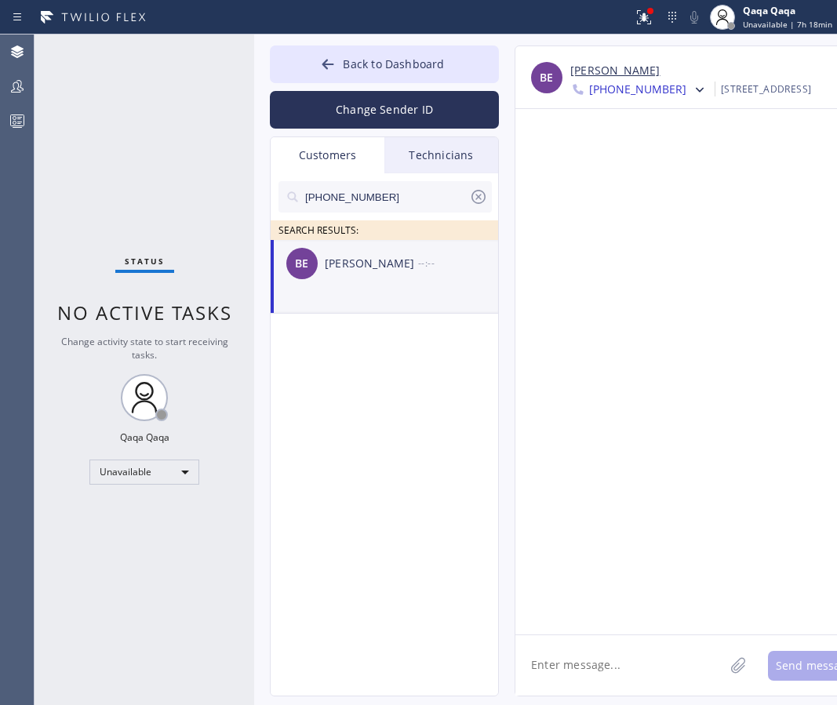
click at [551, 669] on textarea at bounding box center [619, 665] width 209 height 60
type textarea "Hello! Our technician visited your home [DATE]. How was your experience? Please…"
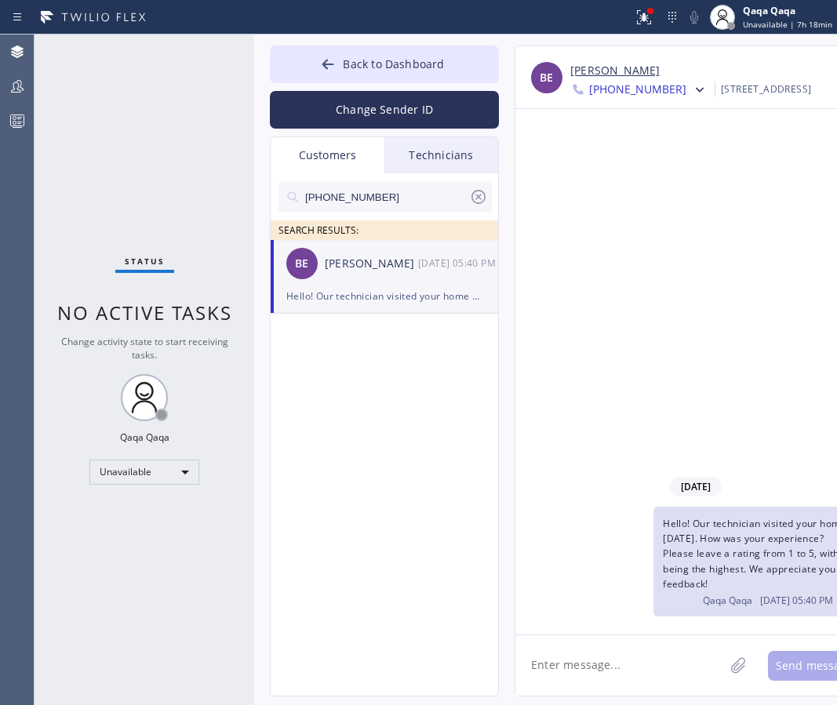
click at [390, 193] on input "[PHONE_NUMBER]" at bounding box center [385, 196] width 165 height 31
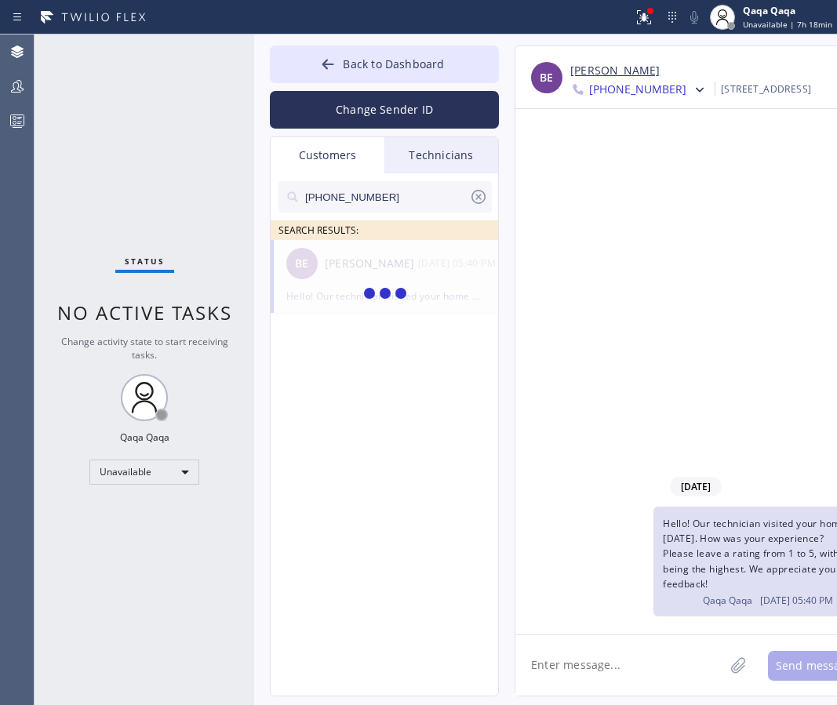
type input "[PHONE_NUMBER]"
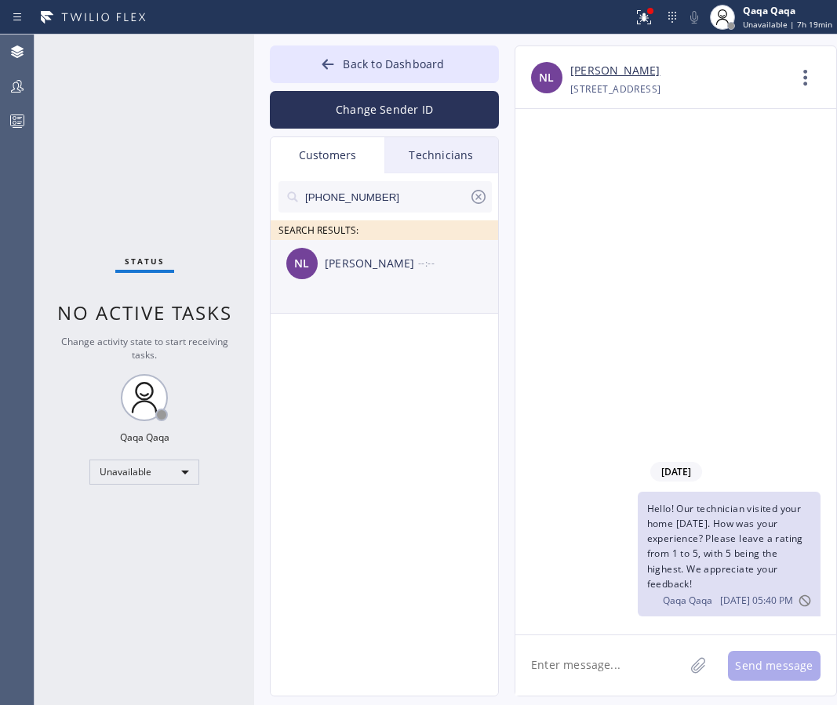
click at [368, 268] on div "[PERSON_NAME]" at bounding box center [371, 264] width 93 height 18
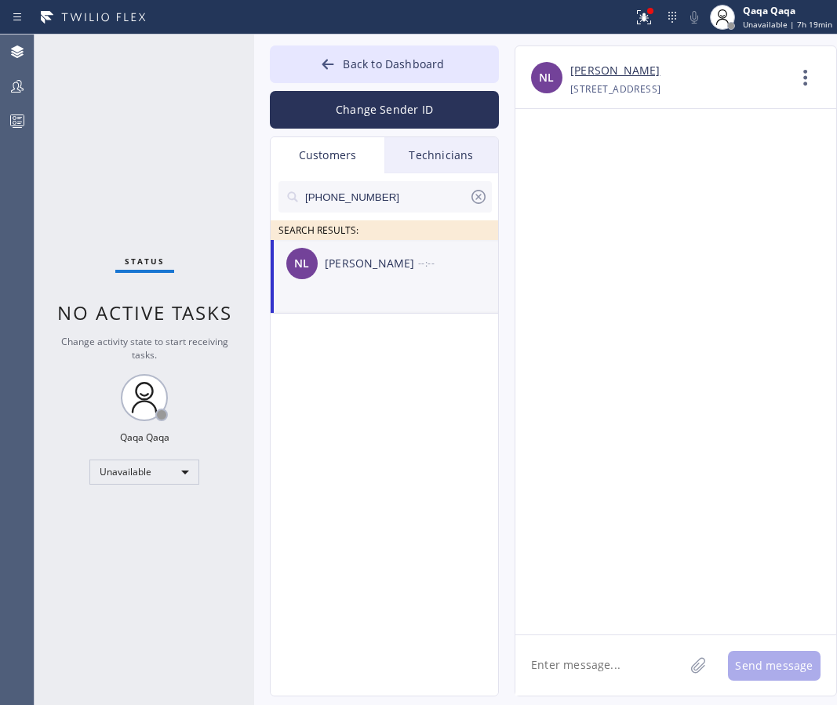
click at [574, 655] on textarea at bounding box center [599, 665] width 169 height 60
type textarea "Hello! Our technician visited your home [DATE]. How was your experience? Please…"
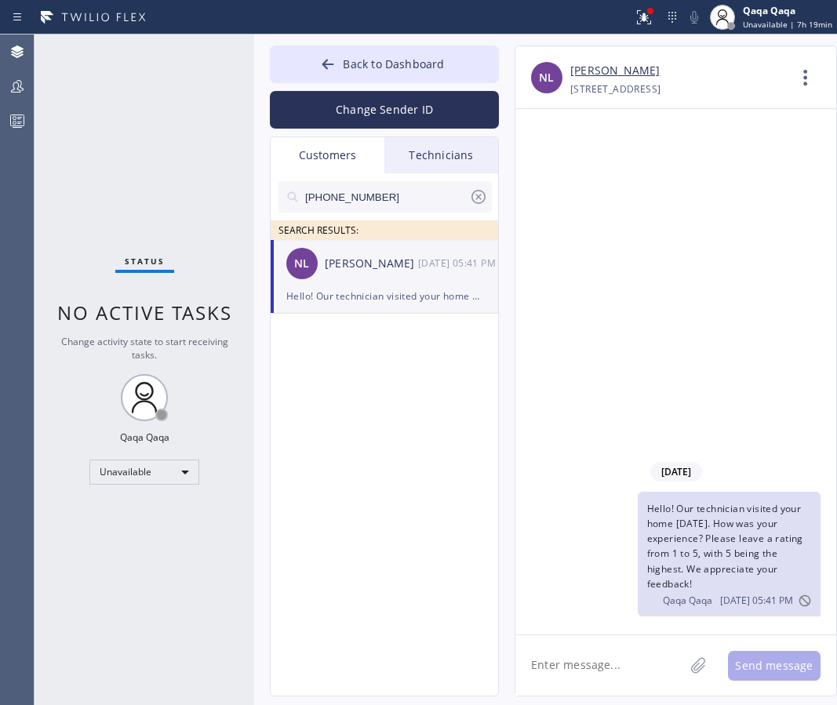
click at [389, 191] on input "[PHONE_NUMBER]" at bounding box center [385, 196] width 165 height 31
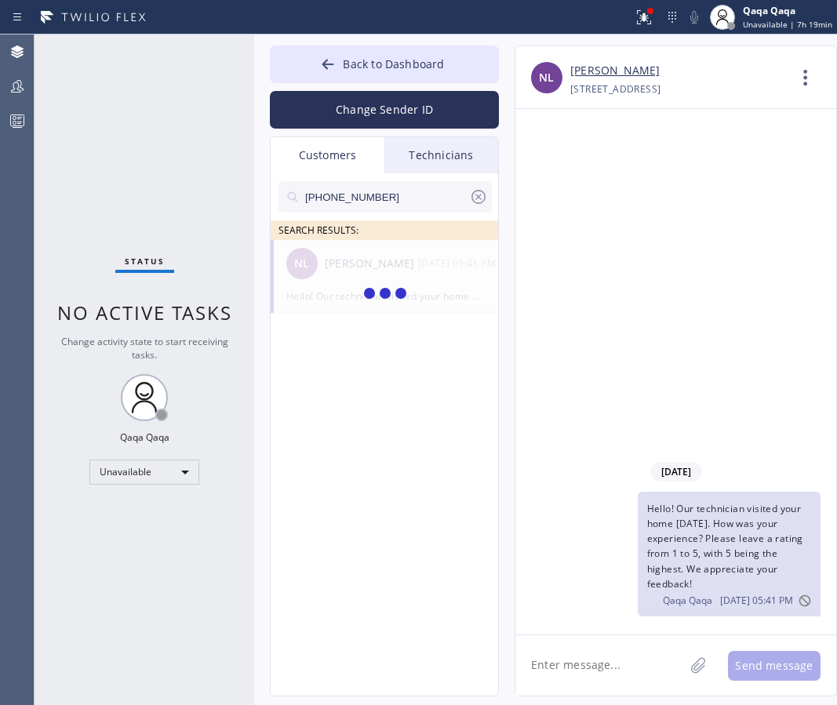
type input "[PHONE_NUMBER]"
click at [356, 267] on div "[PERSON_NAME]" at bounding box center [371, 264] width 93 height 18
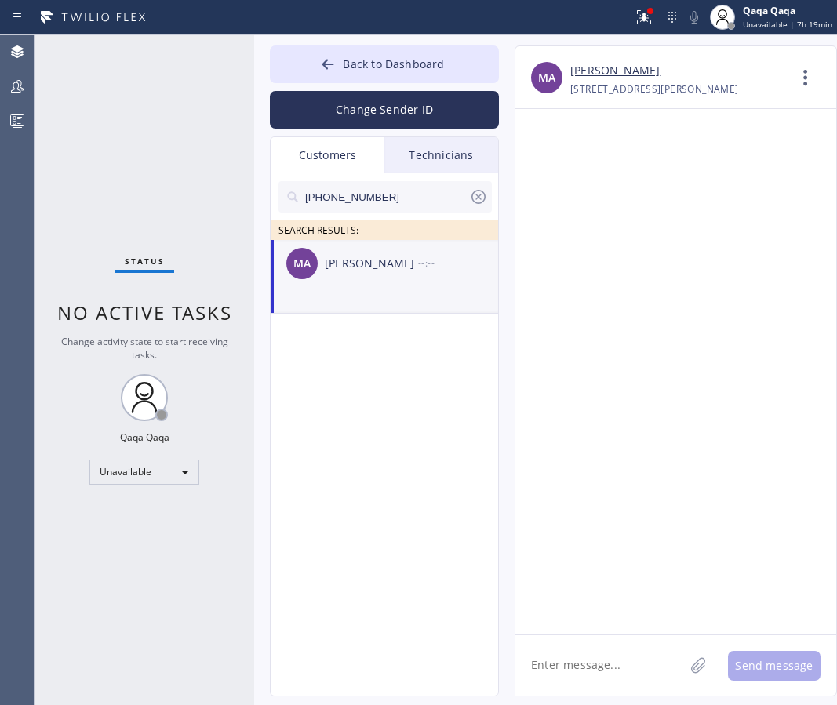
click at [600, 647] on textarea at bounding box center [599, 665] width 169 height 60
type textarea "Hello! Our technician visited your home [DATE]. How was your experience? Please…"
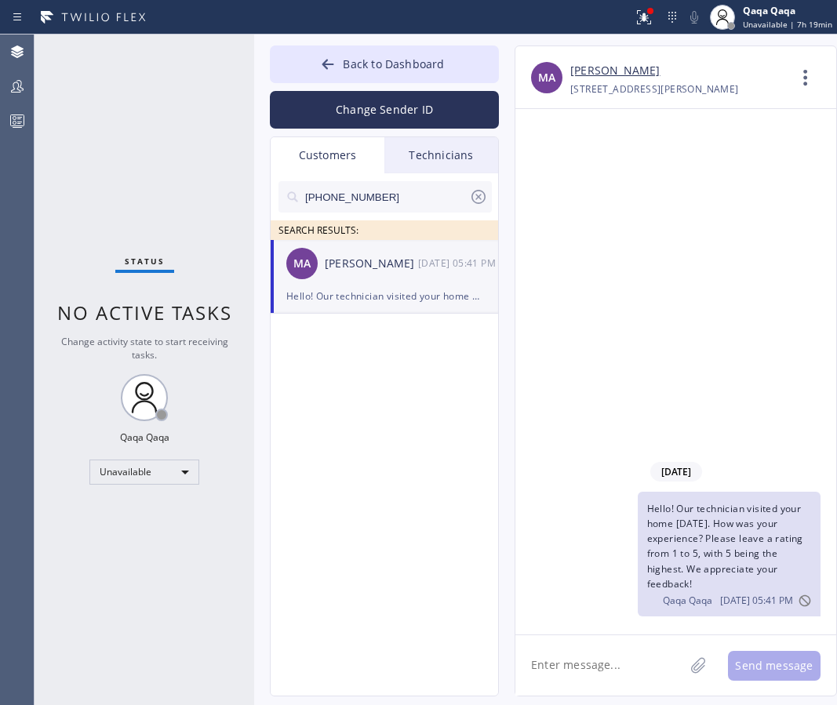
click at [415, 189] on input "[PHONE_NUMBER]" at bounding box center [385, 196] width 165 height 31
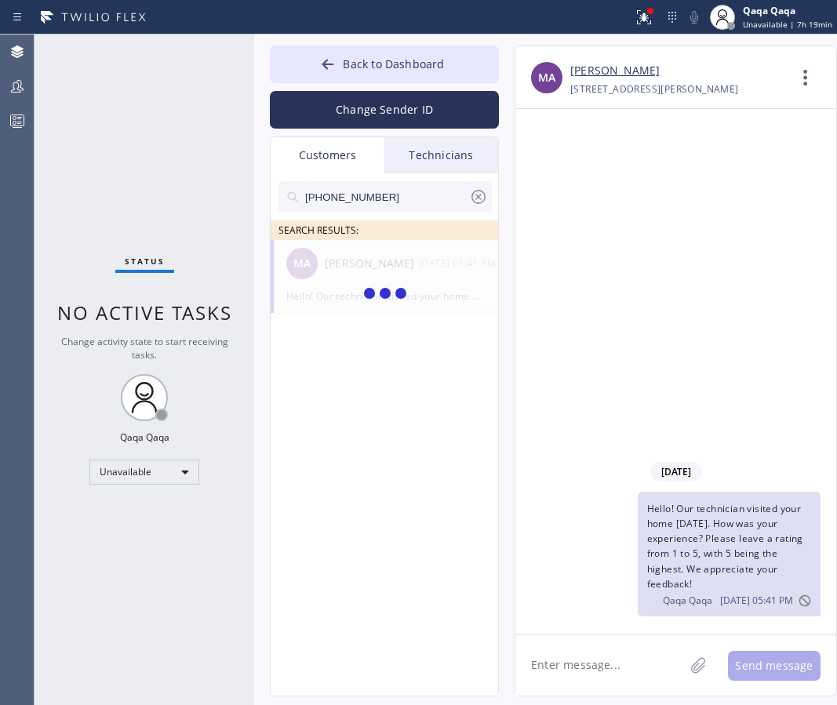
type input "[PHONE_NUMBER]"
click at [388, 289] on li "PR [PERSON_NAME] --:--" at bounding box center [385, 277] width 229 height 74
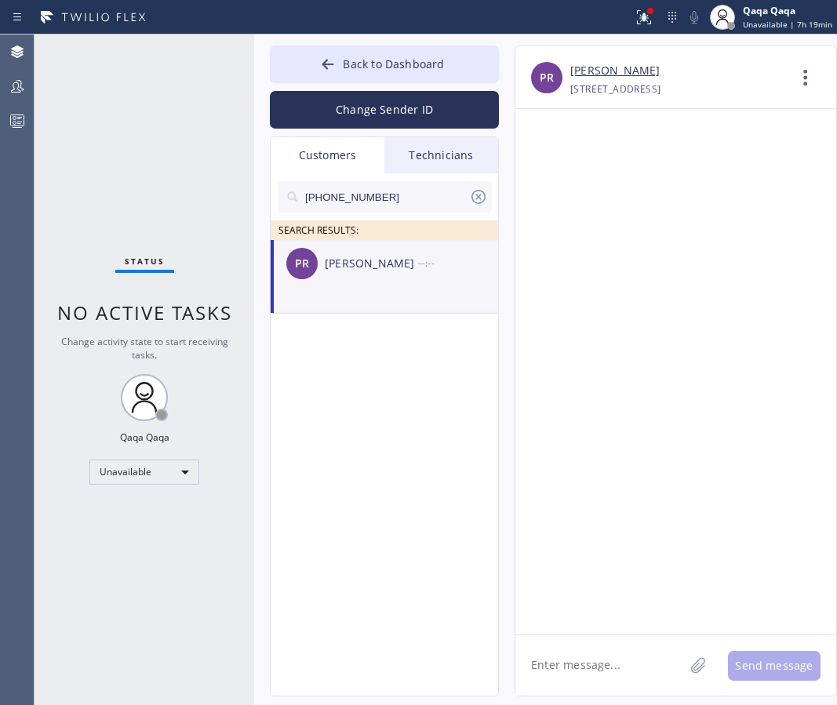
click at [349, 252] on div "PR [PERSON_NAME] --:--" at bounding box center [385, 263] width 229 height 47
click at [571, 656] on textarea at bounding box center [599, 665] width 169 height 60
type textarea "Hello! Our technician visited your home [DATE]. How was your experience? Please…"
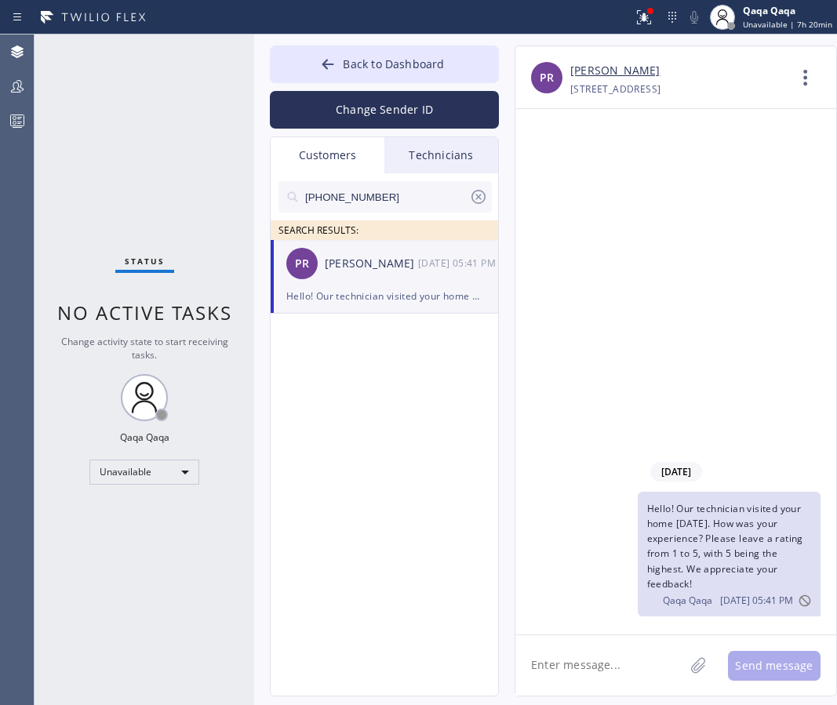
click at [378, 202] on input "[PHONE_NUMBER]" at bounding box center [385, 196] width 165 height 31
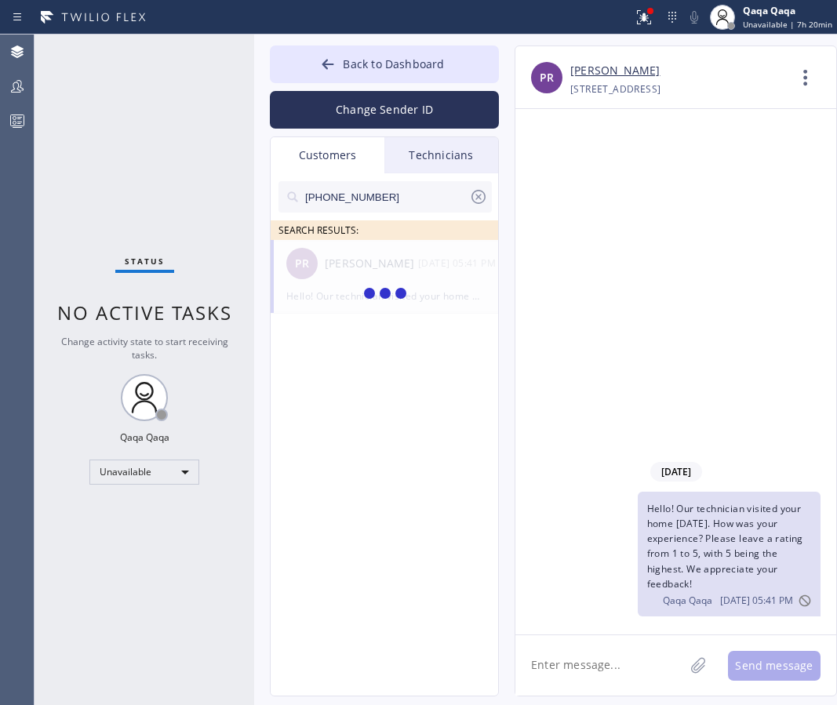
type input "[PHONE_NUMBER]"
click at [354, 267] on div "[PERSON_NAME]" at bounding box center [371, 264] width 93 height 18
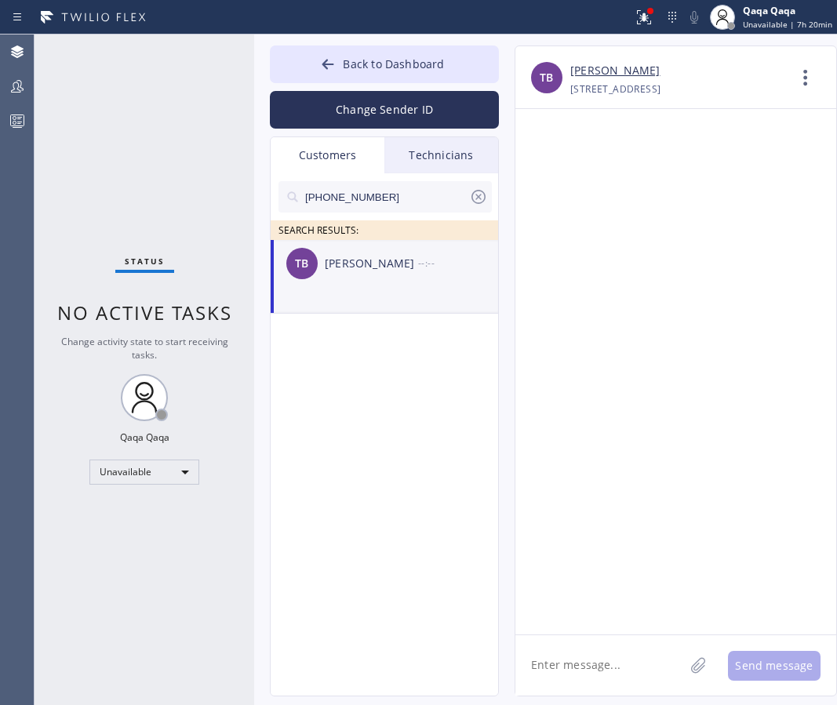
click at [616, 664] on textarea at bounding box center [599, 665] width 169 height 60
type textarea "Hello! Our technician visited your home [DATE]. How was your experience? Please…"
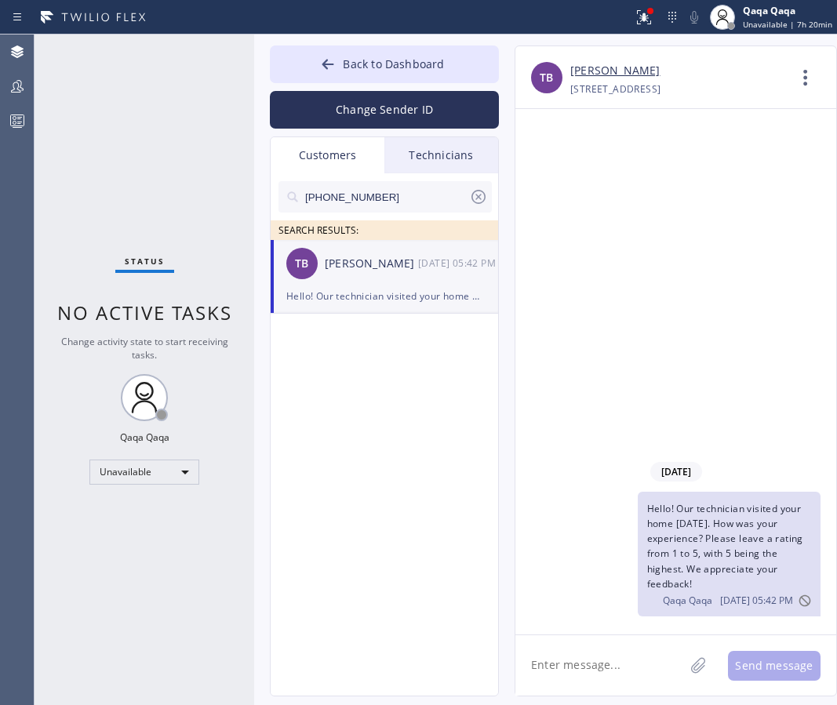
click at [372, 195] on input "[PHONE_NUMBER]" at bounding box center [385, 196] width 165 height 31
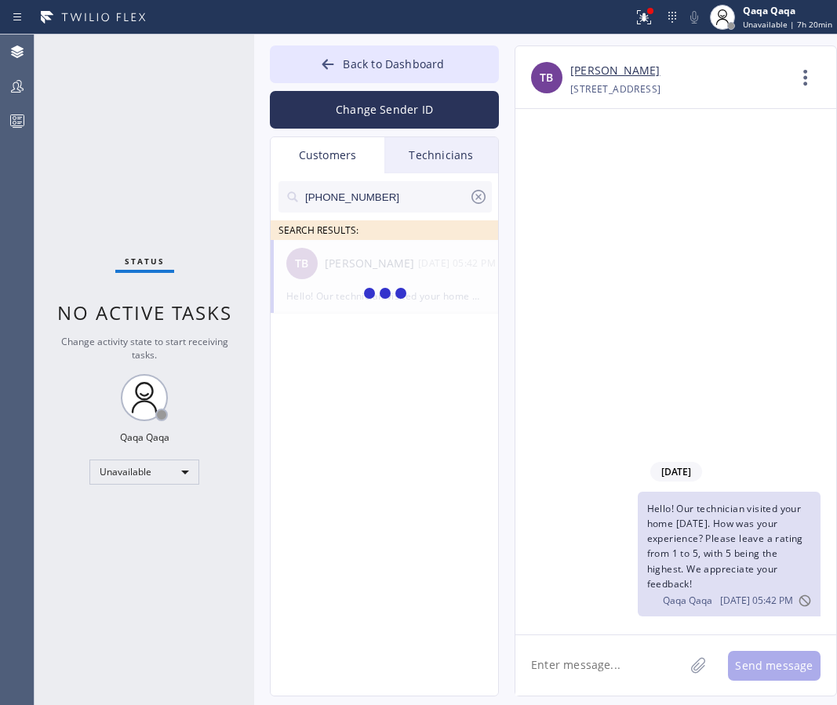
type input "[PHONE_NUMBER]"
click at [343, 256] on div "[PERSON_NAME]" at bounding box center [371, 264] width 93 height 18
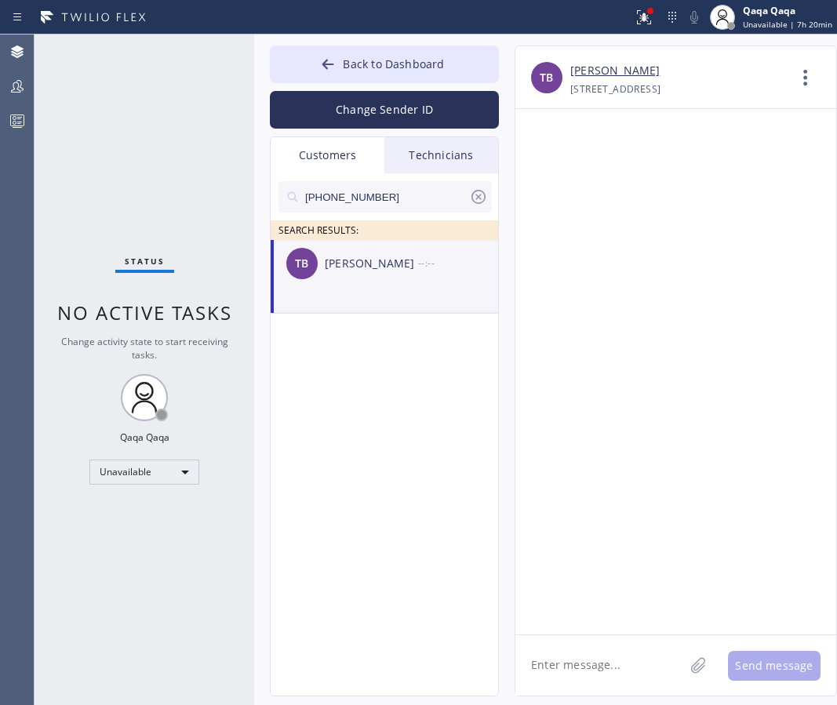
click at [614, 646] on textarea at bounding box center [599, 665] width 169 height 60
type textarea "Hello! Our technician visited your home [DATE]. How was your experience? Please…"
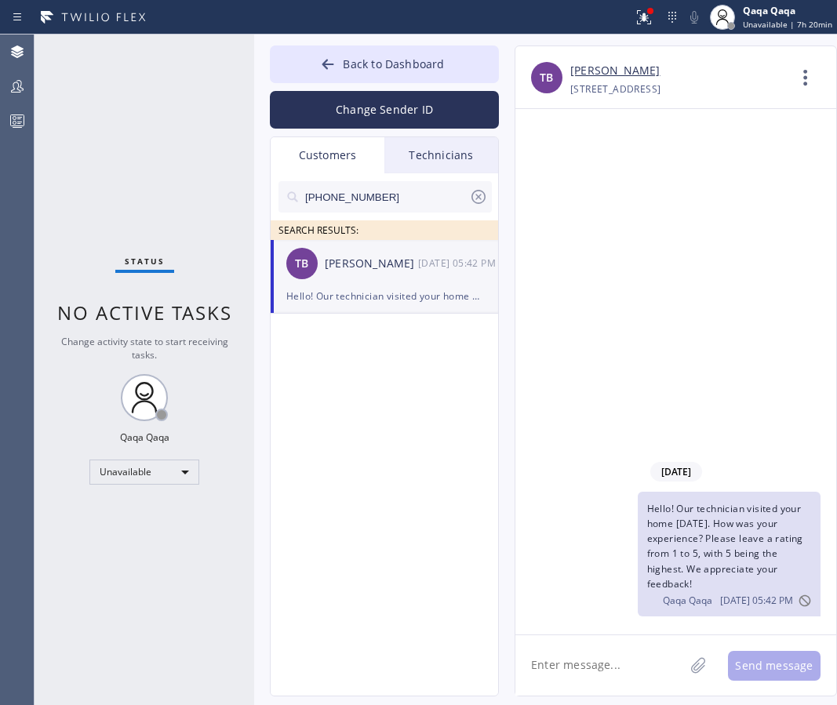
click at [386, 202] on input "[PHONE_NUMBER]" at bounding box center [385, 196] width 165 height 31
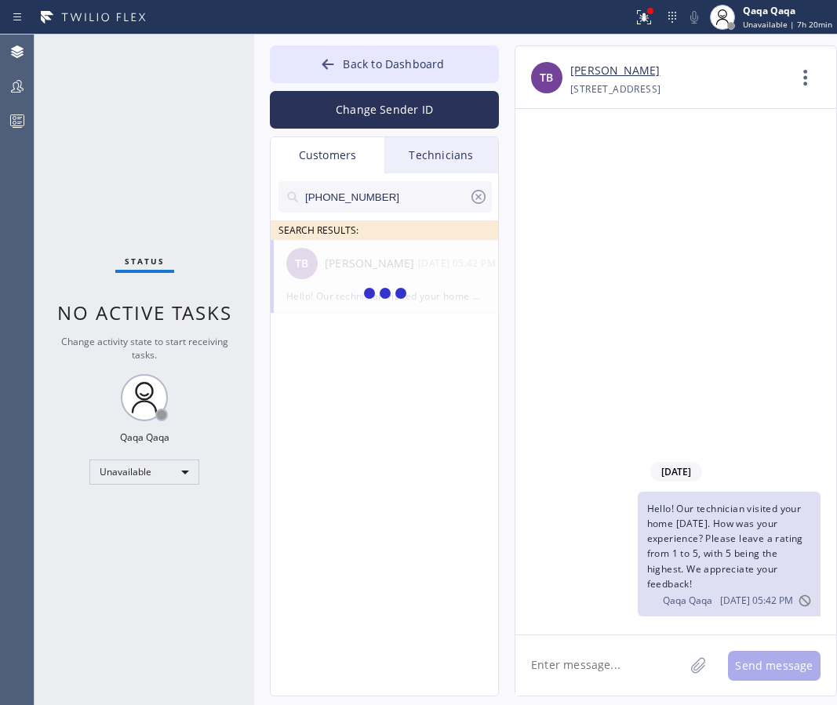
type input "[PHONE_NUMBER]"
click at [346, 266] on div "[PERSON_NAME]" at bounding box center [371, 264] width 93 height 18
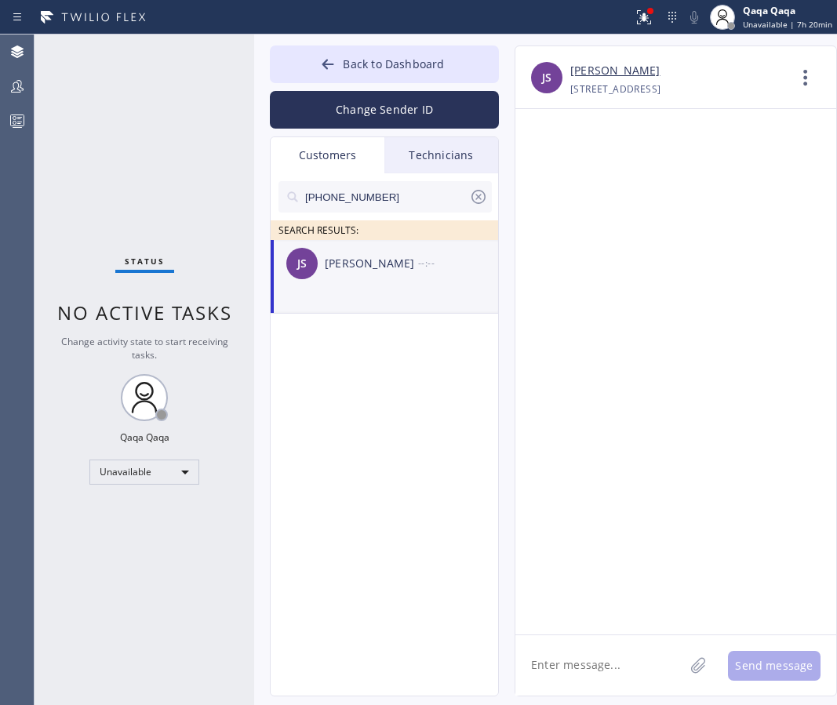
click at [609, 670] on textarea at bounding box center [599, 665] width 169 height 60
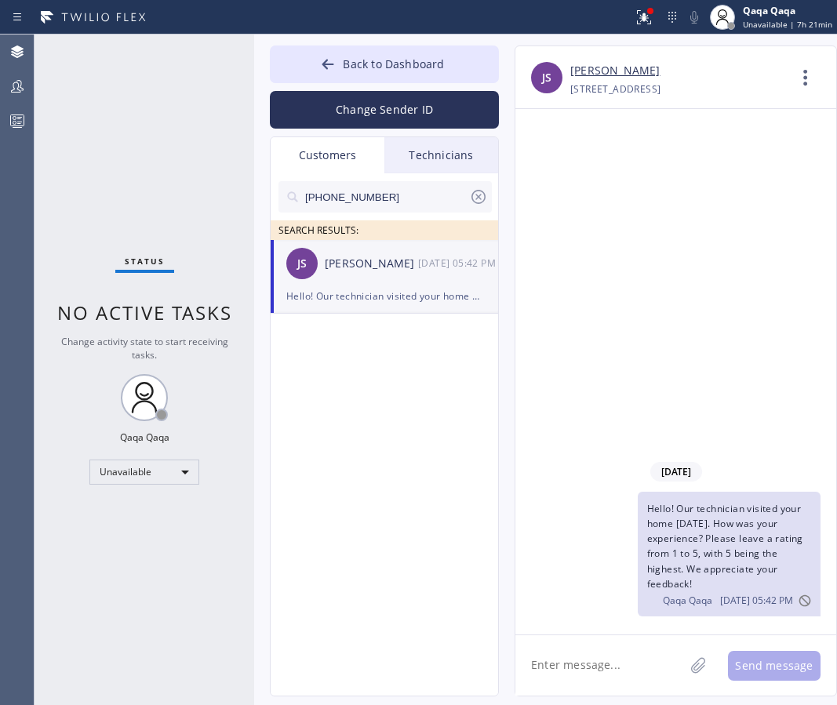
click at [387, 191] on input "[PHONE_NUMBER]" at bounding box center [385, 196] width 165 height 31
click at [338, 263] on div "[PERSON_NAME]" at bounding box center [371, 264] width 93 height 18
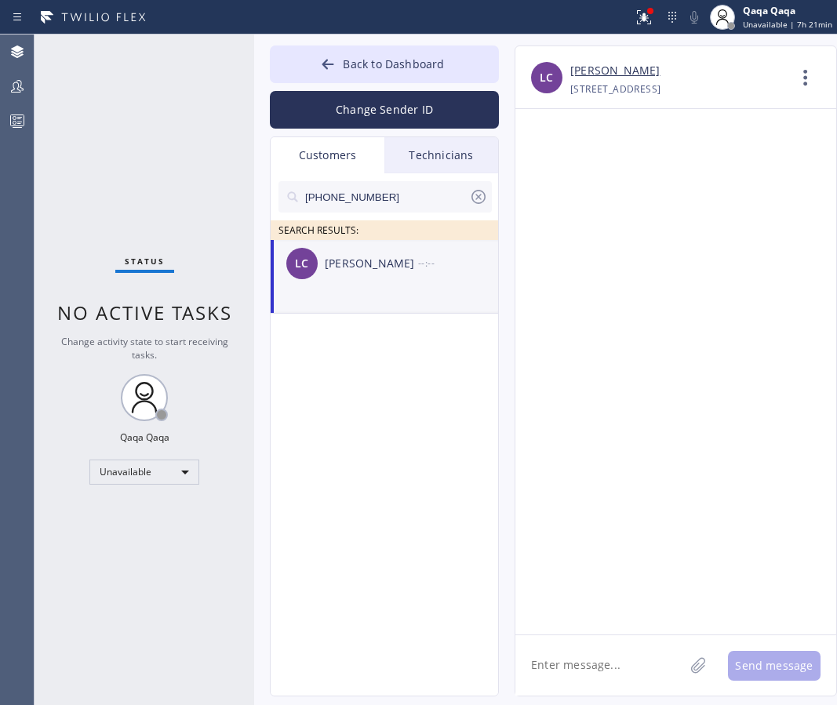
click at [573, 648] on textarea at bounding box center [599, 665] width 169 height 60
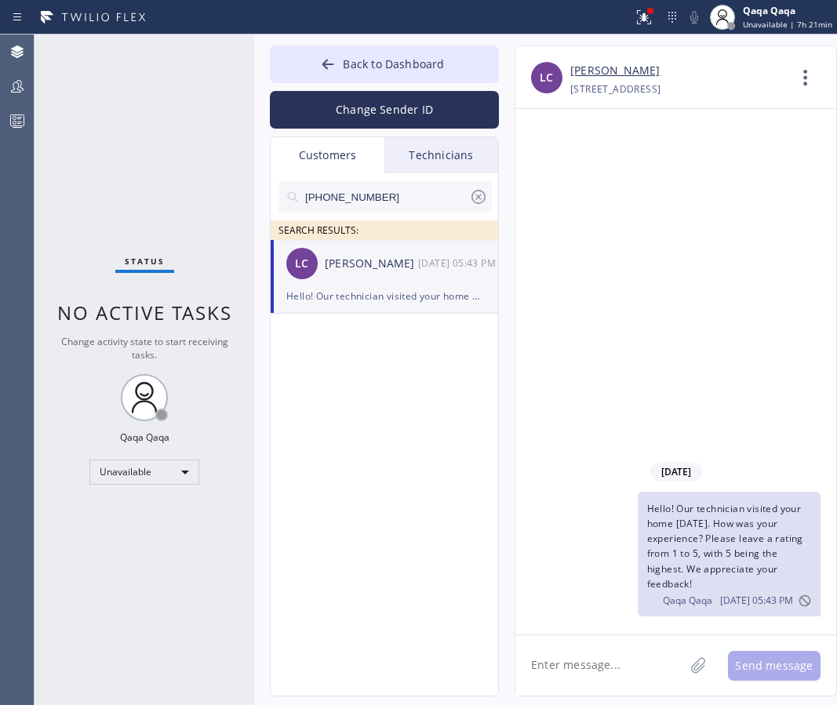
click at [366, 190] on input "[PHONE_NUMBER]" at bounding box center [385, 196] width 165 height 31
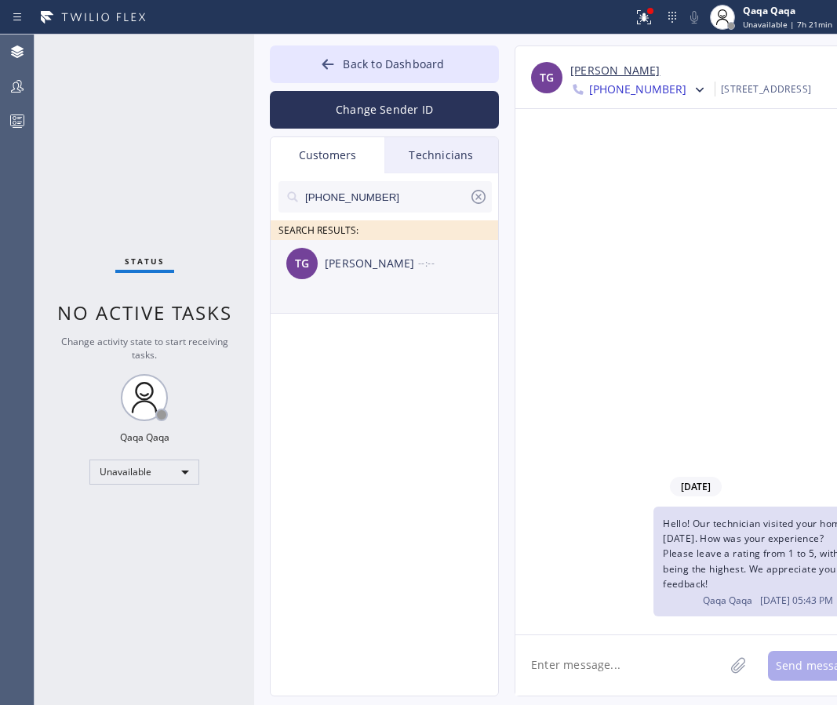
click at [356, 264] on div "[PERSON_NAME]" at bounding box center [371, 264] width 93 height 18
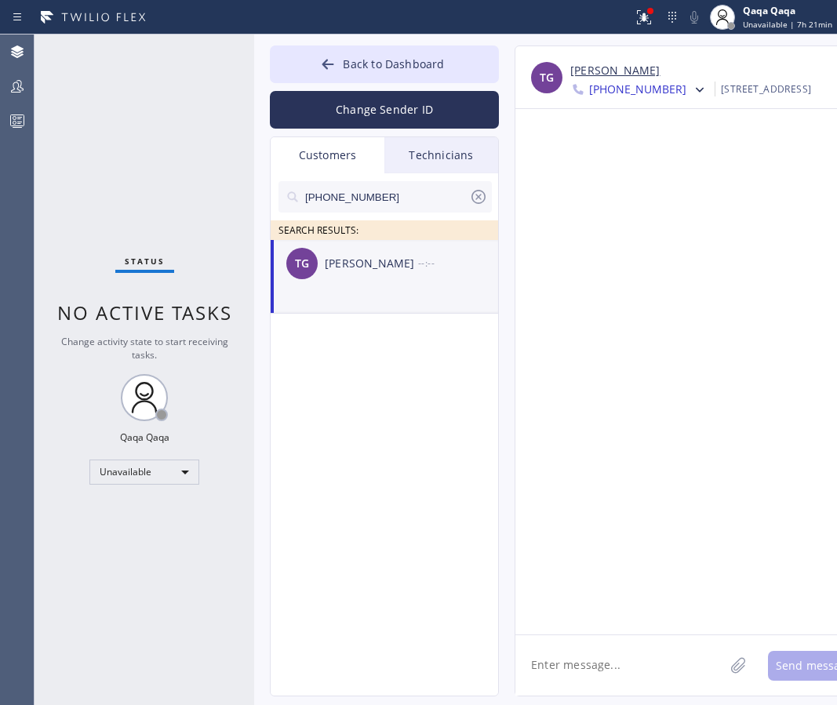
click at [543, 659] on textarea at bounding box center [619, 665] width 209 height 60
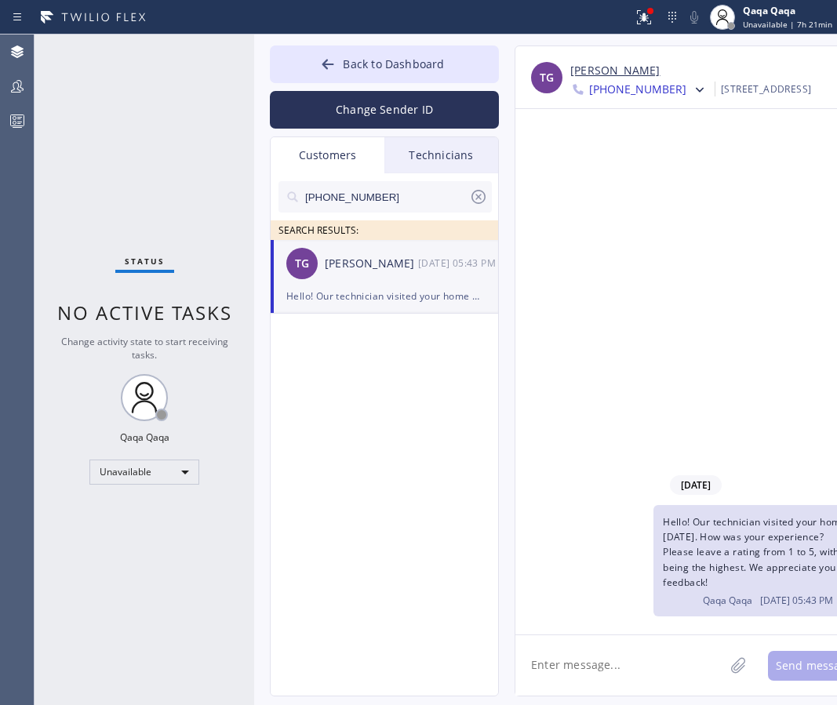
click at [381, 199] on input "[PHONE_NUMBER]" at bounding box center [385, 196] width 165 height 31
click at [332, 263] on div "[PERSON_NAME]" at bounding box center [371, 264] width 93 height 18
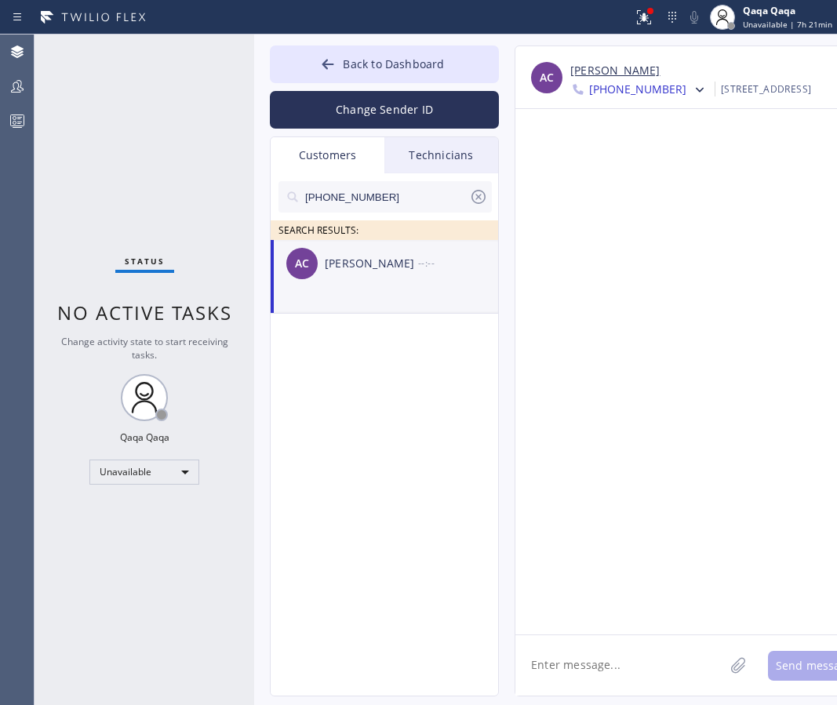
click at [571, 641] on textarea at bounding box center [619, 665] width 209 height 60
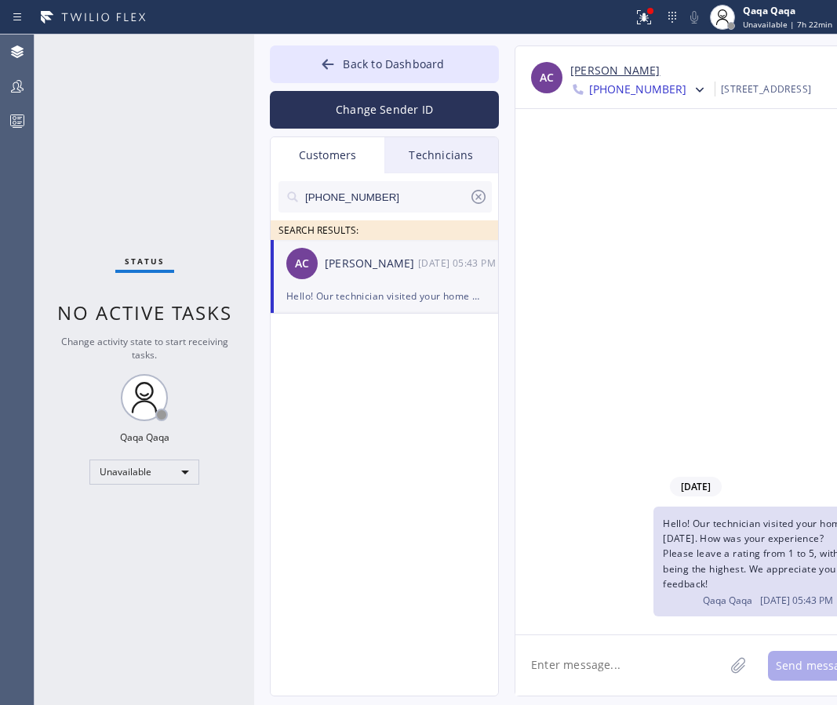
click at [363, 196] on input "[PHONE_NUMBER]" at bounding box center [385, 196] width 165 height 31
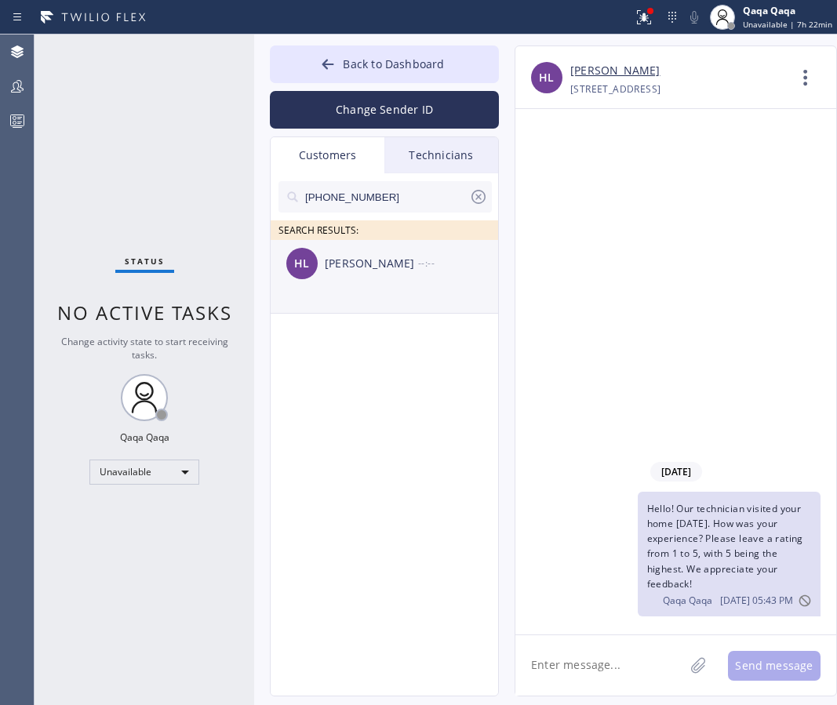
click at [346, 269] on div "[PERSON_NAME]" at bounding box center [371, 264] width 93 height 18
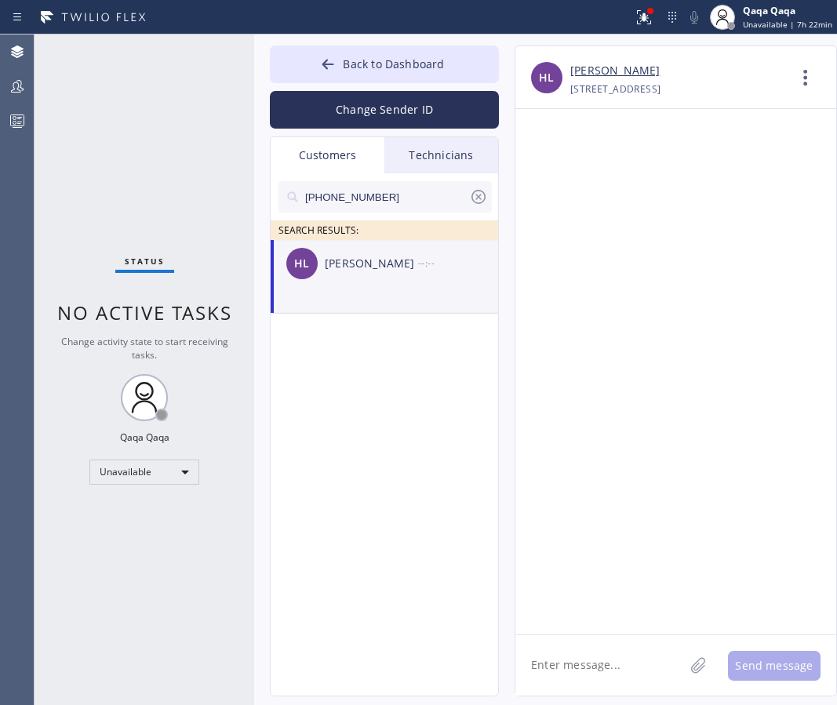
click at [579, 677] on textarea at bounding box center [599, 665] width 169 height 60
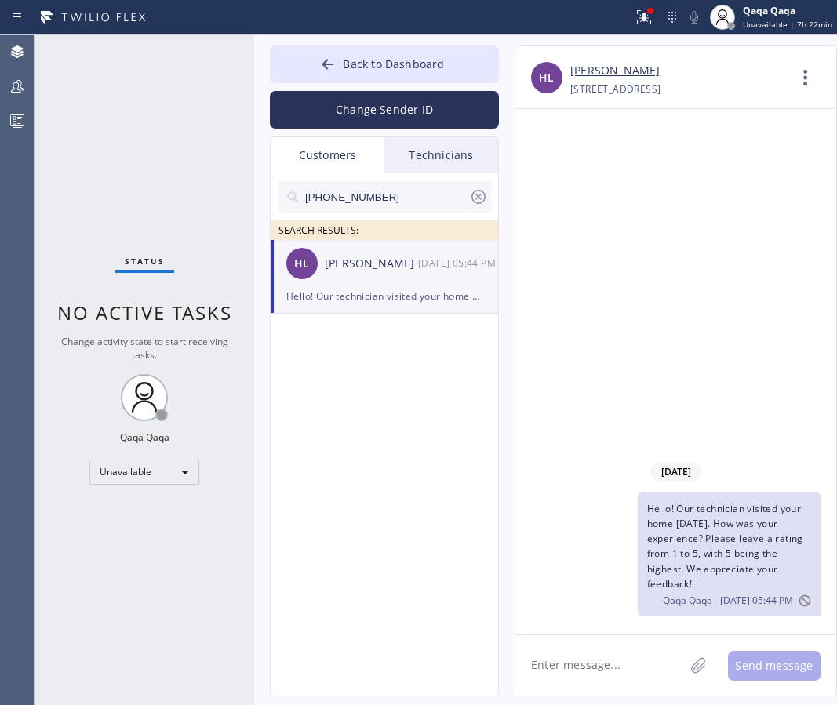
click at [387, 193] on input "[PHONE_NUMBER]" at bounding box center [385, 196] width 165 height 31
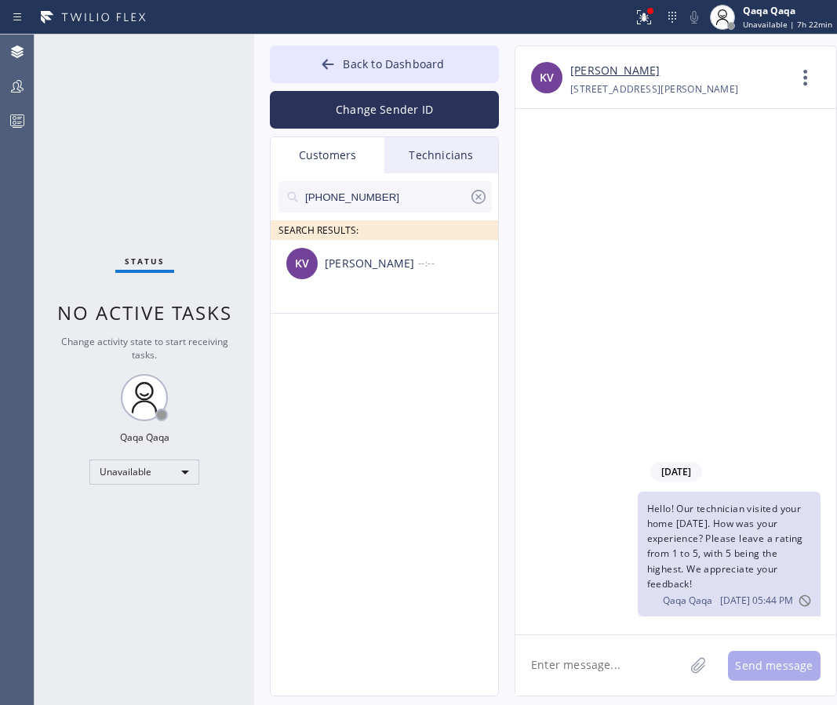
click at [355, 264] on div "[PERSON_NAME]" at bounding box center [371, 264] width 93 height 18
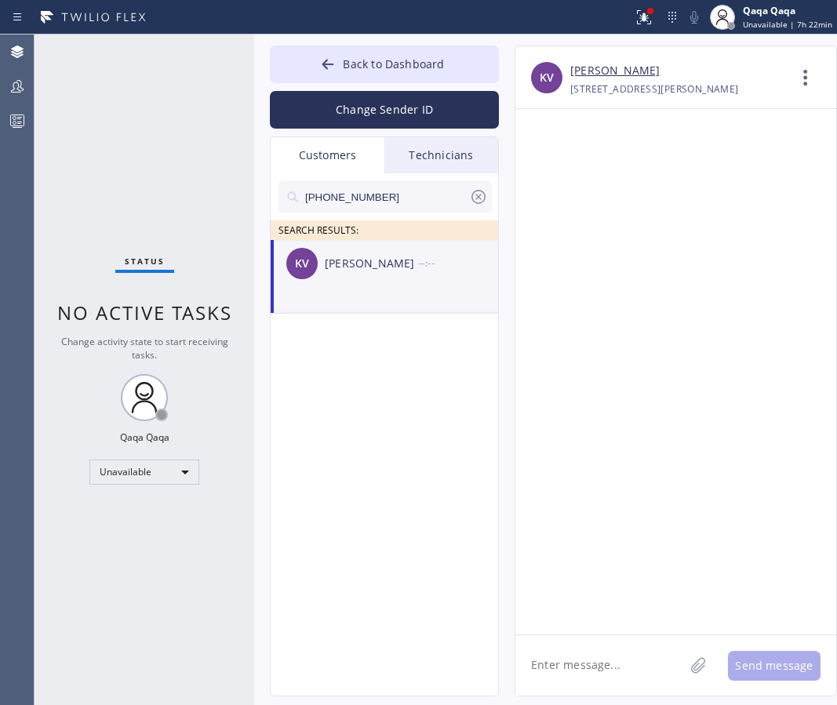
click at [588, 647] on textarea at bounding box center [599, 665] width 169 height 60
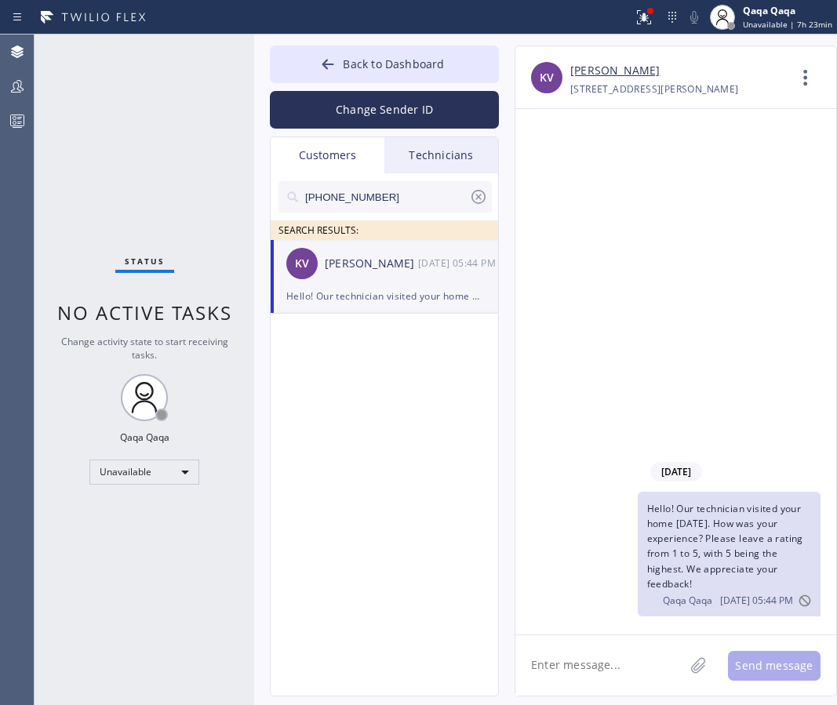
click at [395, 197] on input "[PHONE_NUMBER]" at bounding box center [385, 196] width 165 height 31
click at [350, 271] on div "Flaurencya Ciputra" at bounding box center [371, 264] width 93 height 18
click at [598, 663] on textarea at bounding box center [599, 665] width 169 height 60
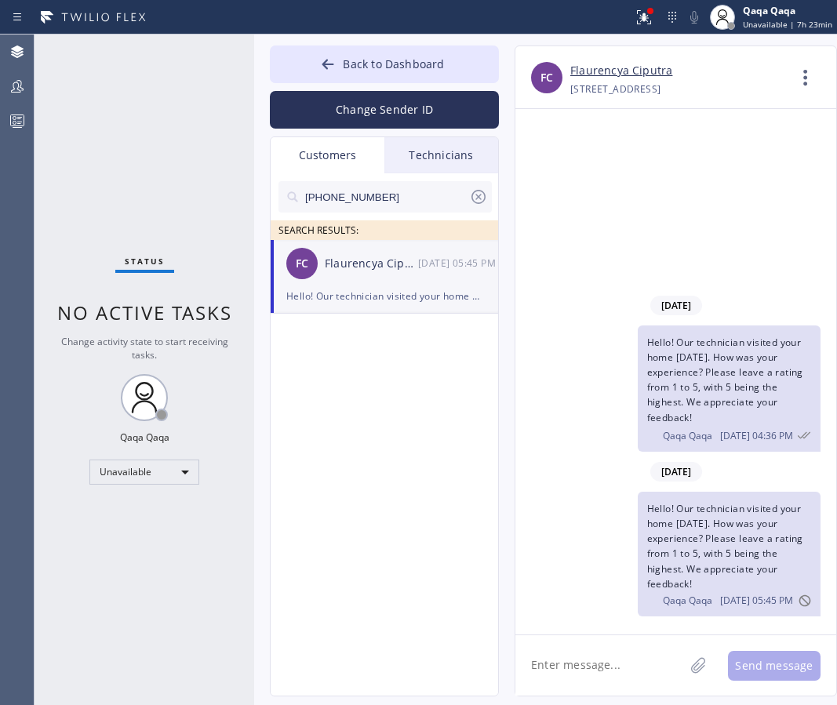
click at [372, 205] on input "[PHONE_NUMBER]" at bounding box center [385, 196] width 165 height 31
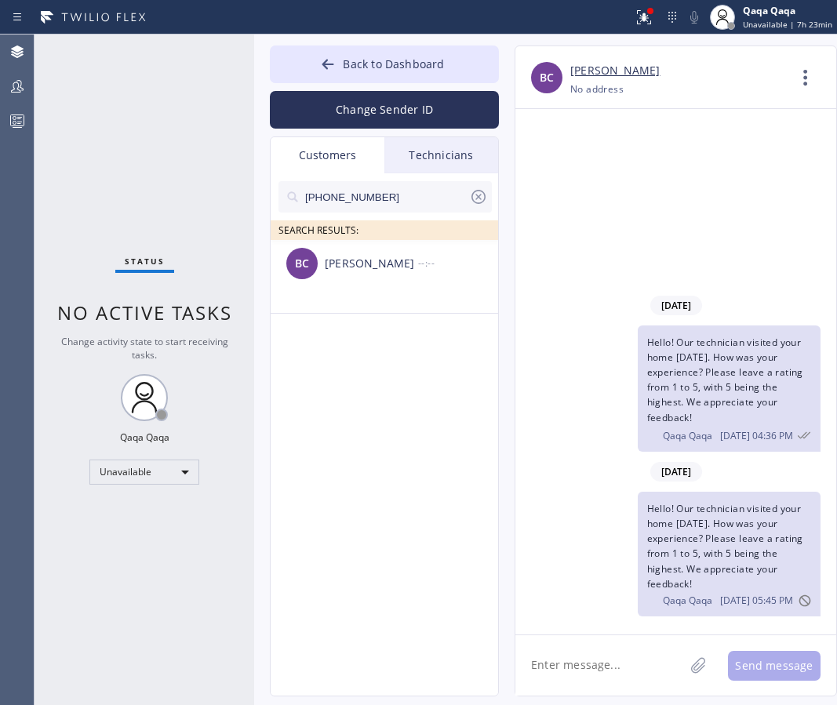
click at [357, 268] on div "[PERSON_NAME]" at bounding box center [371, 264] width 93 height 18
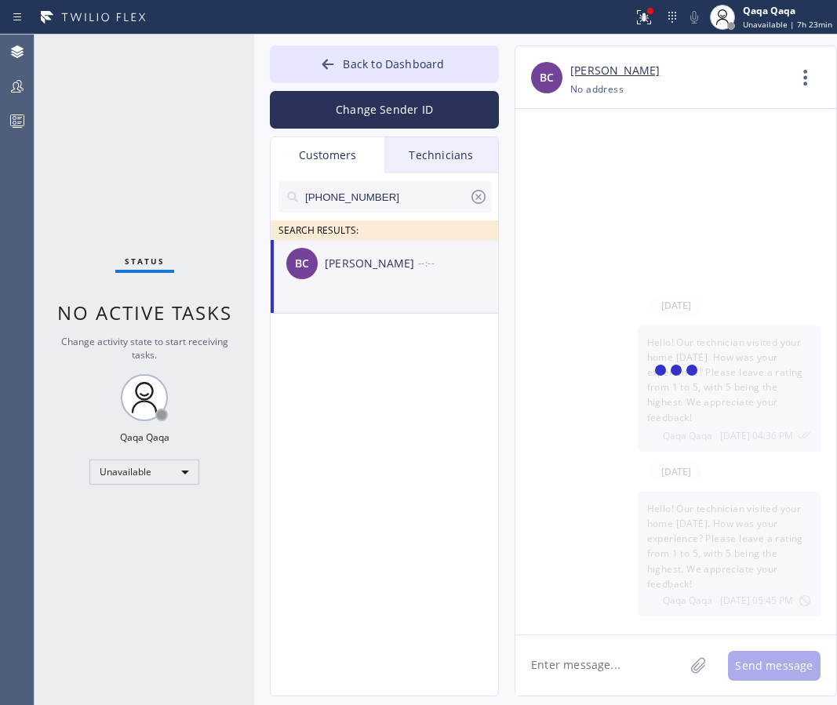
click at [590, 670] on textarea at bounding box center [599, 665] width 169 height 60
click at [385, 201] on input "[PHONE_NUMBER]" at bounding box center [385, 196] width 165 height 31
click at [341, 273] on div "EG [PERSON_NAME] --:--" at bounding box center [385, 263] width 229 height 47
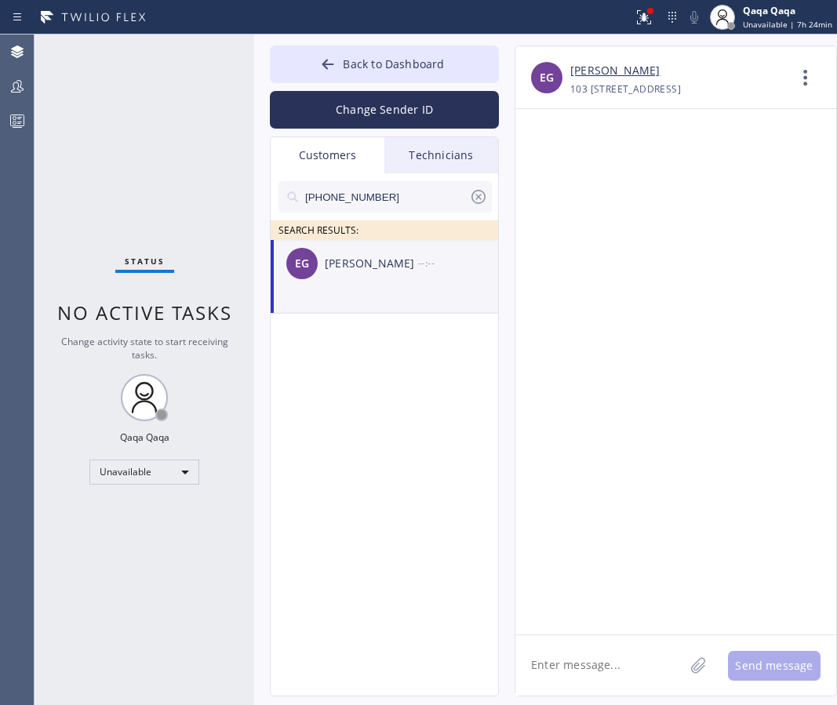
click at [589, 658] on textarea at bounding box center [599, 665] width 169 height 60
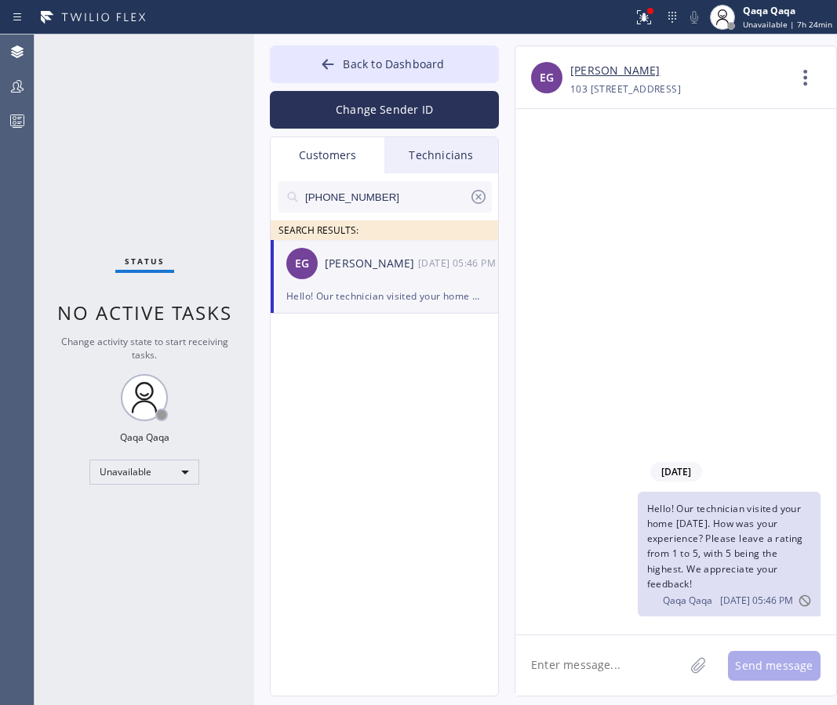
click at [410, 201] on input "[PHONE_NUMBER]" at bounding box center [385, 196] width 165 height 31
click at [366, 263] on div "[PERSON_NAME]" at bounding box center [371, 264] width 93 height 18
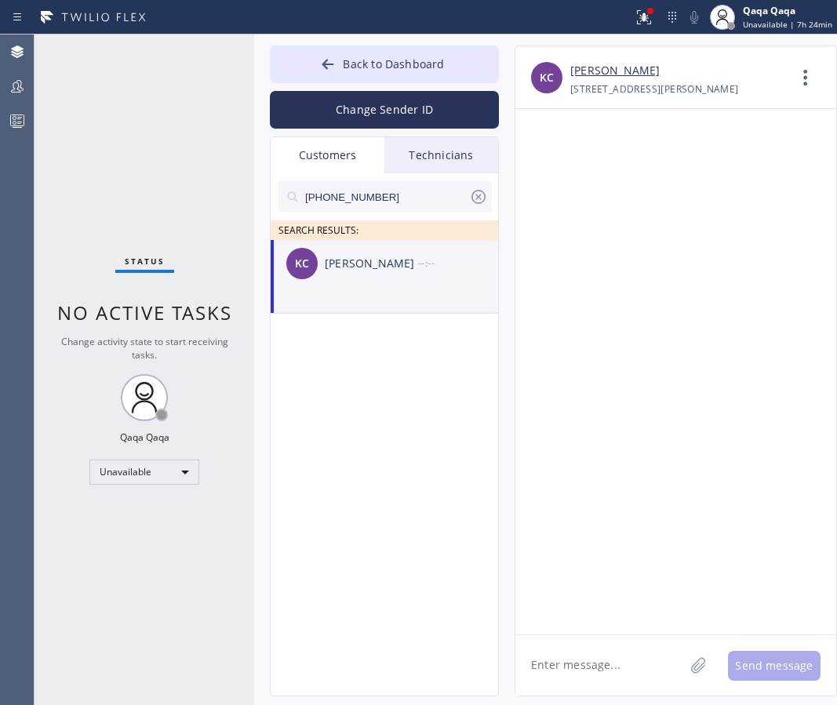
click at [574, 663] on textarea at bounding box center [599, 665] width 169 height 60
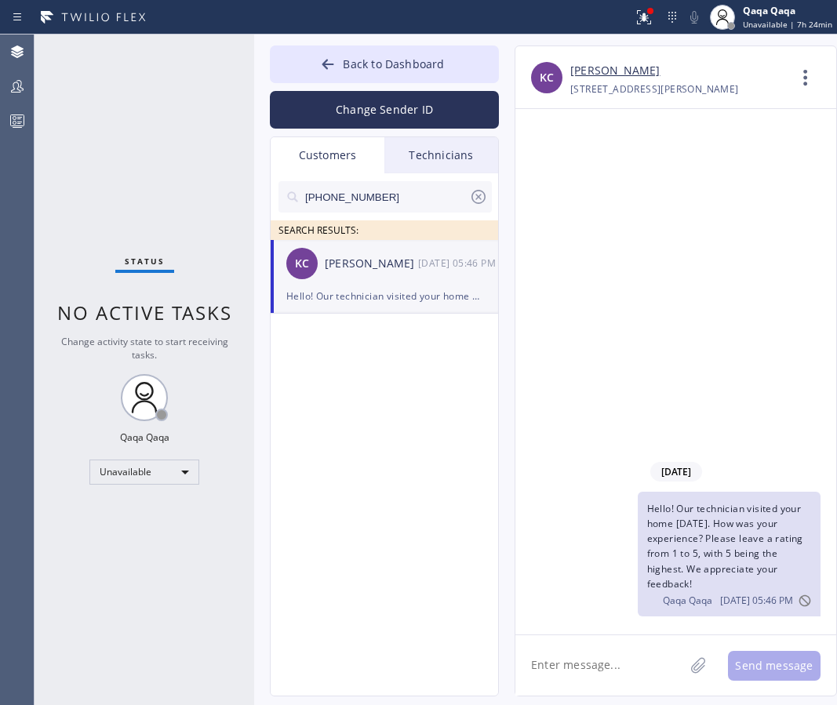
click at [376, 202] on input "[PHONE_NUMBER]" at bounding box center [385, 196] width 165 height 31
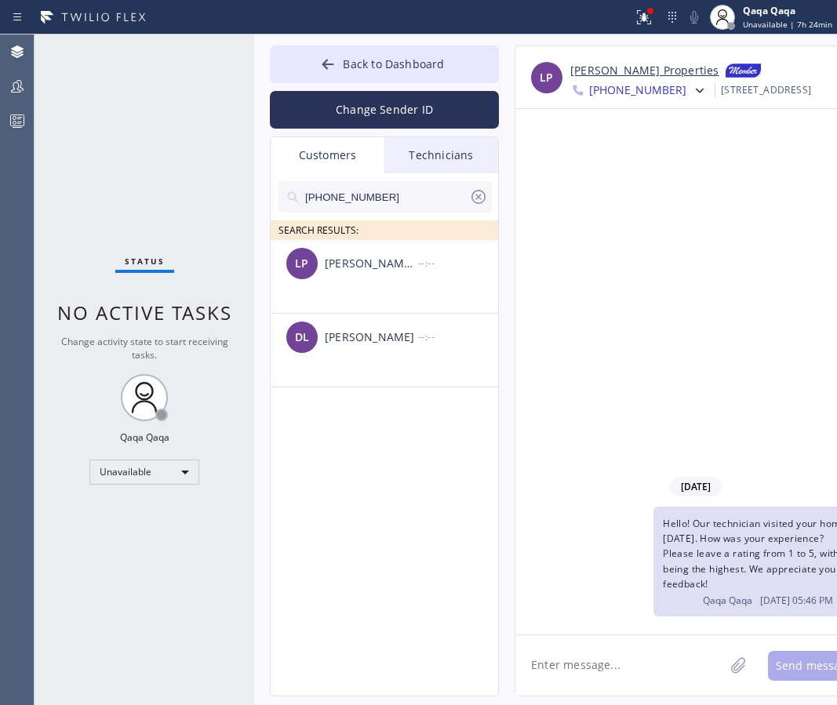
click at [336, 267] on div "[PERSON_NAME] Properties" at bounding box center [371, 264] width 93 height 18
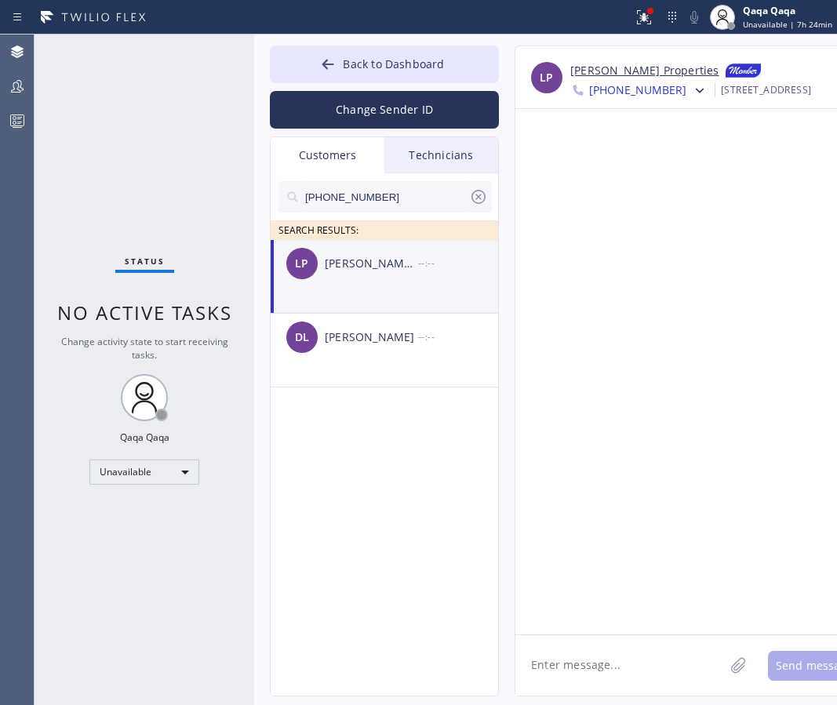
click at [601, 637] on textarea at bounding box center [619, 665] width 209 height 60
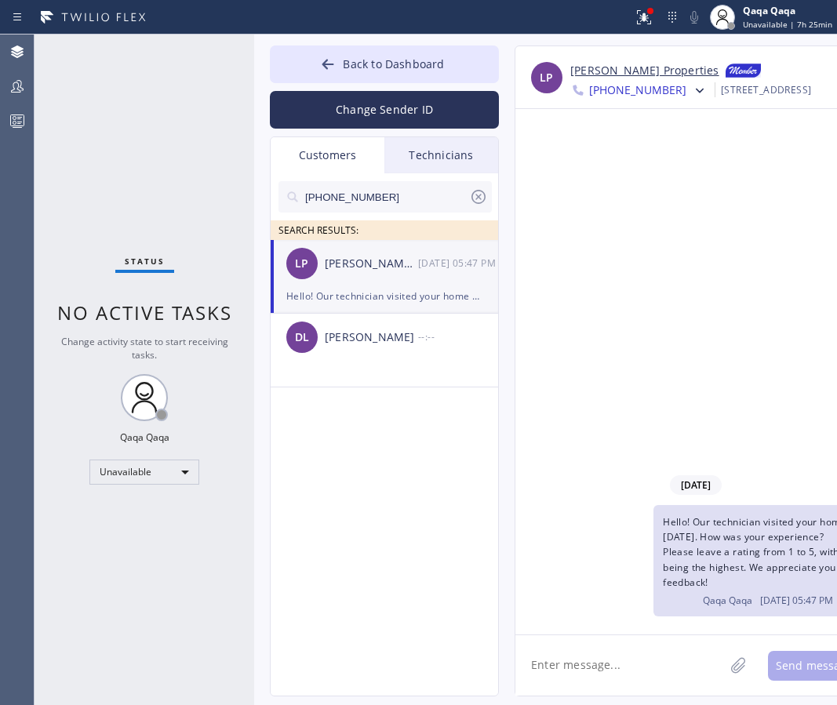
click at [387, 184] on input "[PHONE_NUMBER]" at bounding box center [385, 196] width 165 height 31
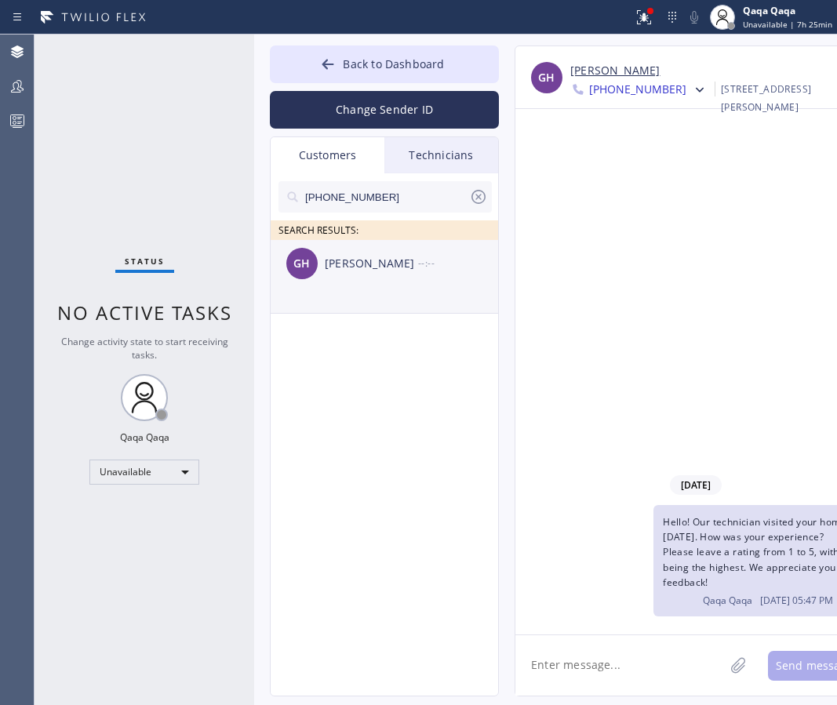
click at [333, 263] on div "[PERSON_NAME]" at bounding box center [371, 264] width 93 height 18
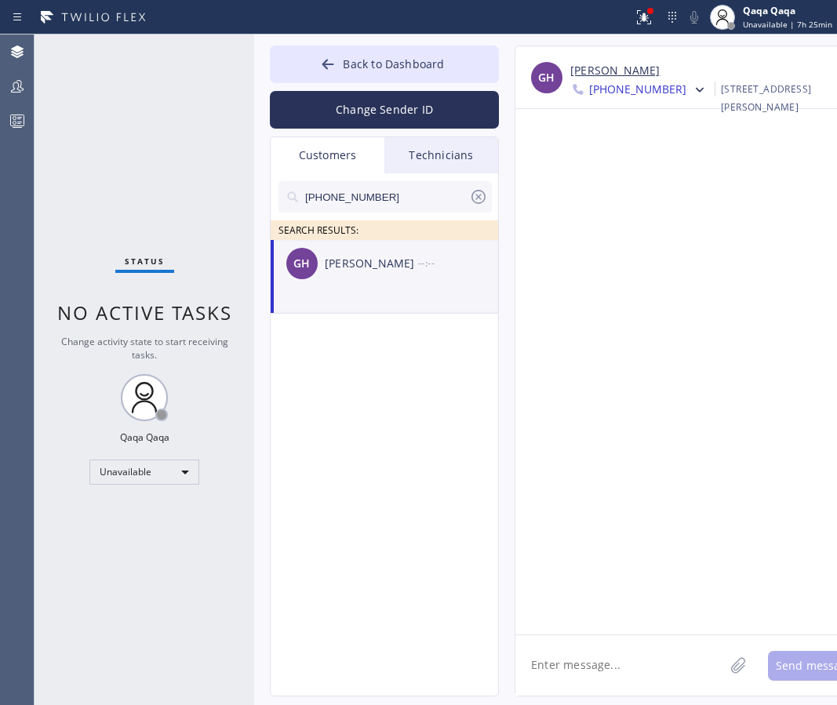
click at [550, 653] on textarea at bounding box center [619, 665] width 209 height 60
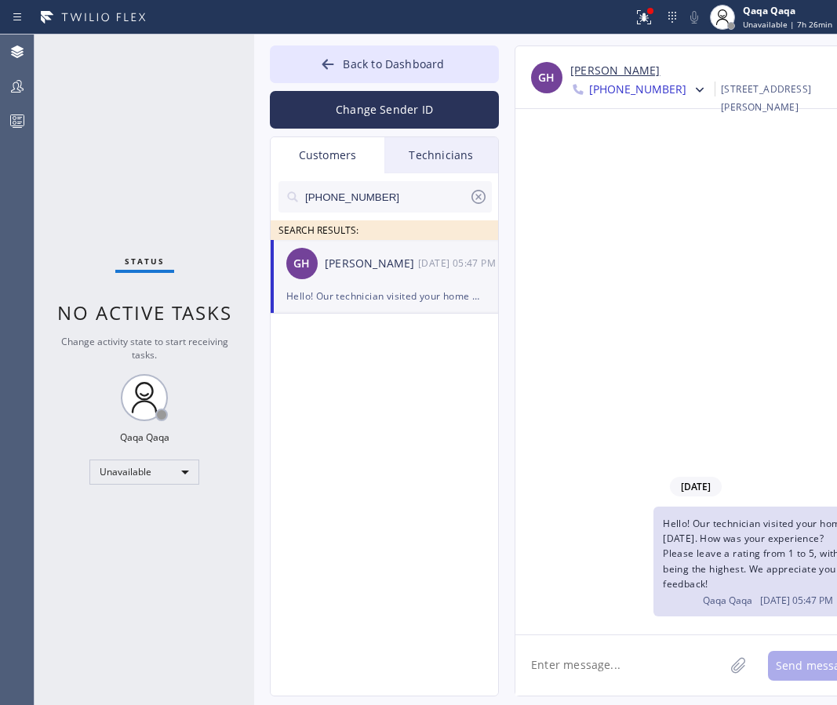
click at [389, 191] on input "[PHONE_NUMBER]" at bounding box center [385, 196] width 165 height 31
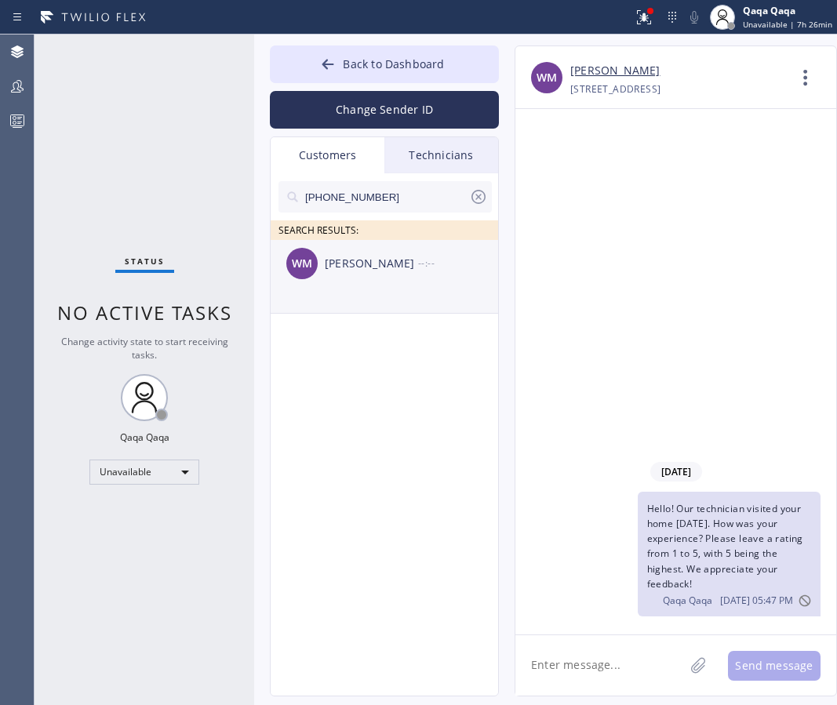
click at [369, 276] on div "[PERSON_NAME] --:--" at bounding box center [385, 263] width 229 height 47
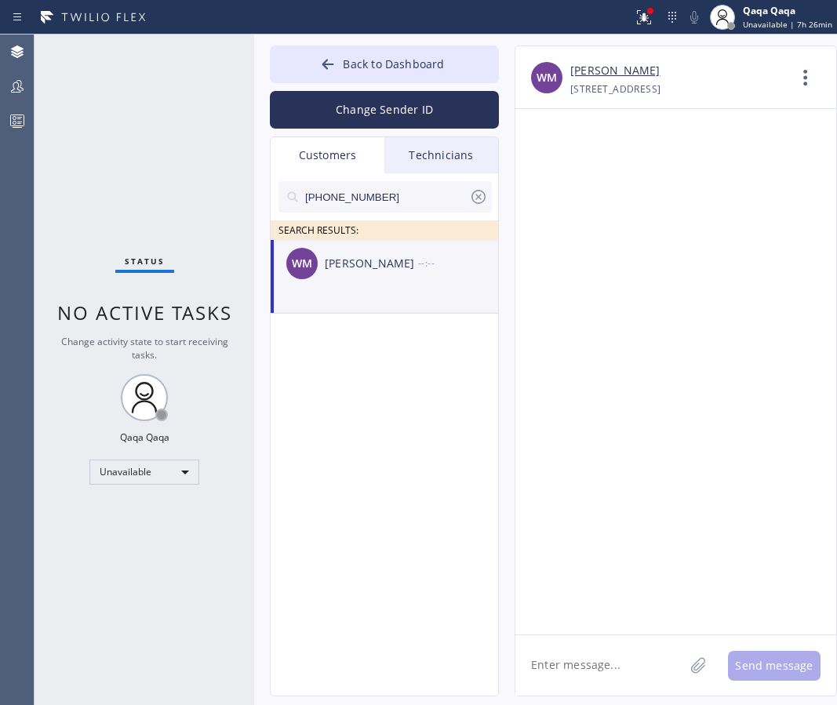
click at [589, 674] on textarea at bounding box center [599, 665] width 169 height 60
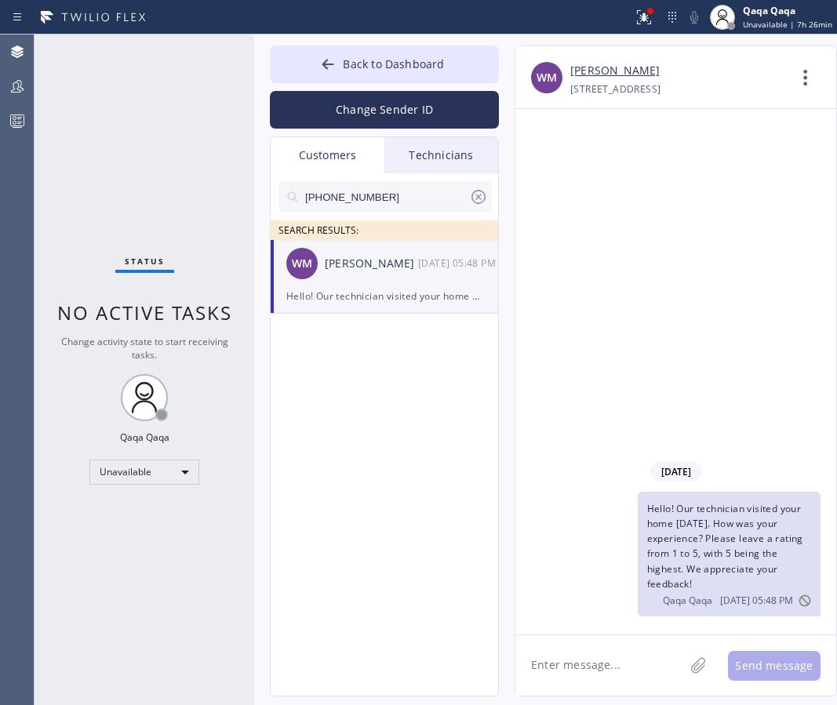
click at [395, 191] on input "[PHONE_NUMBER]" at bounding box center [385, 196] width 165 height 31
click at [346, 269] on div "[PERSON_NAME]" at bounding box center [371, 264] width 93 height 18
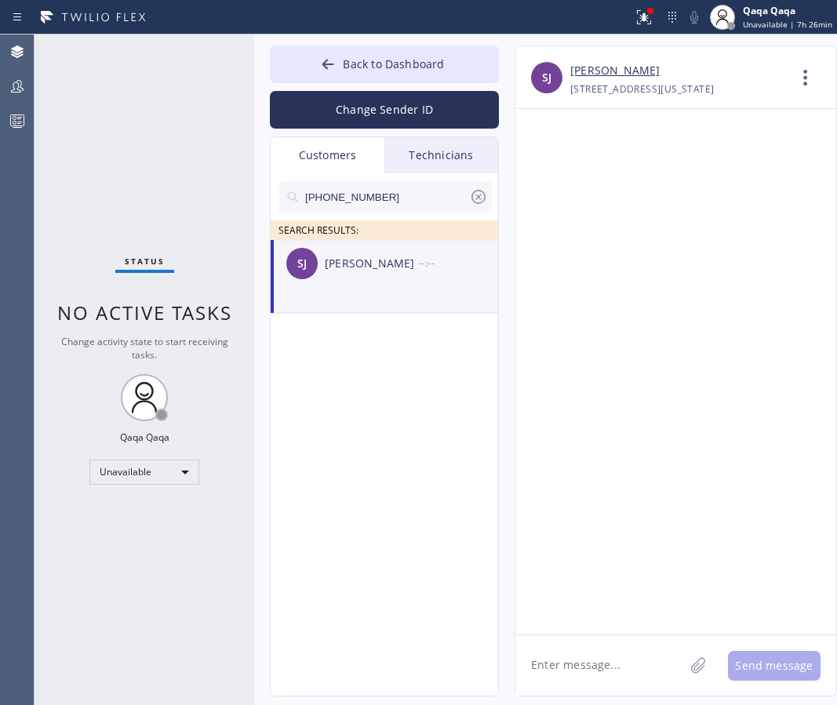
click at [585, 655] on textarea at bounding box center [599, 665] width 169 height 60
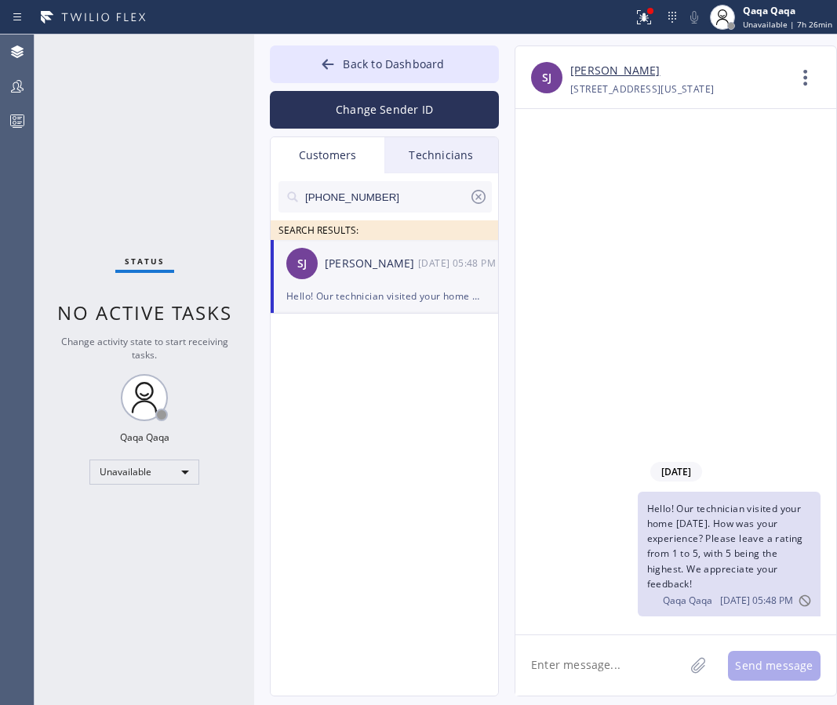
click at [383, 195] on input "[PHONE_NUMBER]" at bounding box center [385, 196] width 165 height 31
click at [339, 263] on div "[PERSON_NAME]" at bounding box center [371, 264] width 93 height 18
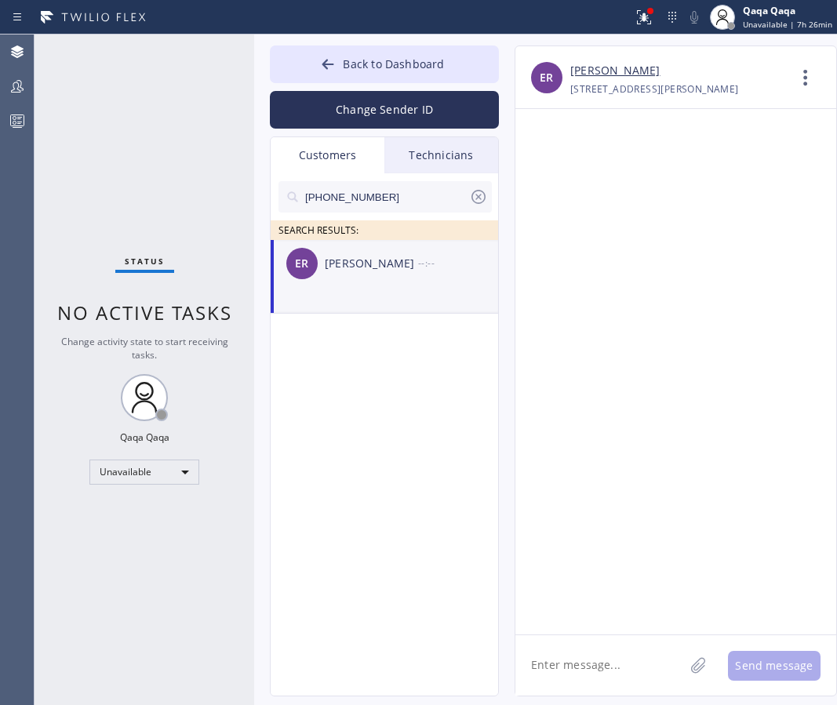
click at [562, 663] on textarea at bounding box center [599, 665] width 169 height 60
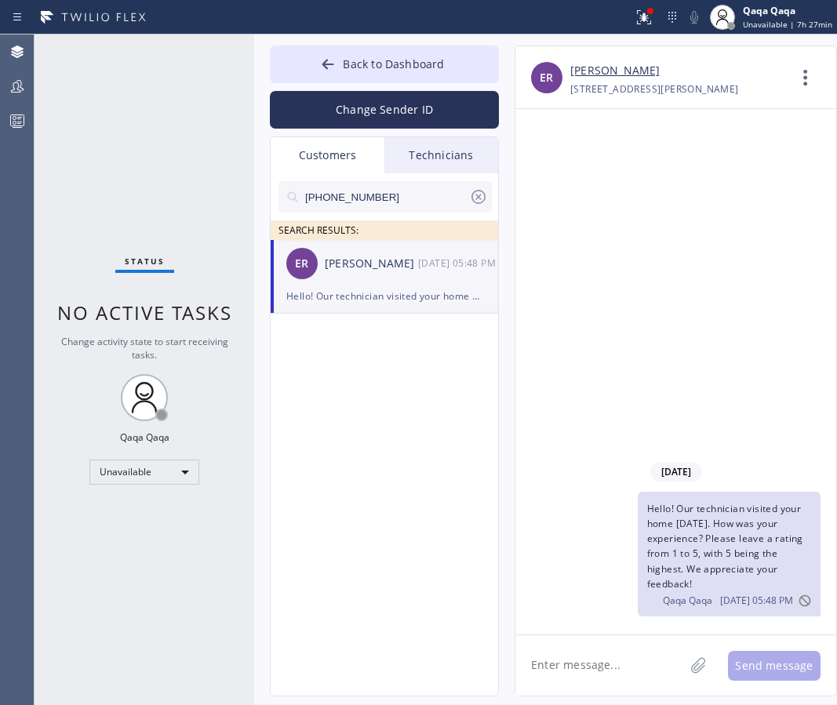
click at [373, 205] on input "[PHONE_NUMBER]" at bounding box center [385, 196] width 165 height 31
click at [363, 274] on div "AF [PERSON_NAME] --:--" at bounding box center [385, 263] width 229 height 47
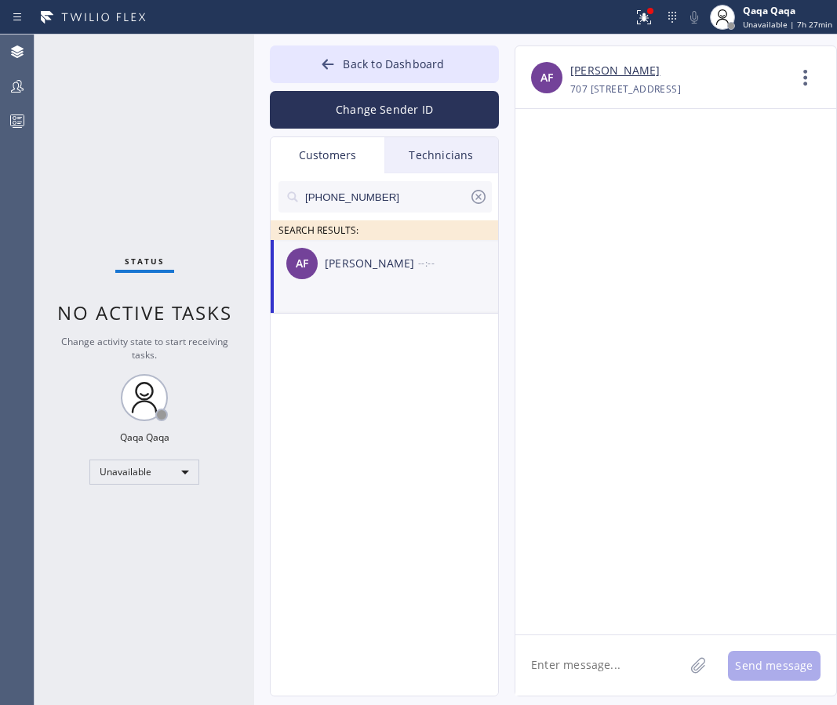
click at [582, 671] on textarea at bounding box center [599, 665] width 169 height 60
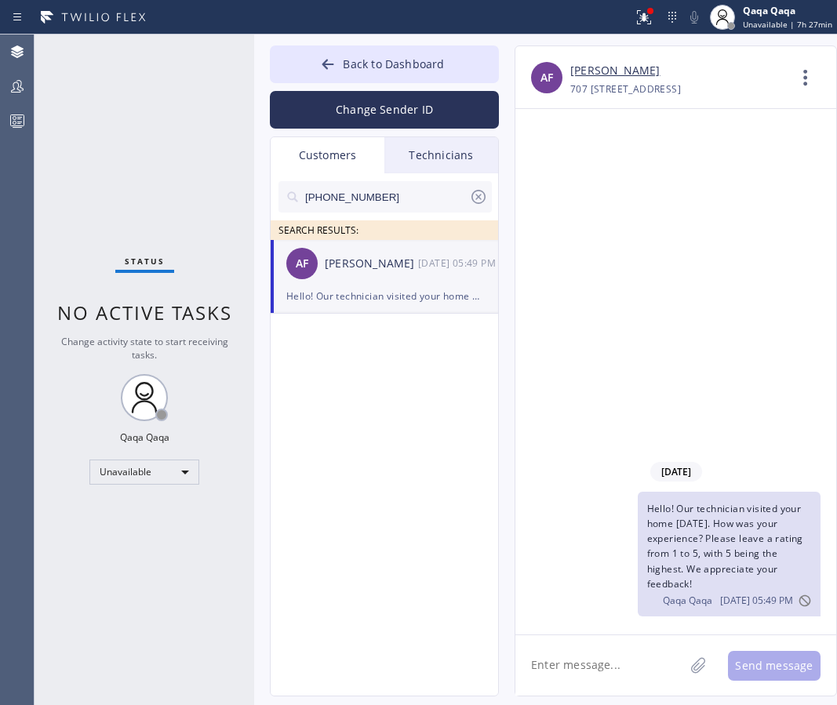
click at [376, 198] on input "[PHONE_NUMBER]" at bounding box center [385, 196] width 165 height 31
click at [344, 278] on div "[PERSON_NAME] --:--" at bounding box center [385, 263] width 229 height 47
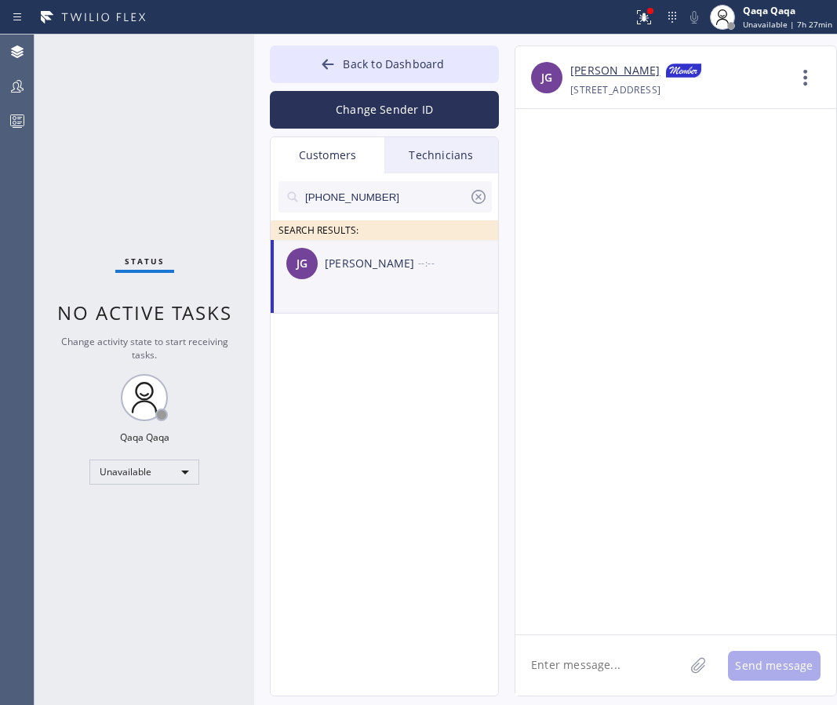
click at [581, 677] on textarea at bounding box center [599, 665] width 169 height 60
